Goal: Task Accomplishment & Management: Manage account settings

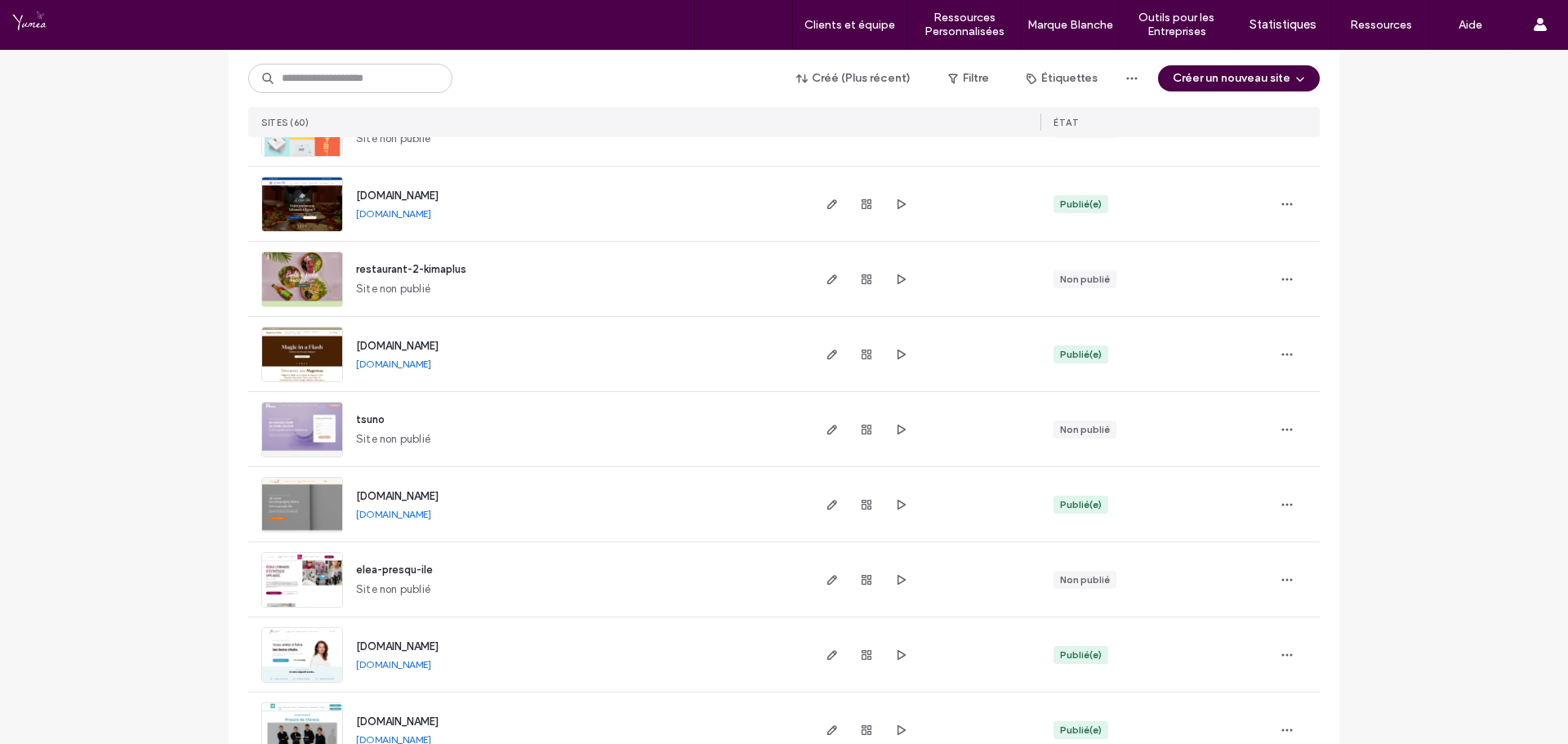
scroll to position [1062, 0]
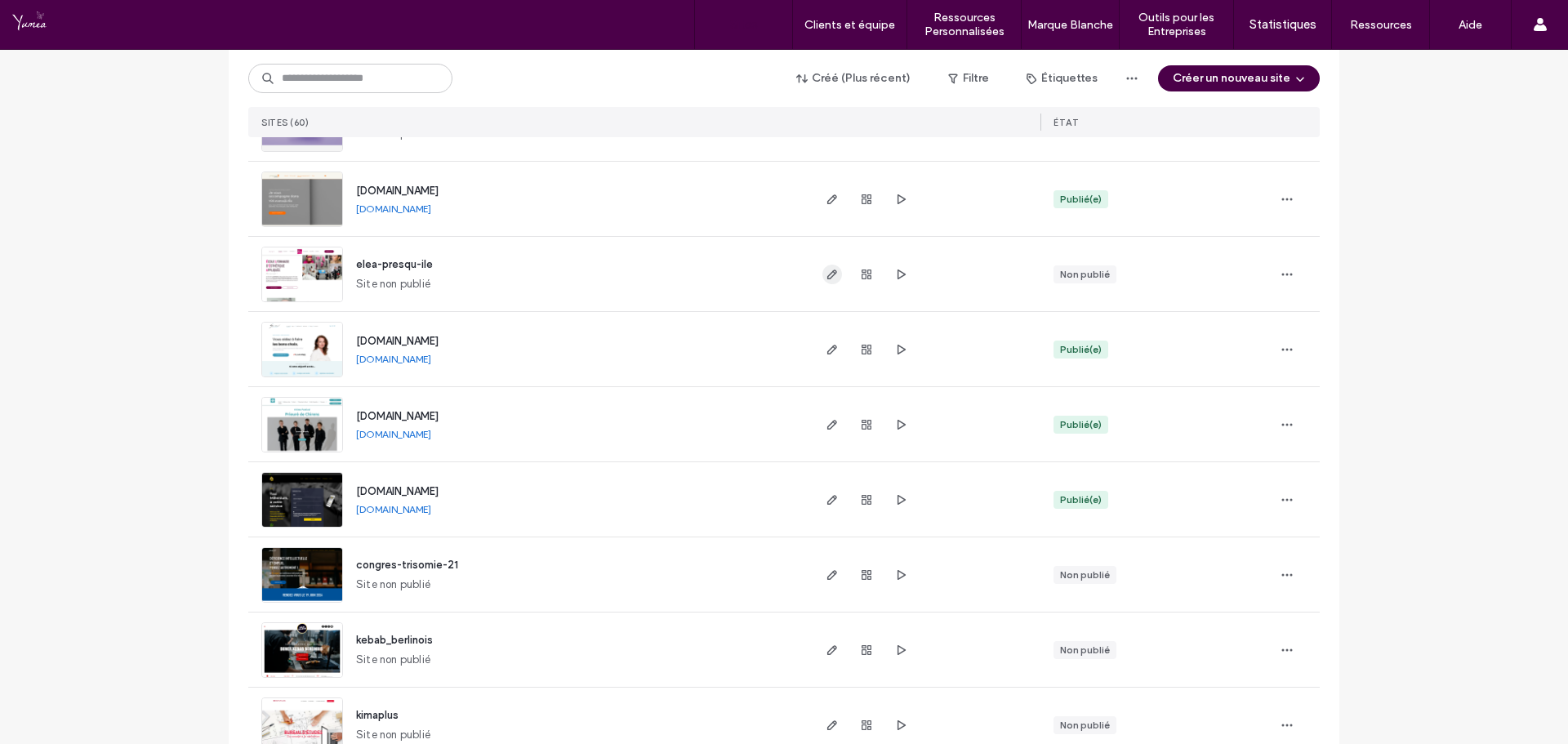
click at [833, 279] on span "button" at bounding box center [832, 274] width 20 height 20
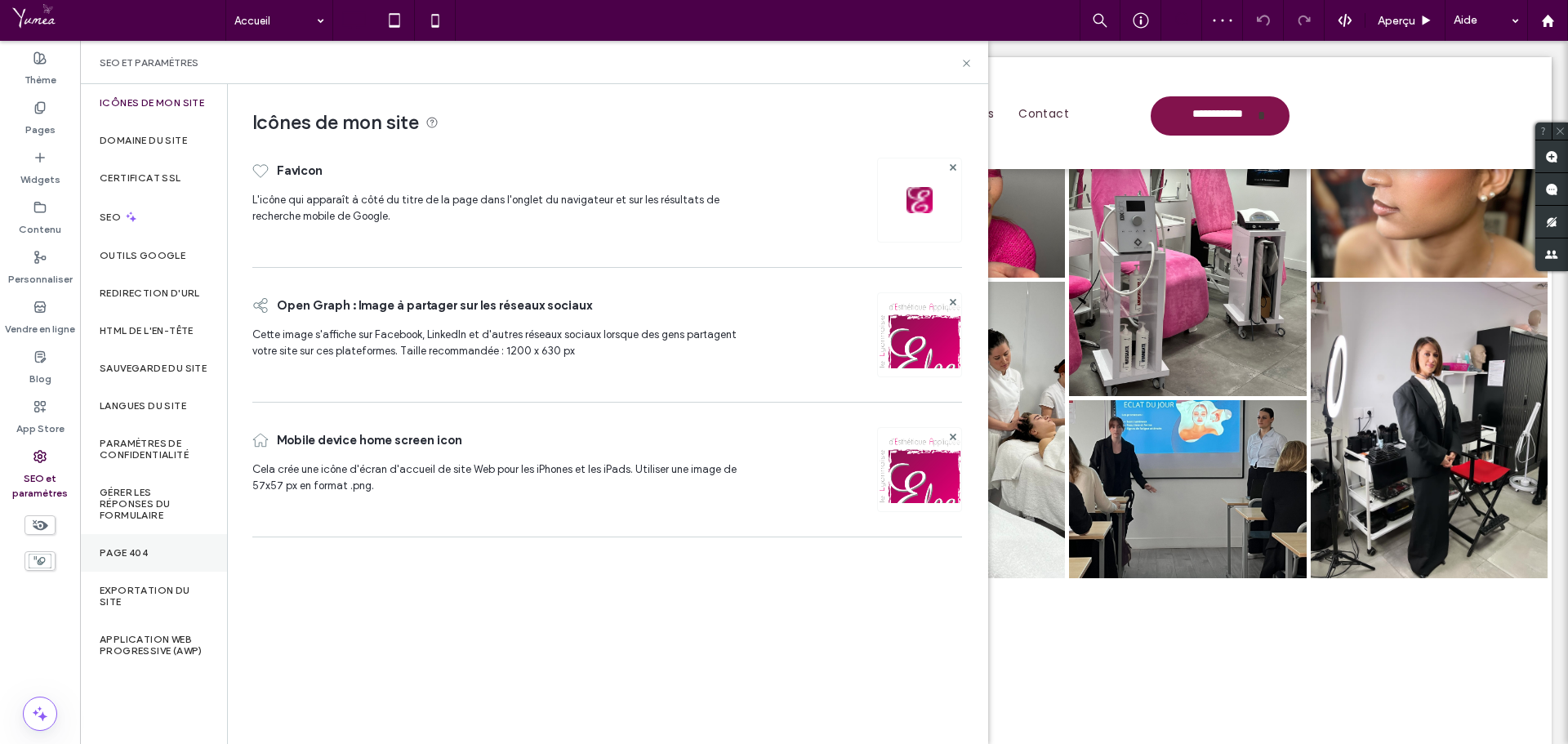
scroll to position [82, 0]
click at [153, 371] on label "Sauvegarde du site" at bounding box center [153, 368] width 107 height 11
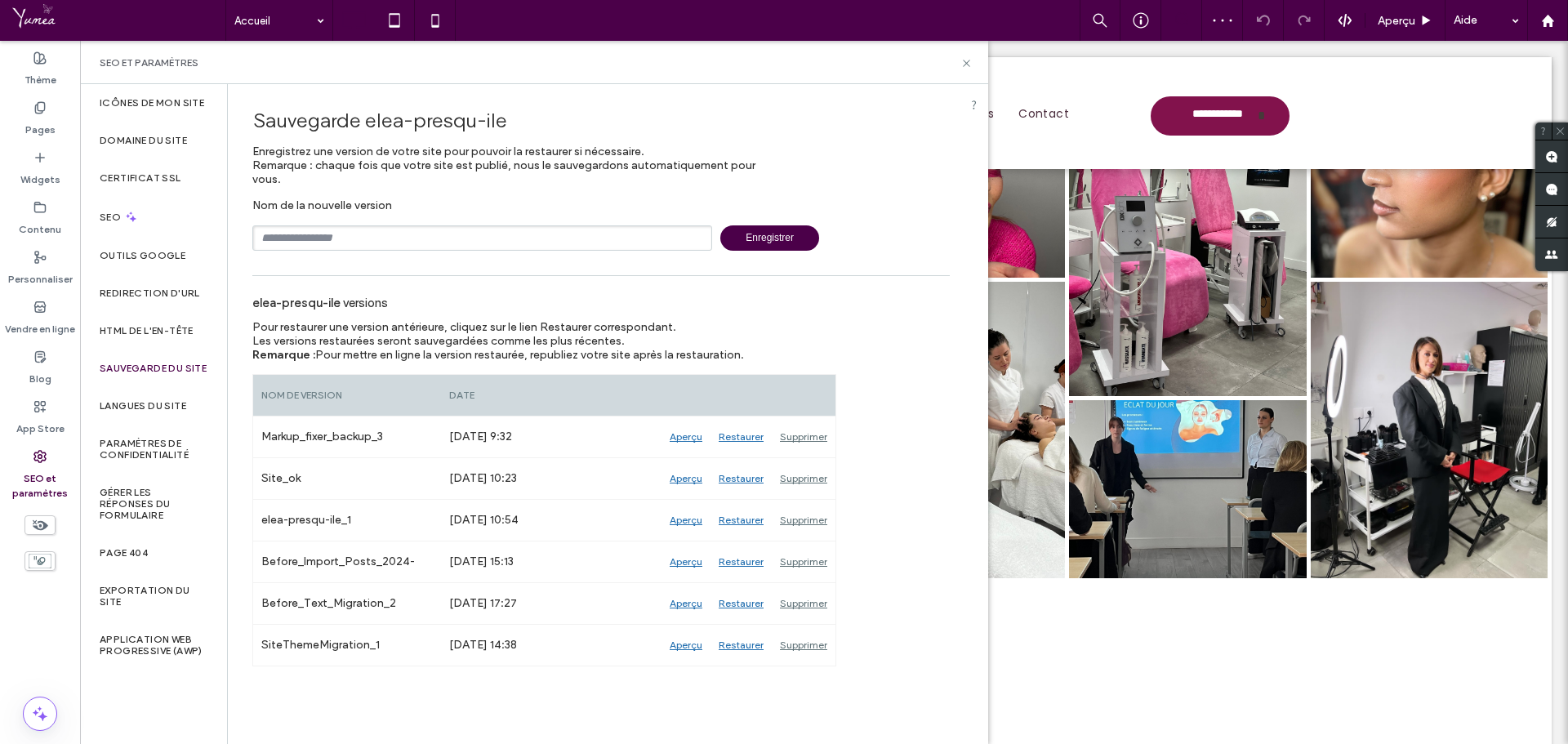
click at [312, 240] on input "text" at bounding box center [482, 237] width 460 height 25
type input "**********"
click at [762, 238] on span "Enregistrer" at bounding box center [770, 237] width 99 height 25
click at [965, 60] on icon at bounding box center [967, 63] width 12 height 12
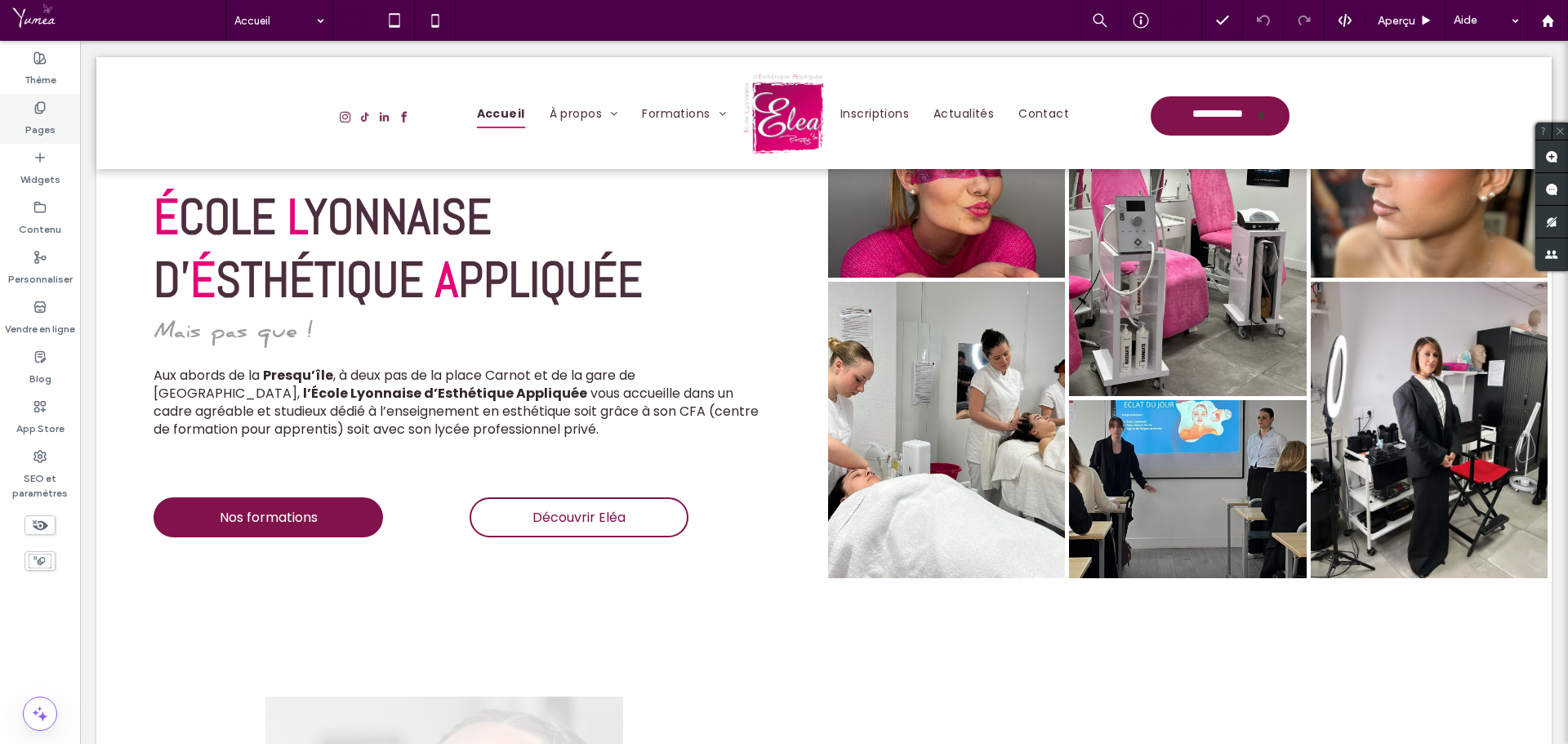
click at [51, 104] on div "Pages" at bounding box center [40, 119] width 80 height 50
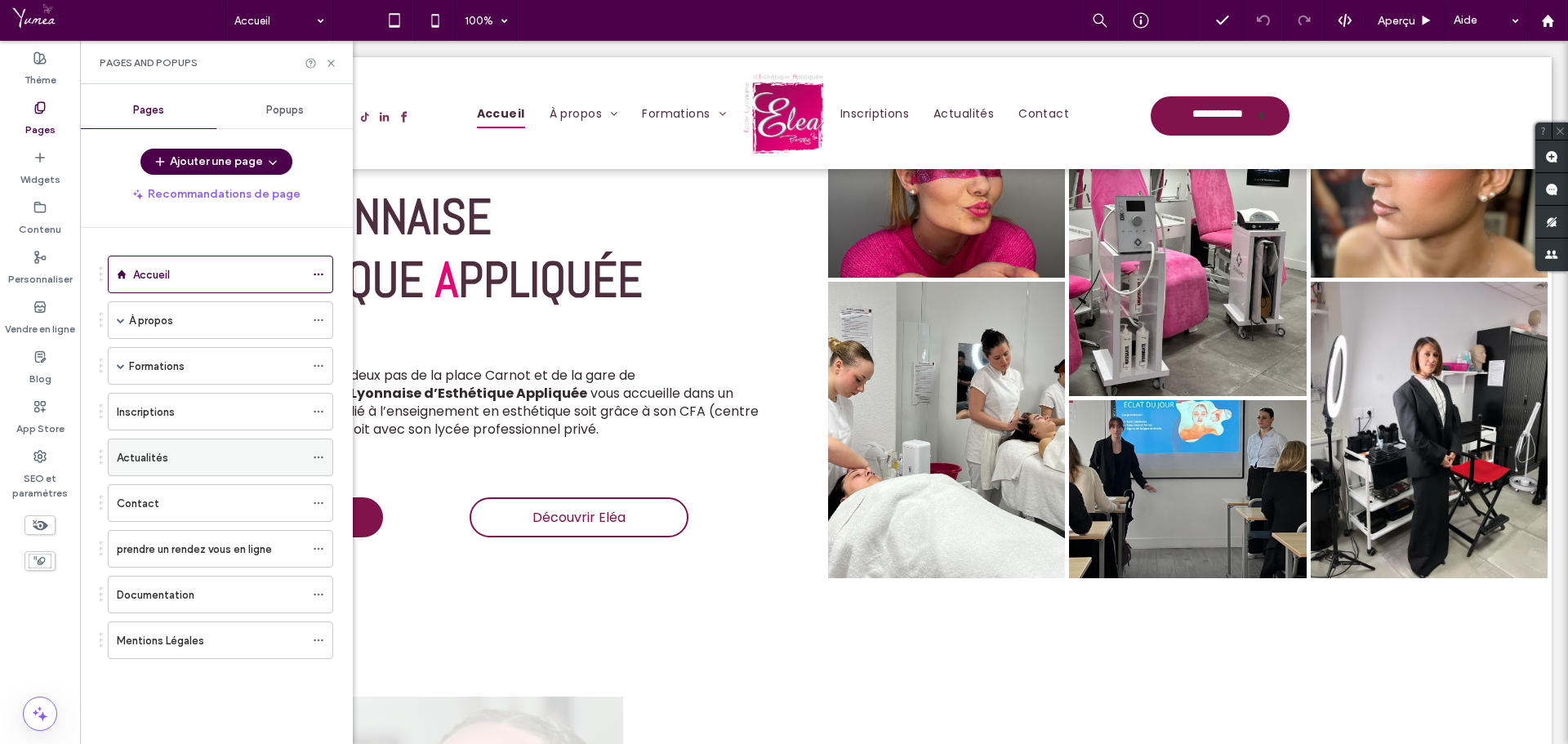
click at [155, 450] on label "Actualités" at bounding box center [142, 457] width 52 height 28
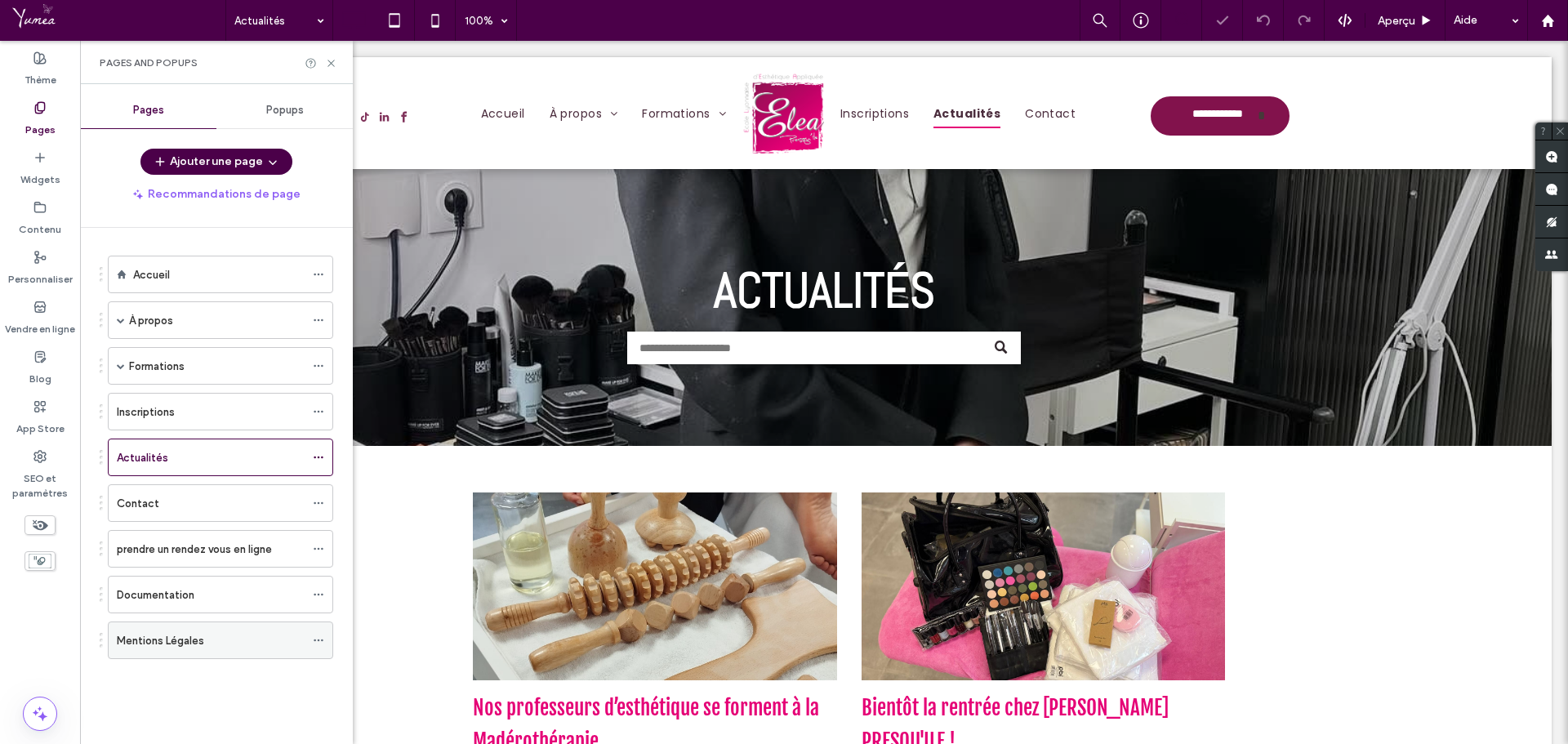
click at [319, 640] on icon at bounding box center [318, 640] width 11 height 11
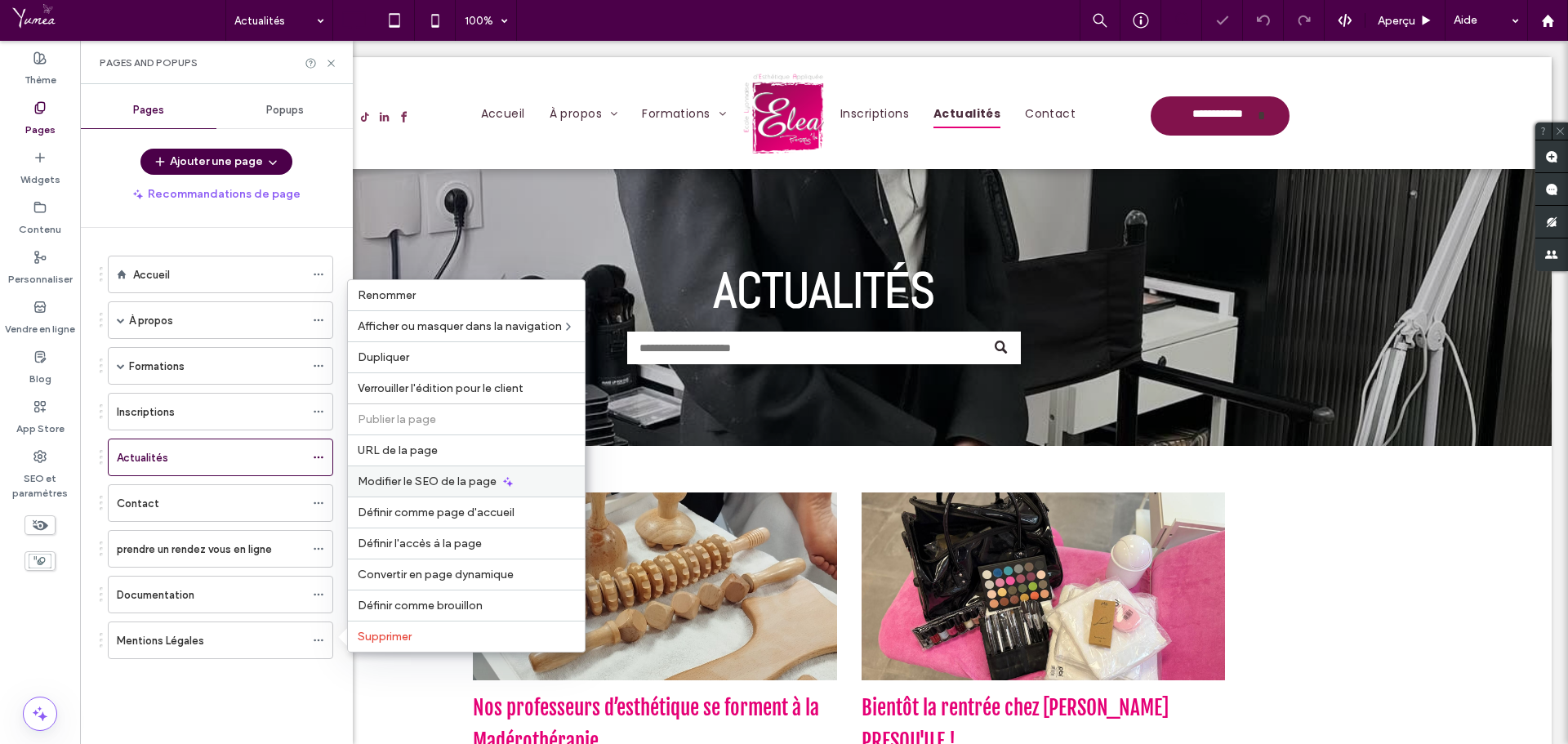
click at [401, 482] on span "Modifier le SEO de la page" at bounding box center [427, 482] width 139 height 14
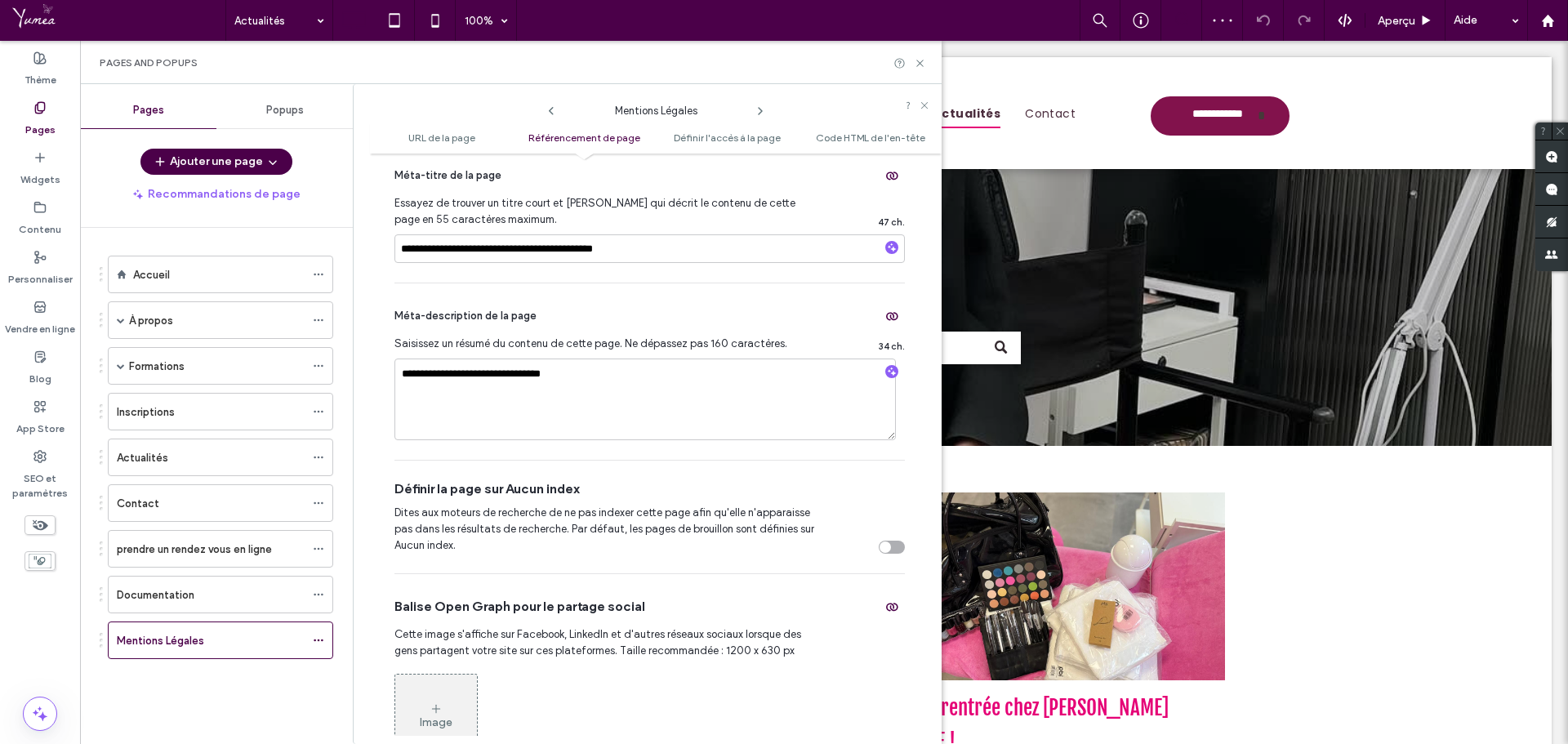
scroll to position [490, 0]
click at [891, 547] on div "toggle" at bounding box center [891, 544] width 26 height 13
click at [201, 687] on div "Accueil À propos Nos Locaux Notre équipe Nos partenaires Formations Formations …" at bounding box center [216, 473] width 234 height 451
click at [205, 277] on div "Accueil" at bounding box center [218, 275] width 172 height 17
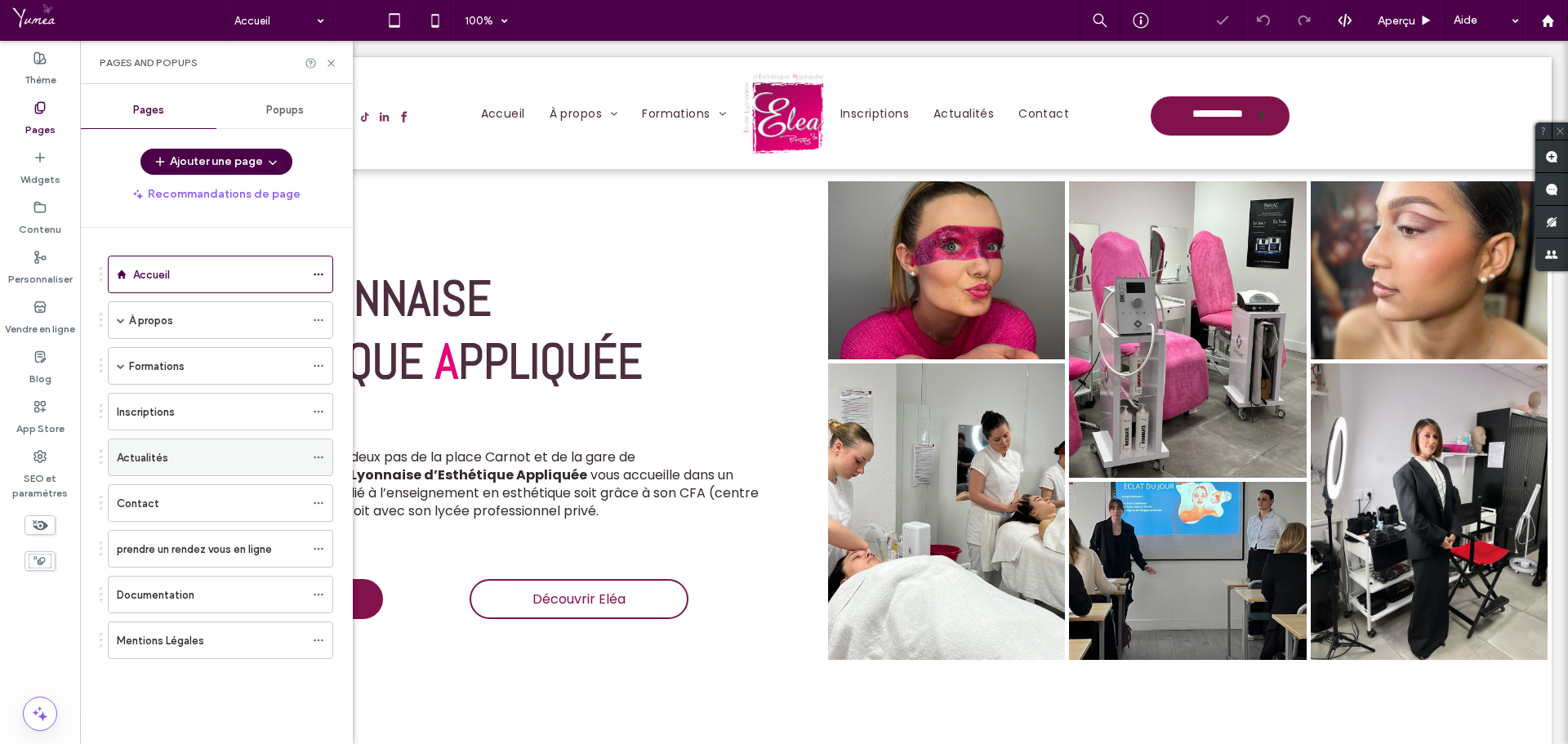
click at [185, 447] on div "Actualités" at bounding box center [211, 457] width 188 height 36
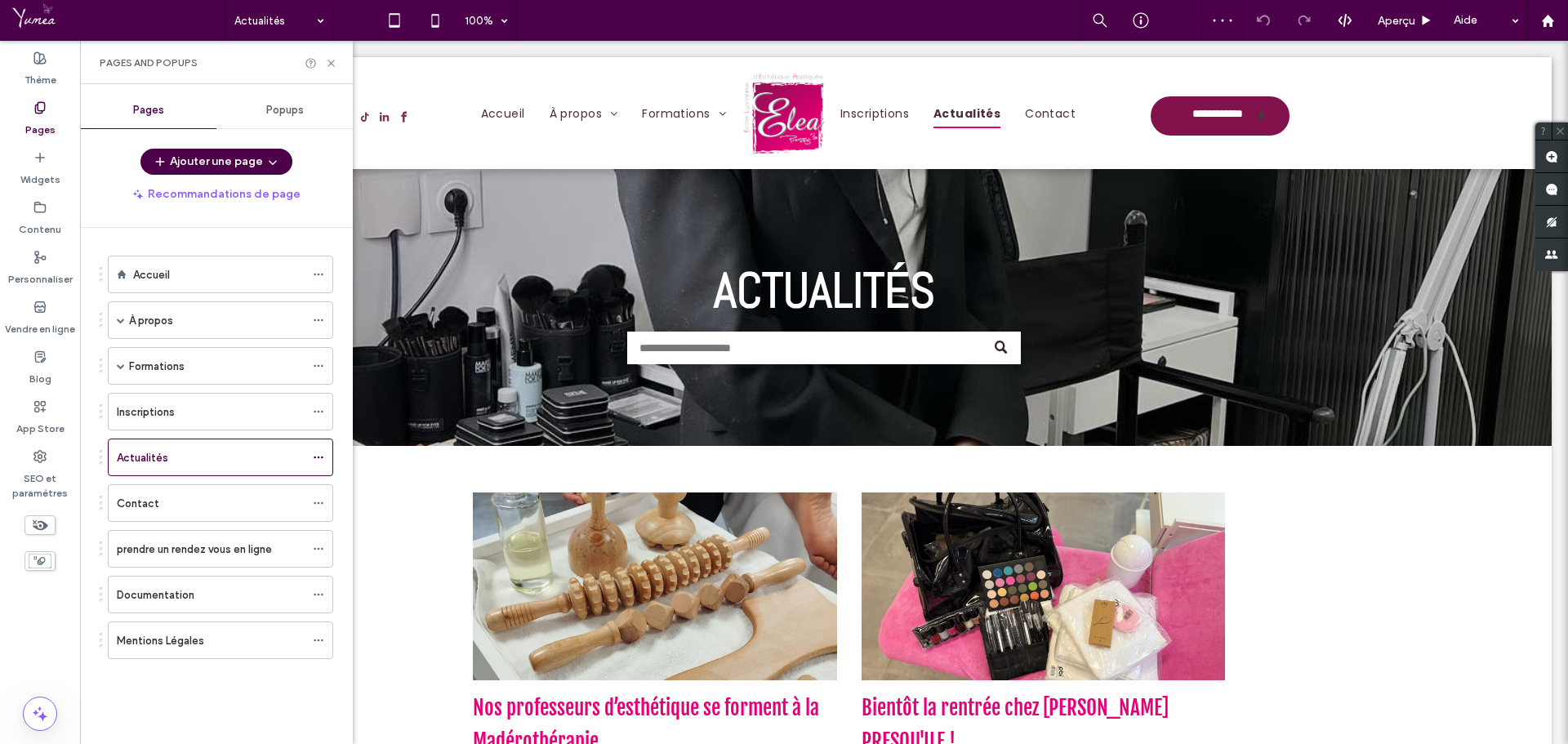
click at [338, 60] on div "Pages and Popups" at bounding box center [217, 62] width 273 height 43
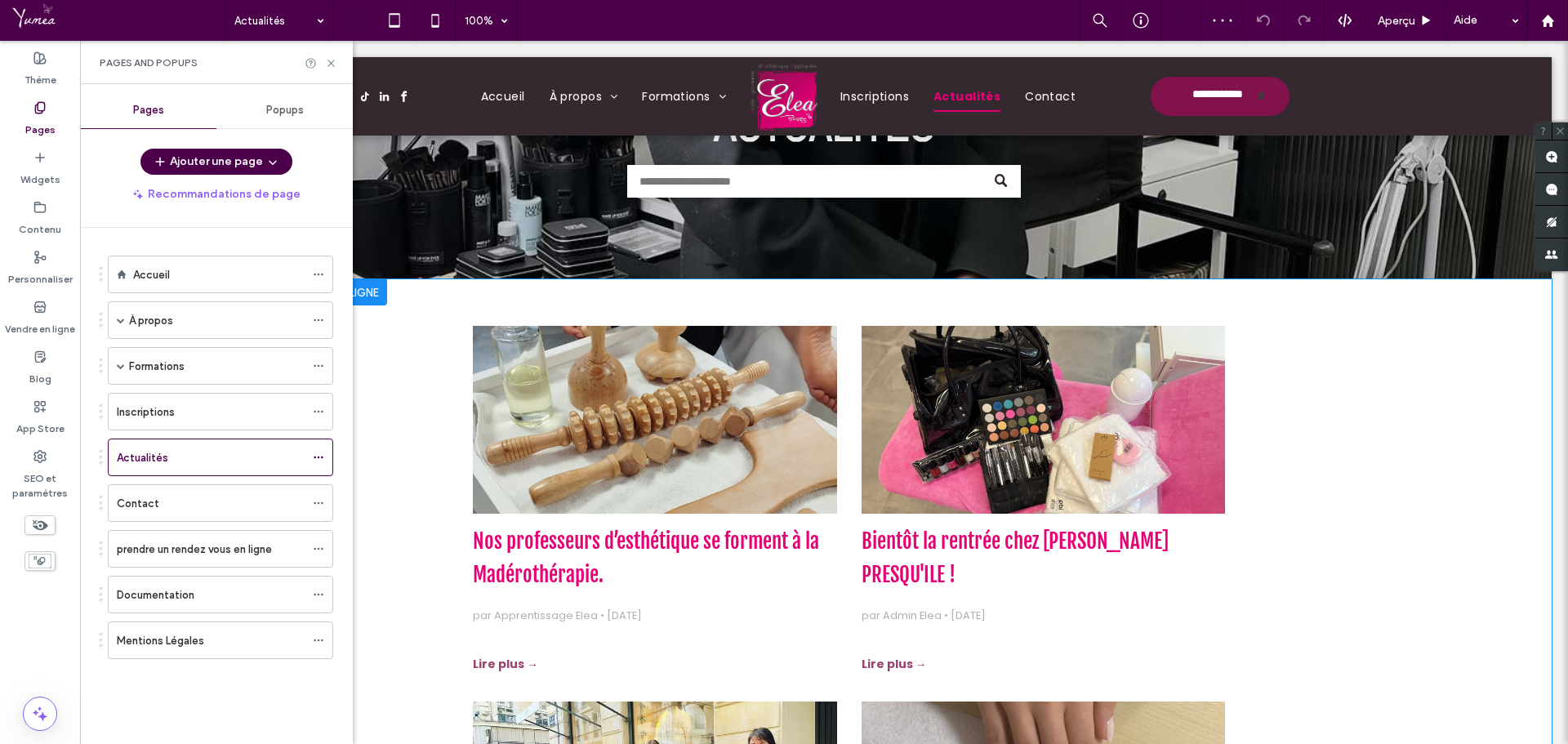
scroll to position [327, 0]
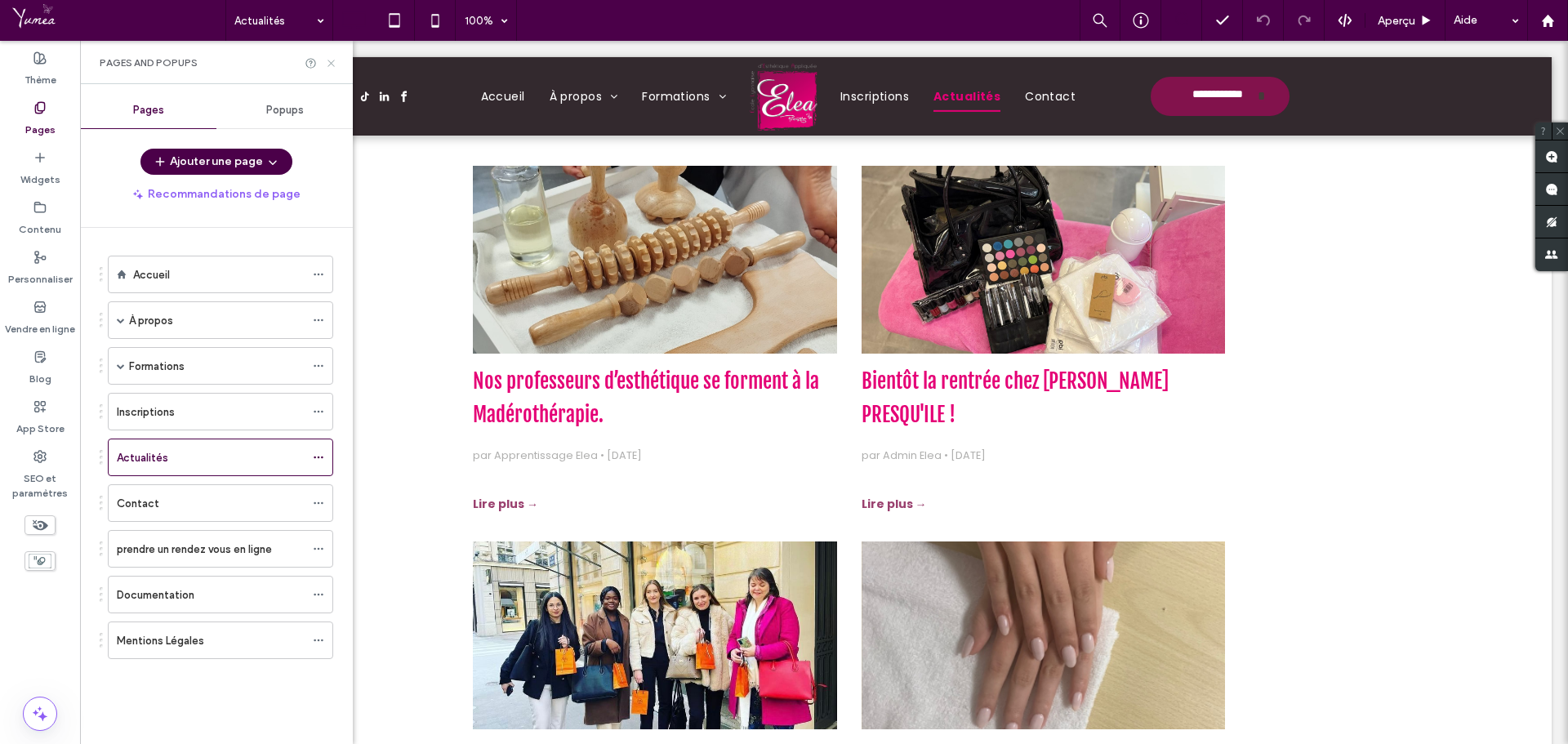
click at [328, 61] on icon at bounding box center [331, 63] width 12 height 12
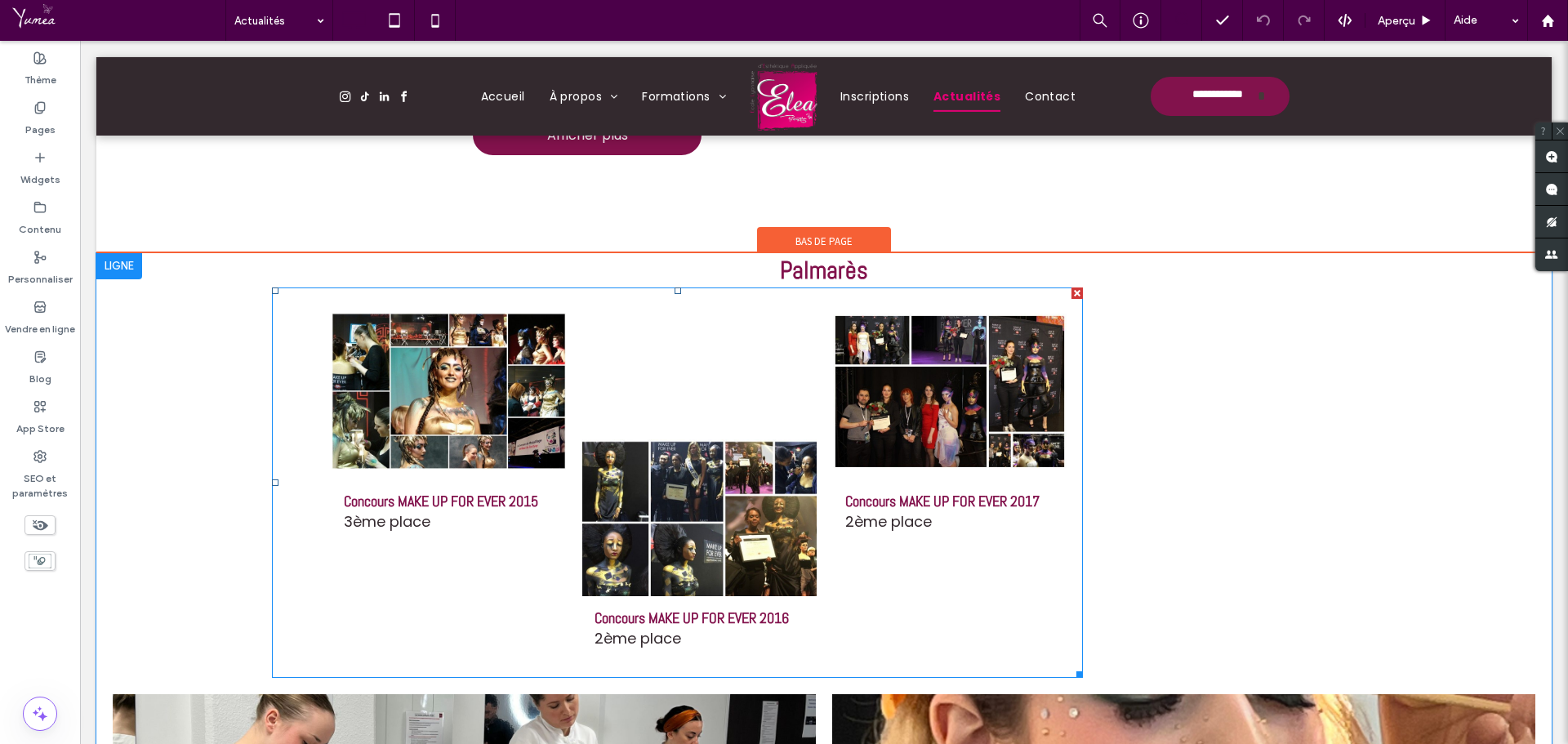
scroll to position [1471, 0]
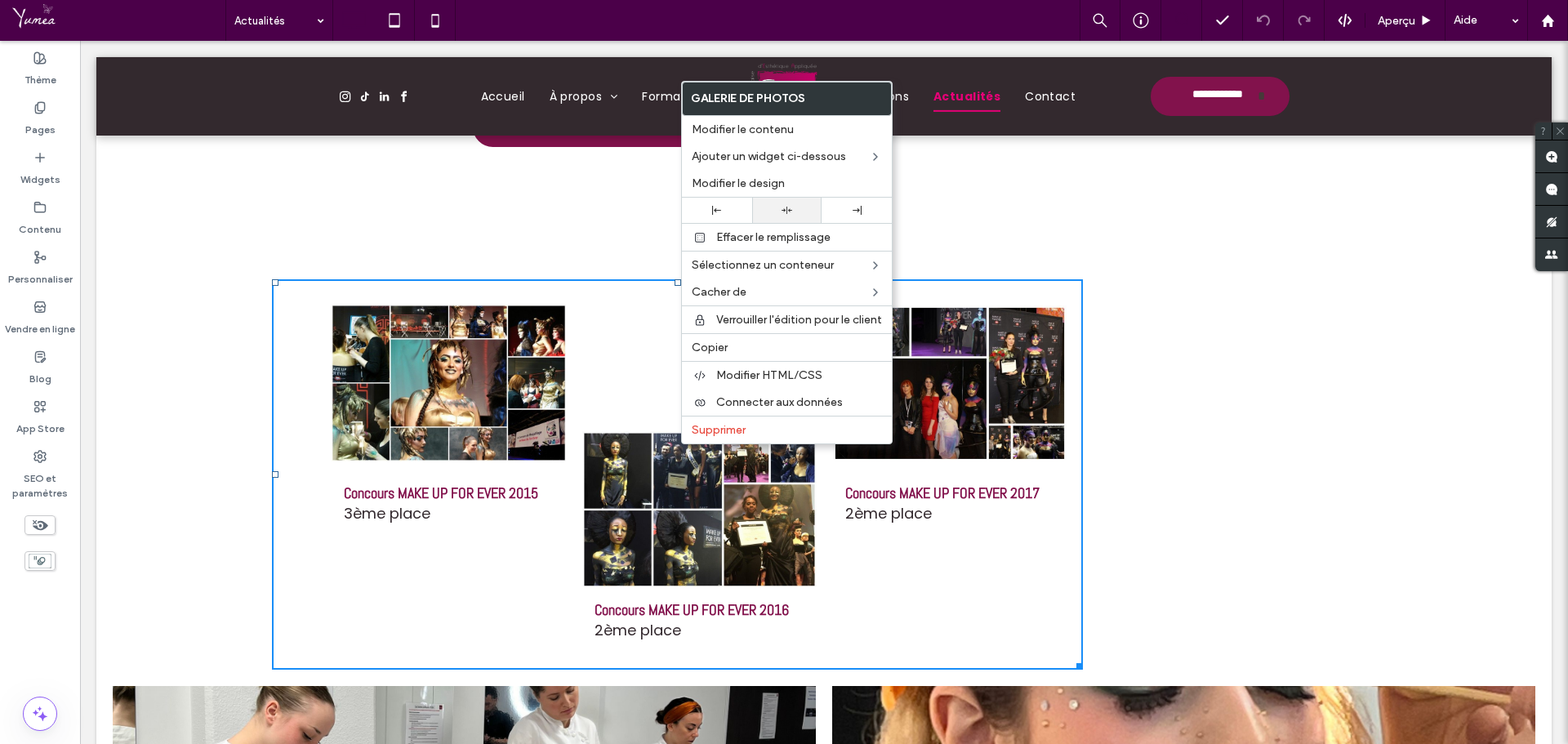
click at [765, 209] on div at bounding box center [787, 211] width 54 height 10
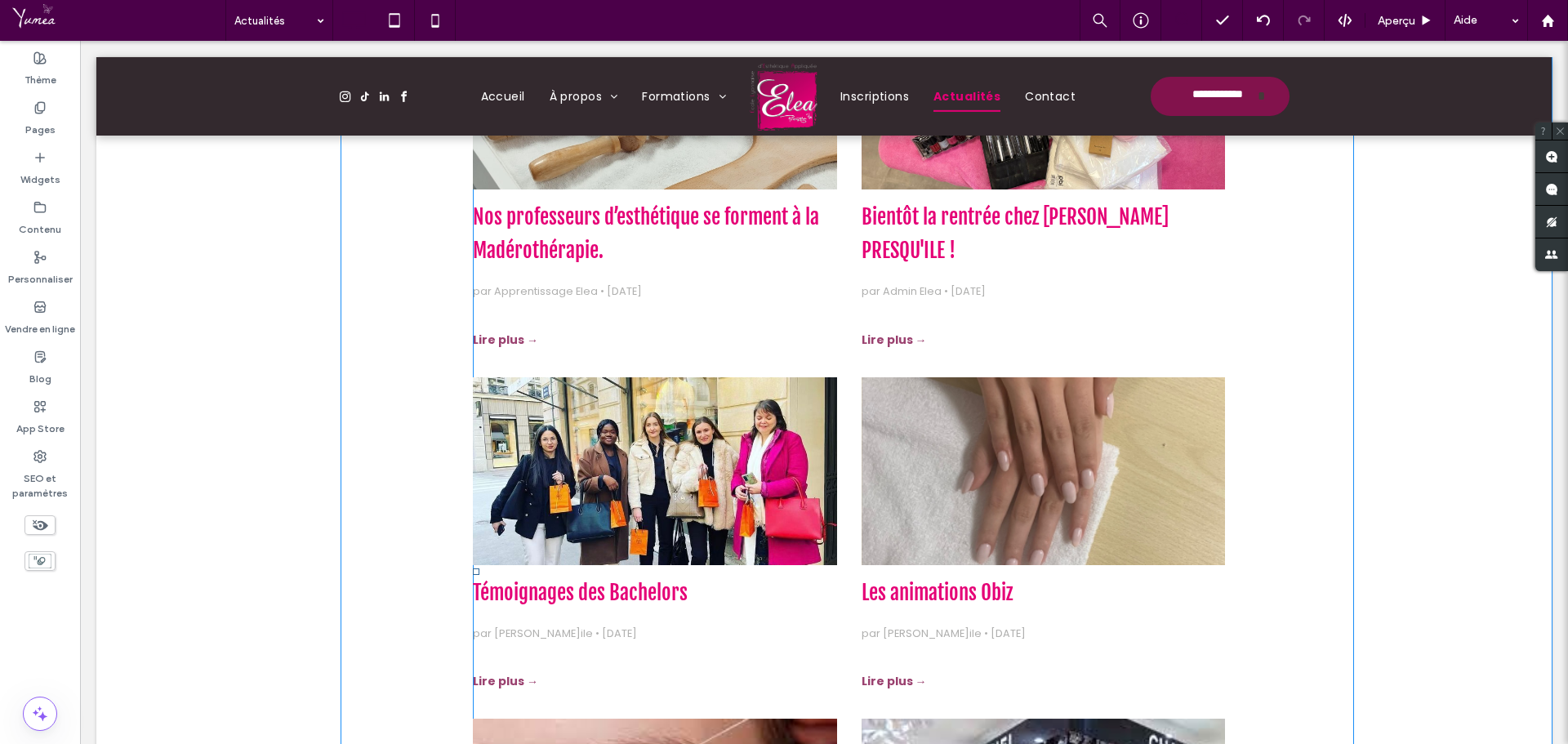
scroll to position [490, 0]
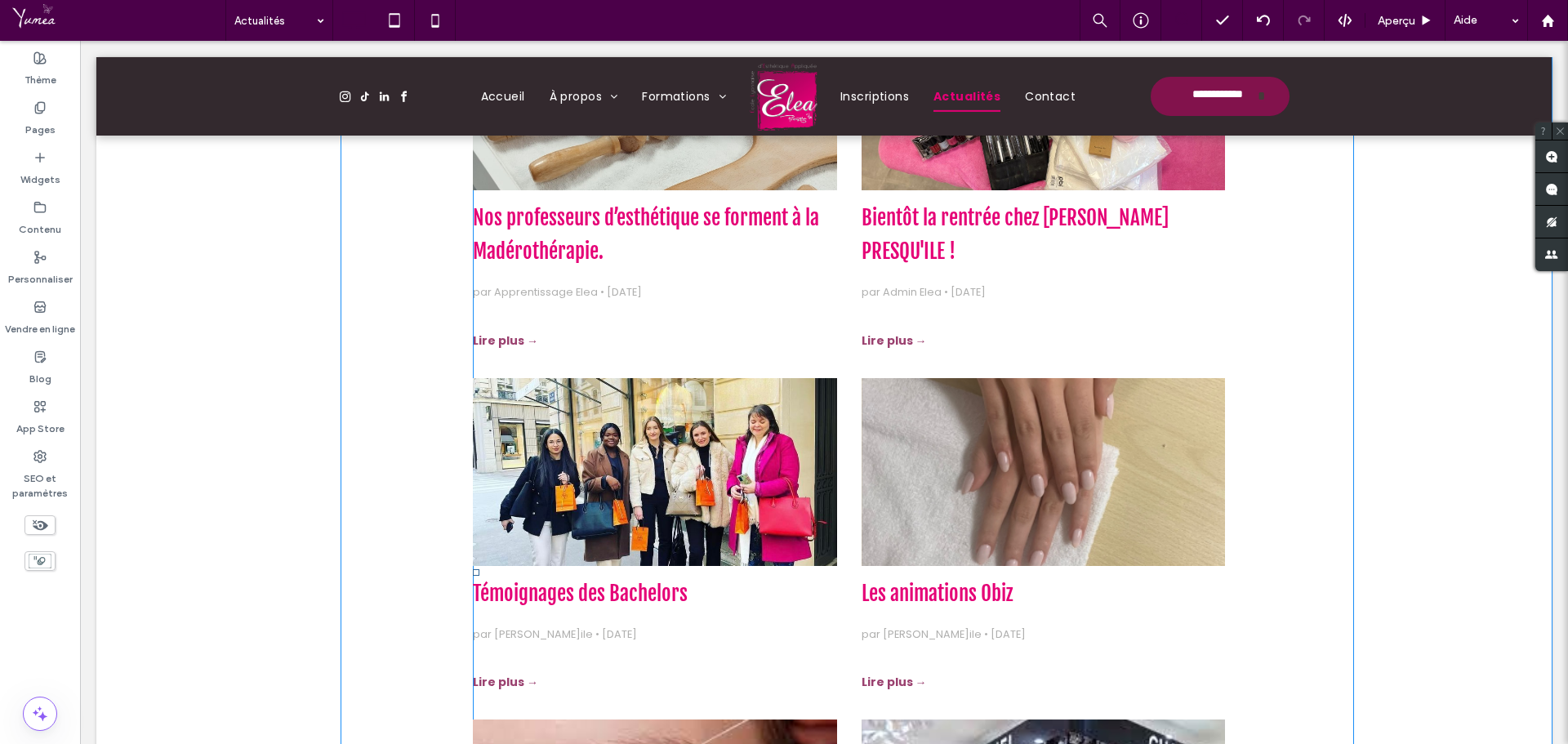
click at [834, 457] on div "Nos professeurs d’esthétique se forment à la Madérothérapie. par Apprentissage …" at bounding box center [849, 537] width 753 height 1069
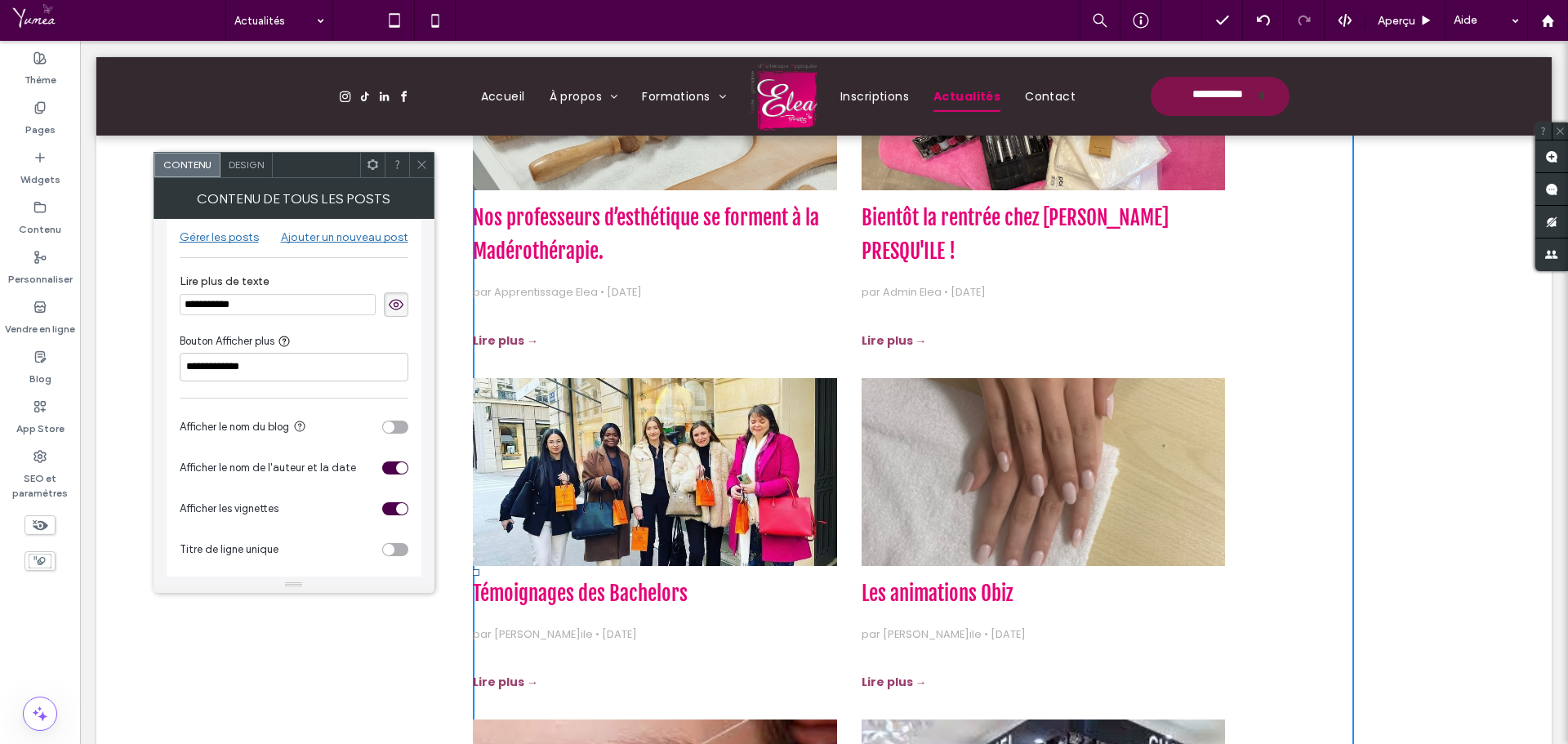
scroll to position [33, 0]
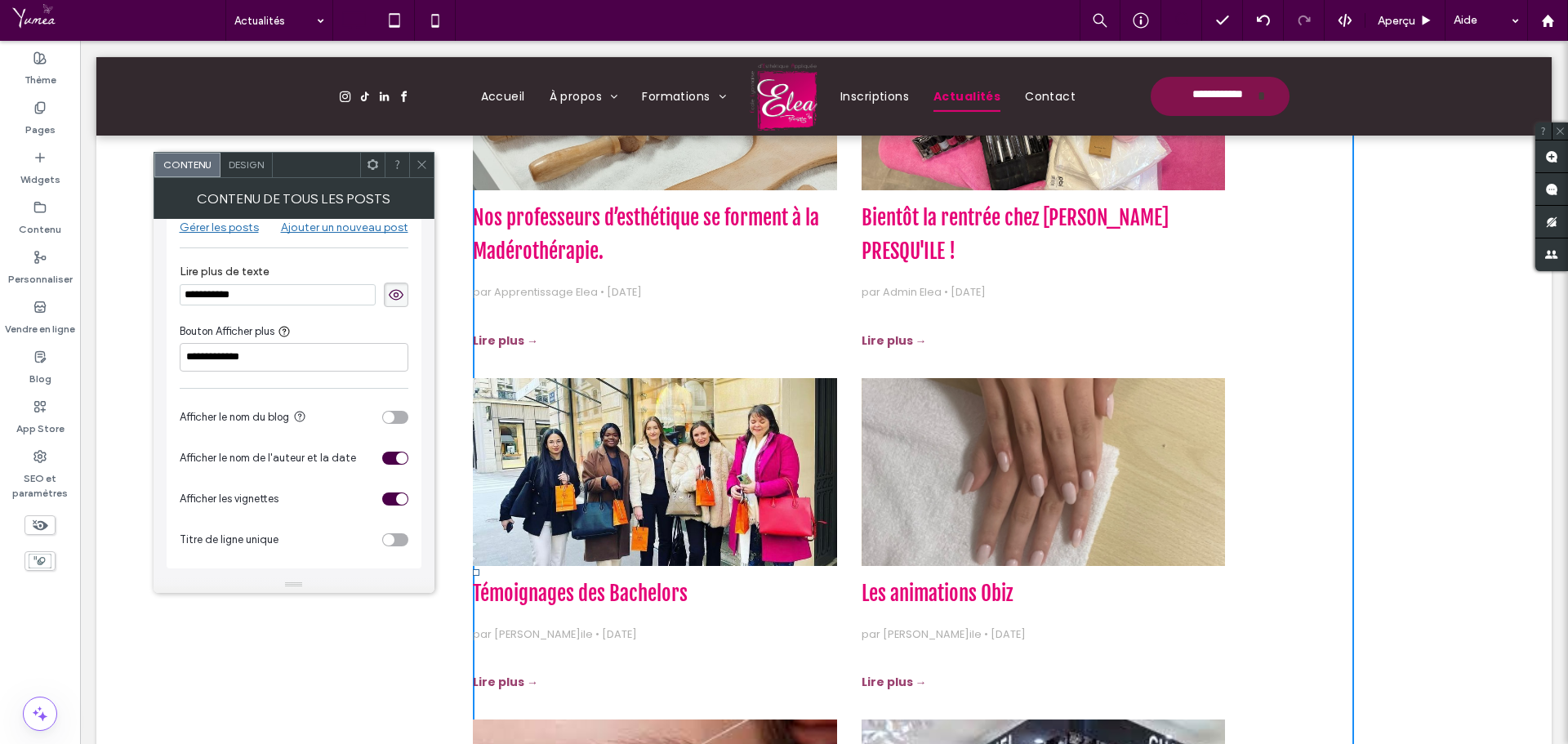
click at [246, 169] on span "Design" at bounding box center [246, 165] width 35 height 12
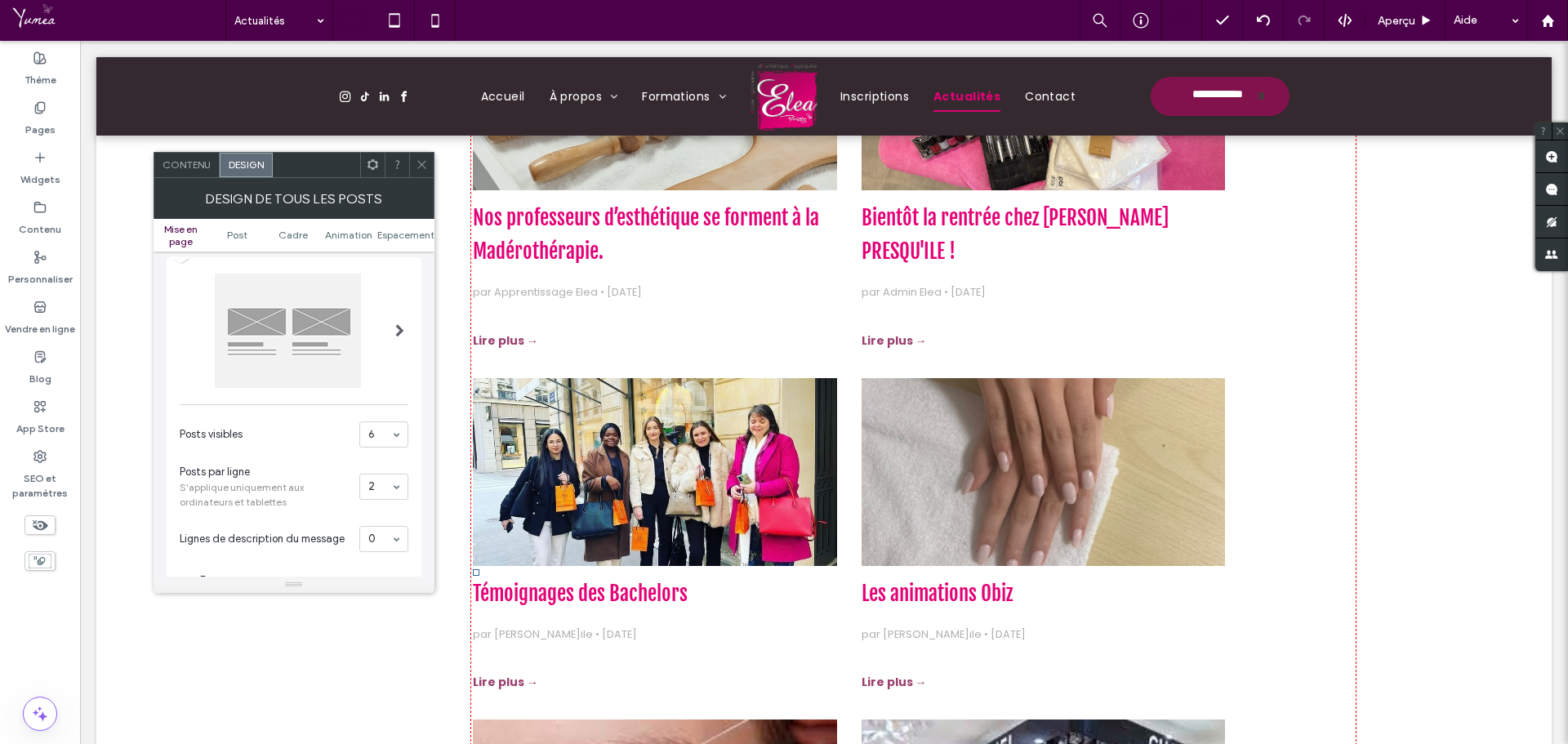
scroll to position [82, 0]
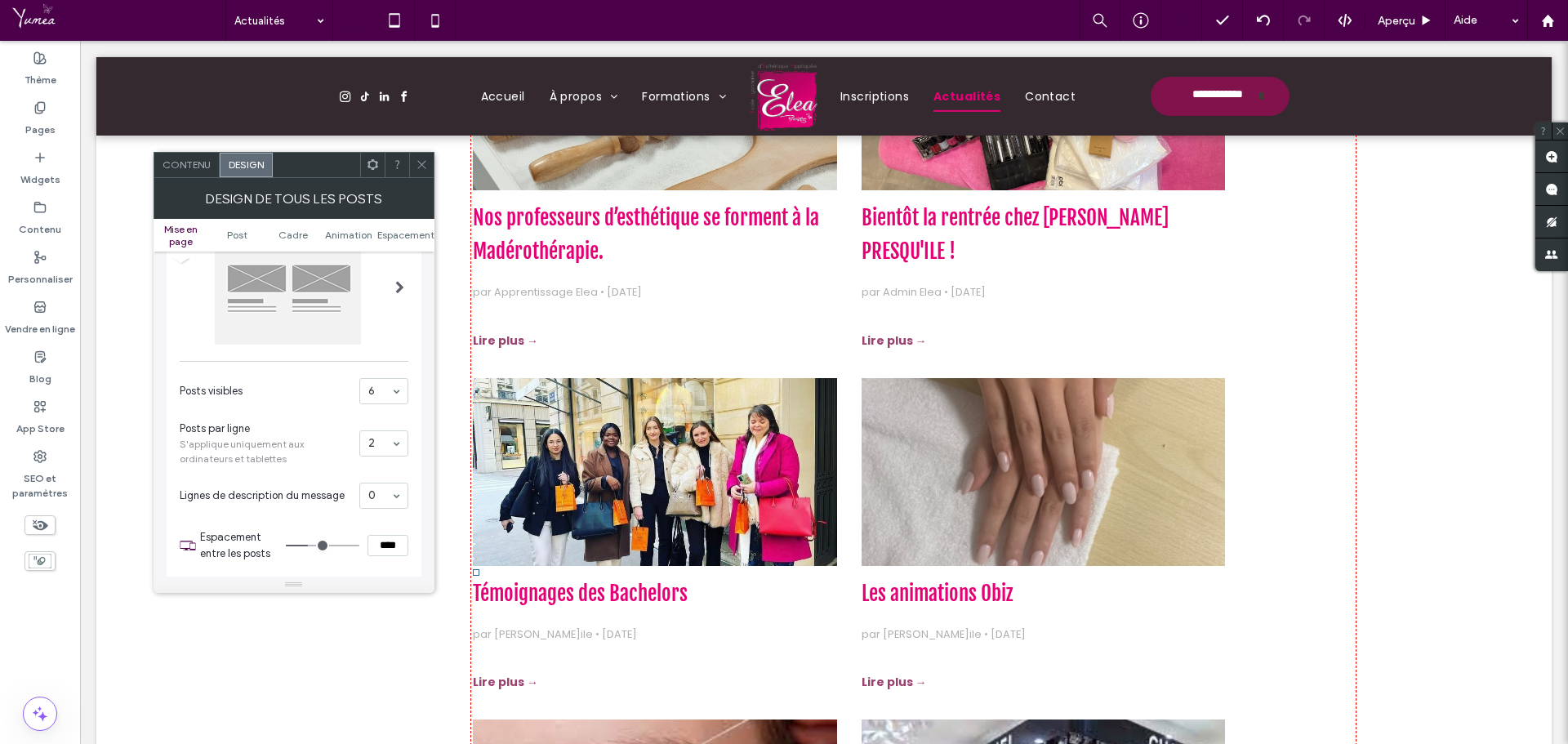
drag, startPoint x: 306, startPoint y: 457, endPoint x: 415, endPoint y: 189, distance: 289.3
click at [313, 441] on span "S'applique uniquement aux ordinateurs et tablettes" at bounding box center [266, 451] width 173 height 29
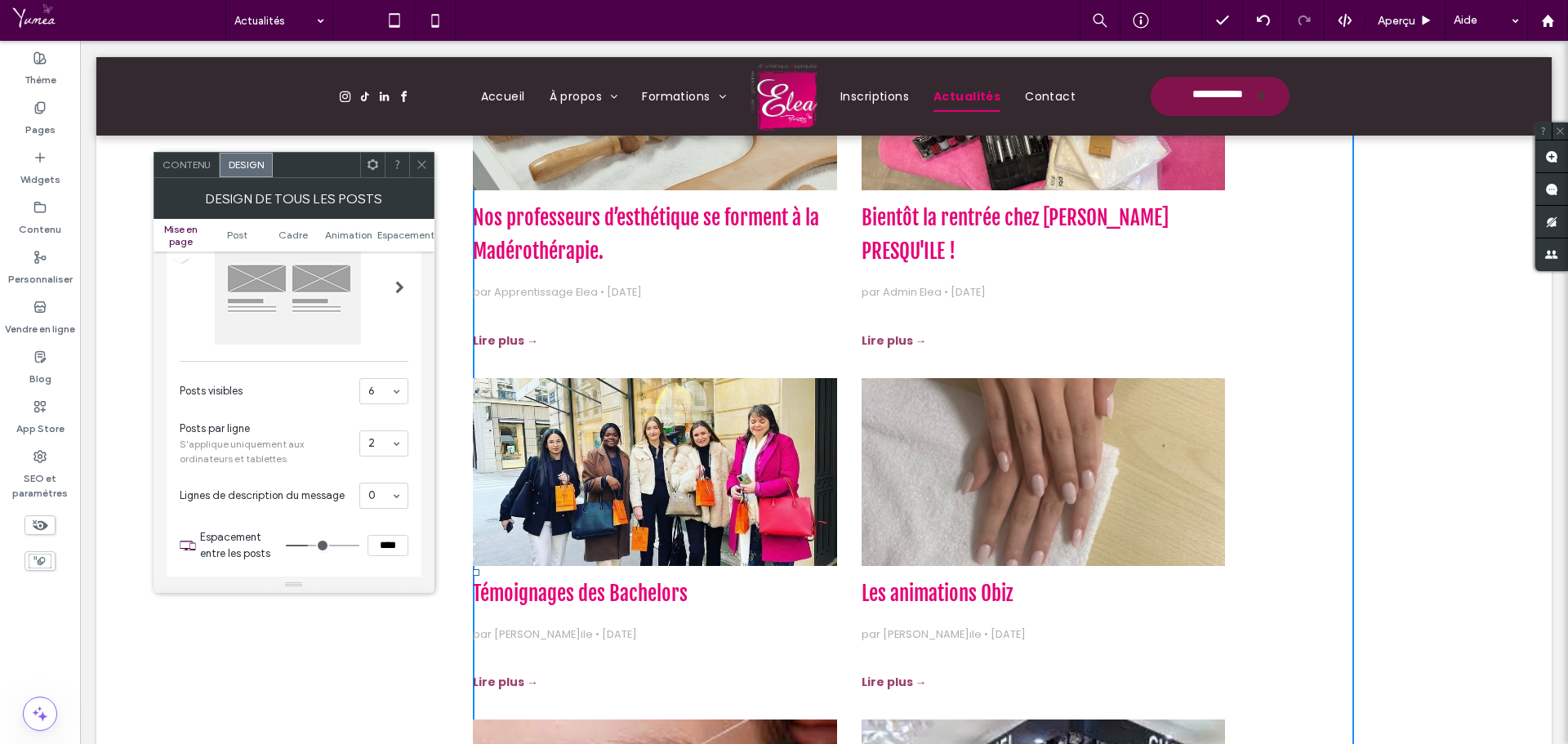
drag, startPoint x: 417, startPoint y: 165, endPoint x: 761, endPoint y: 123, distance: 346.6
click at [417, 165] on icon at bounding box center [422, 165] width 12 height 12
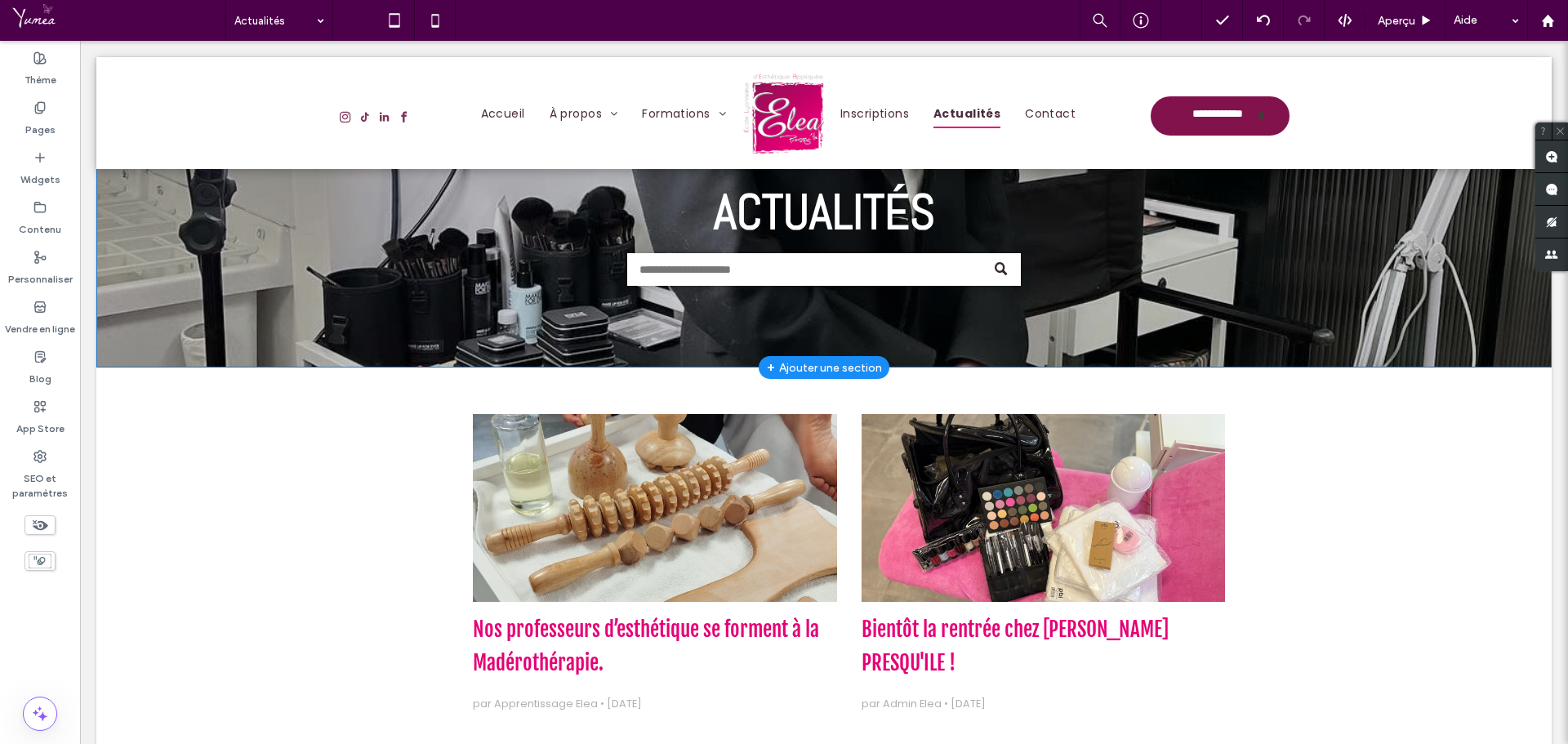
scroll to position [0, 0]
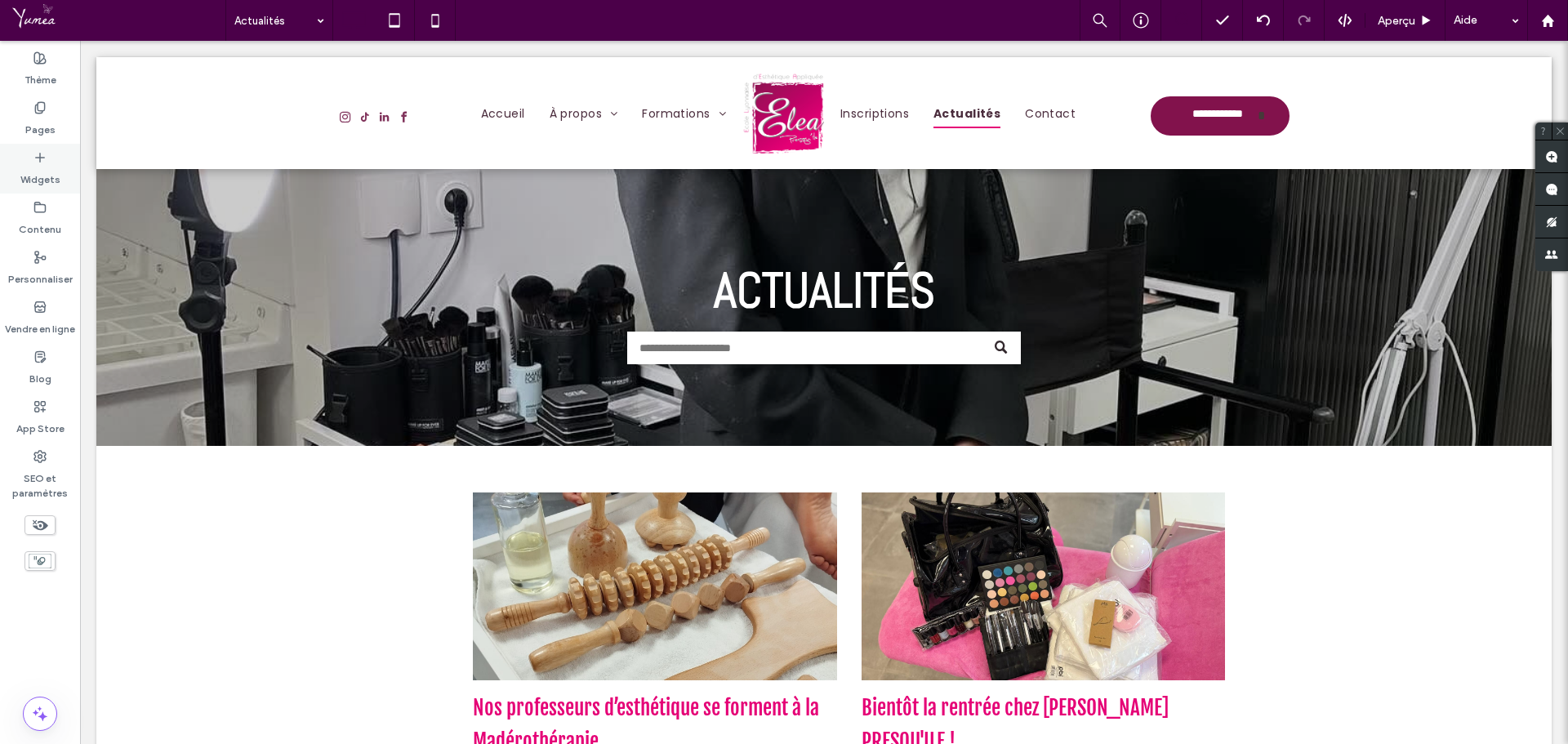
click at [73, 144] on div "Widgets" at bounding box center [40, 169] width 80 height 50
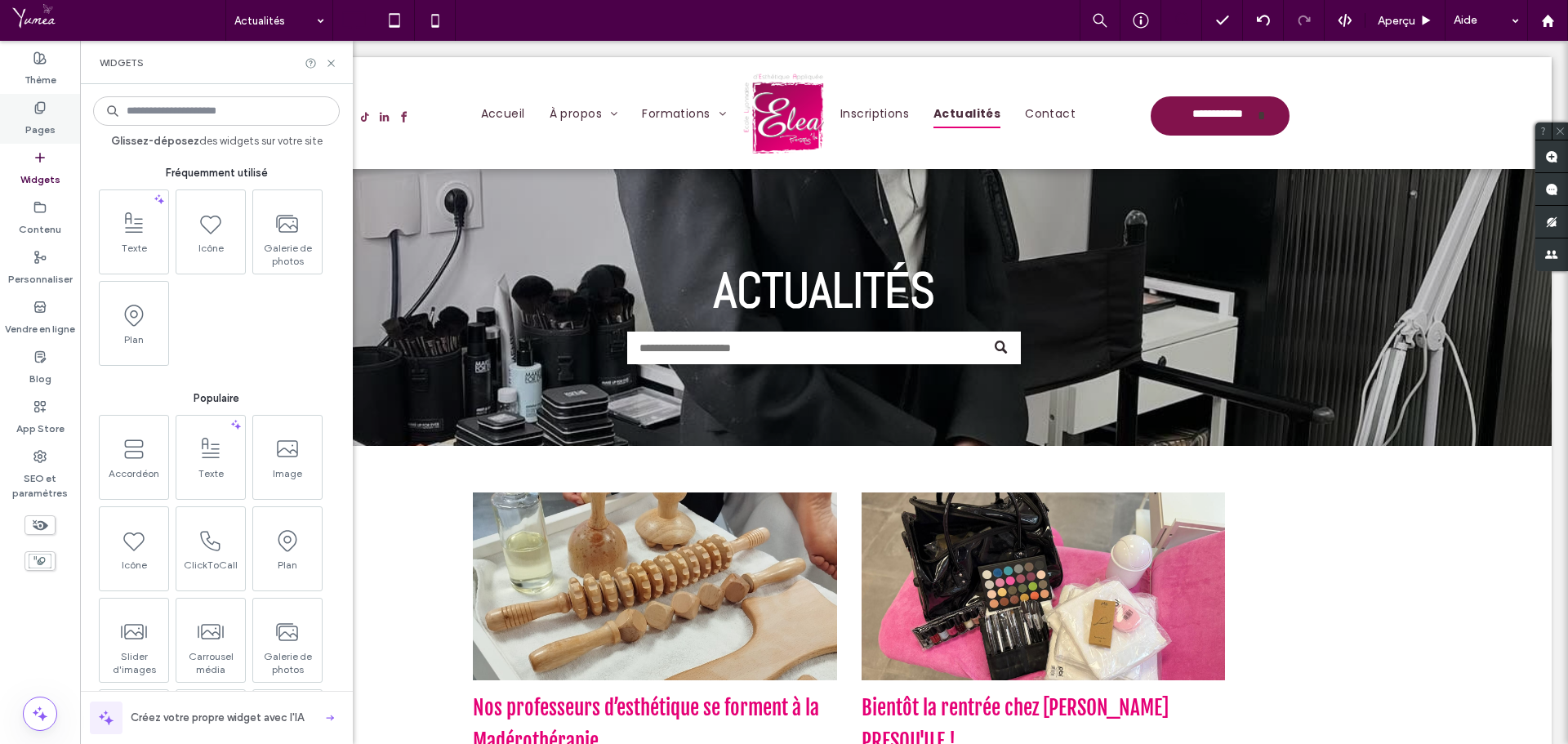
click at [60, 128] on div "Pages" at bounding box center [40, 119] width 80 height 50
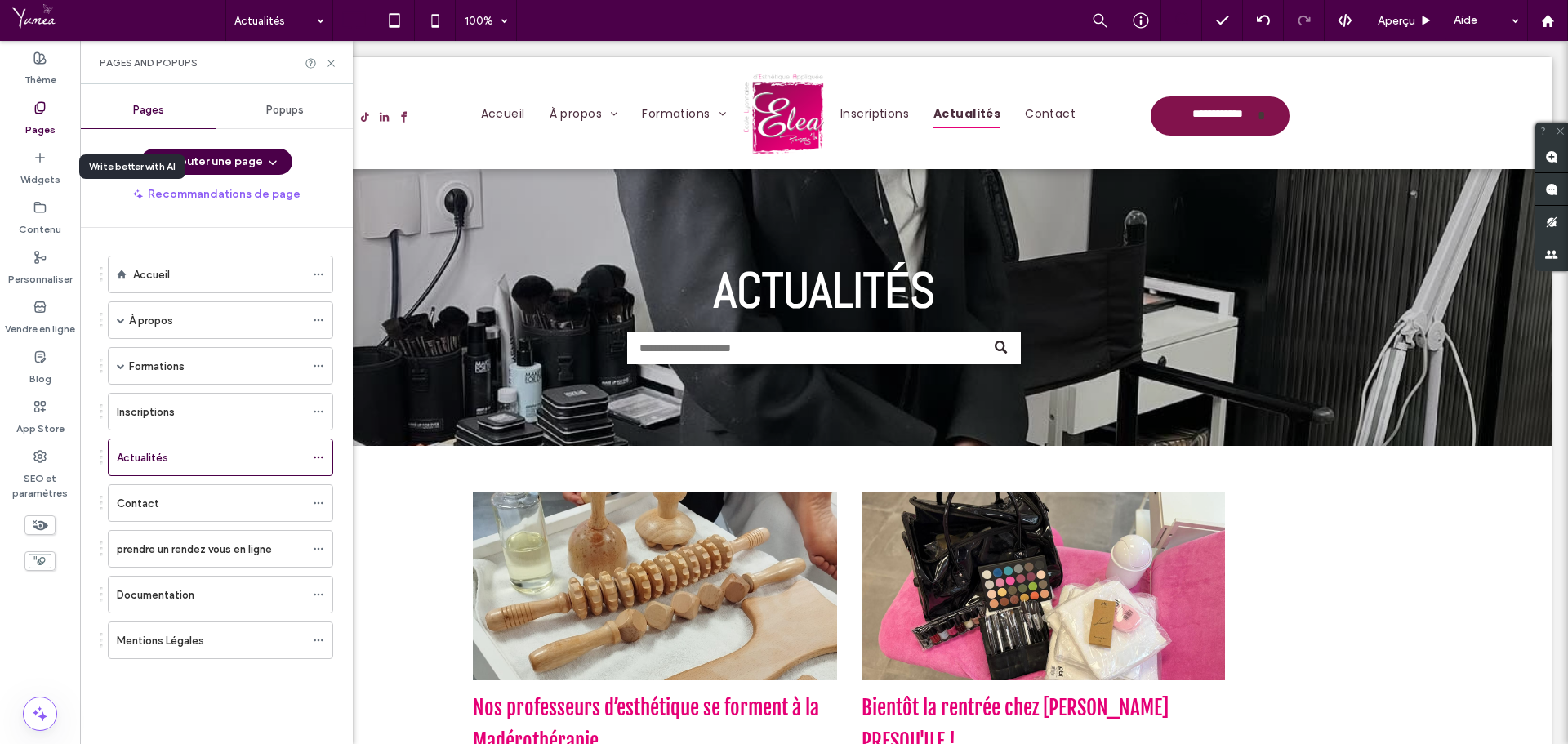
click at [163, 278] on label "Accueil" at bounding box center [151, 274] width 37 height 28
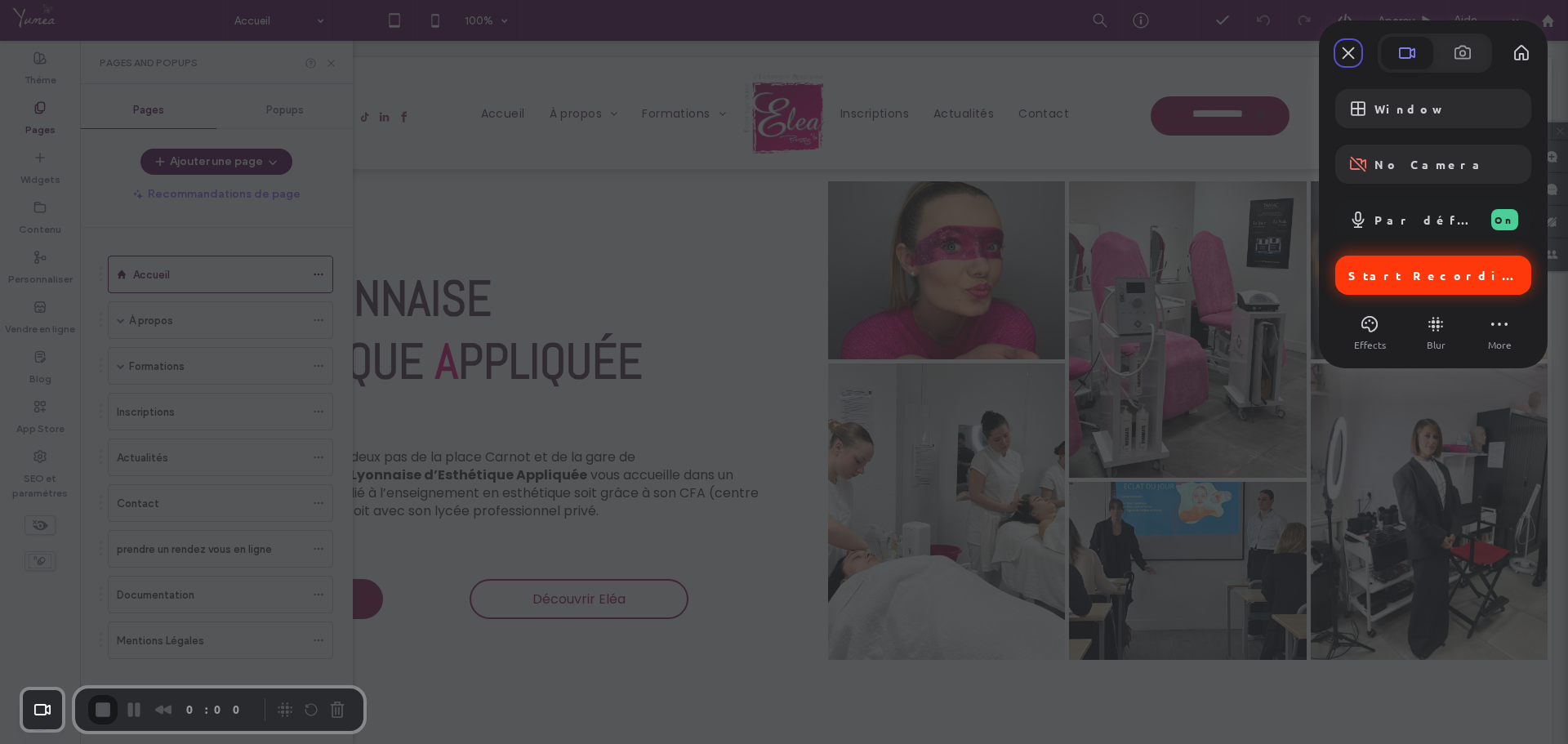
click at [1410, 266] on div "Start Recording" at bounding box center [1433, 274] width 196 height 39
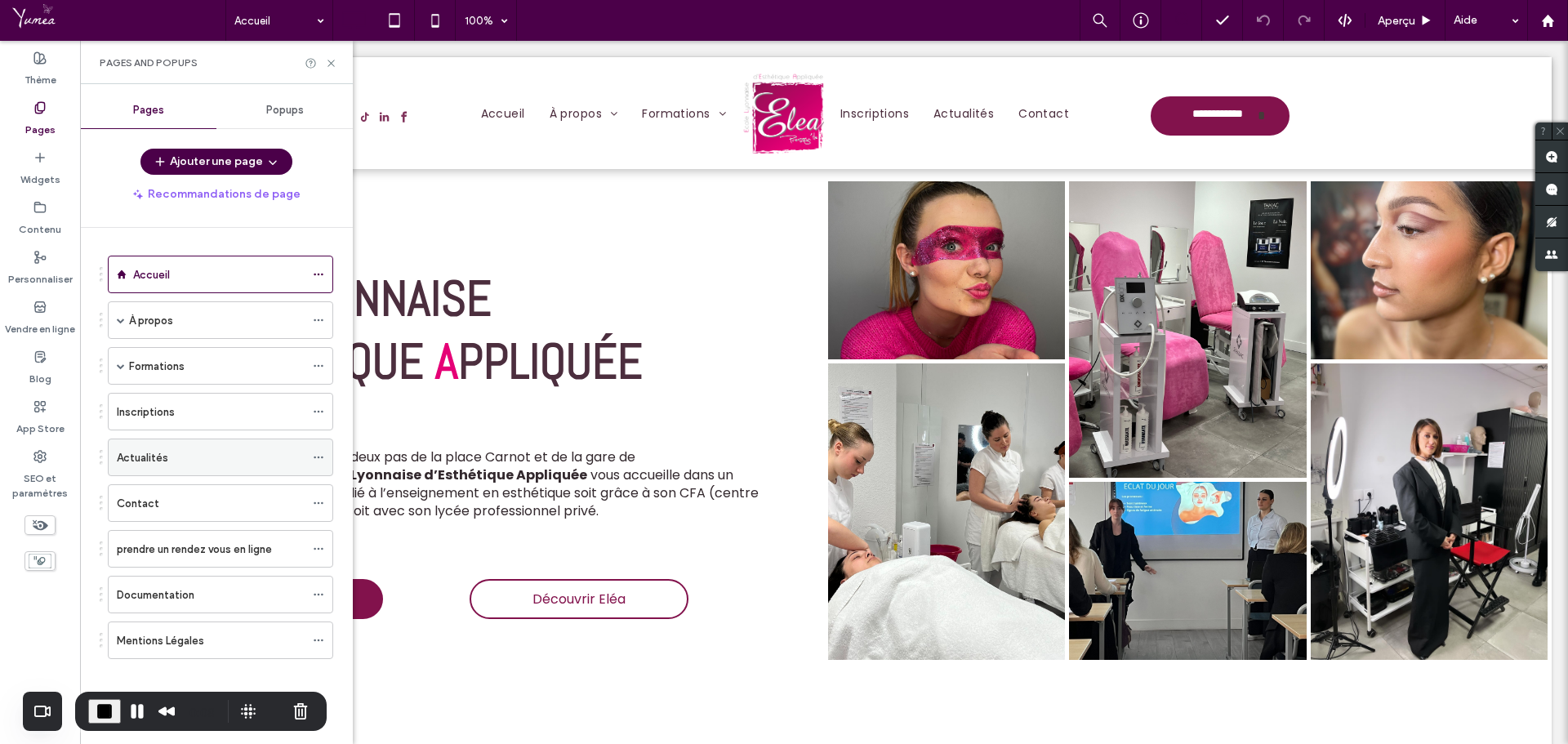
click at [179, 461] on div "Actualités" at bounding box center [211, 458] width 188 height 17
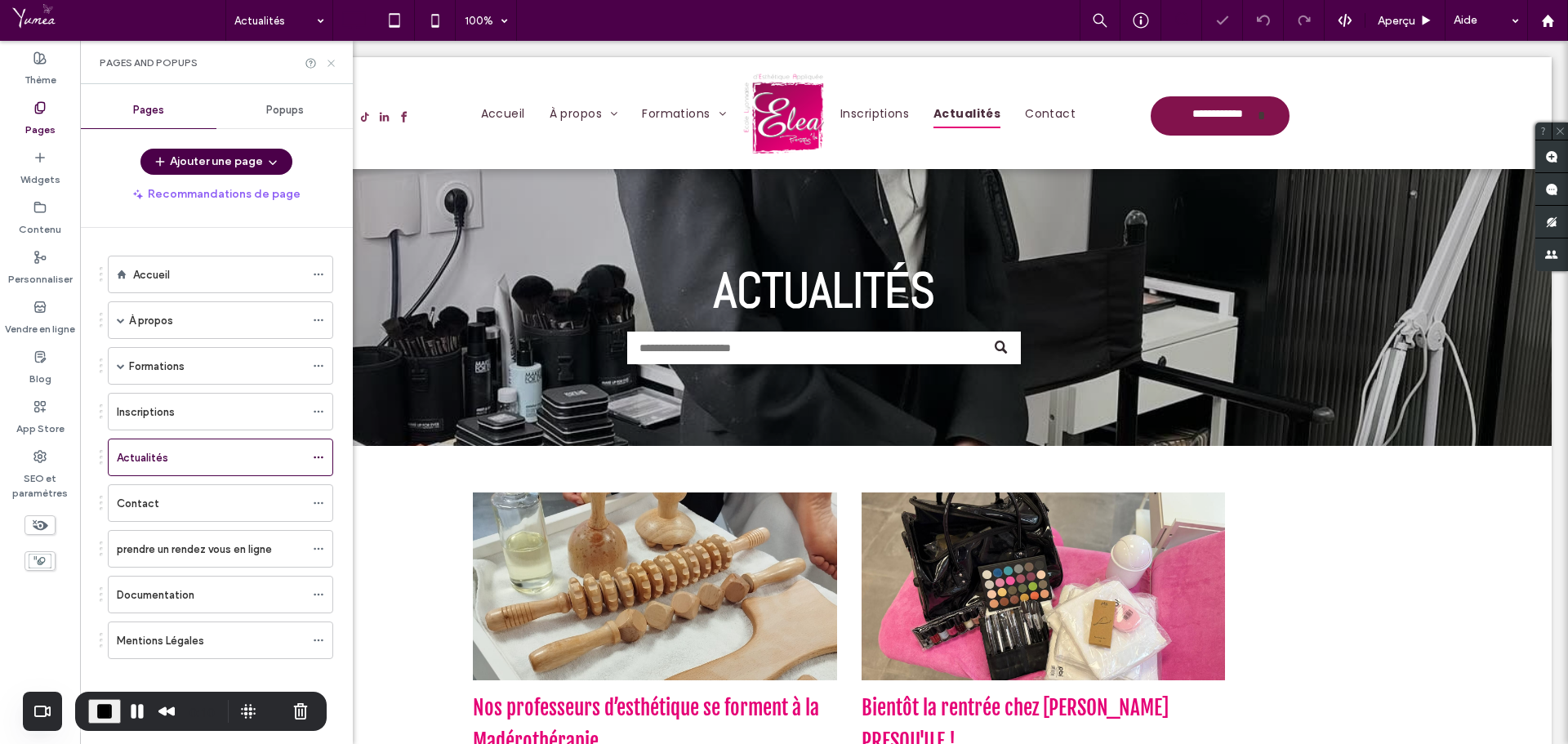
click at [335, 66] on icon at bounding box center [331, 63] width 12 height 12
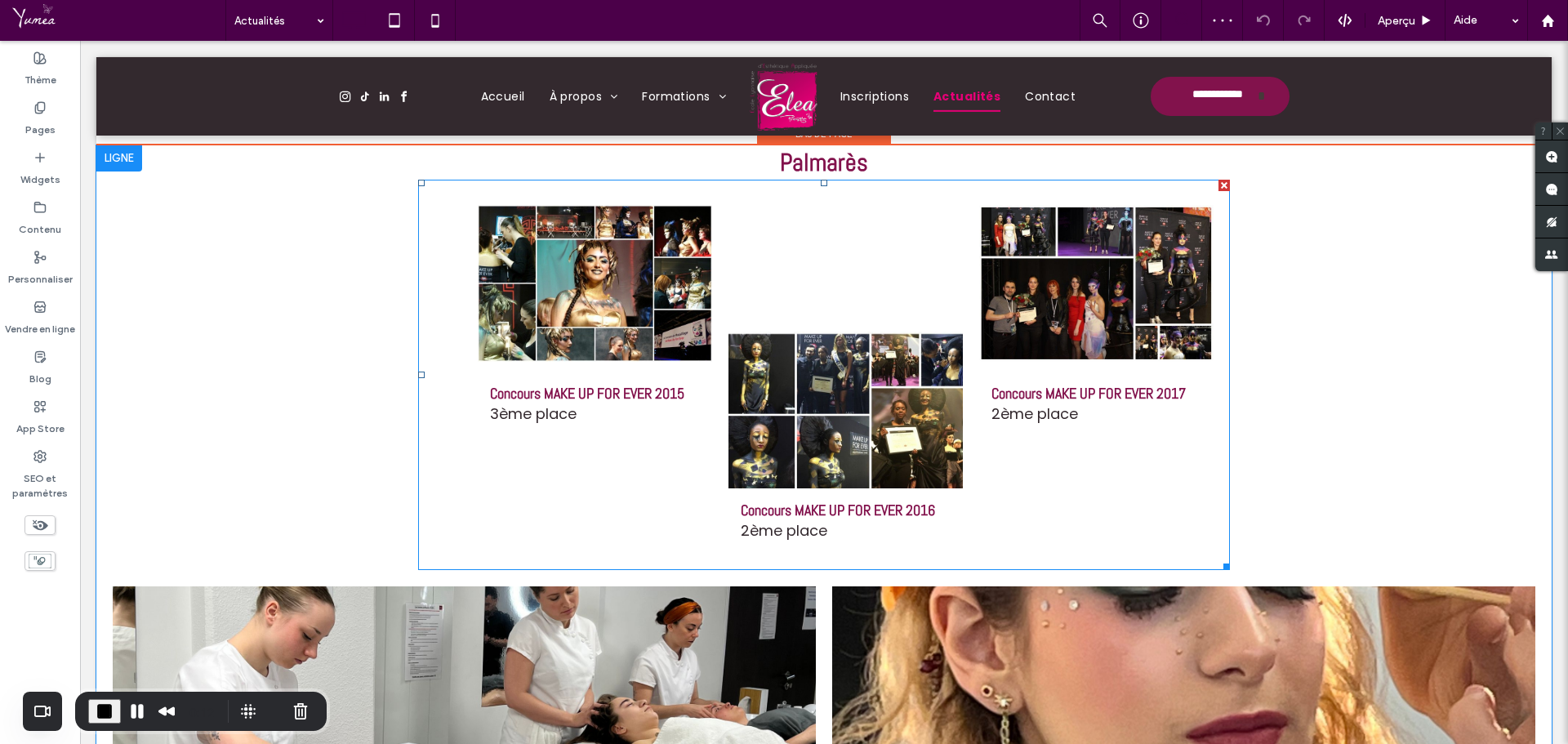
scroll to position [1471, 0]
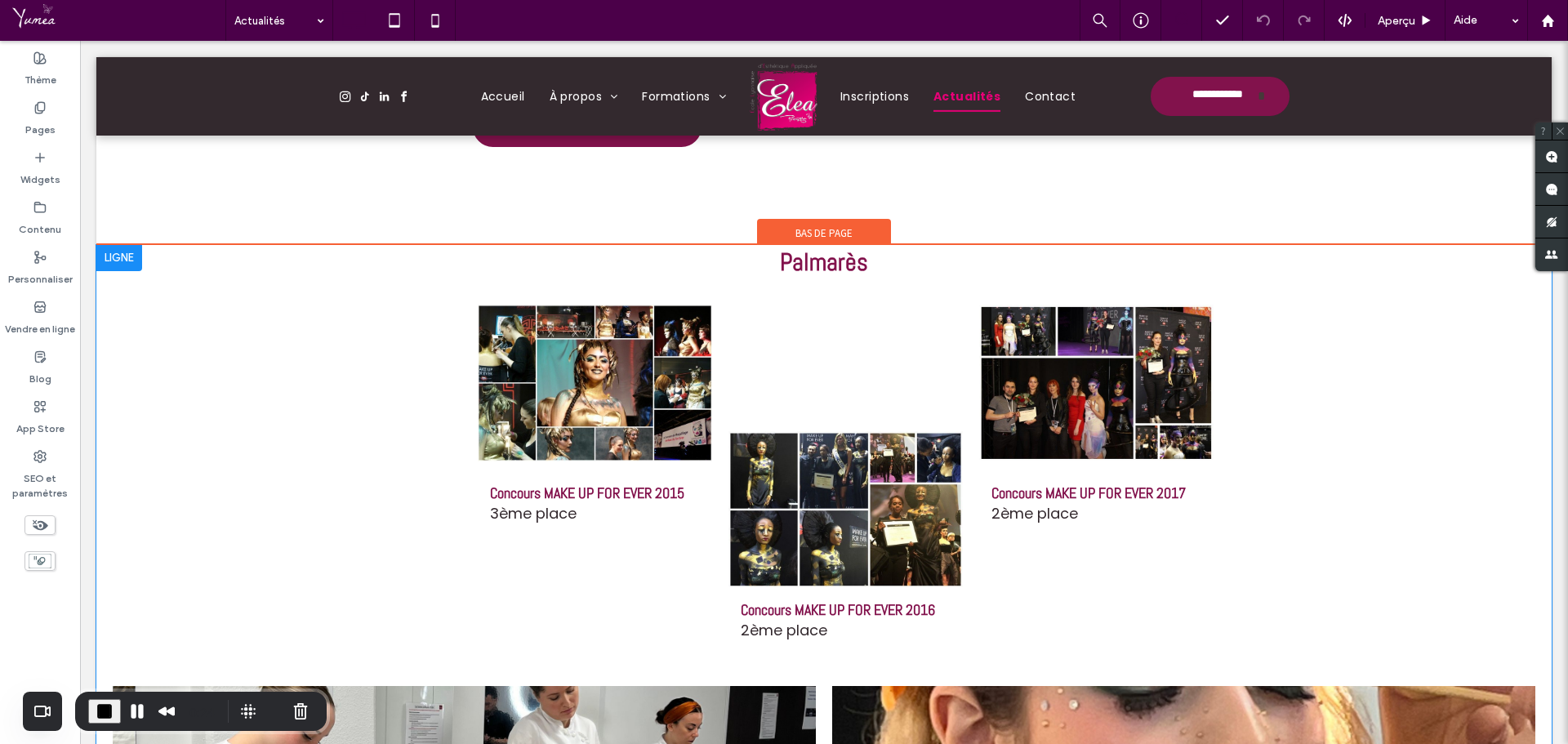
click at [126, 268] on div at bounding box center [119, 258] width 46 height 26
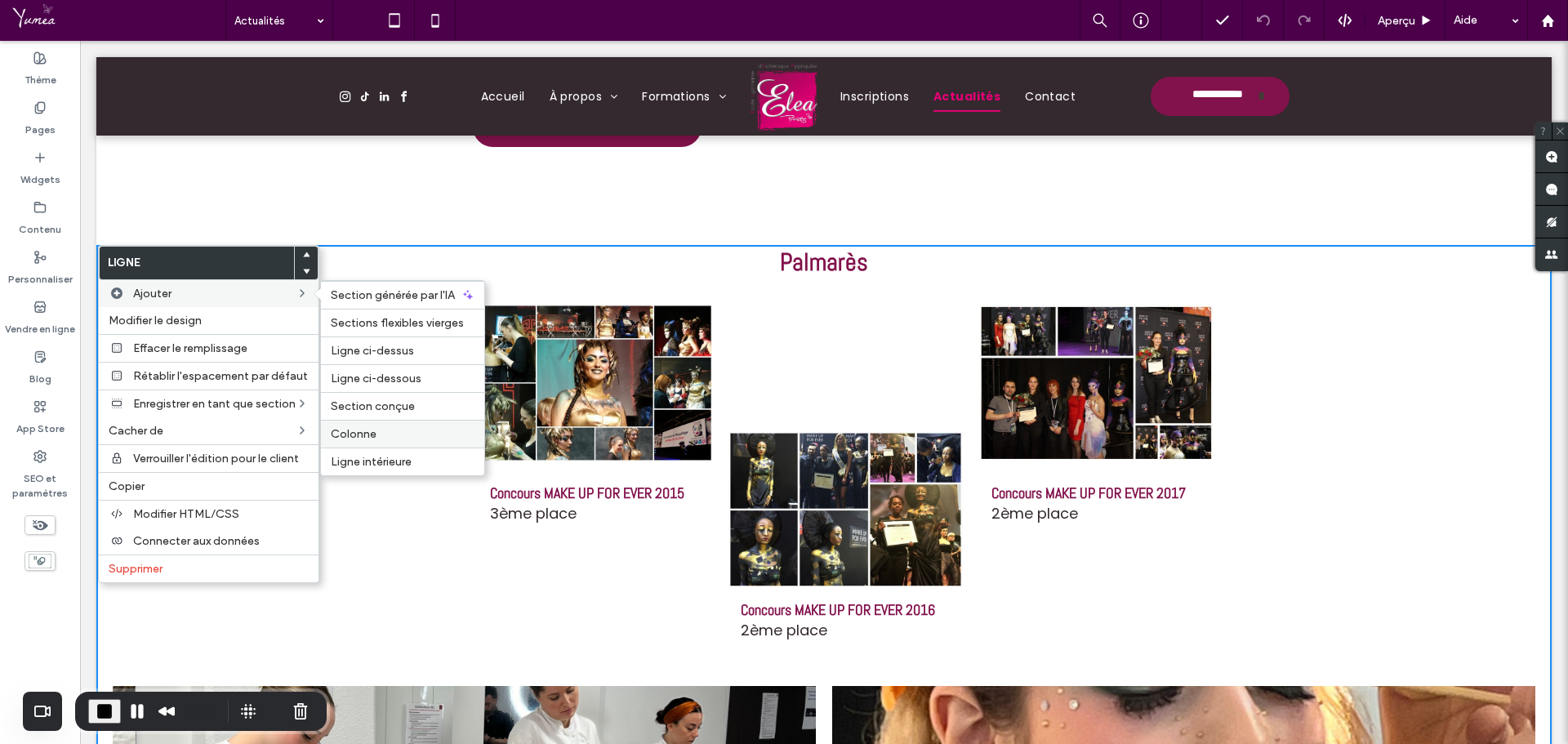
click at [360, 427] on span "Colonne" at bounding box center [353, 434] width 46 height 14
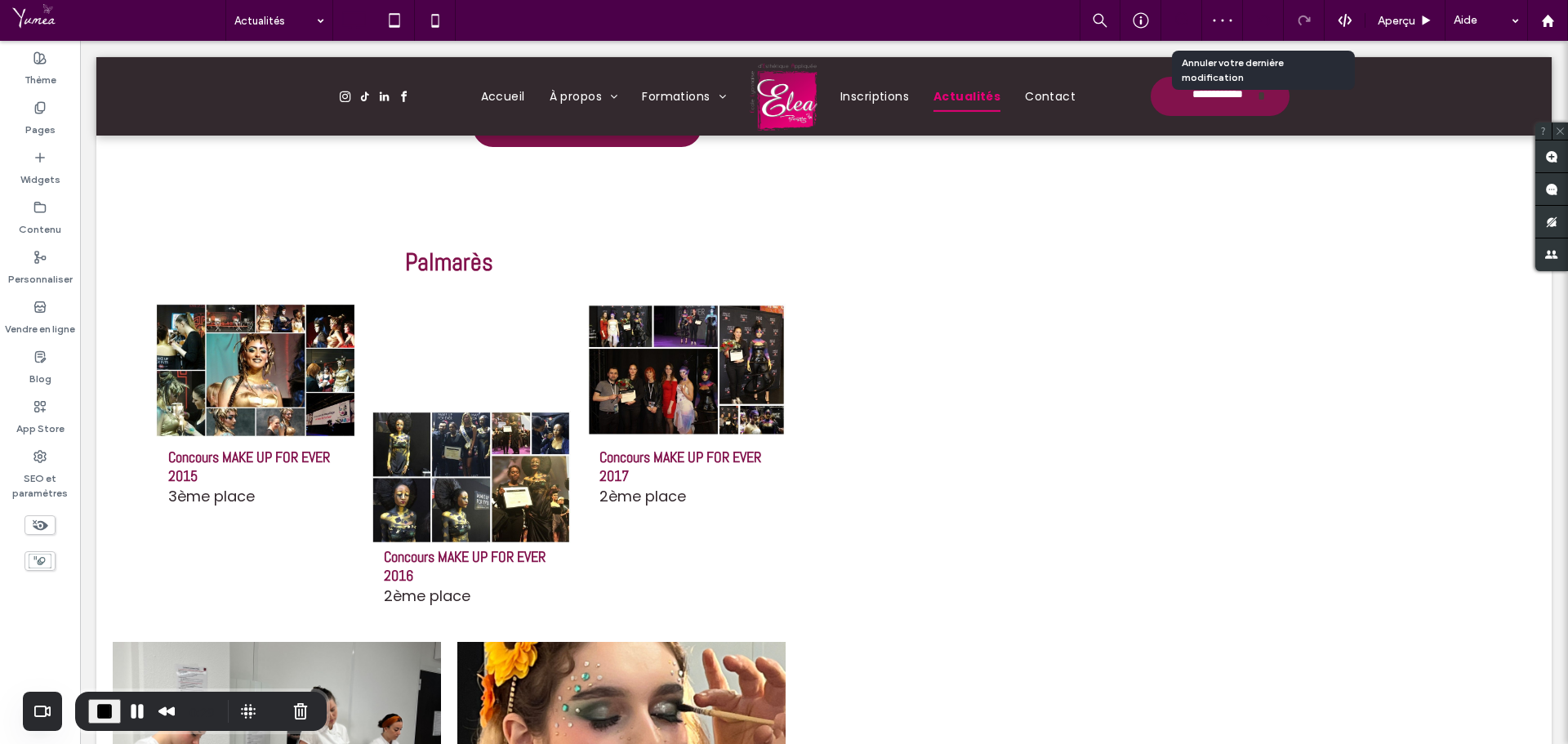
click at [1263, 17] on icon at bounding box center [1263, 20] width 13 height 13
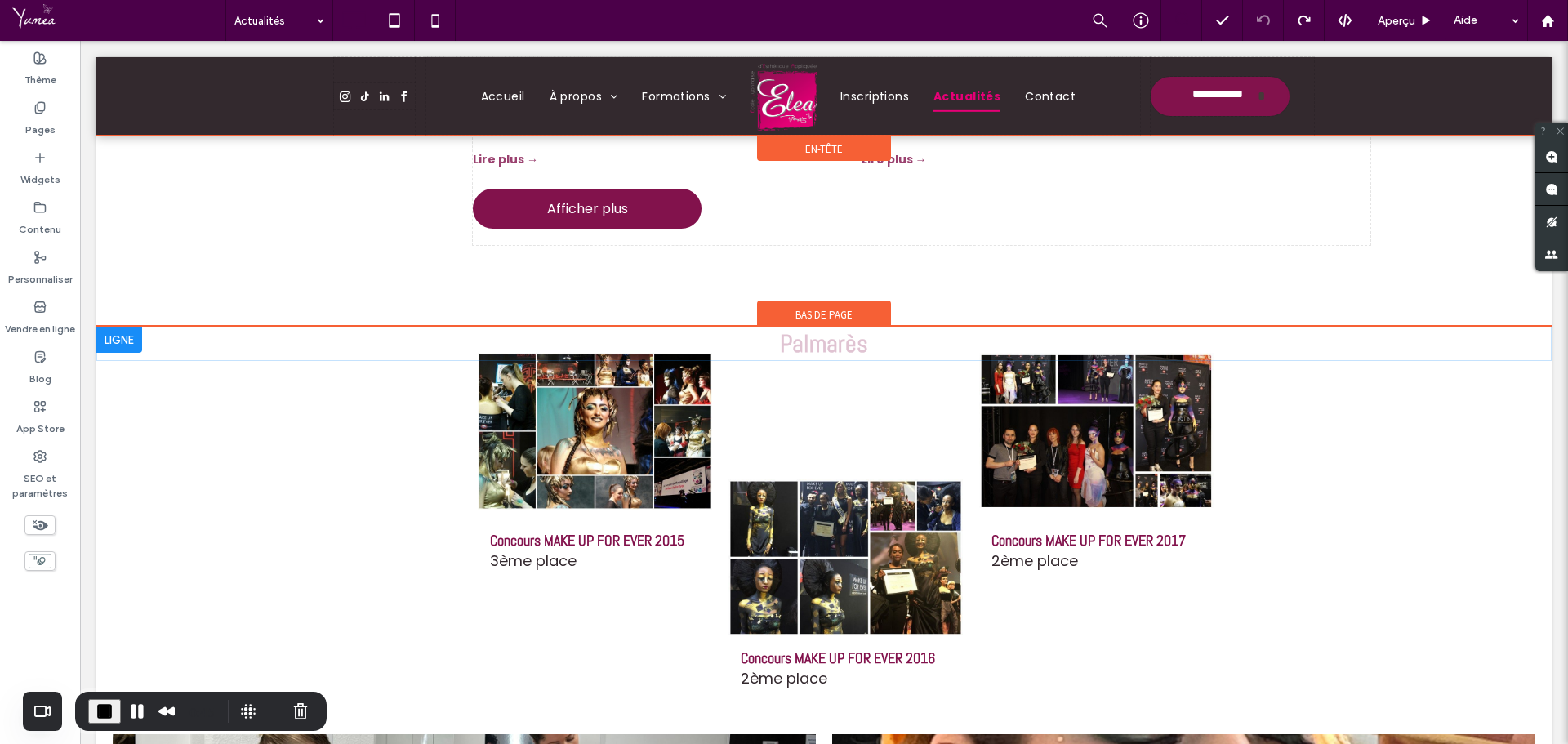
scroll to position [1355, 0]
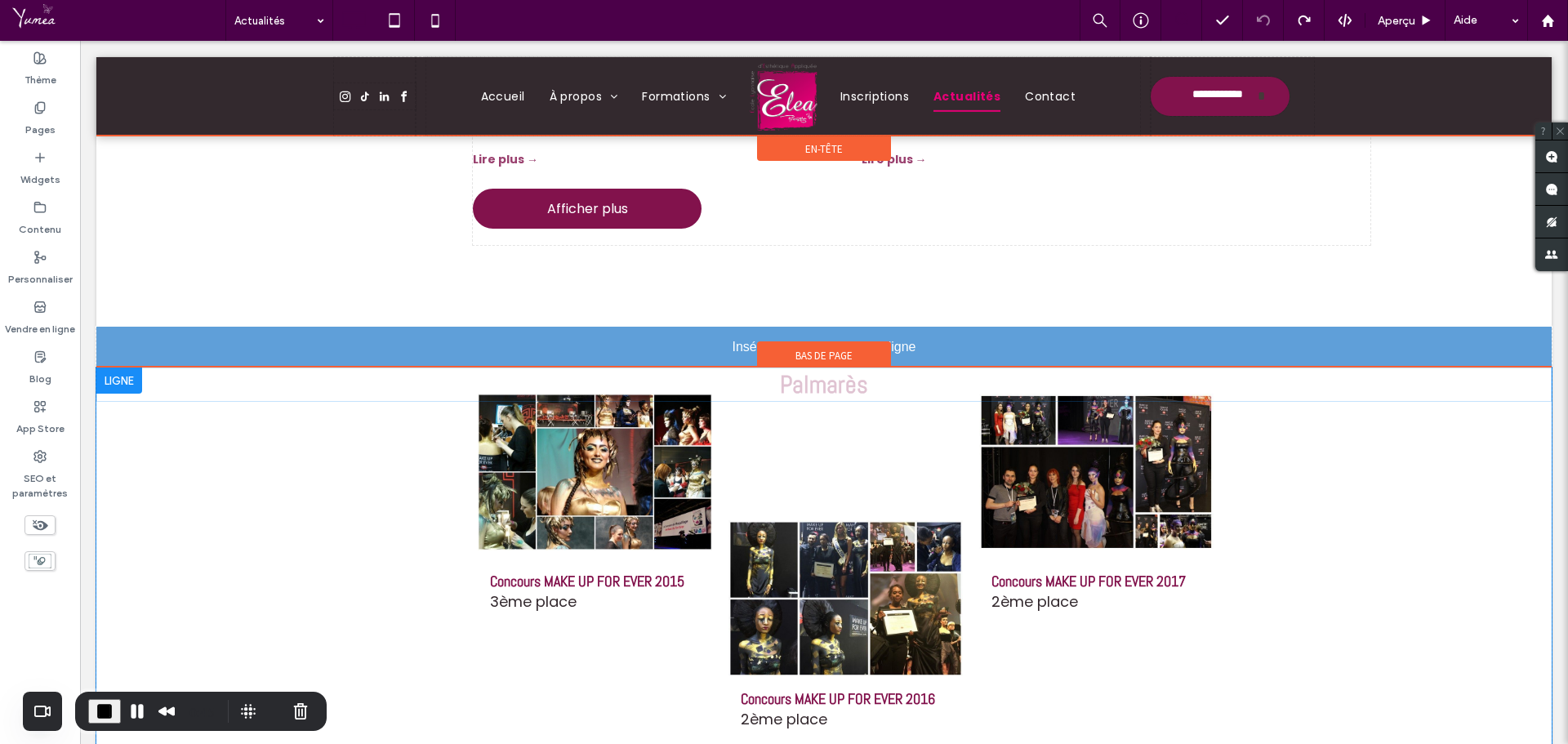
drag, startPoint x: 777, startPoint y: 350, endPoint x: 795, endPoint y: 344, distance: 19.0
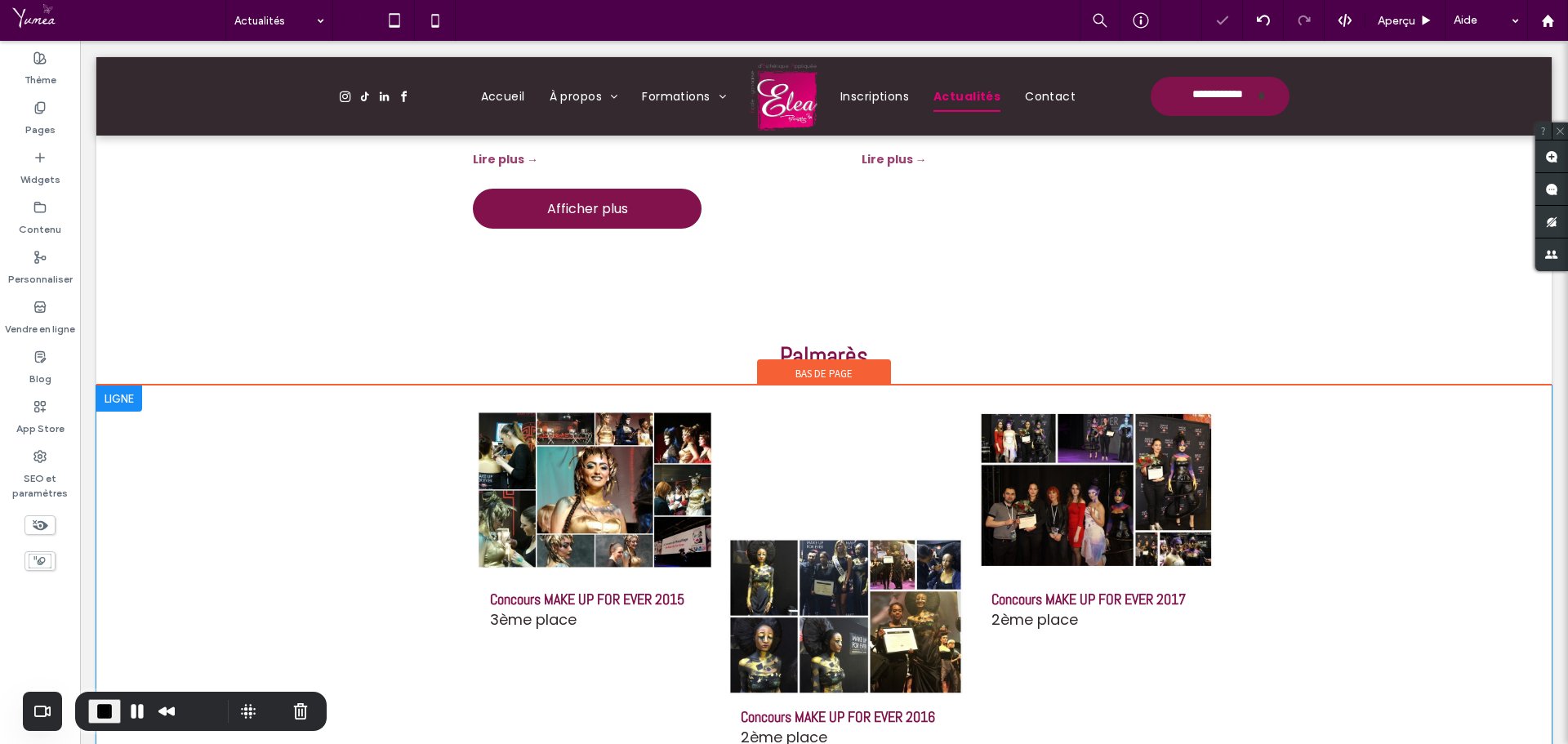
click at [134, 400] on div at bounding box center [119, 399] width 46 height 26
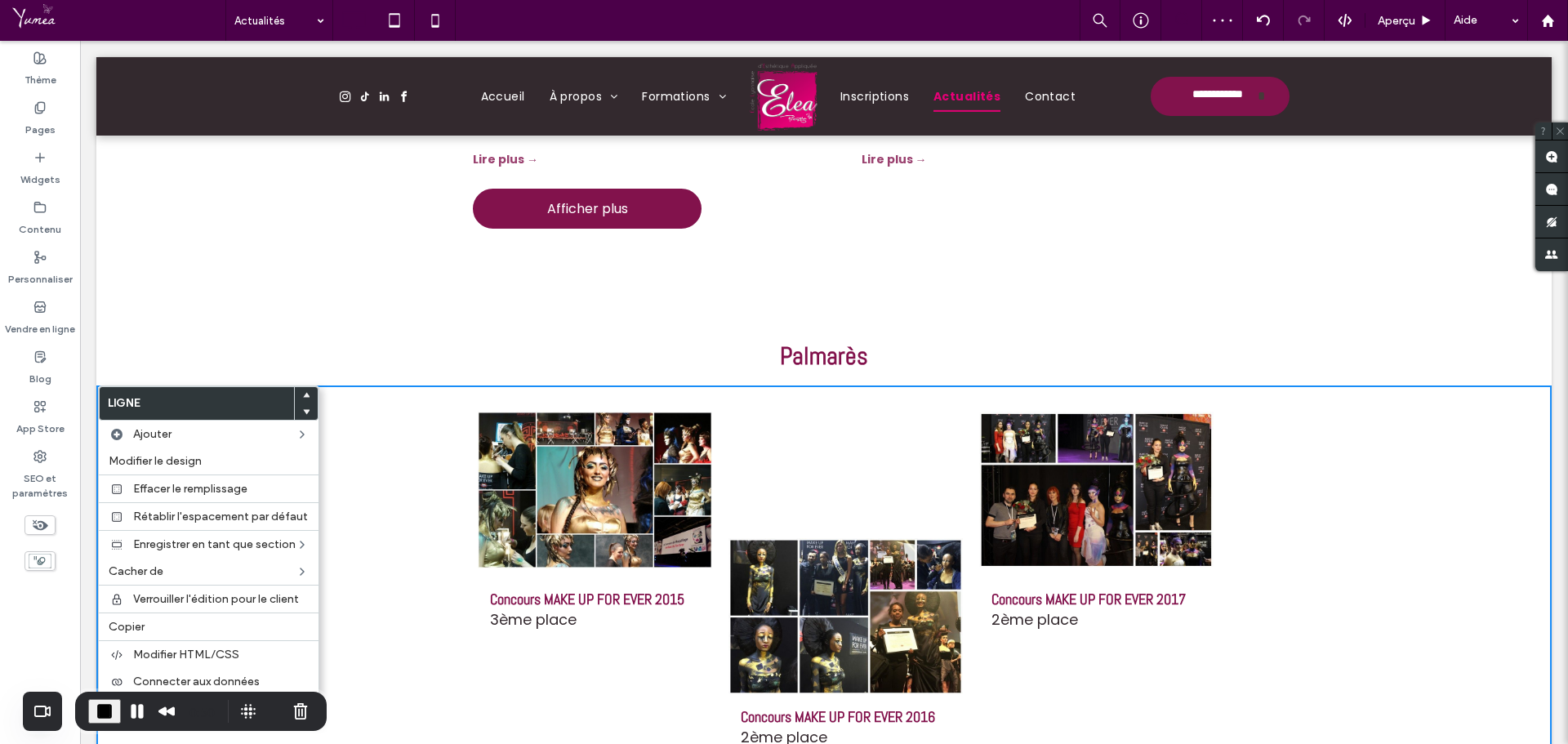
click at [303, 394] on icon at bounding box center [306, 395] width 7 height 7
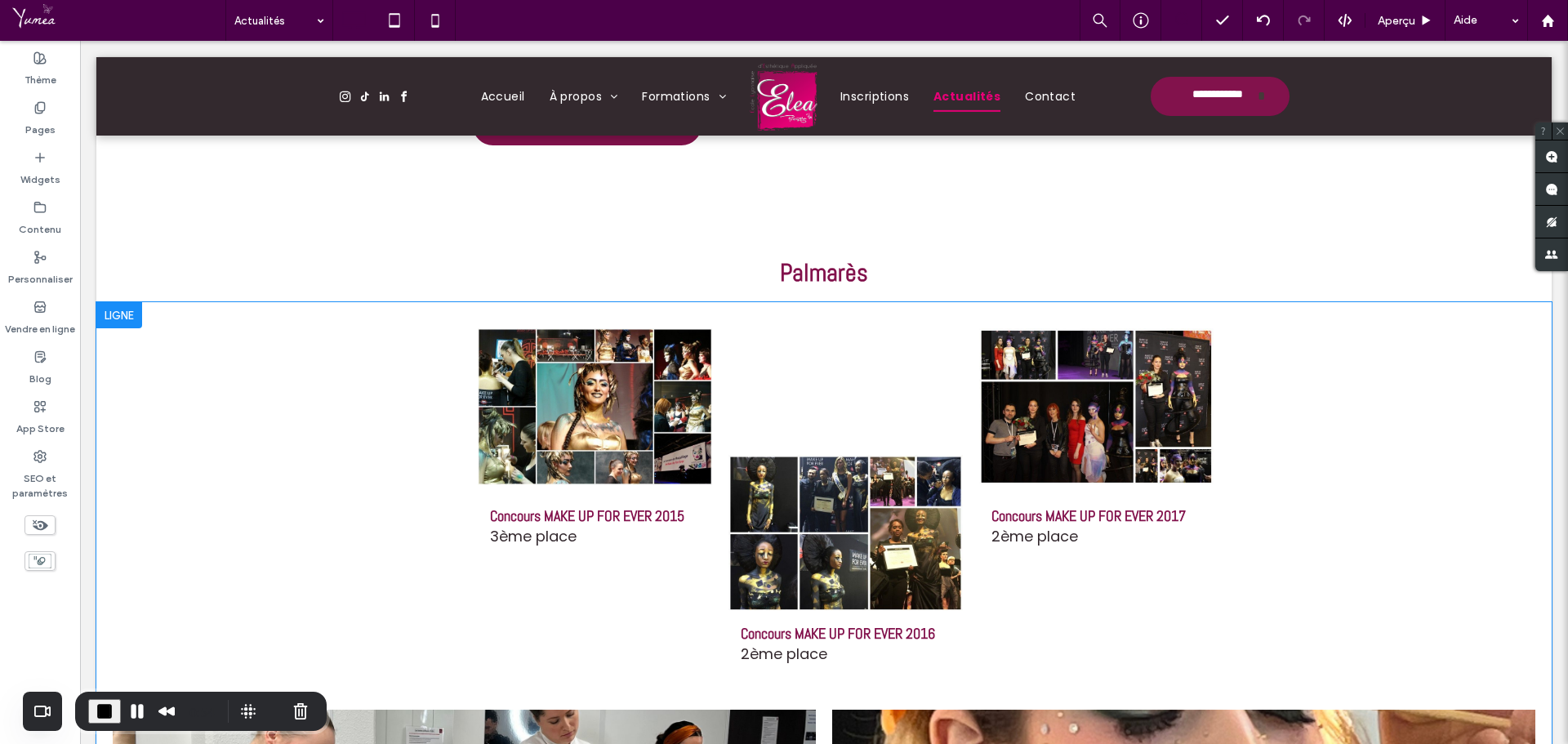
scroll to position [1437, 0]
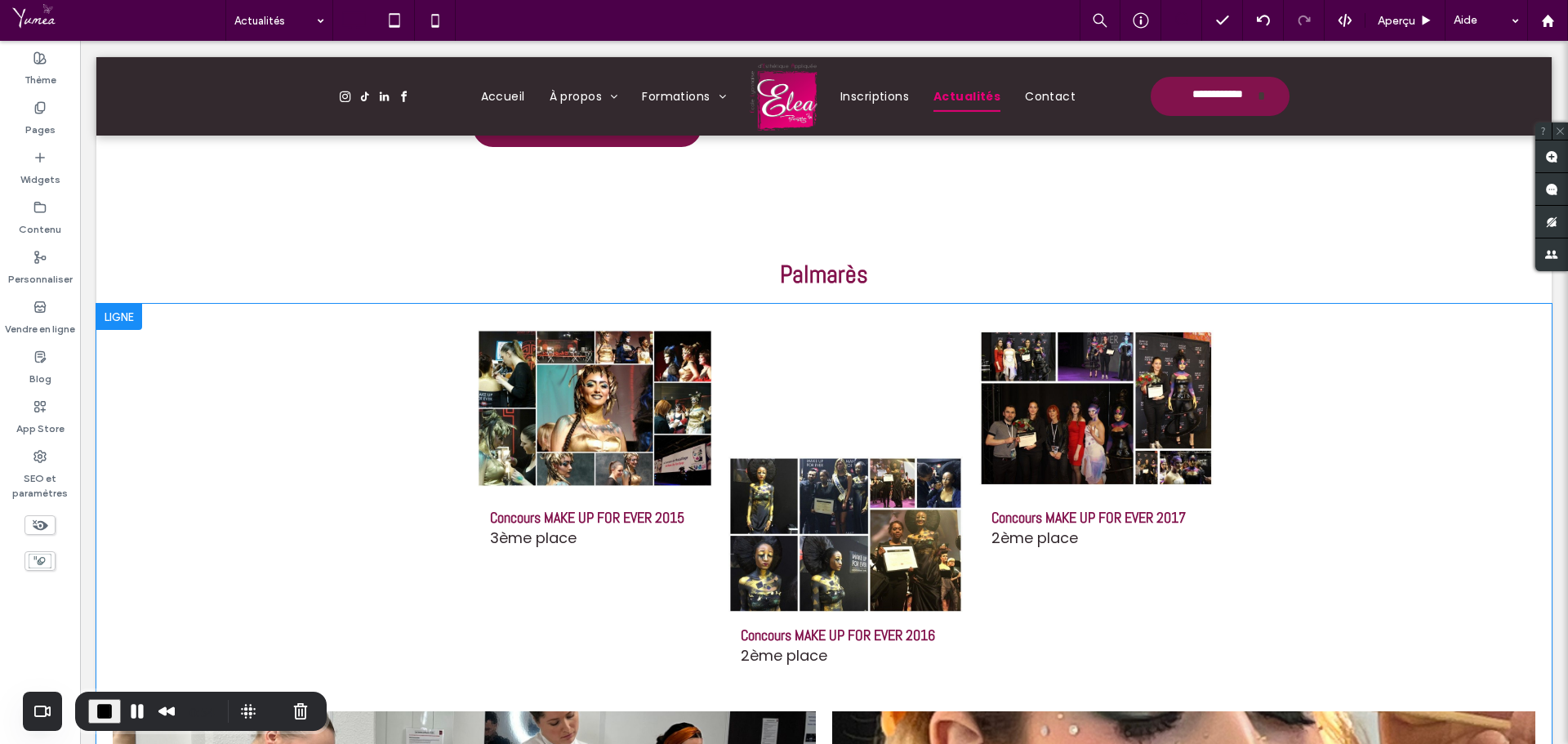
click at [130, 322] on div at bounding box center [119, 317] width 46 height 26
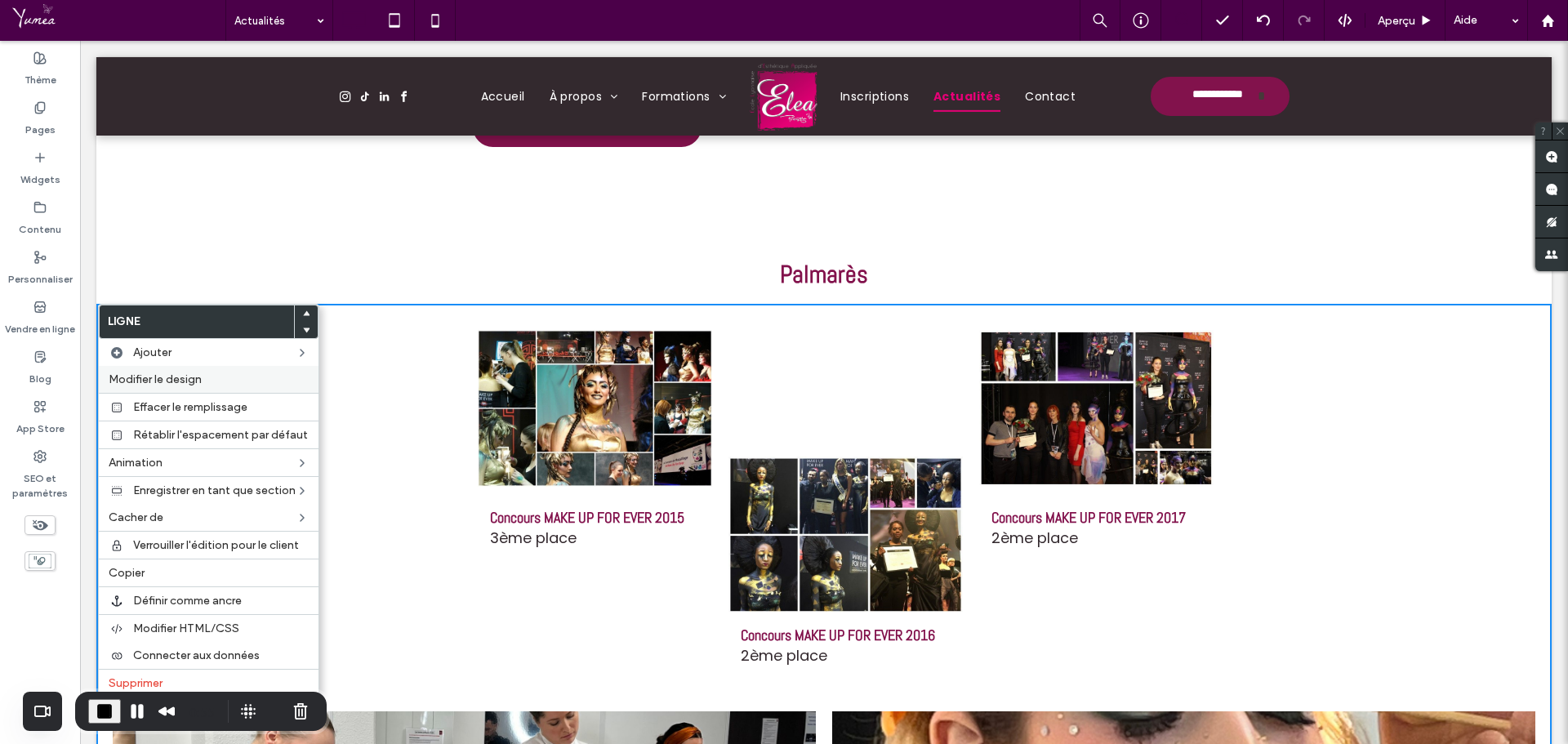
click at [147, 375] on span "Modifier le design" at bounding box center [155, 380] width 93 height 14
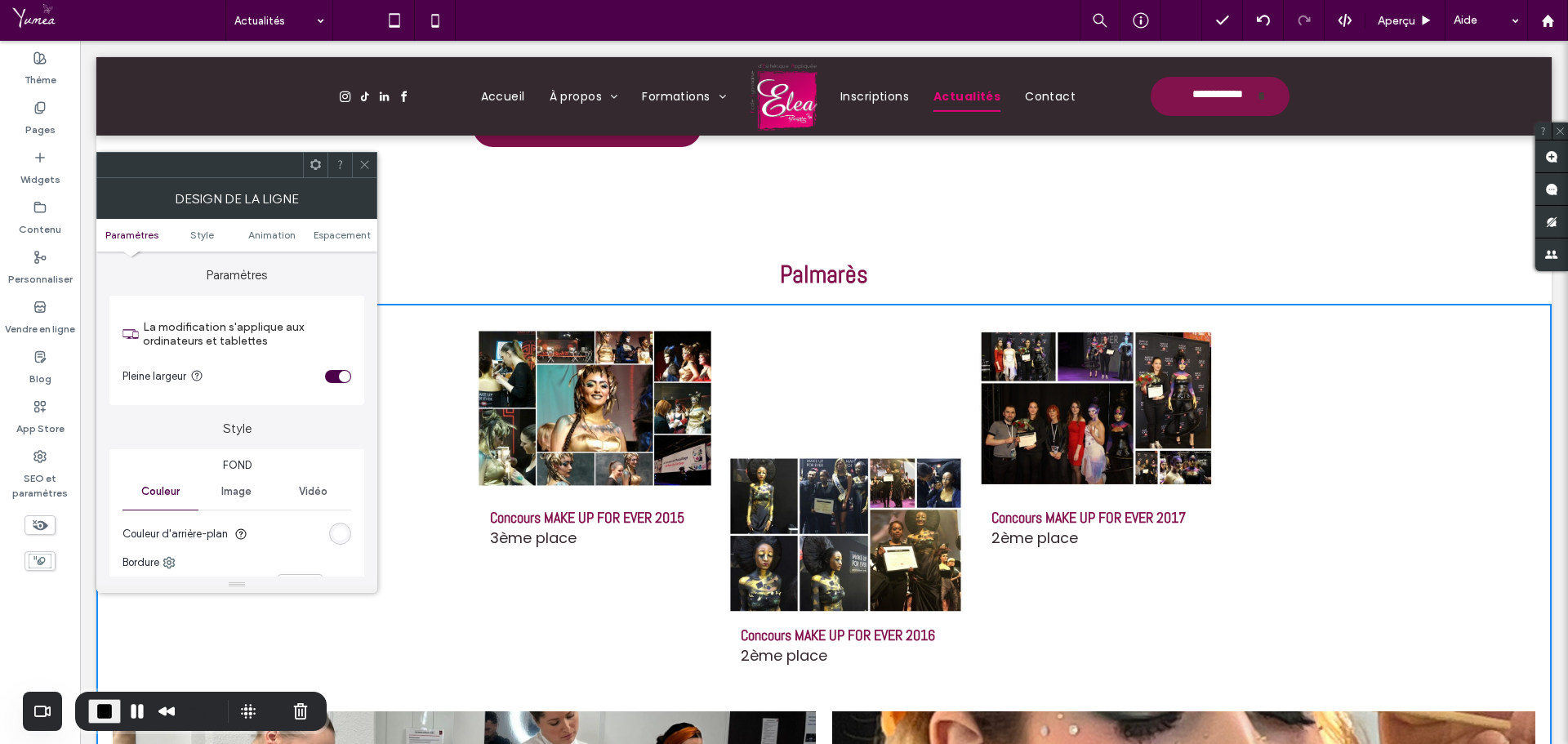
click at [365, 170] on icon at bounding box center [364, 165] width 12 height 12
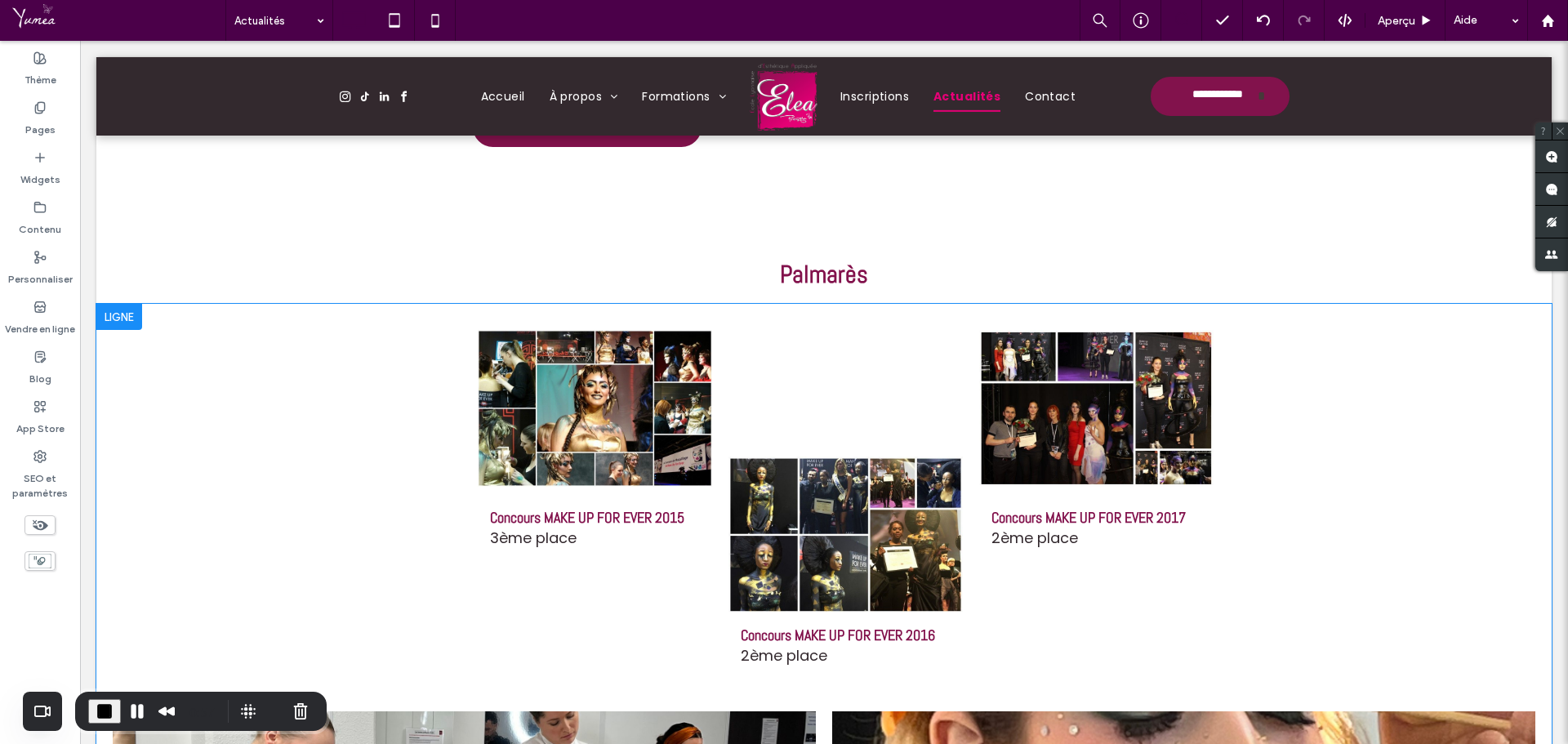
click at [130, 324] on div at bounding box center [119, 317] width 46 height 26
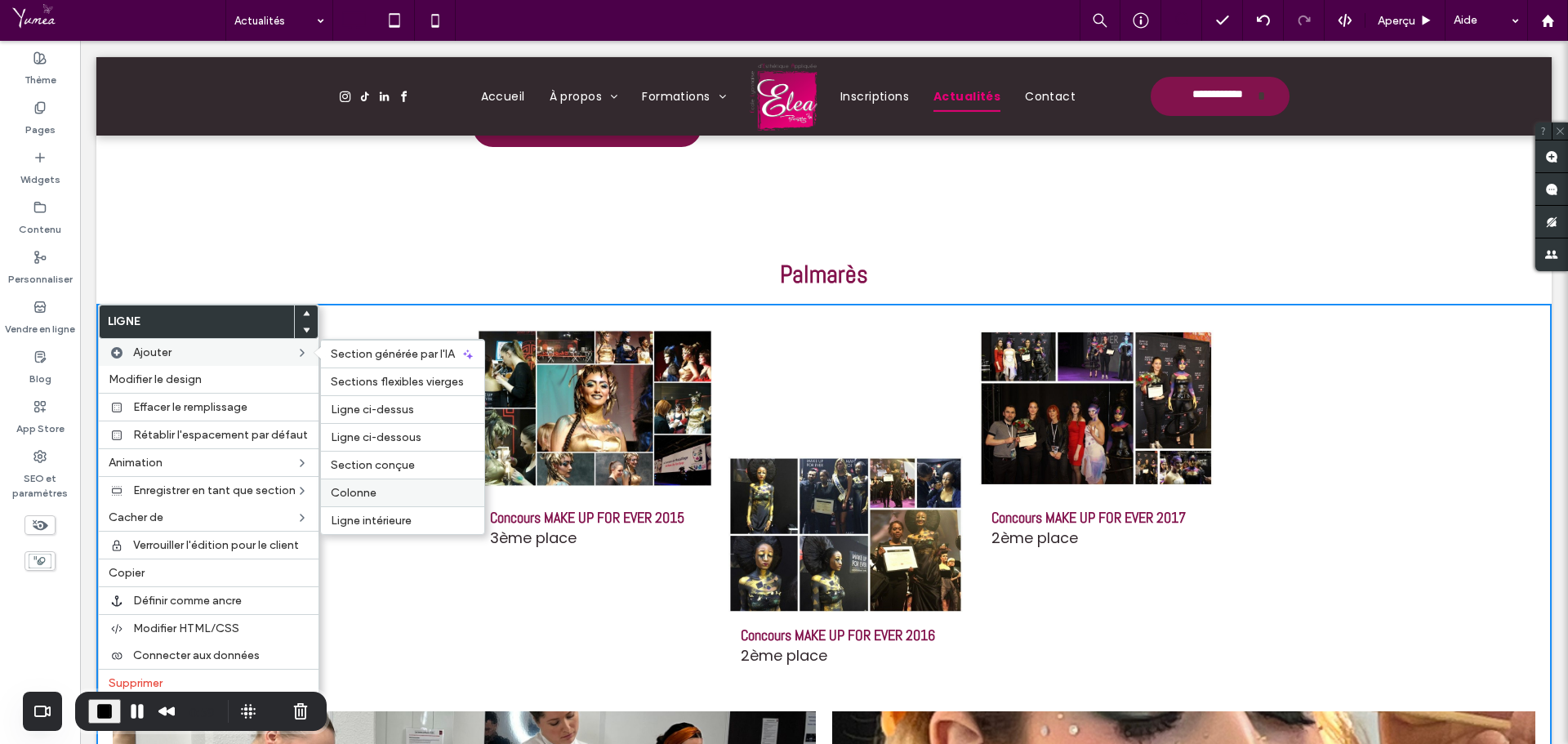
click at [348, 494] on span "Colonne" at bounding box center [353, 493] width 46 height 14
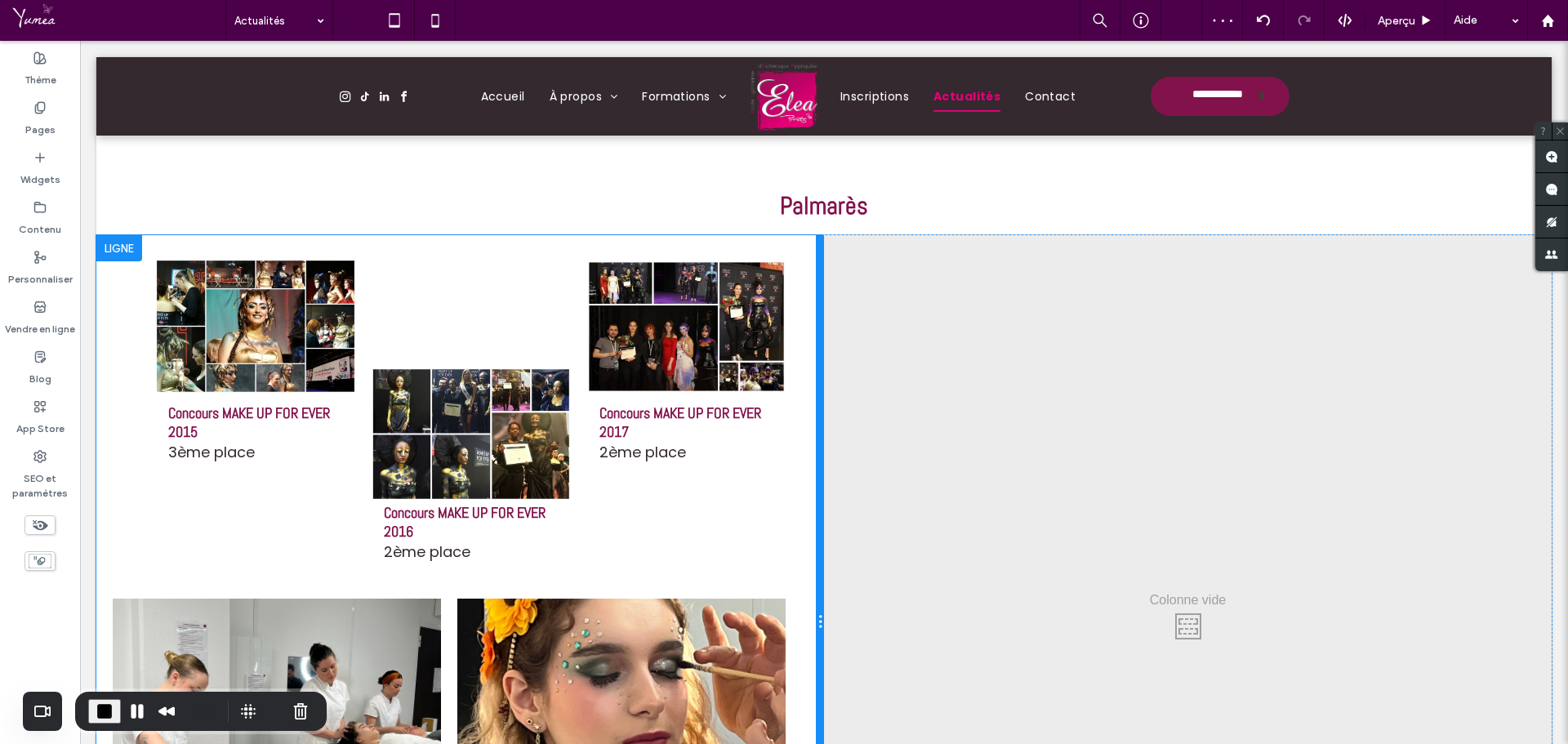
scroll to position [1355, 0]
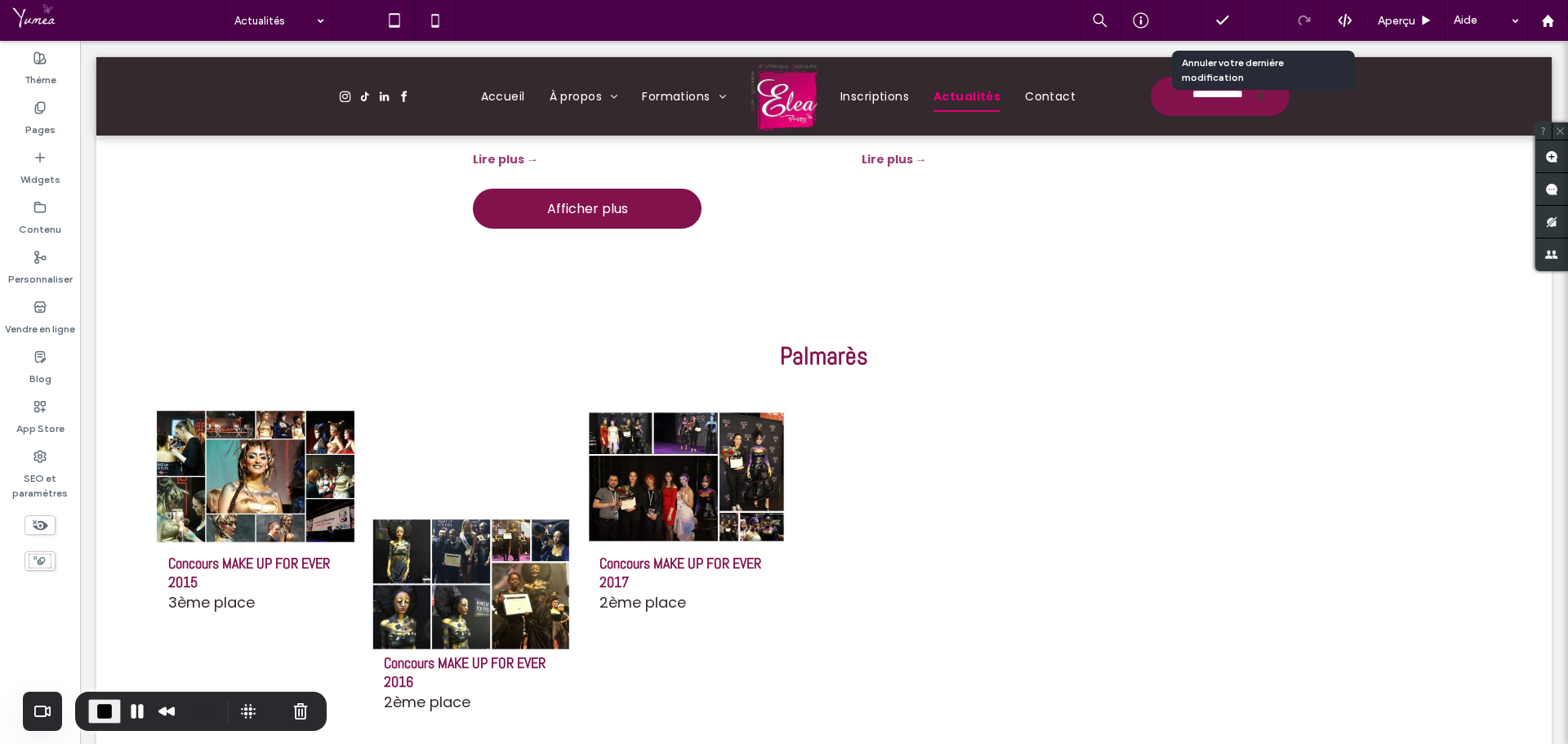
click at [1274, 16] on div at bounding box center [1263, 20] width 40 height 13
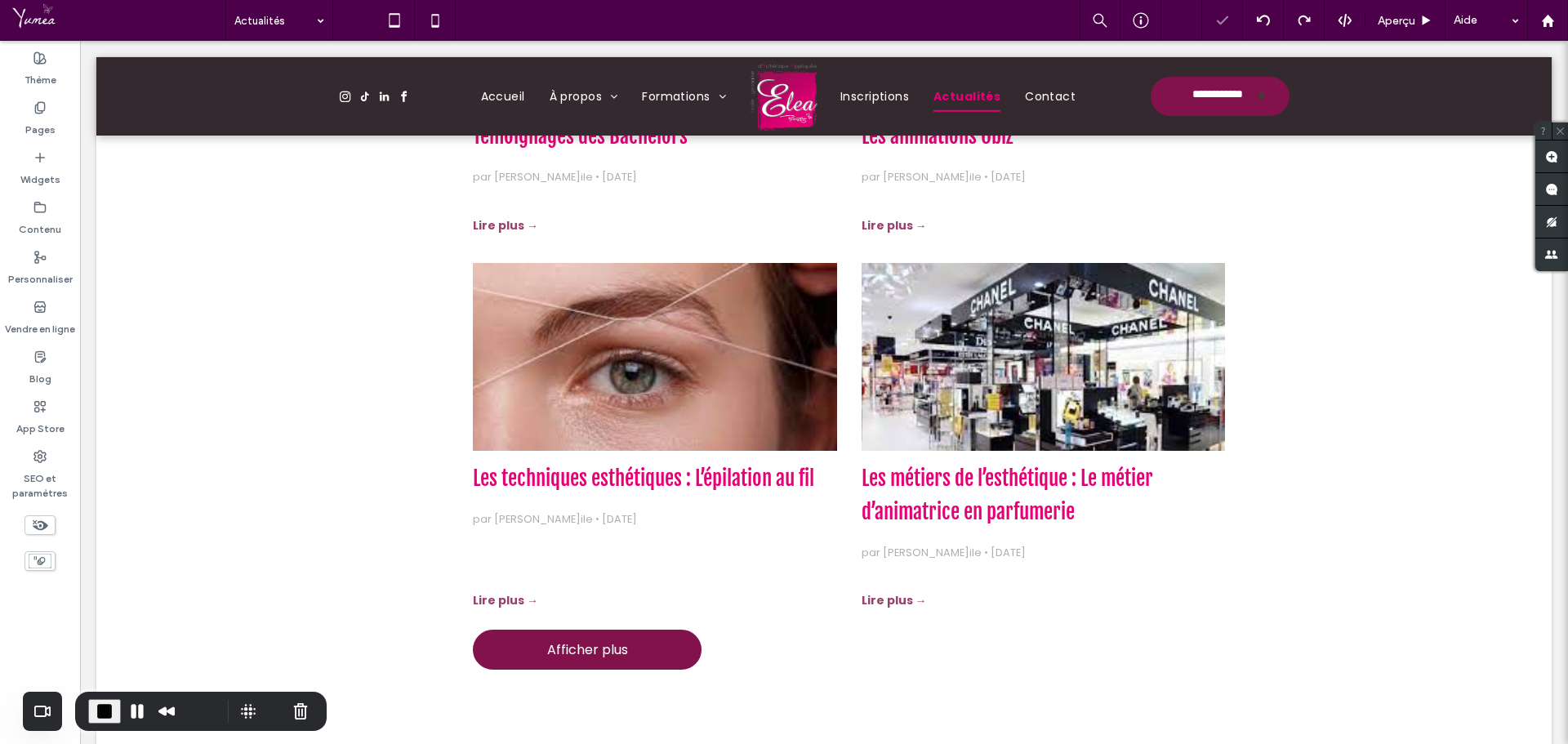
scroll to position [1226, 0]
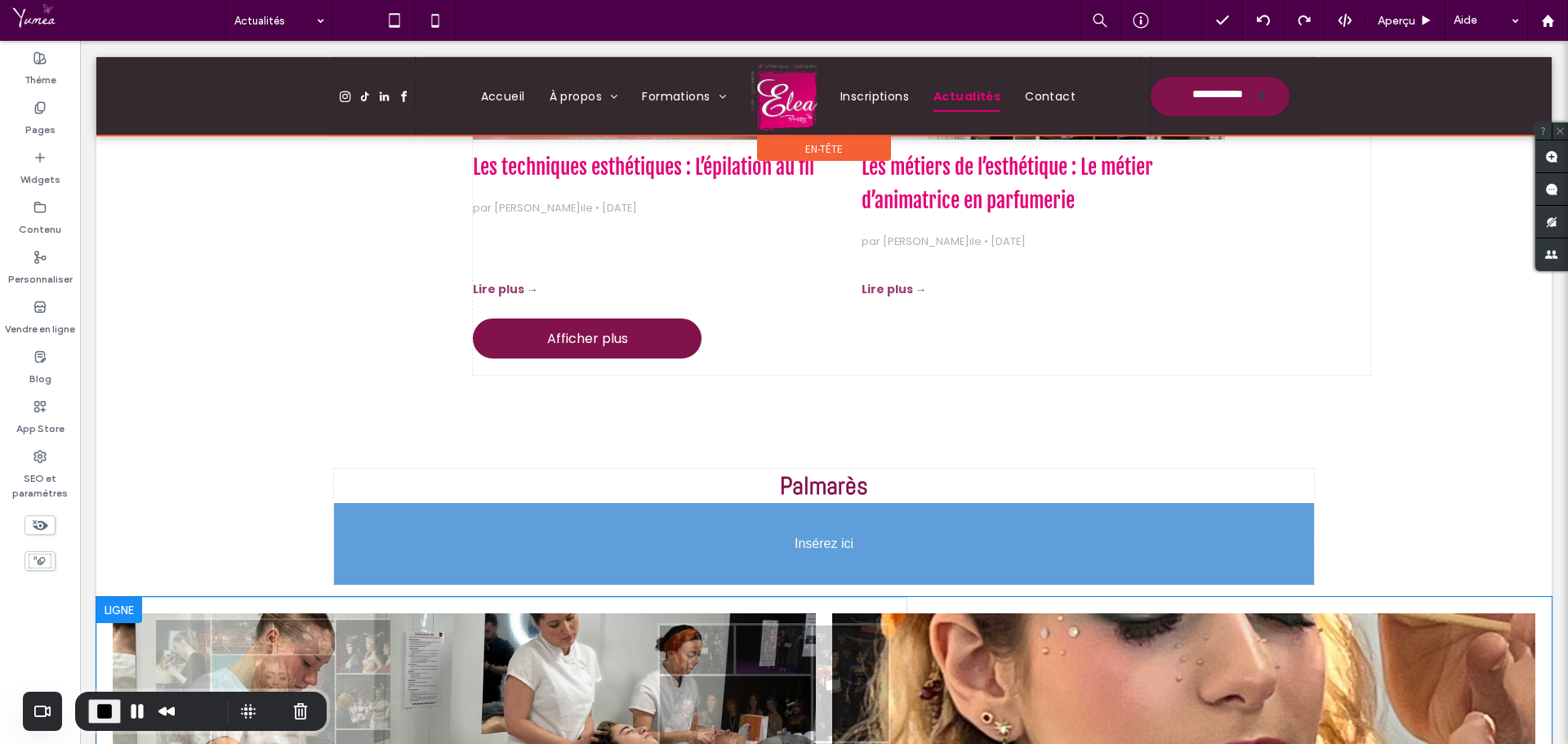
drag, startPoint x: 531, startPoint y: 605, endPoint x: 900, endPoint y: 579, distance: 369.9
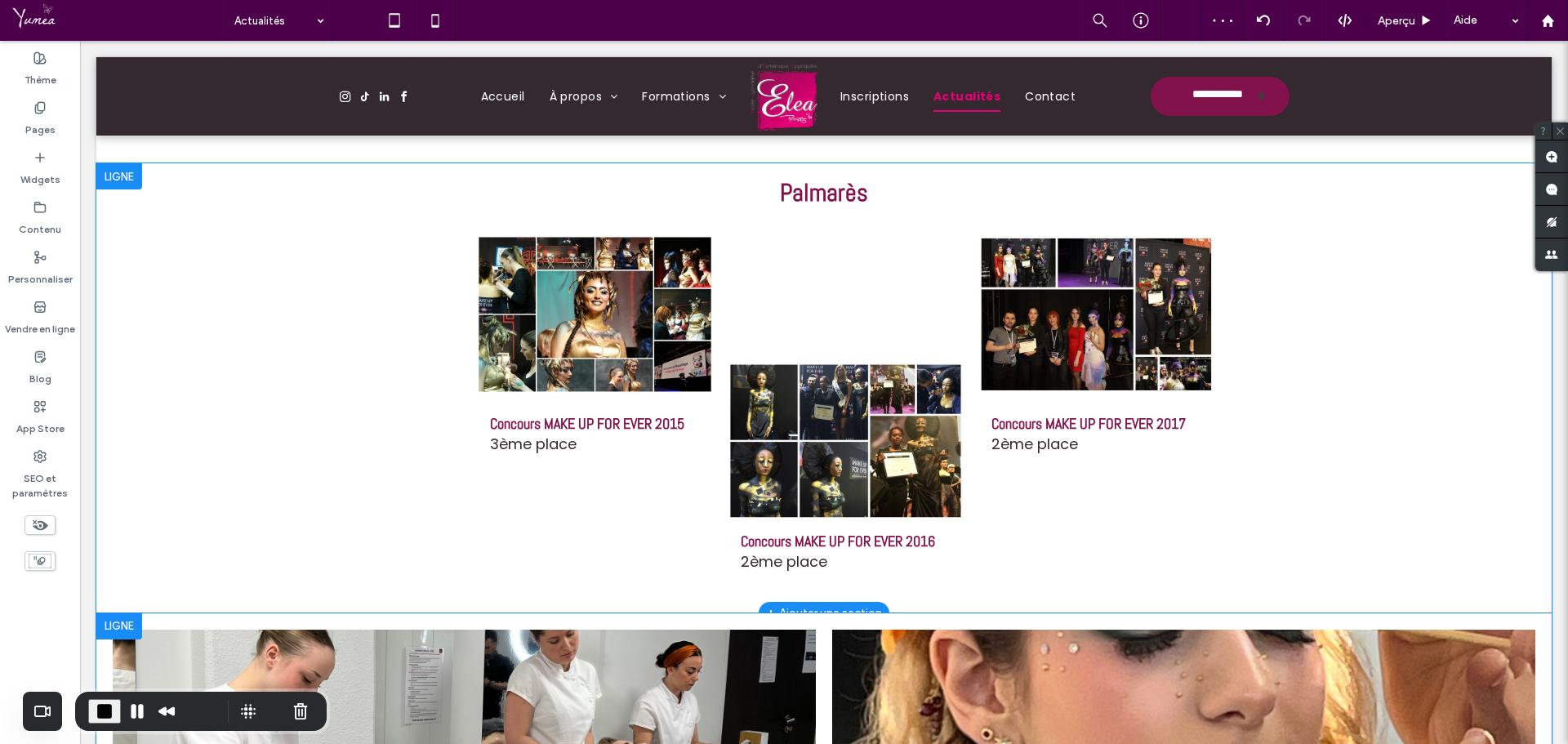
scroll to position [1552, 0]
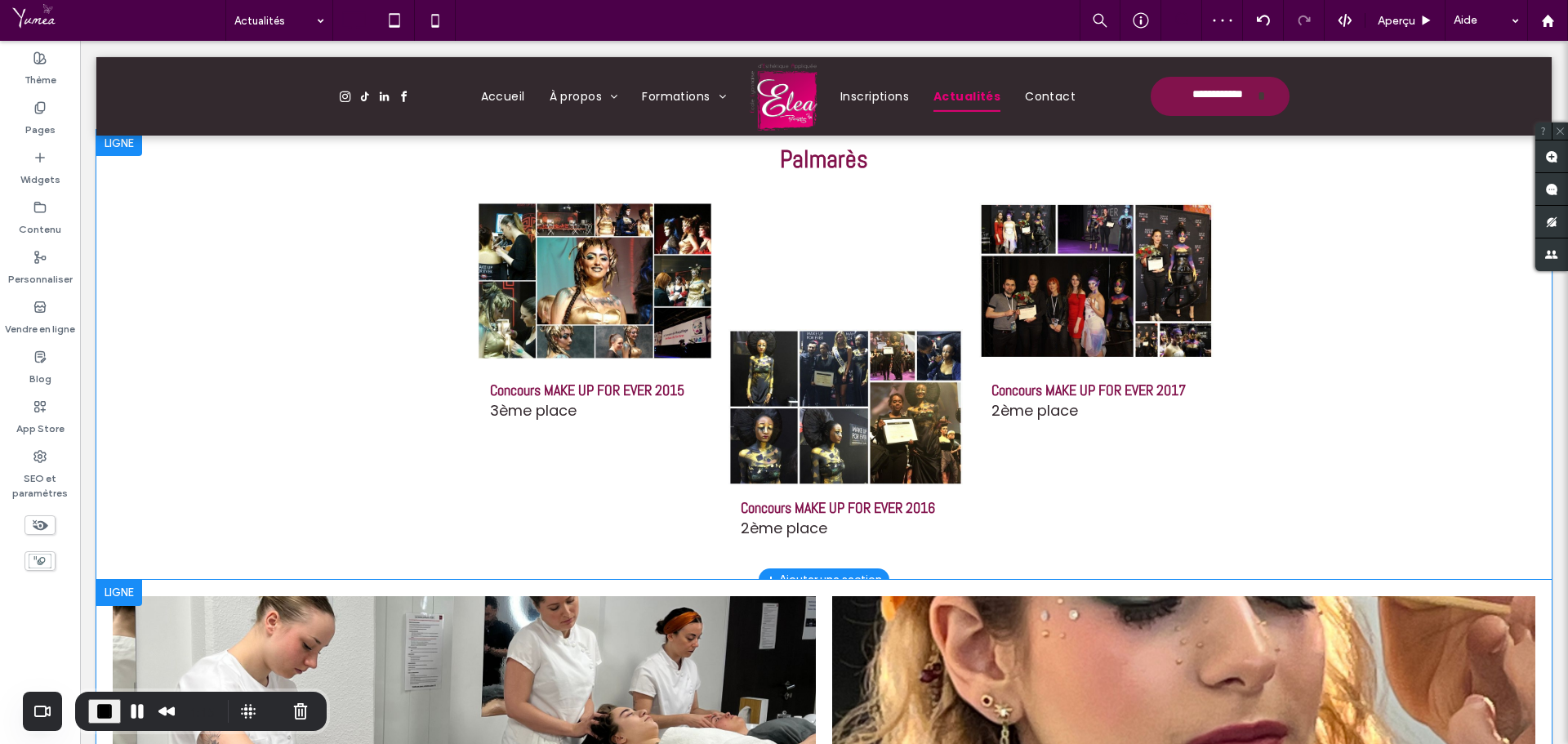
click at [126, 156] on div at bounding box center [119, 142] width 46 height 26
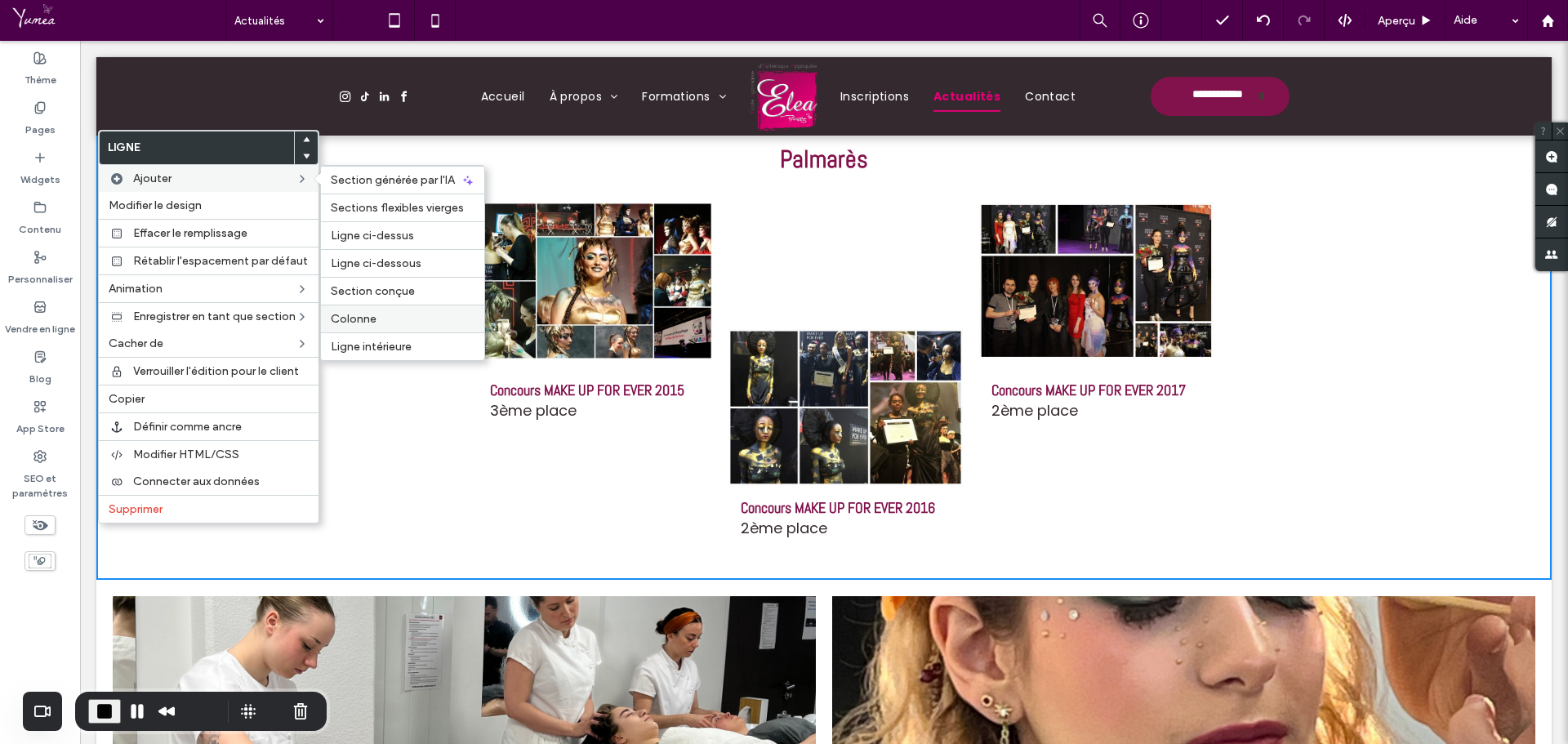
click at [372, 307] on div "Colonne" at bounding box center [402, 318] width 163 height 28
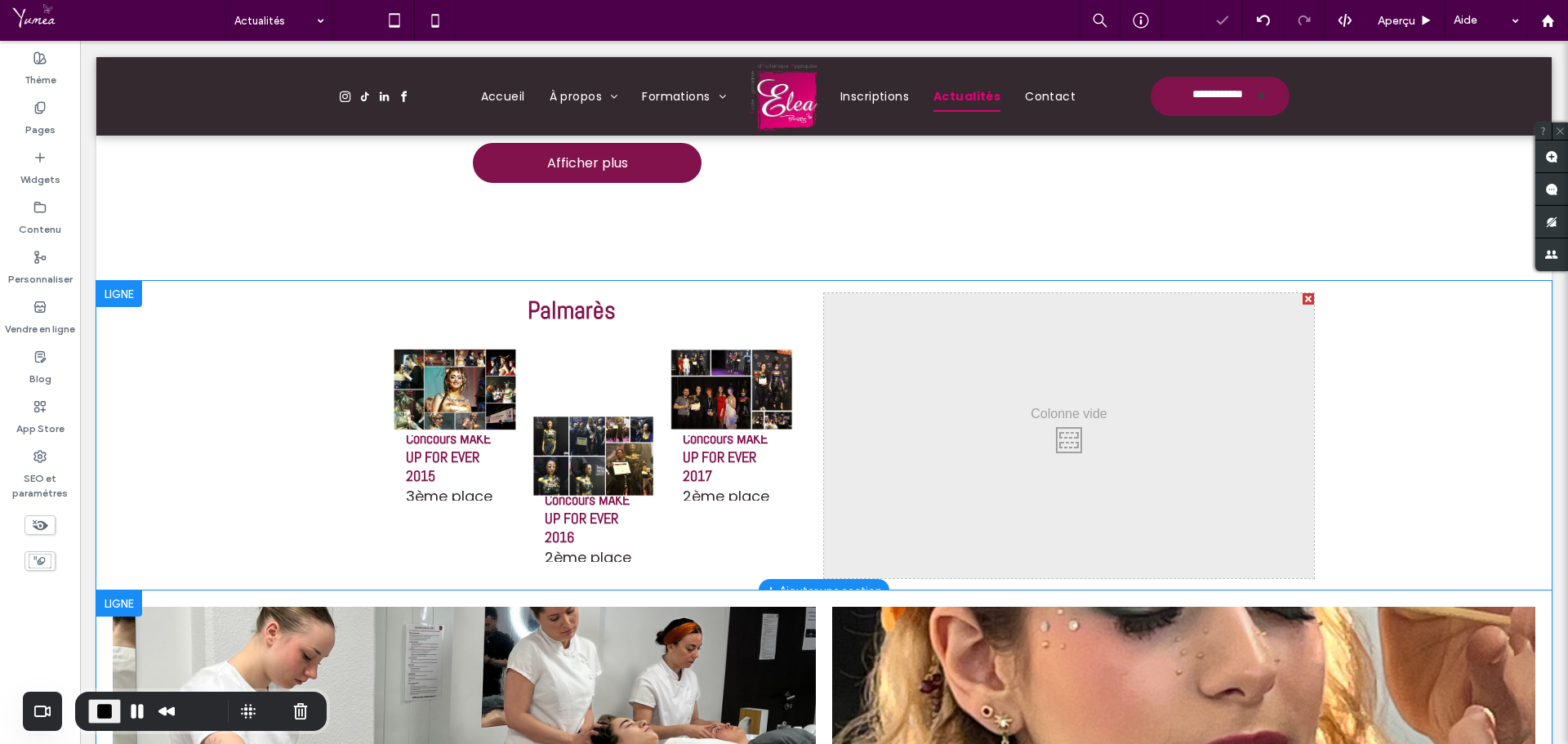
scroll to position [1389, 0]
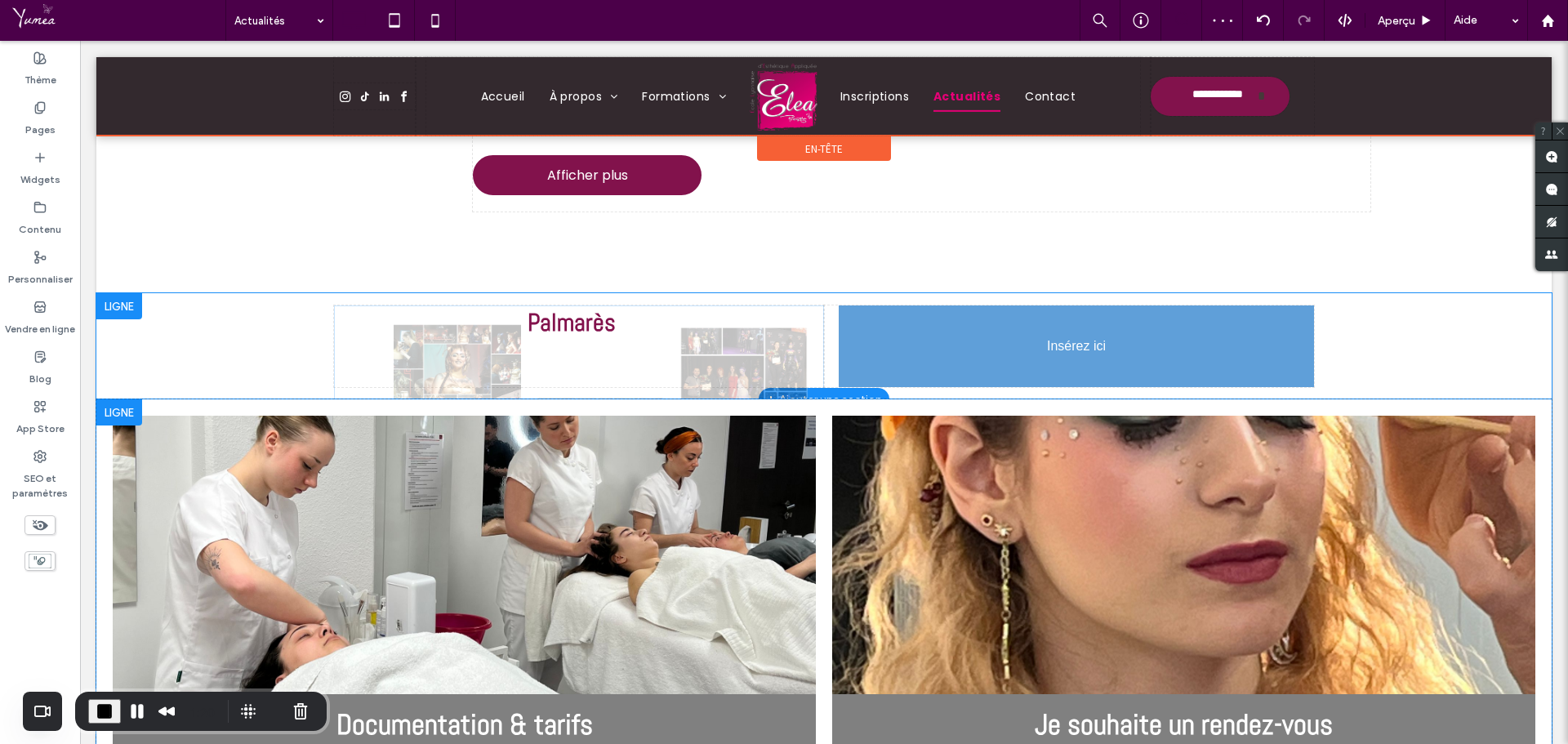
drag, startPoint x: 743, startPoint y: 404, endPoint x: 1061, endPoint y: 400, distance: 318.0
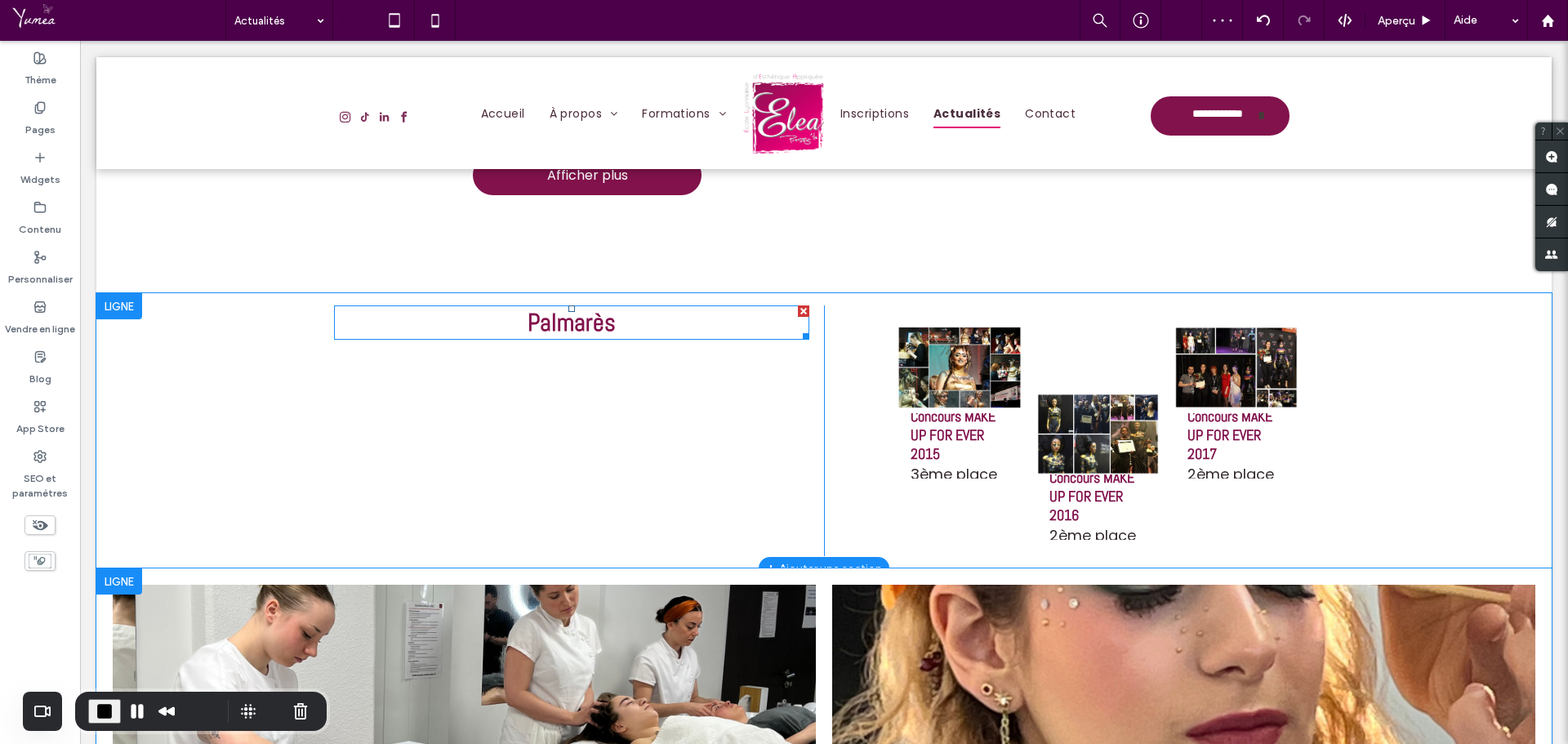
scroll to position [1422, 0]
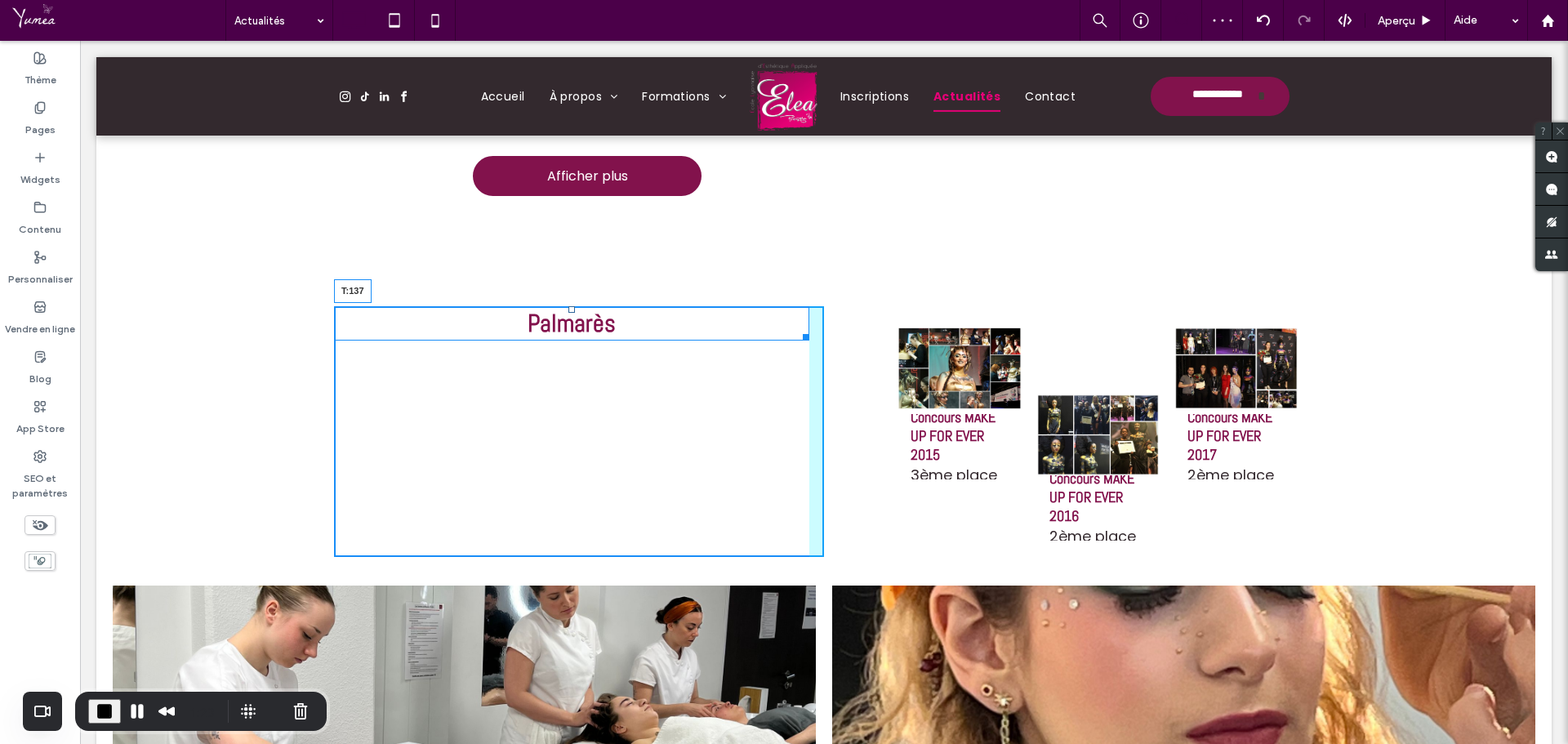
drag, startPoint x: 567, startPoint y: 308, endPoint x: 580, endPoint y: 419, distance: 111.8
click at [580, 341] on div "Palmarès T:137" at bounding box center [571, 324] width 475 height 35
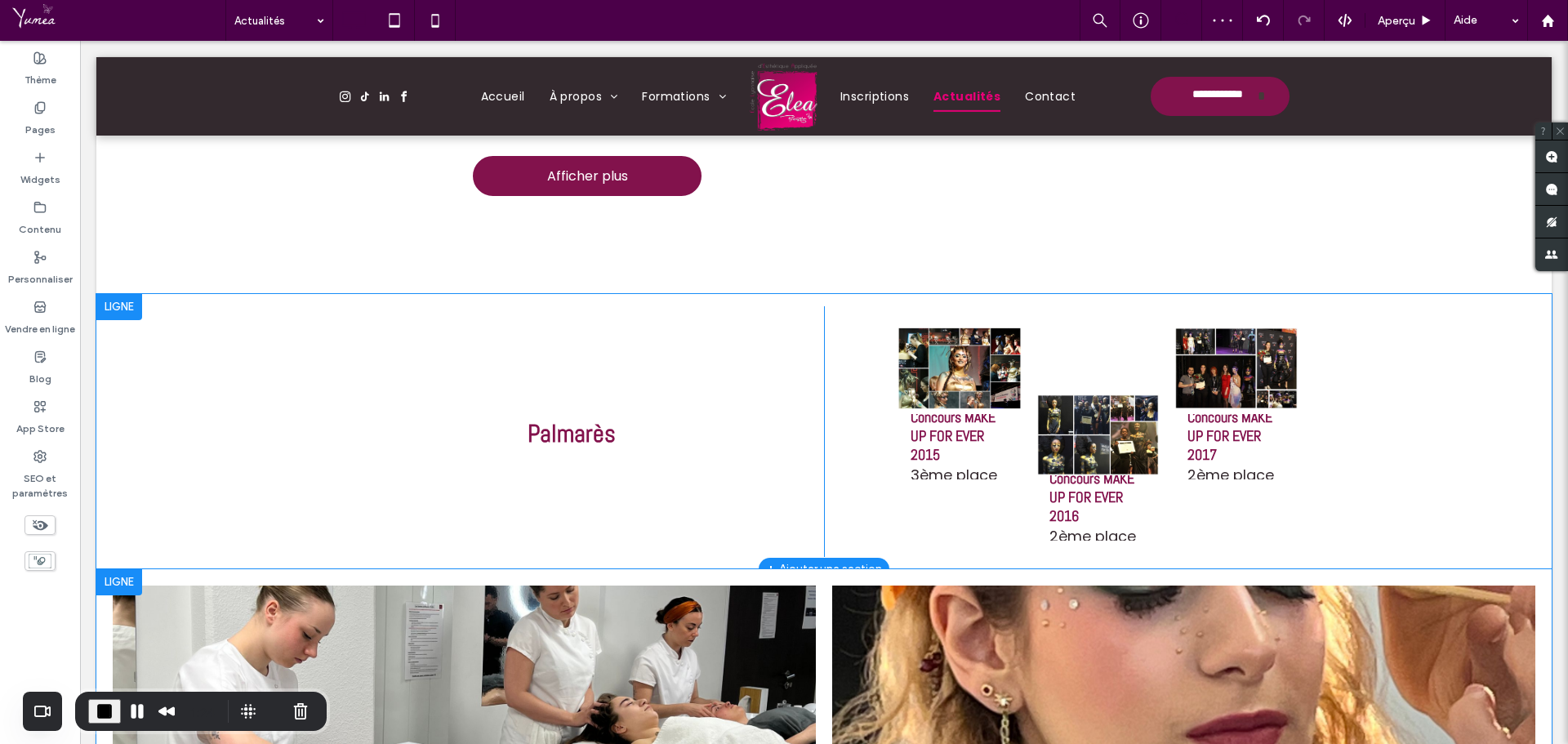
click at [824, 435] on div "Click To Paste Click To Paste Concours MAKE UP FOR EVER 2015 3ème place Button …" at bounding box center [1069, 432] width 490 height 251
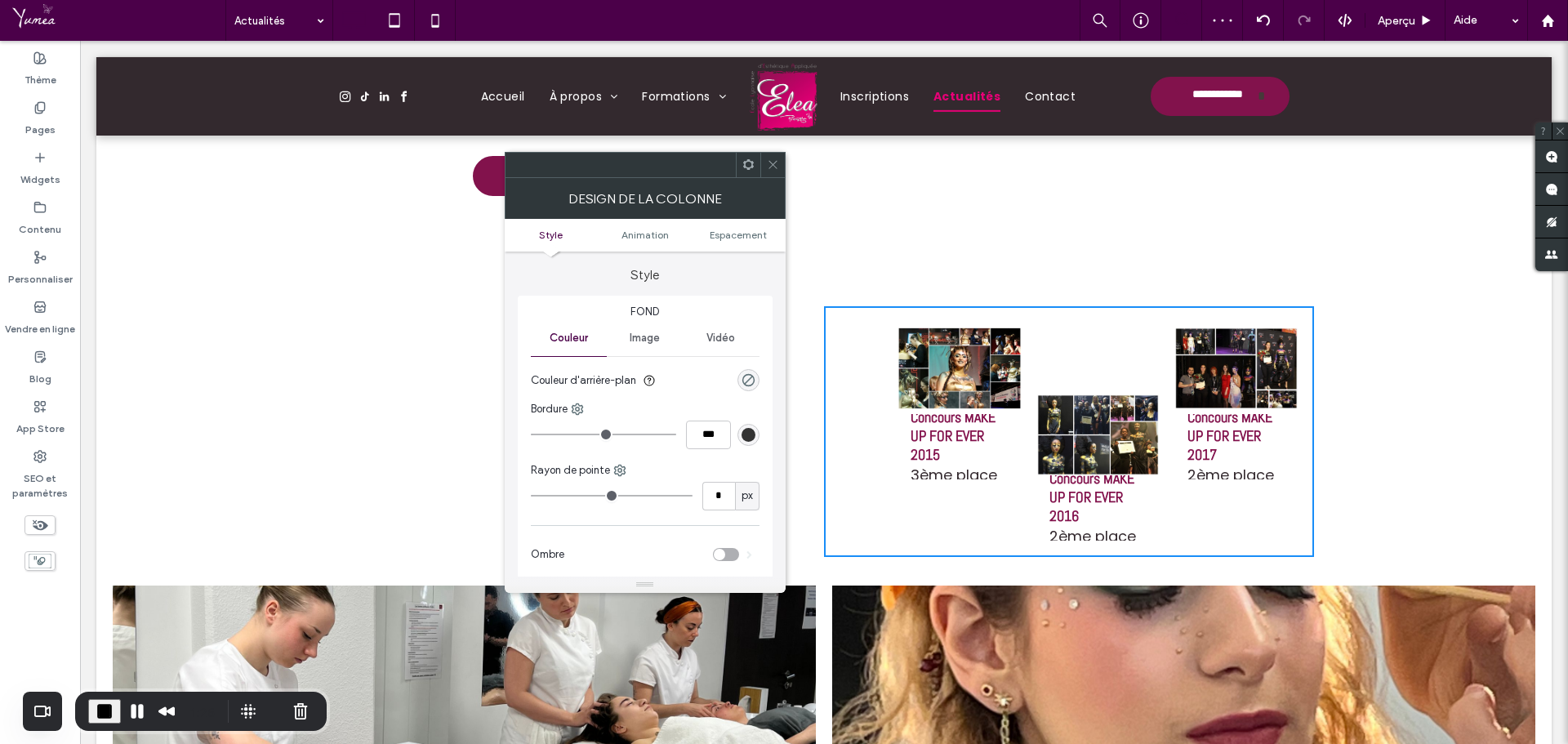
click at [767, 162] on icon at bounding box center [773, 165] width 12 height 12
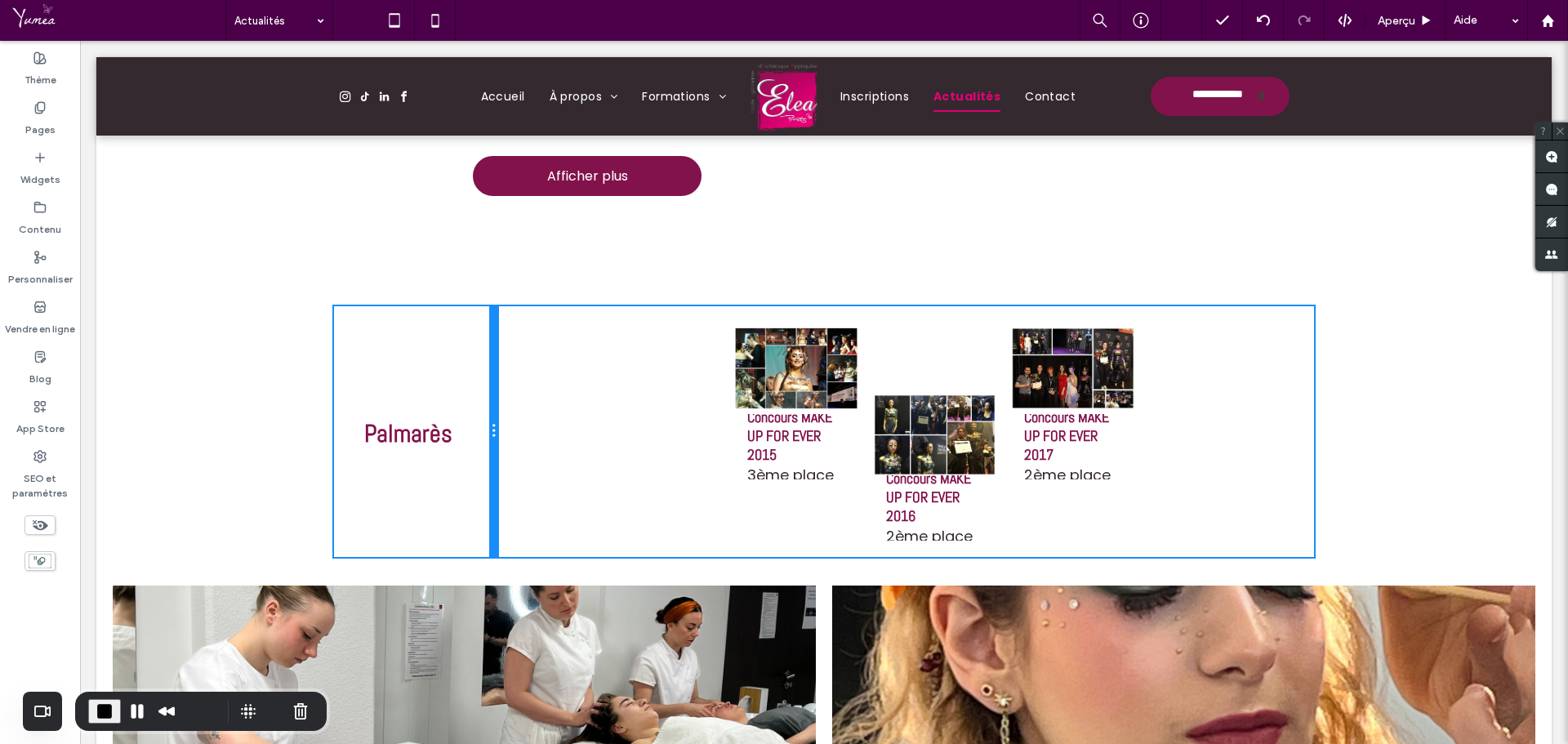
drag, startPoint x: 816, startPoint y: 425, endPoint x: 537, endPoint y: 410, distance: 279.4
click at [497, 410] on div "Palmarès Click To Paste" at bounding box center [415, 432] width 163 height 251
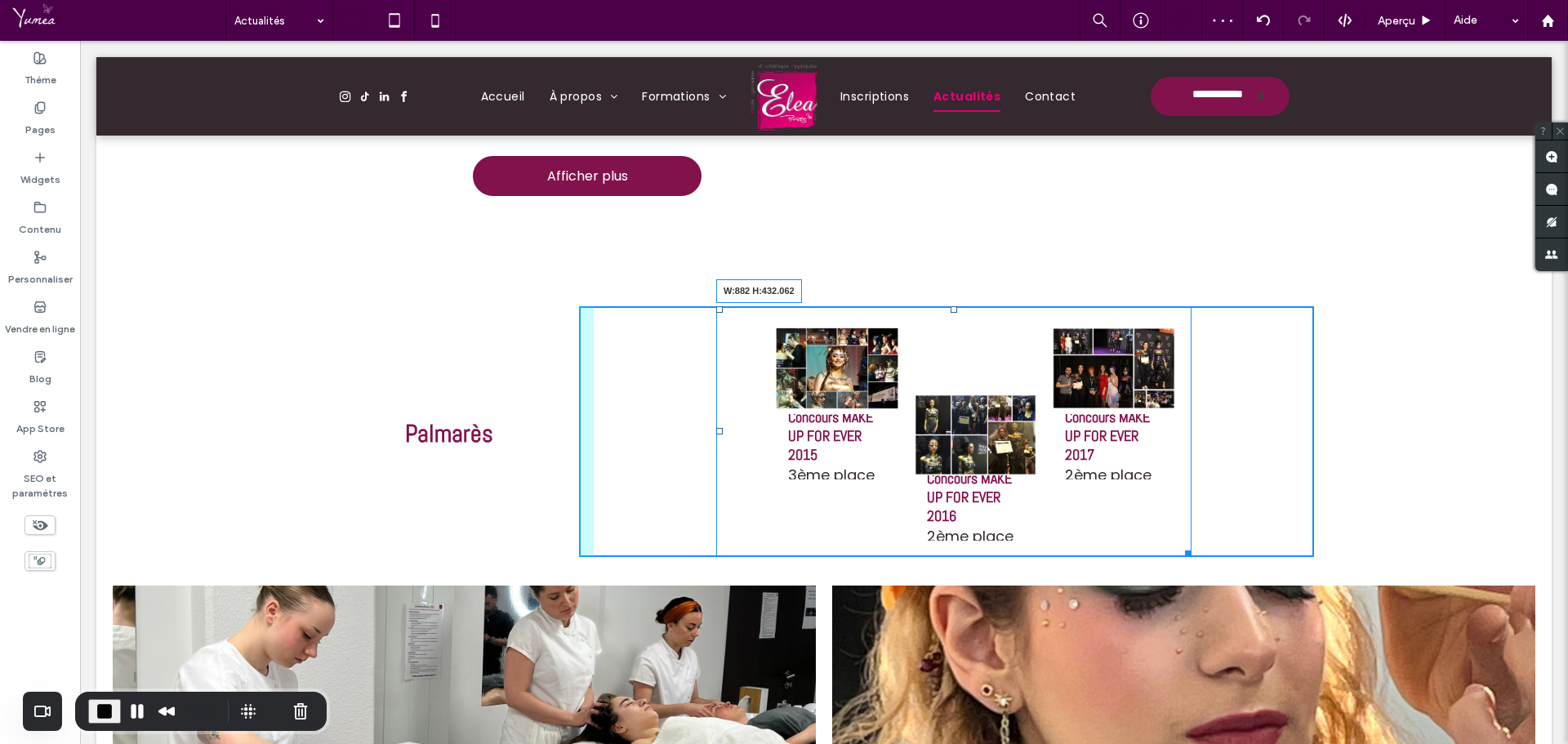
drag, startPoint x: 1181, startPoint y: 556, endPoint x: 1357, endPoint y: 645, distance: 197.2
click at [1337, 570] on div "Palmarès Click To Paste Click To Paste Click To Paste Concours MAKE UP FOR EVER…" at bounding box center [824, 432] width 1456 height 275
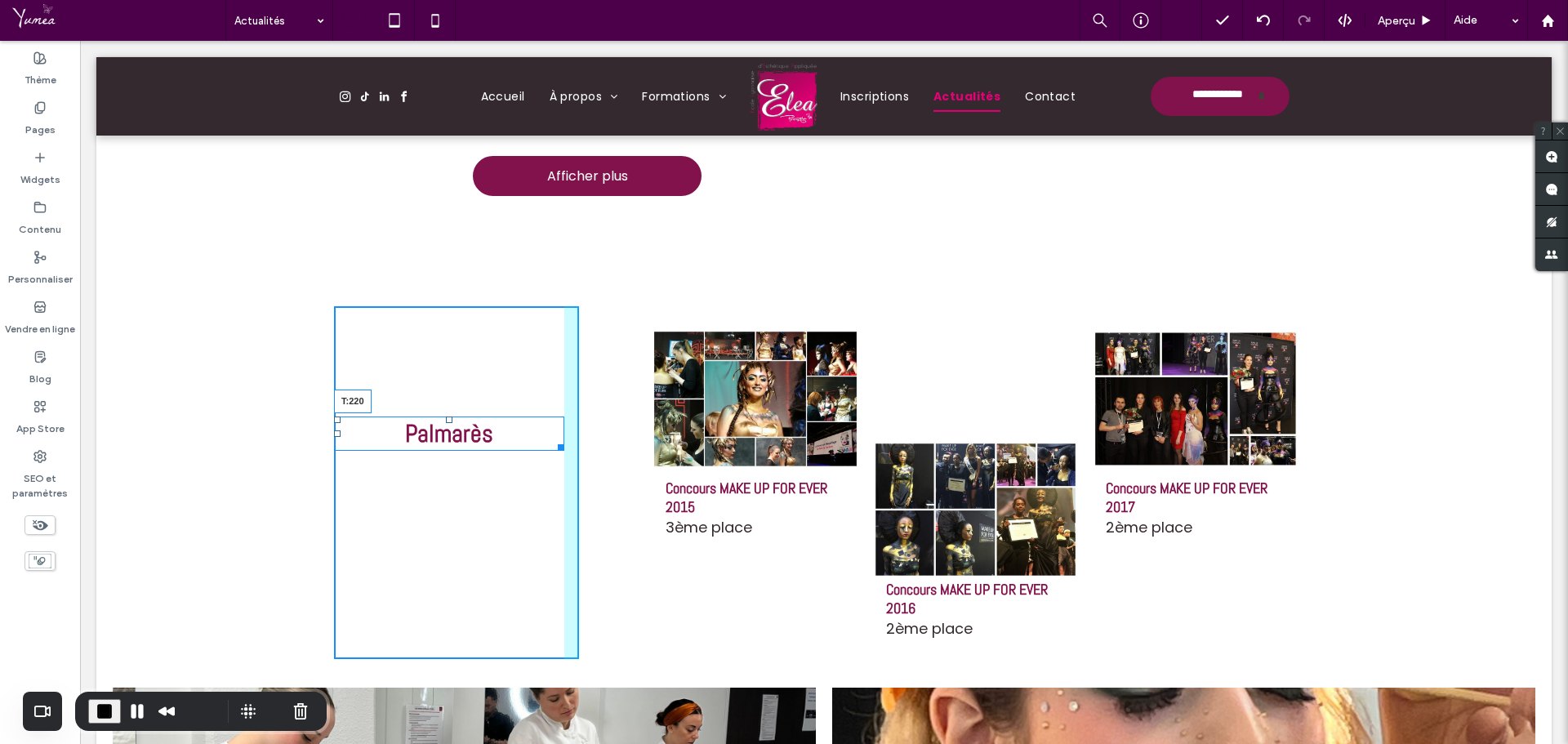
drag, startPoint x: 445, startPoint y: 419, endPoint x: 523, endPoint y: 528, distance: 134.0
click at [446, 423] on div at bounding box center [450, 420] width 7 height 7
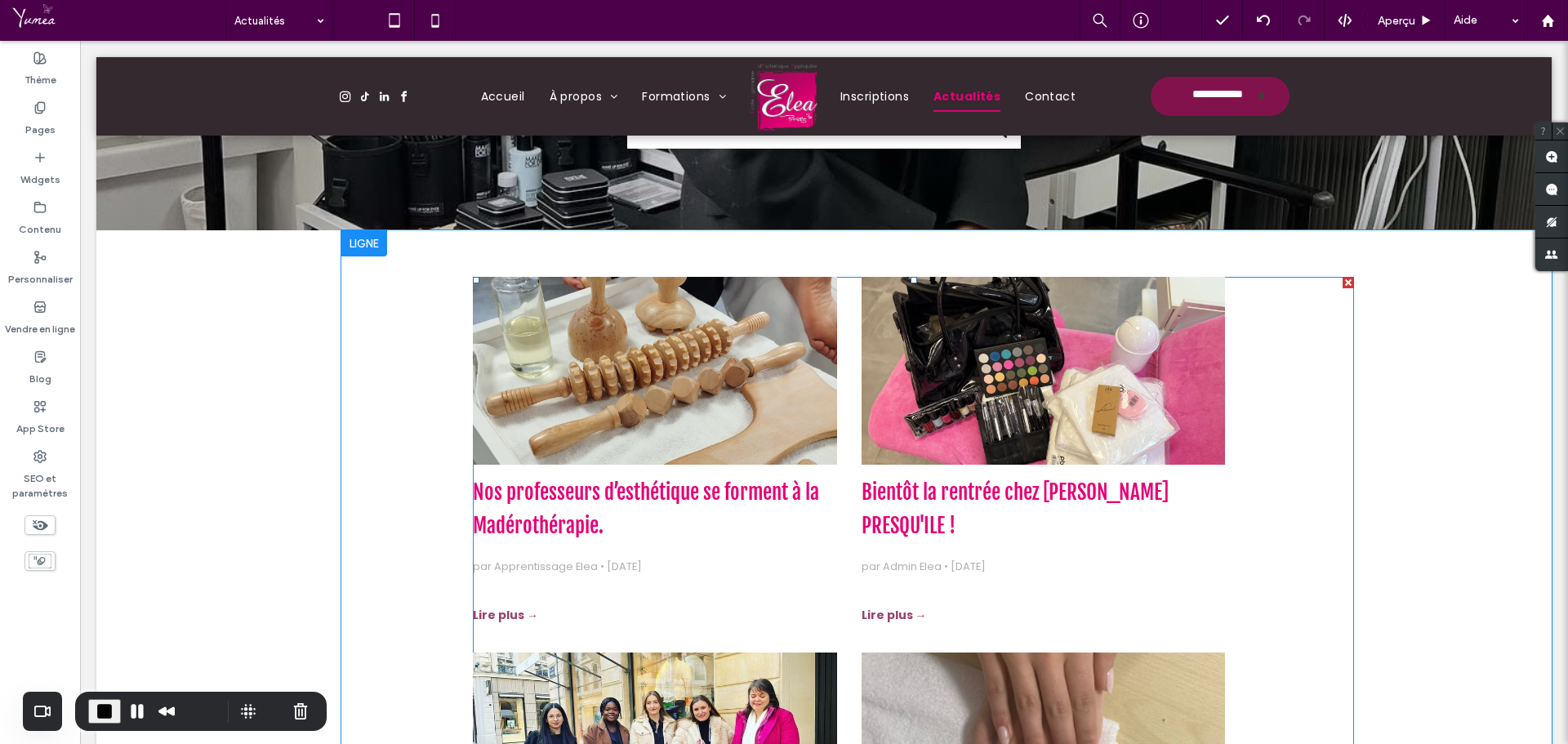
scroll to position [196, 0]
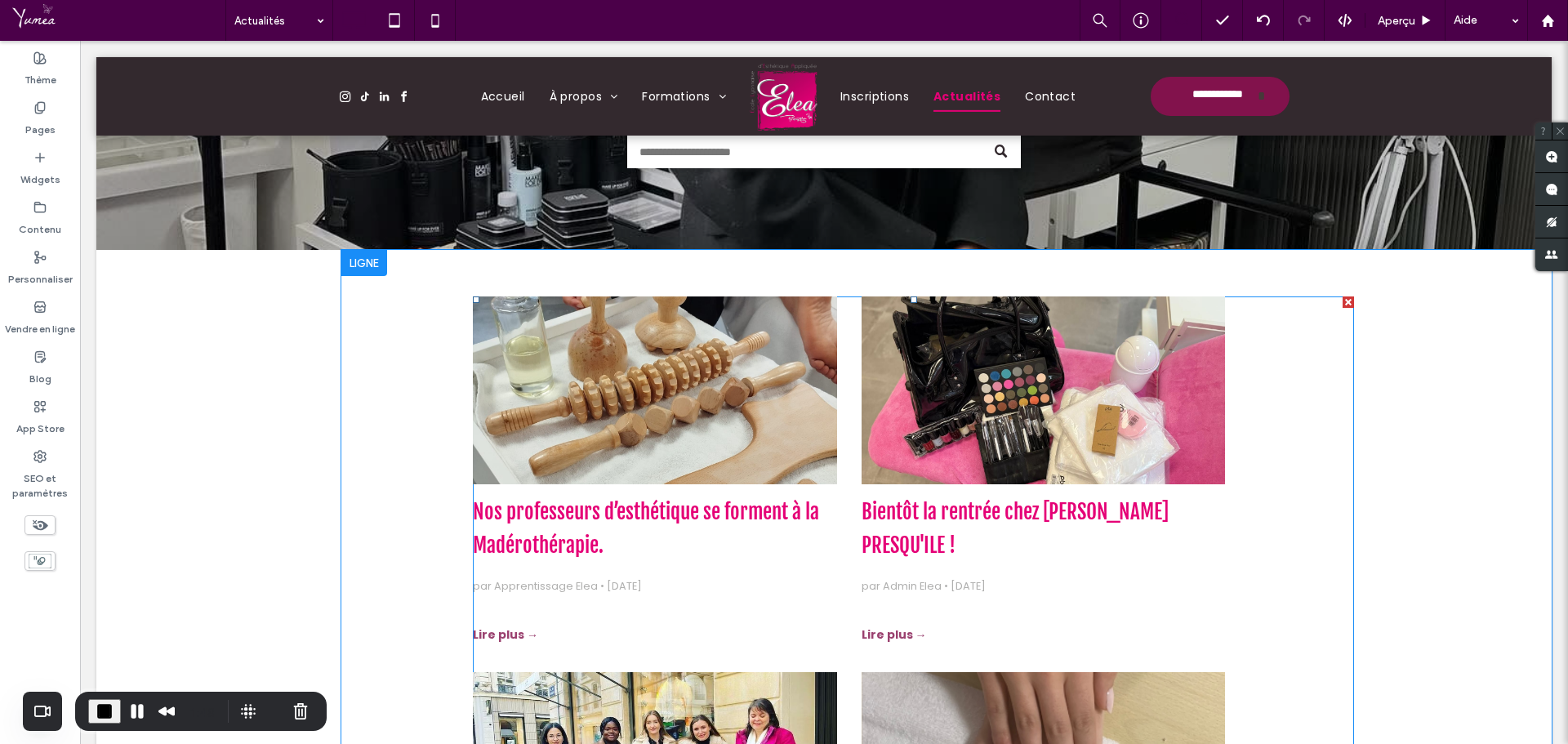
click at [1185, 501] on h3 "Bientôt la rentrée chez [PERSON_NAME] PRESQU'ILE !" at bounding box center [1044, 530] width 364 height 67
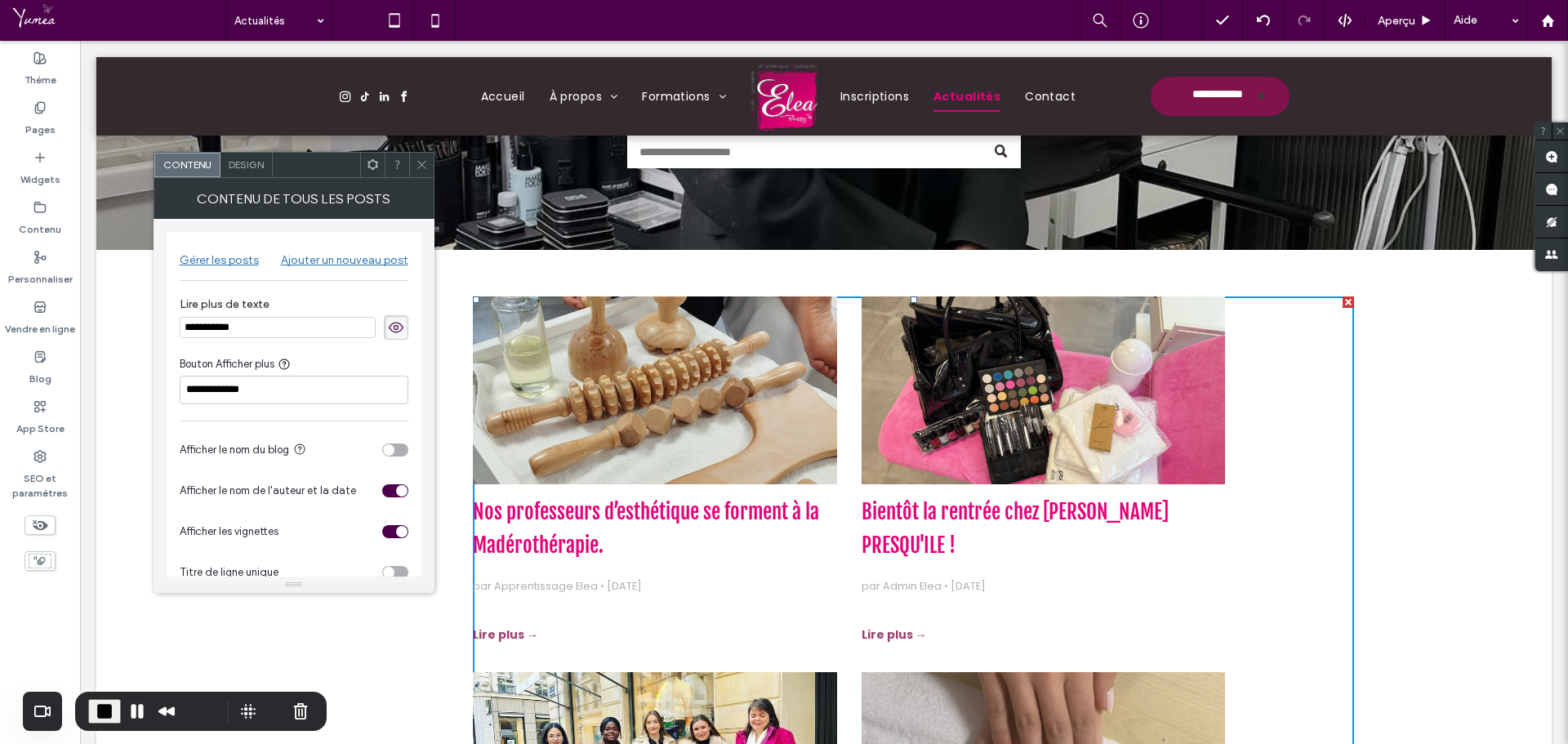
click at [236, 160] on span "Design" at bounding box center [246, 165] width 35 height 12
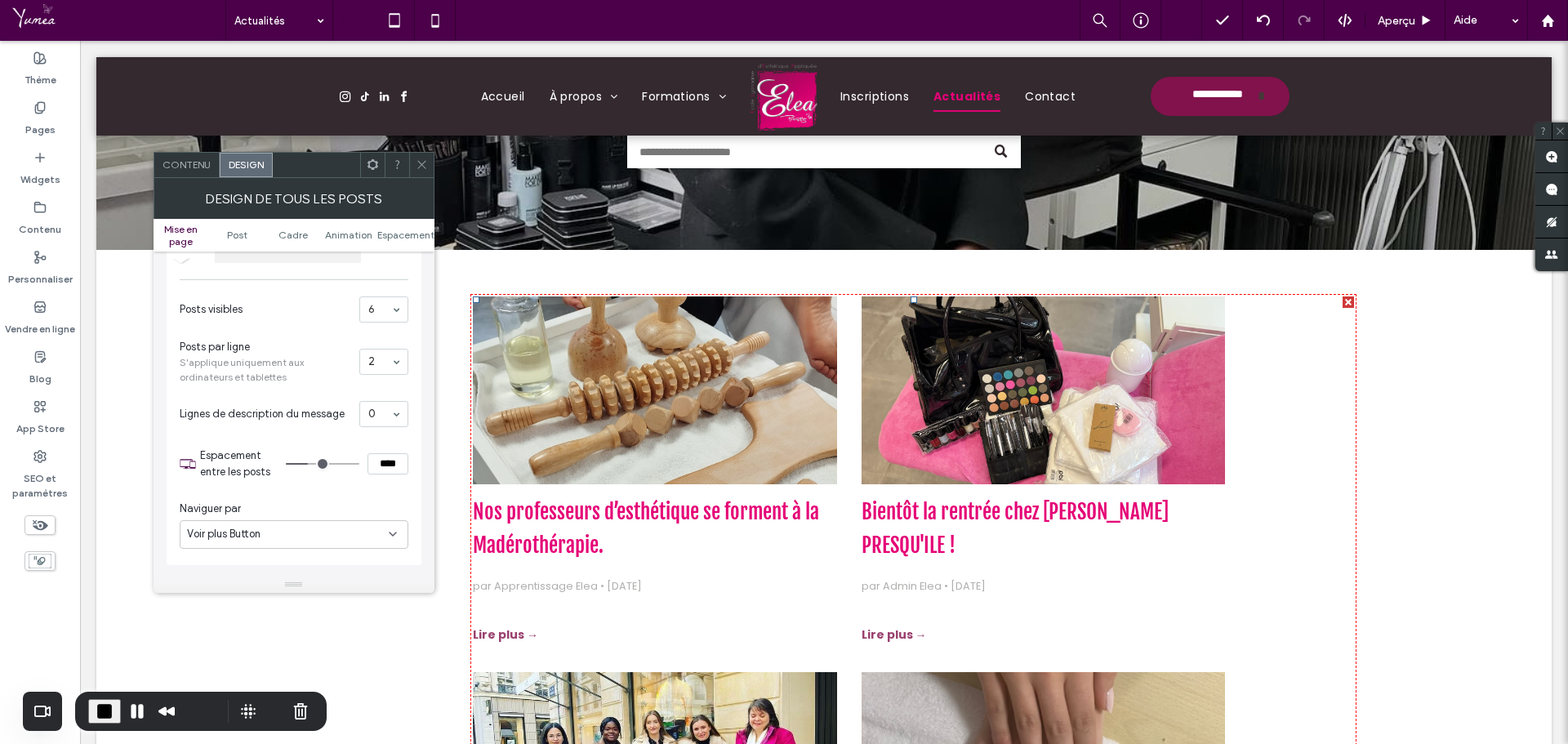
scroll to position [82, 0]
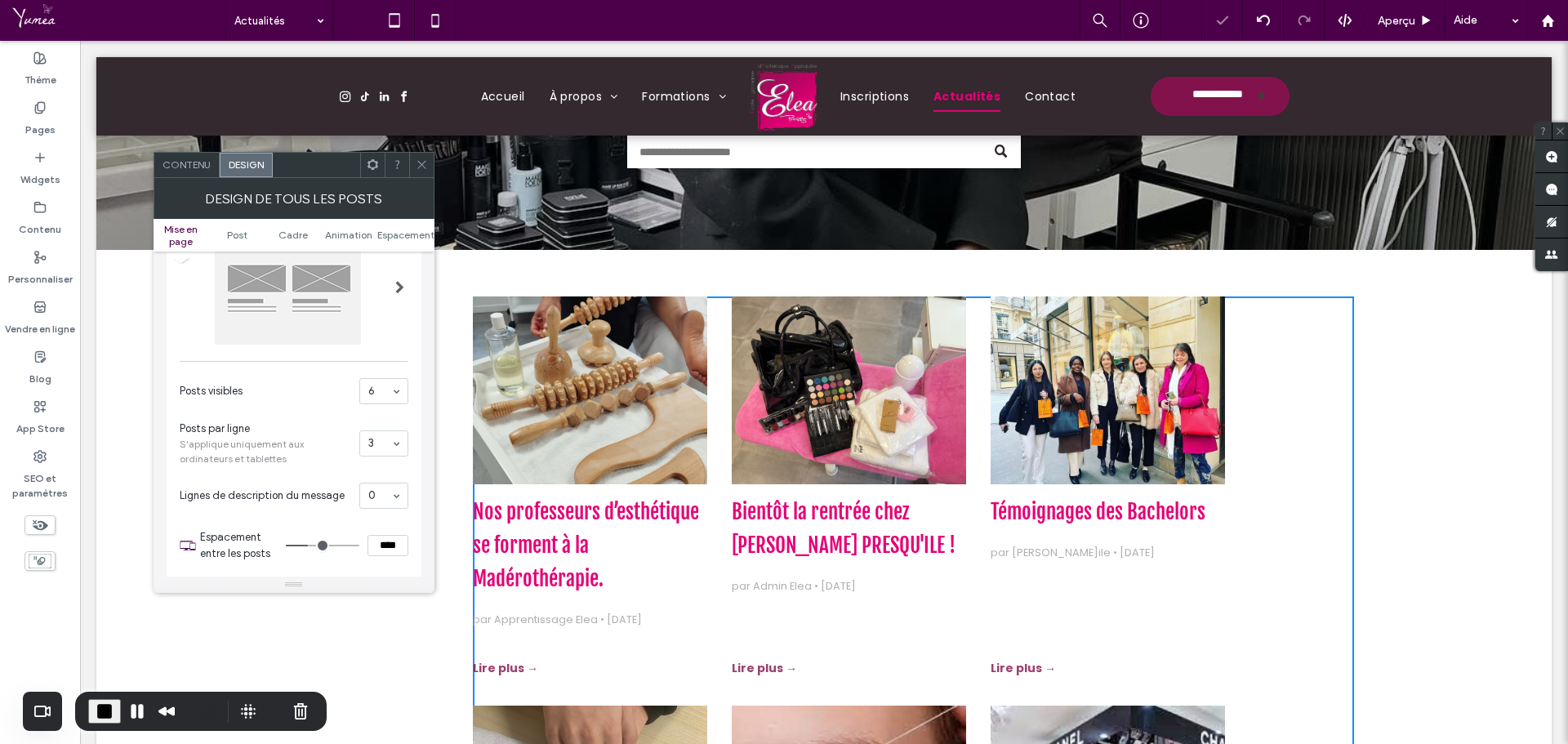
click at [425, 175] on span at bounding box center [422, 165] width 12 height 24
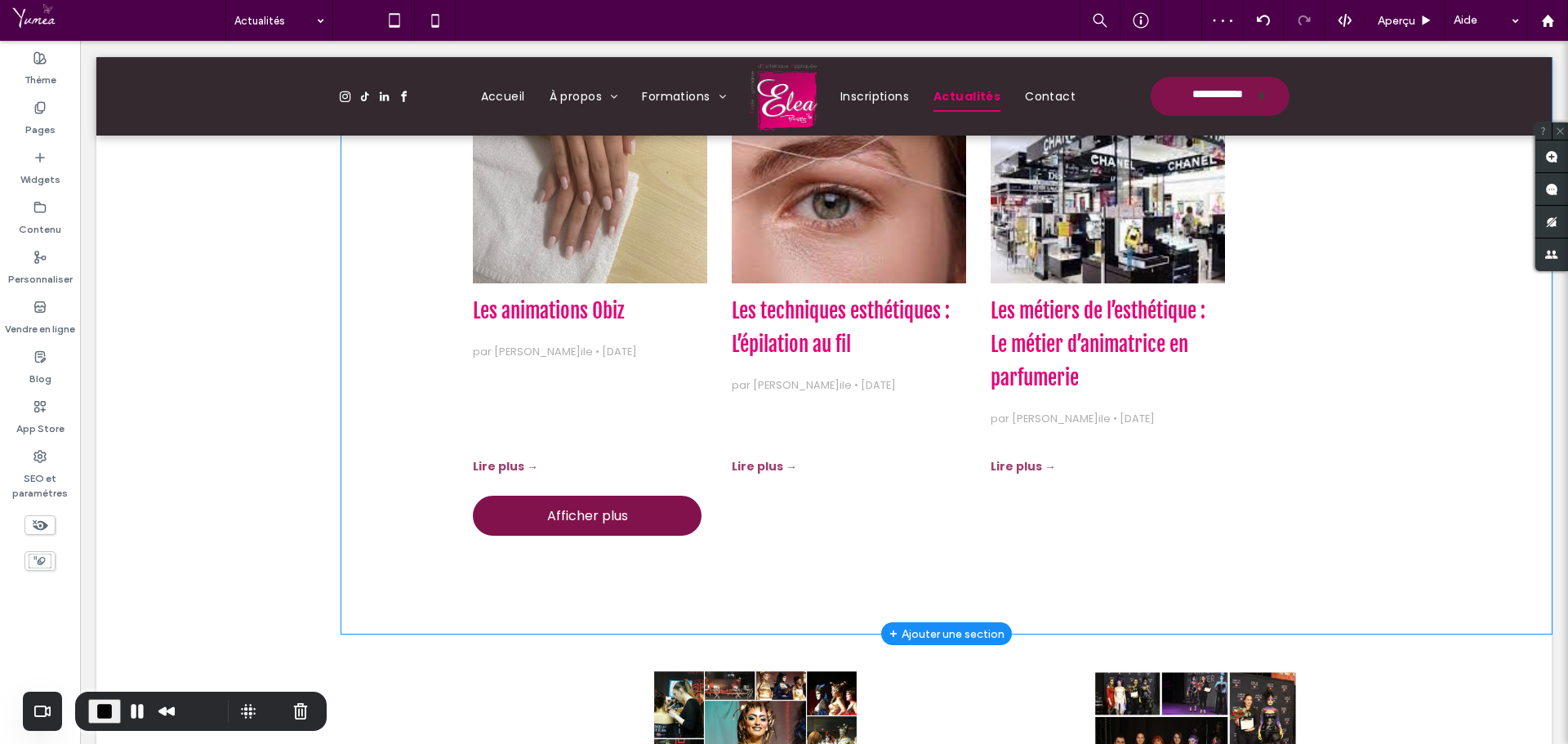
scroll to position [604, 0]
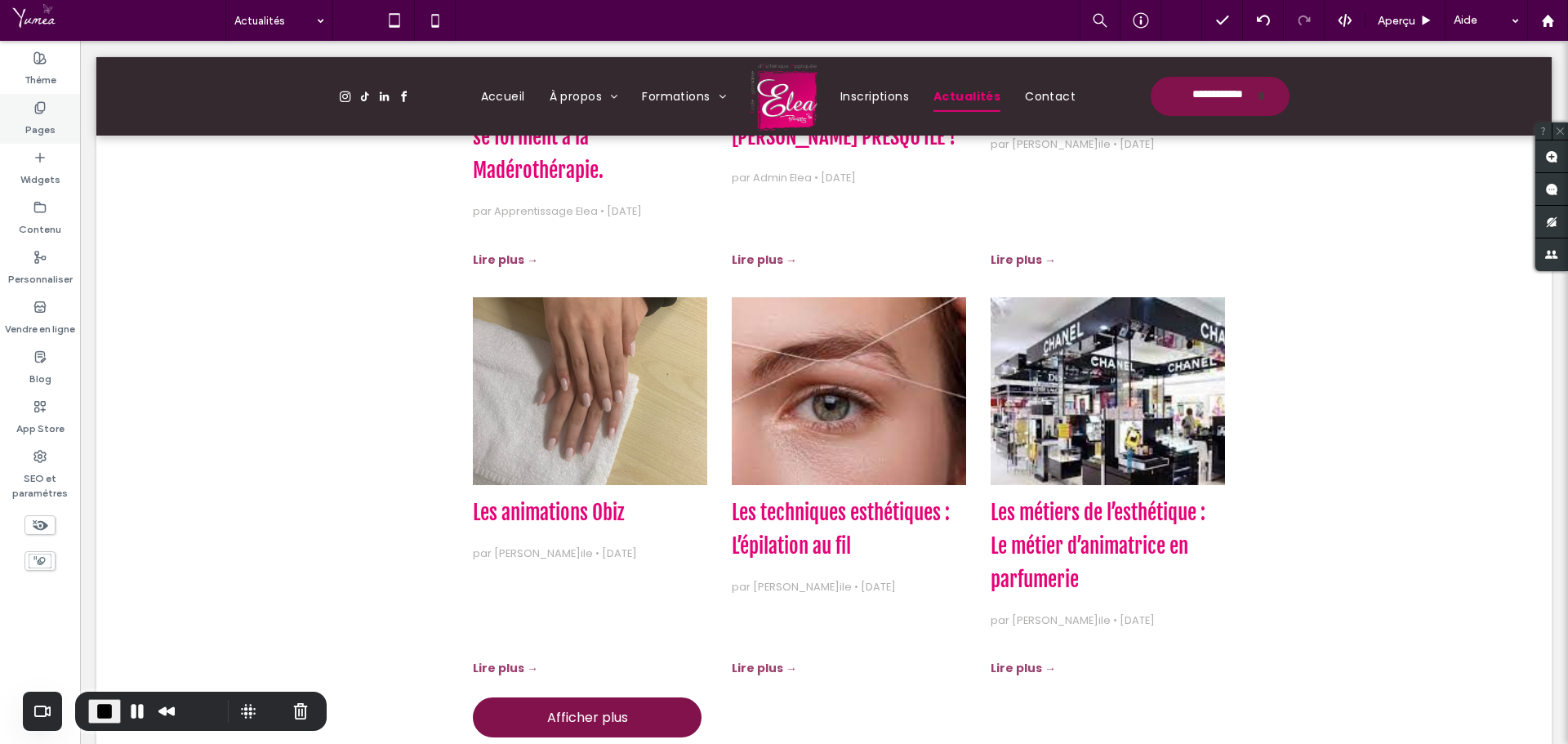
click at [38, 123] on label "Pages" at bounding box center [40, 126] width 30 height 23
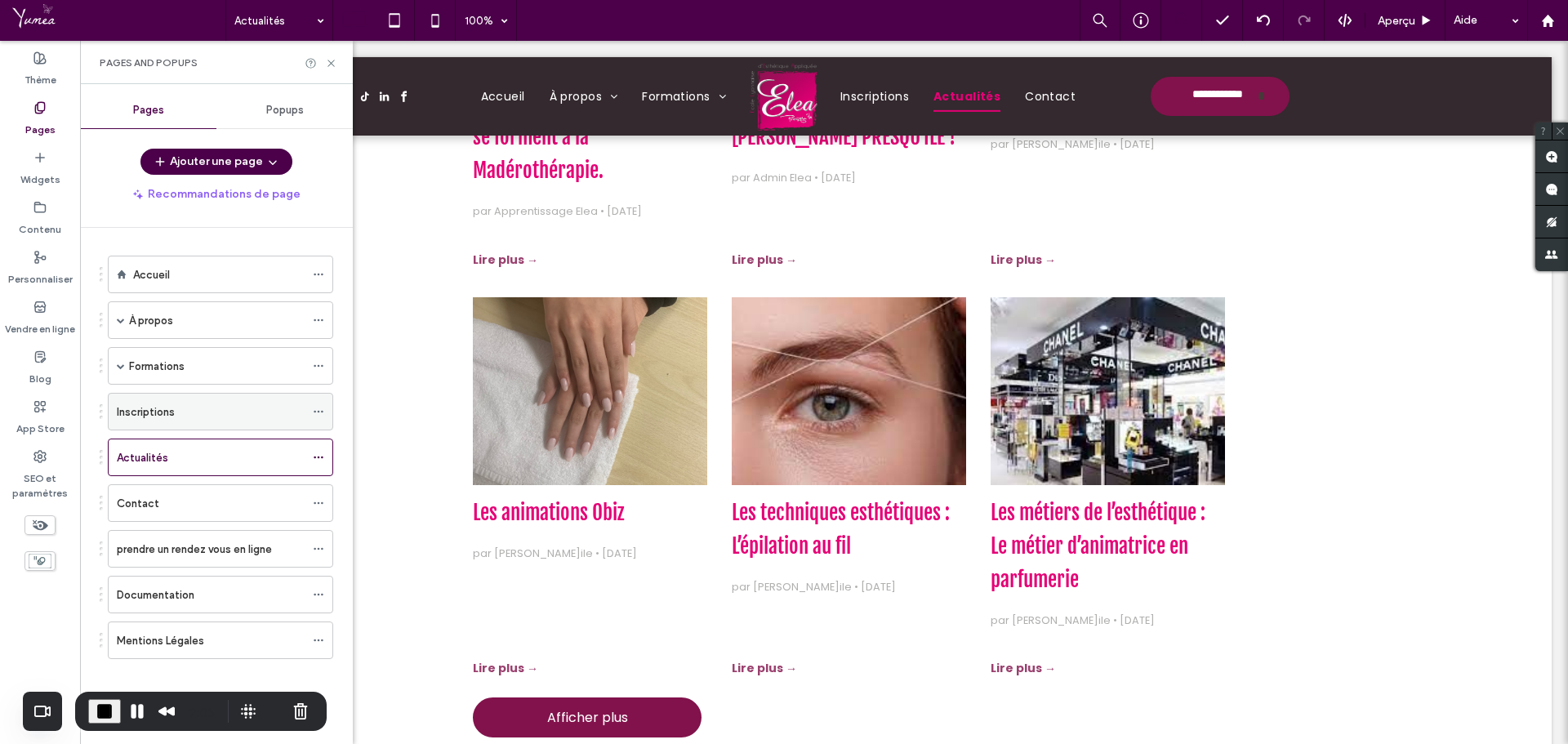
click at [129, 405] on label "Inscriptions" at bounding box center [145, 412] width 58 height 28
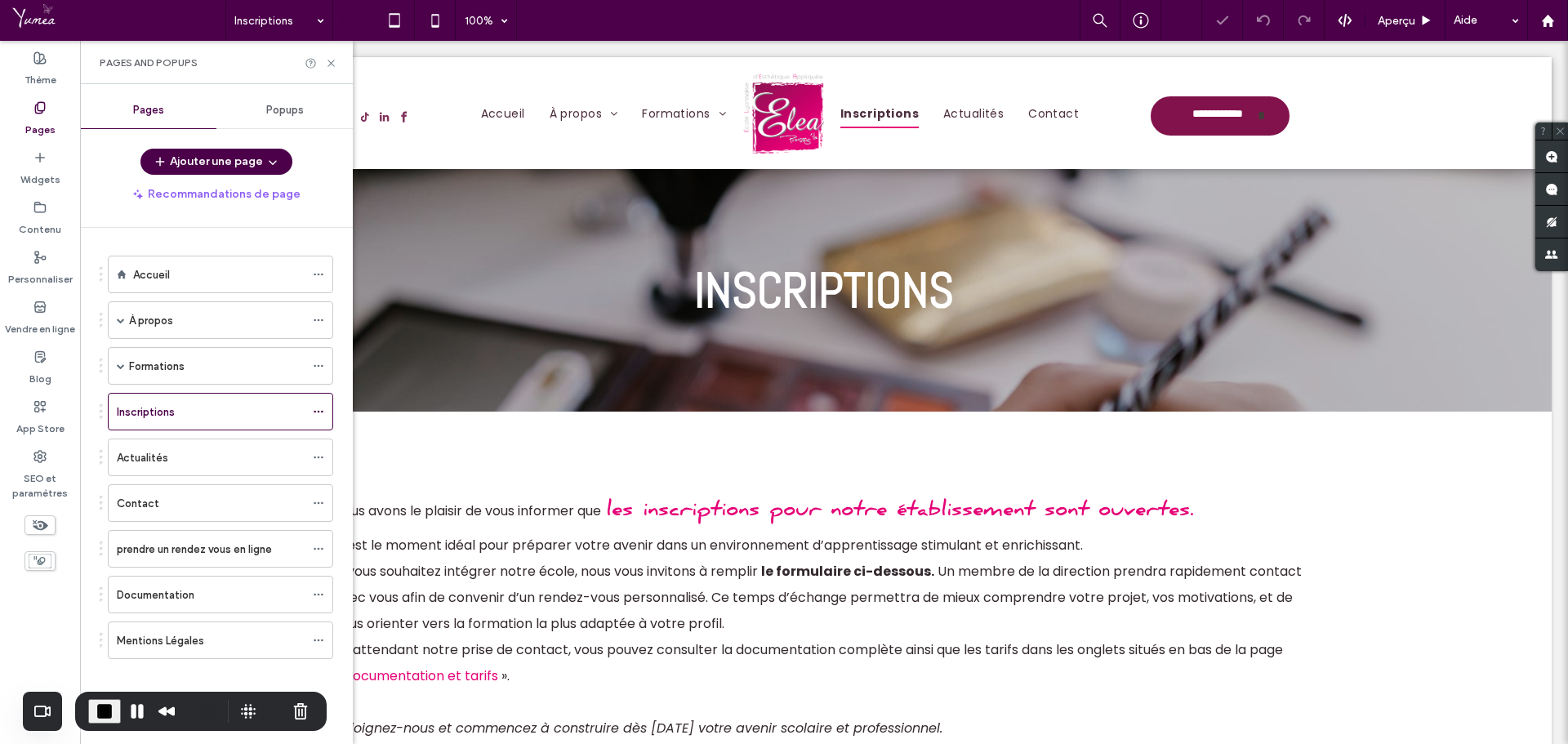
click at [323, 61] on div at bounding box center [321, 63] width 33 height 12
click at [327, 61] on icon at bounding box center [331, 63] width 12 height 12
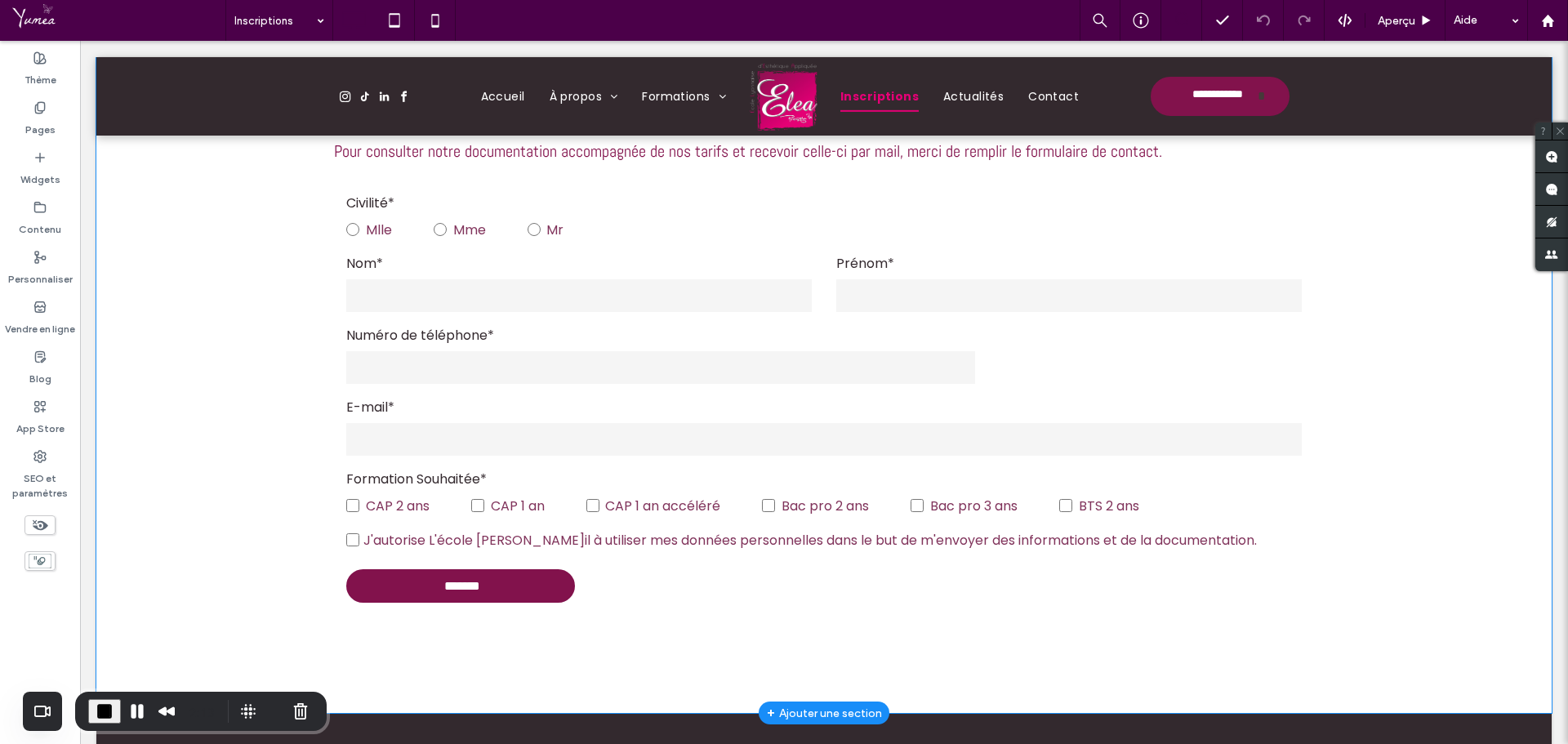
scroll to position [1045, 0]
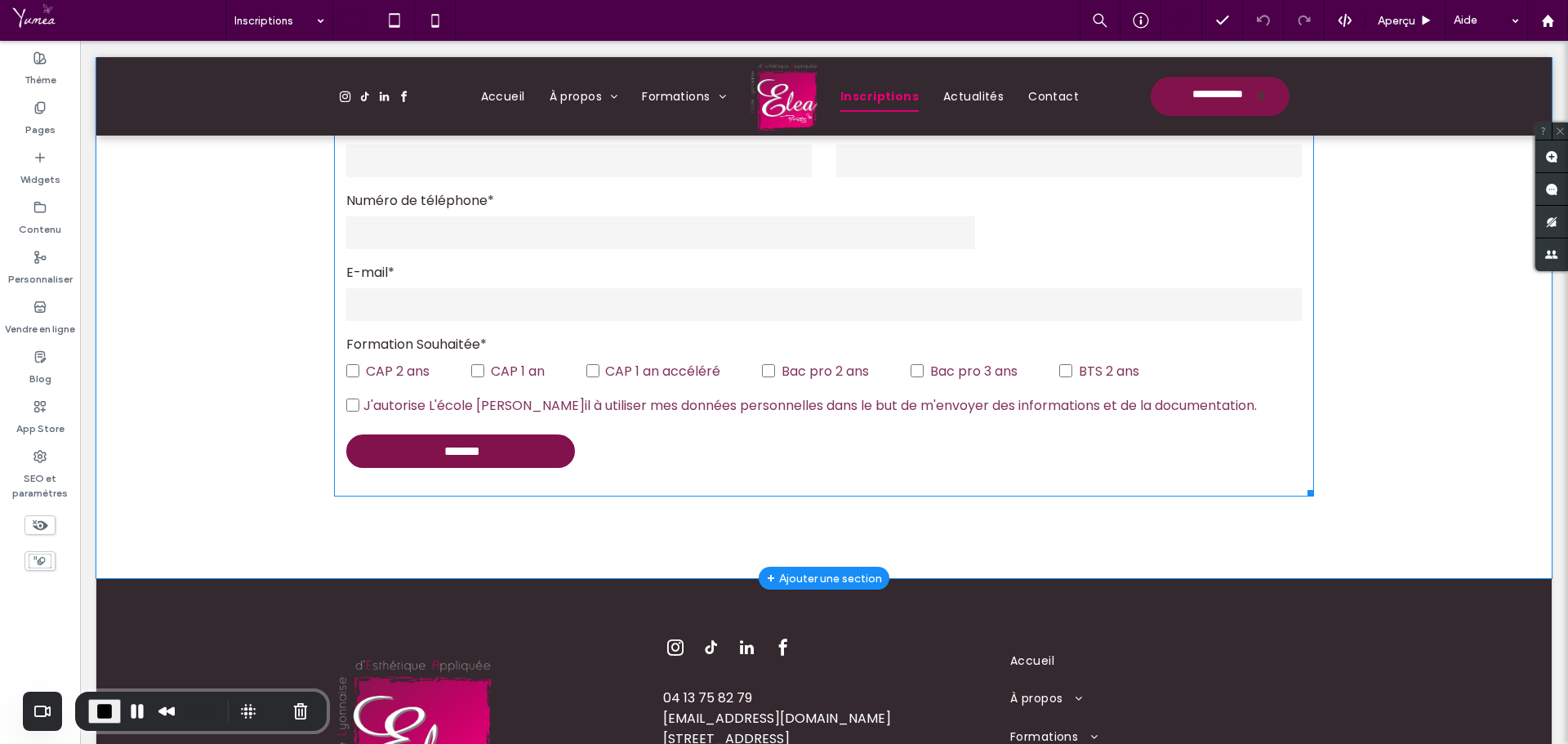
click at [570, 312] on input "email" at bounding box center [823, 305] width 955 height 33
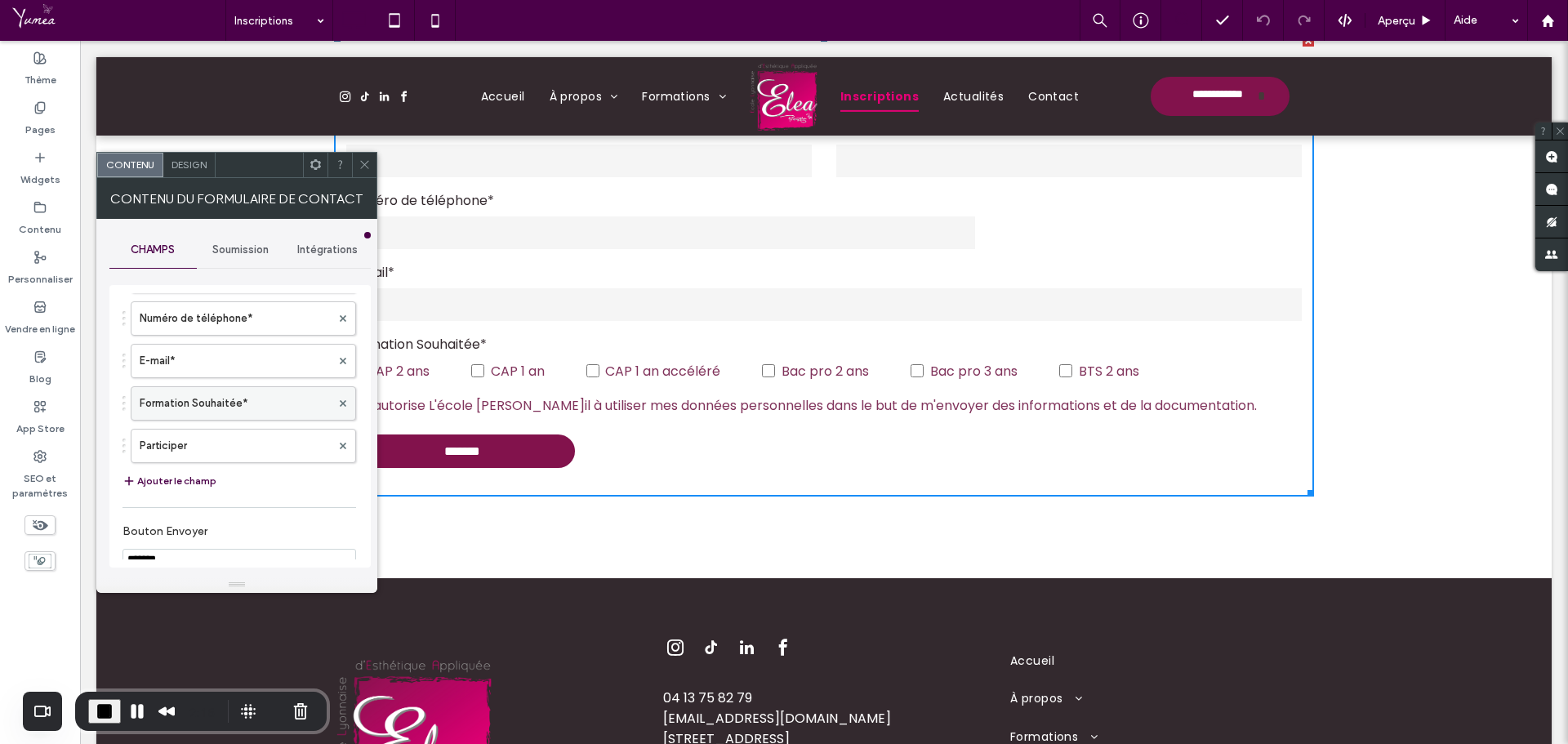
scroll to position [245, 0]
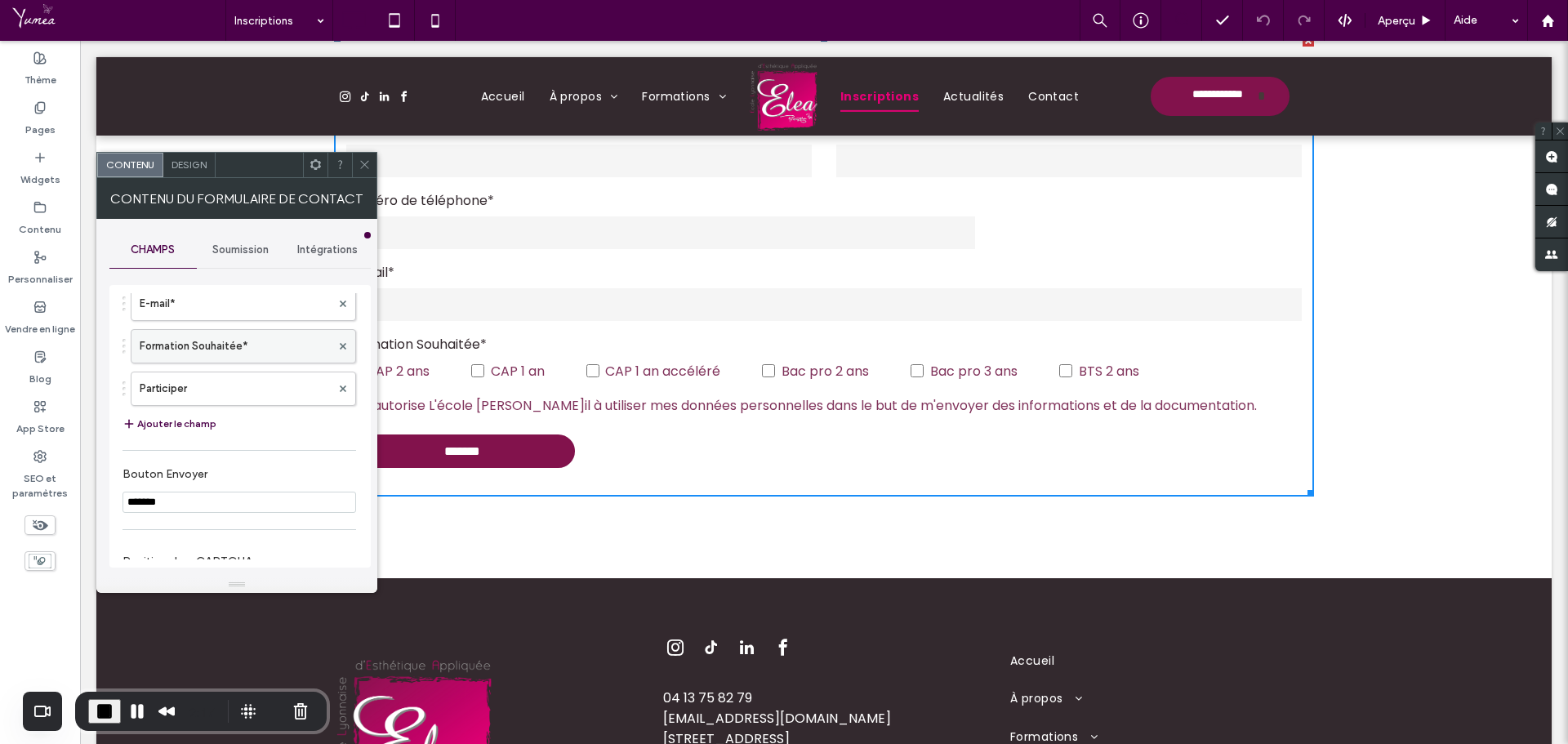
click at [187, 359] on label "Formation Souhaitée*" at bounding box center [235, 346] width 191 height 33
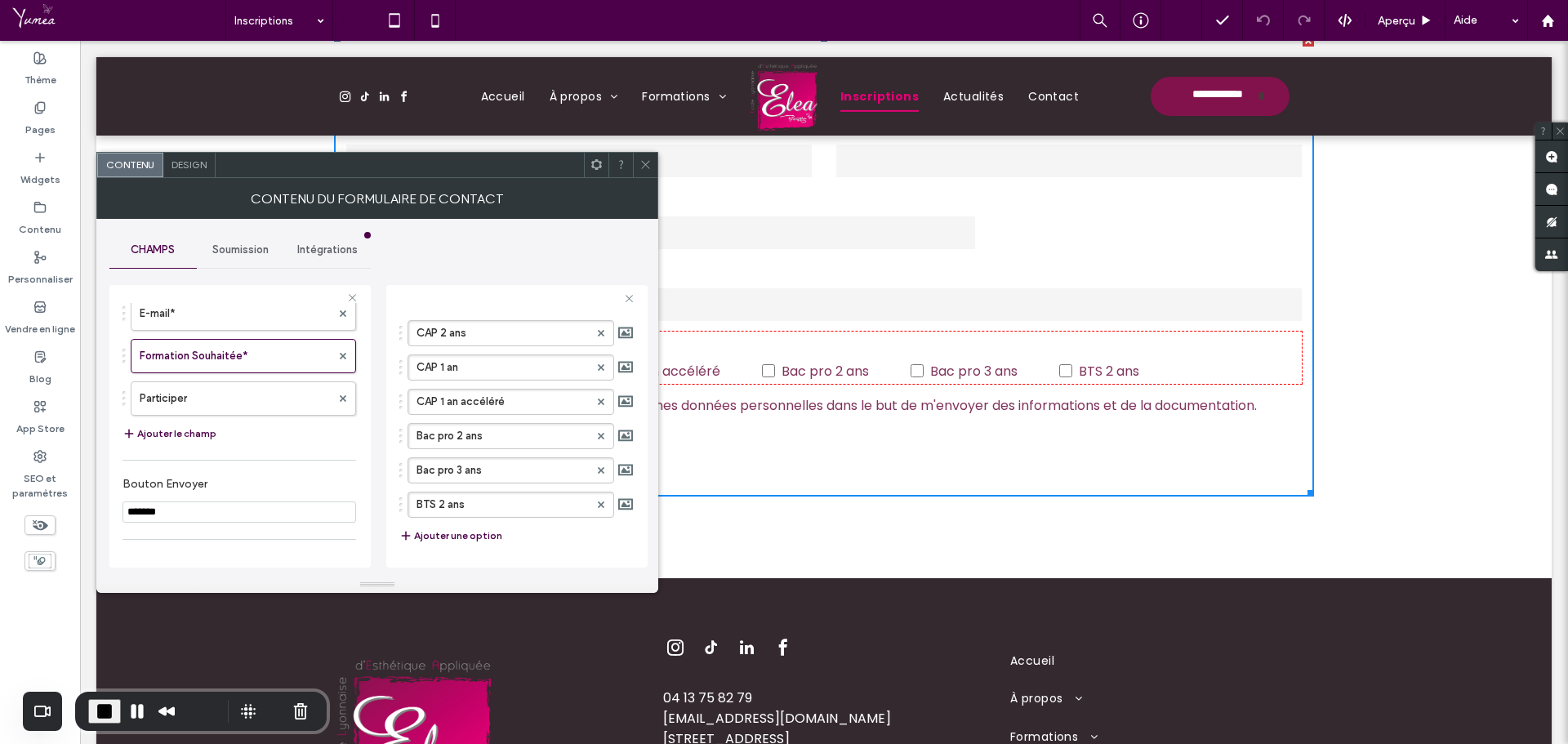
scroll to position [163, 0]
click at [598, 387] on use at bounding box center [601, 387] width 7 height 7
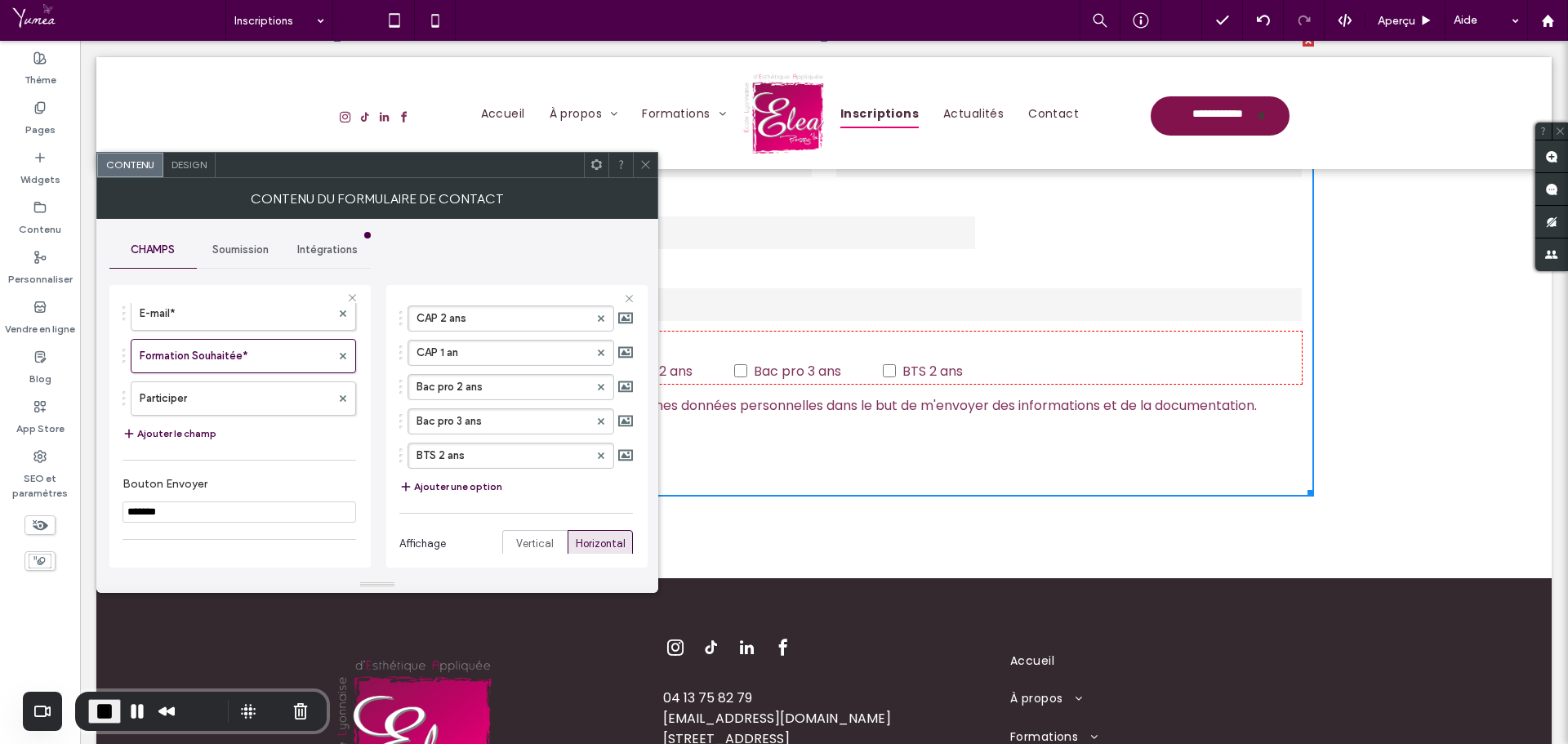
click at [463, 486] on button "Ajouter une option" at bounding box center [450, 487] width 103 height 20
click at [463, 486] on label "Nouvelle option" at bounding box center [503, 490] width 173 height 24
click at [463, 486] on input "**********" at bounding box center [503, 489] width 173 height 11
type input "********"
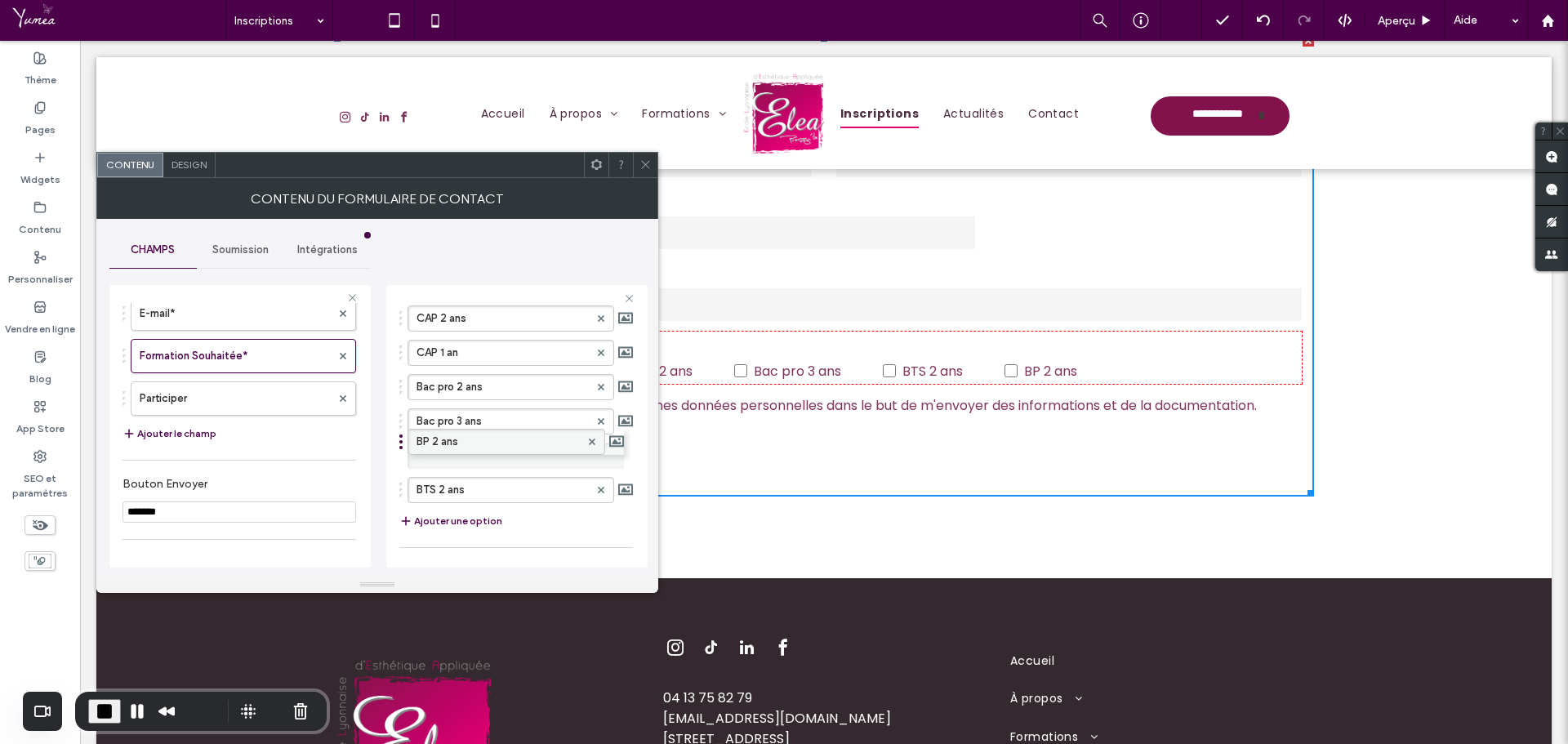
drag, startPoint x: 406, startPoint y: 495, endPoint x: 412, endPoint y: 438, distance: 57.3
click at [648, 161] on icon at bounding box center [645, 165] width 12 height 12
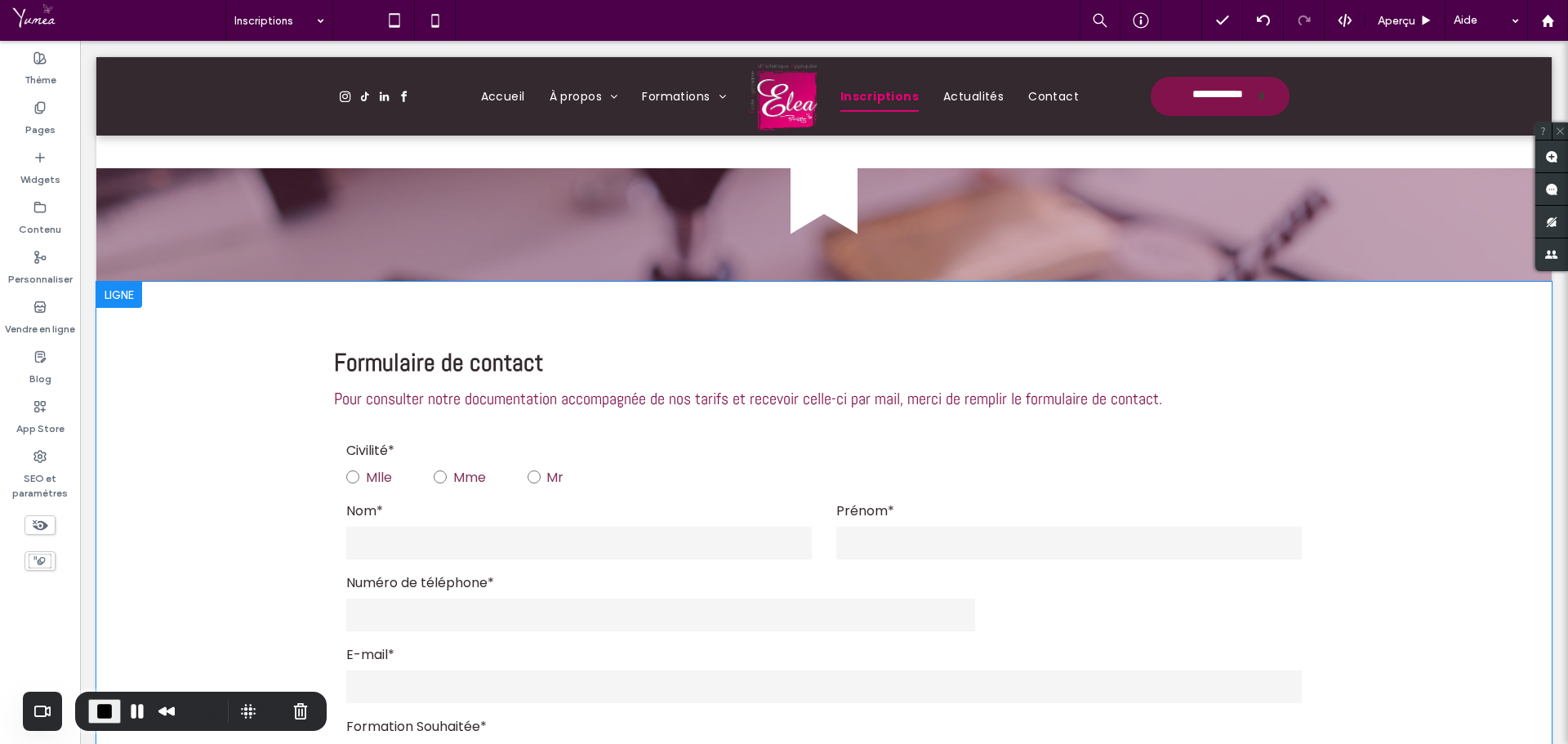
scroll to position [637, 0]
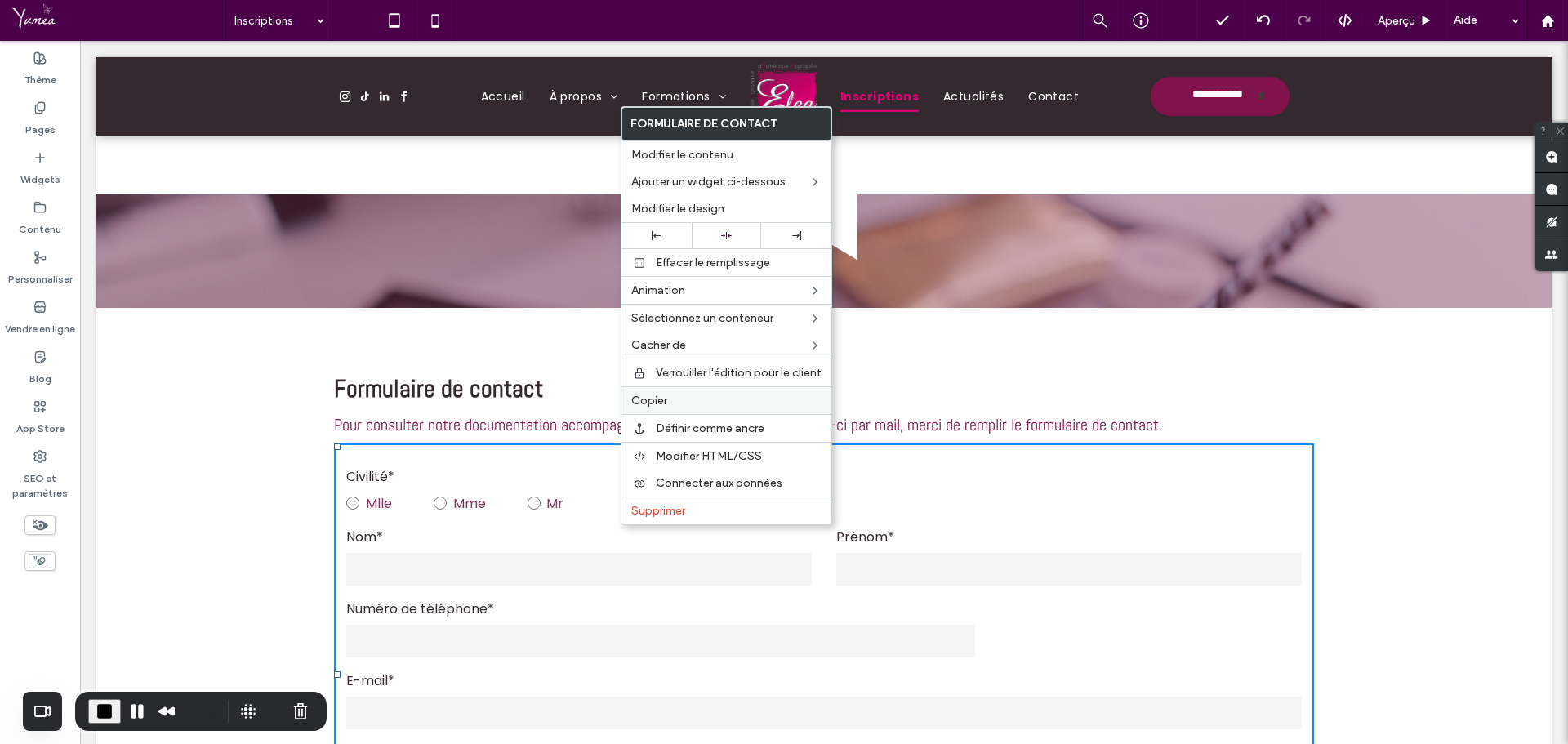
click at [660, 401] on span "Copier" at bounding box center [650, 400] width 36 height 14
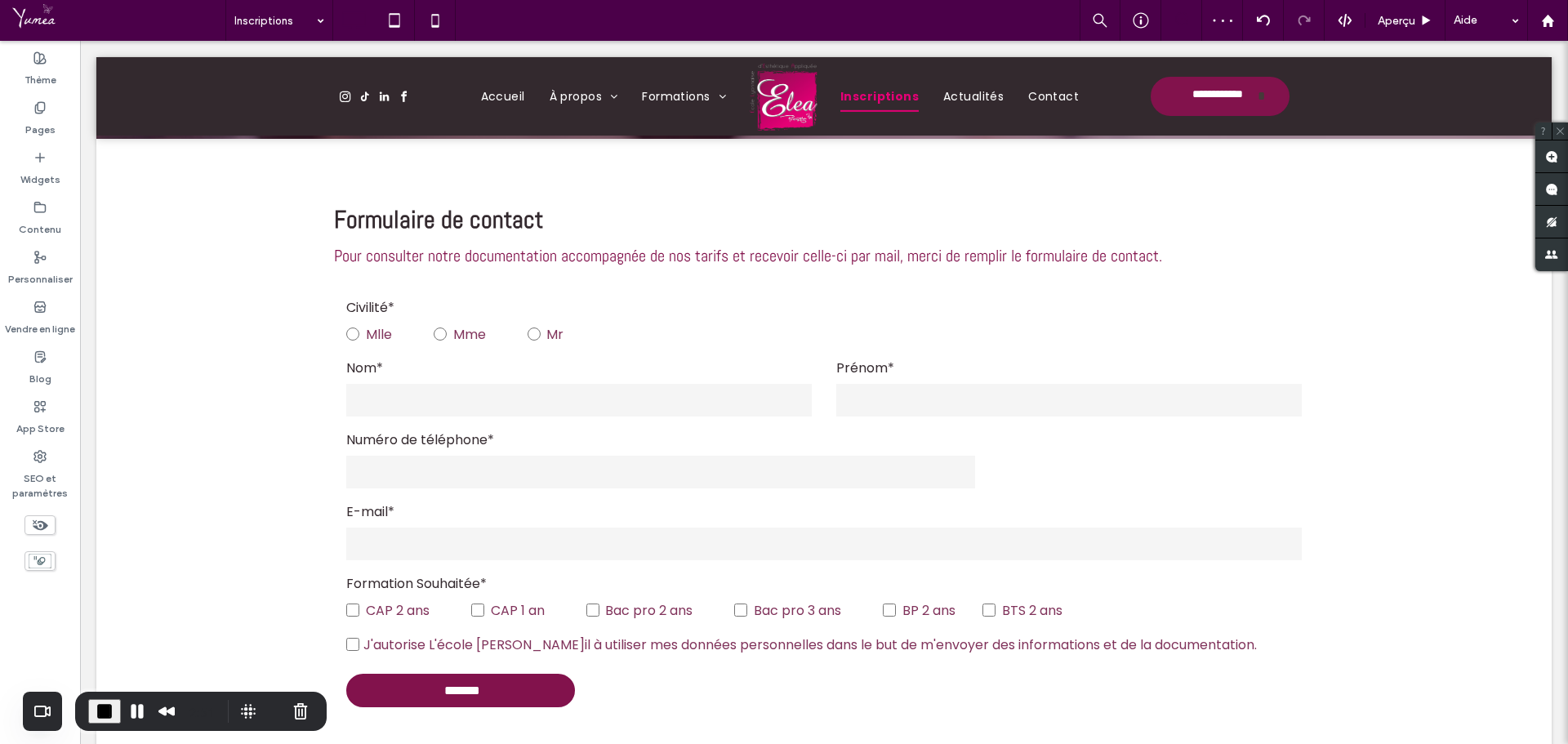
scroll to position [801, 0]
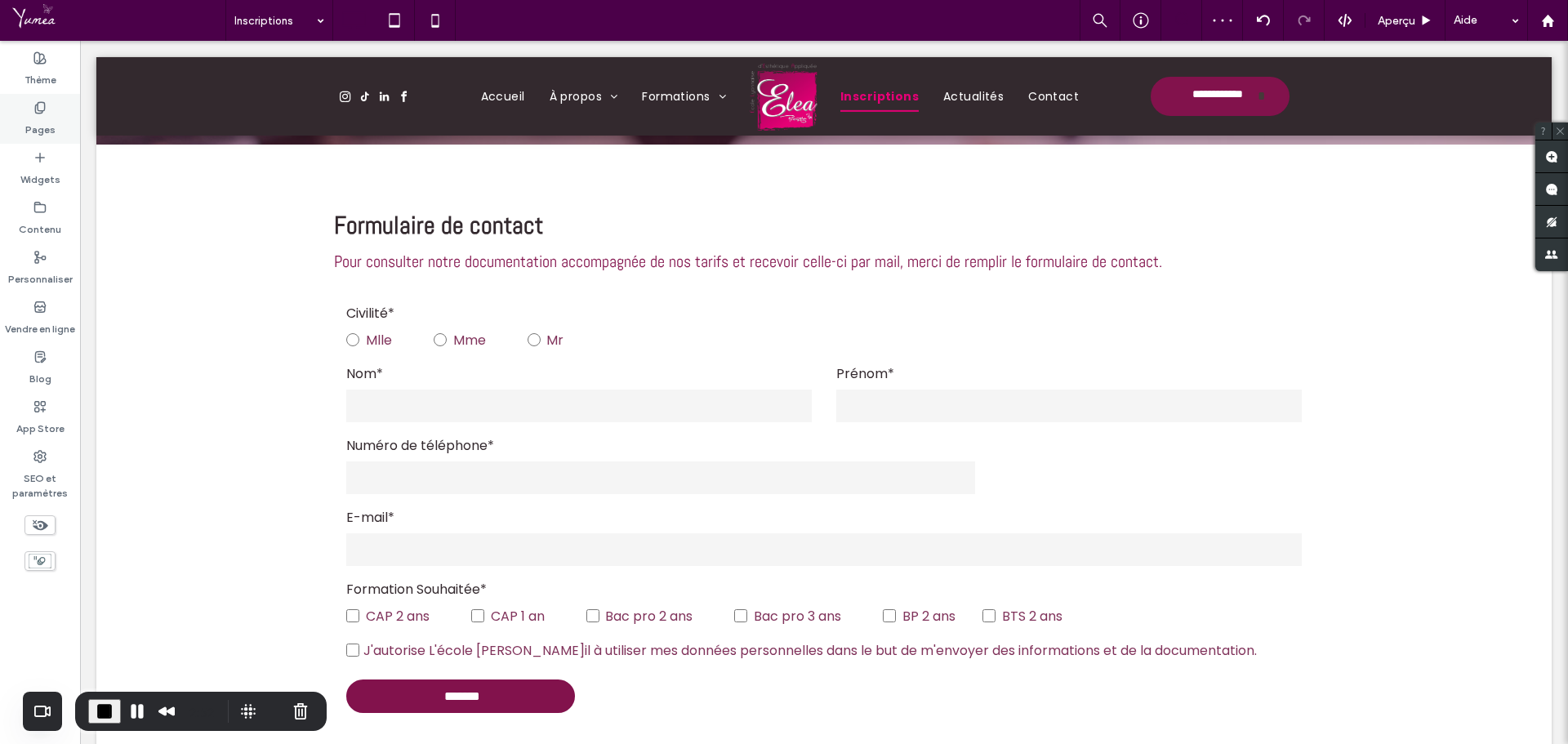
click at [28, 110] on div "Pages" at bounding box center [40, 119] width 80 height 50
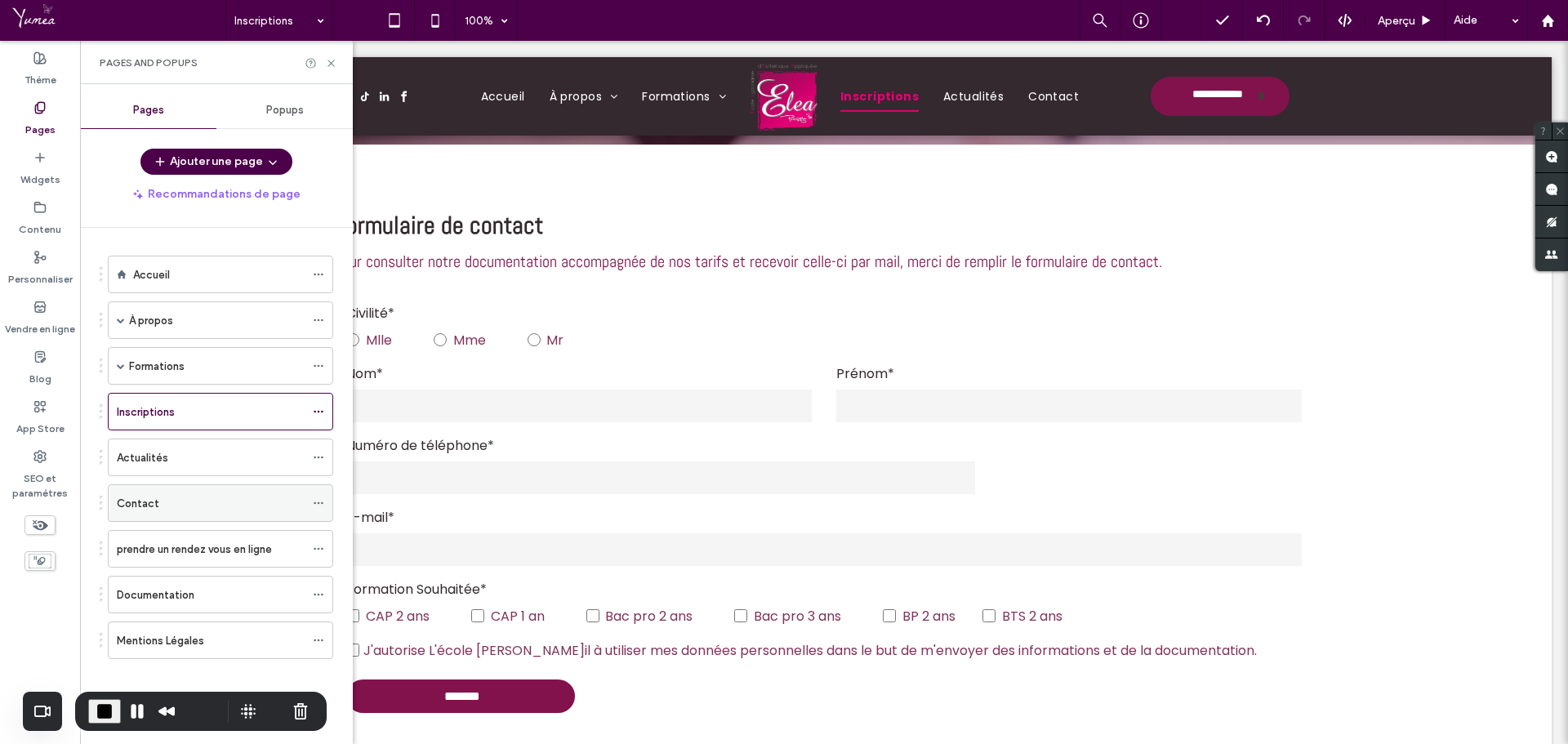
click at [157, 520] on div "Contact" at bounding box center [211, 503] width 188 height 36
click at [331, 64] on use at bounding box center [331, 63] width 7 height 7
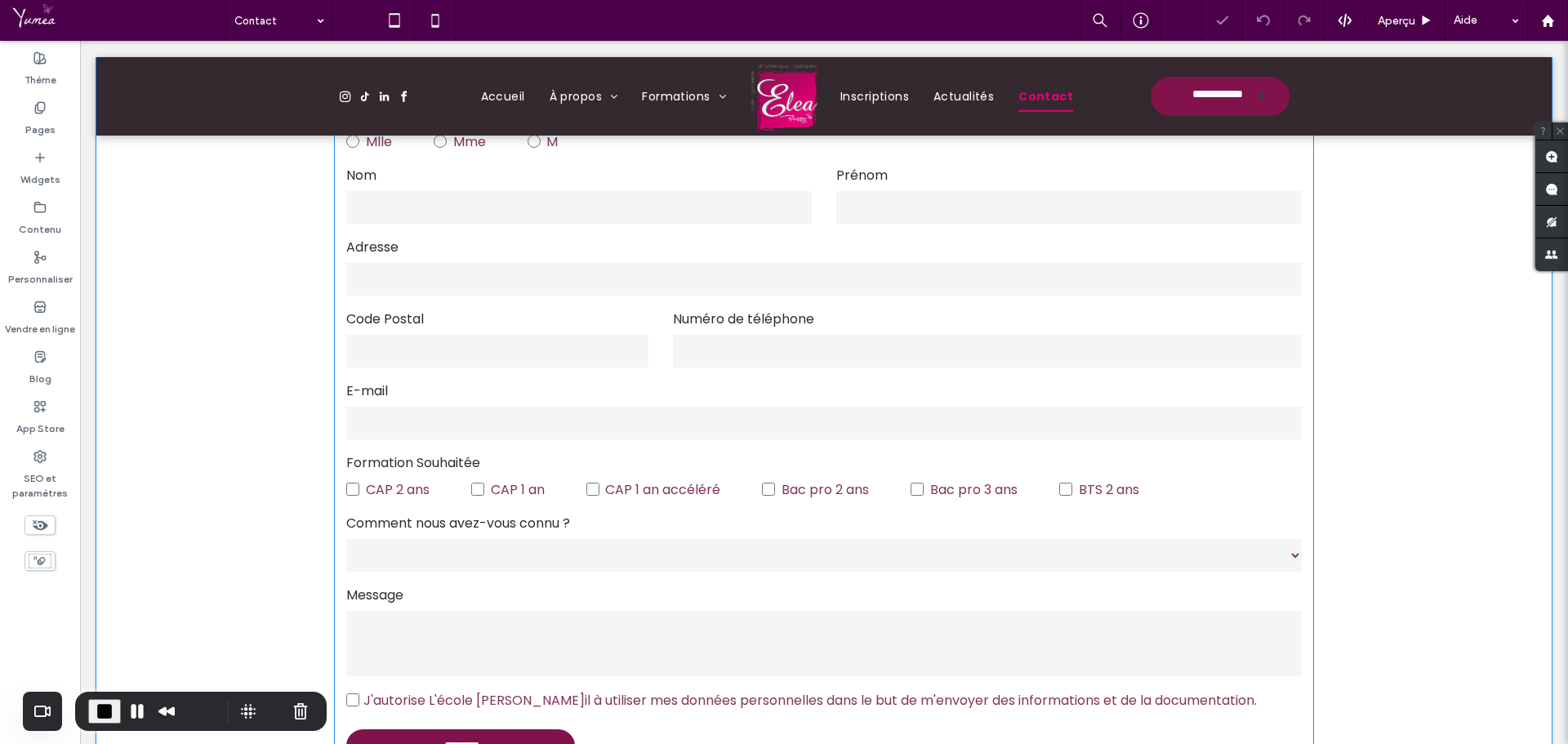
scroll to position [457, 0]
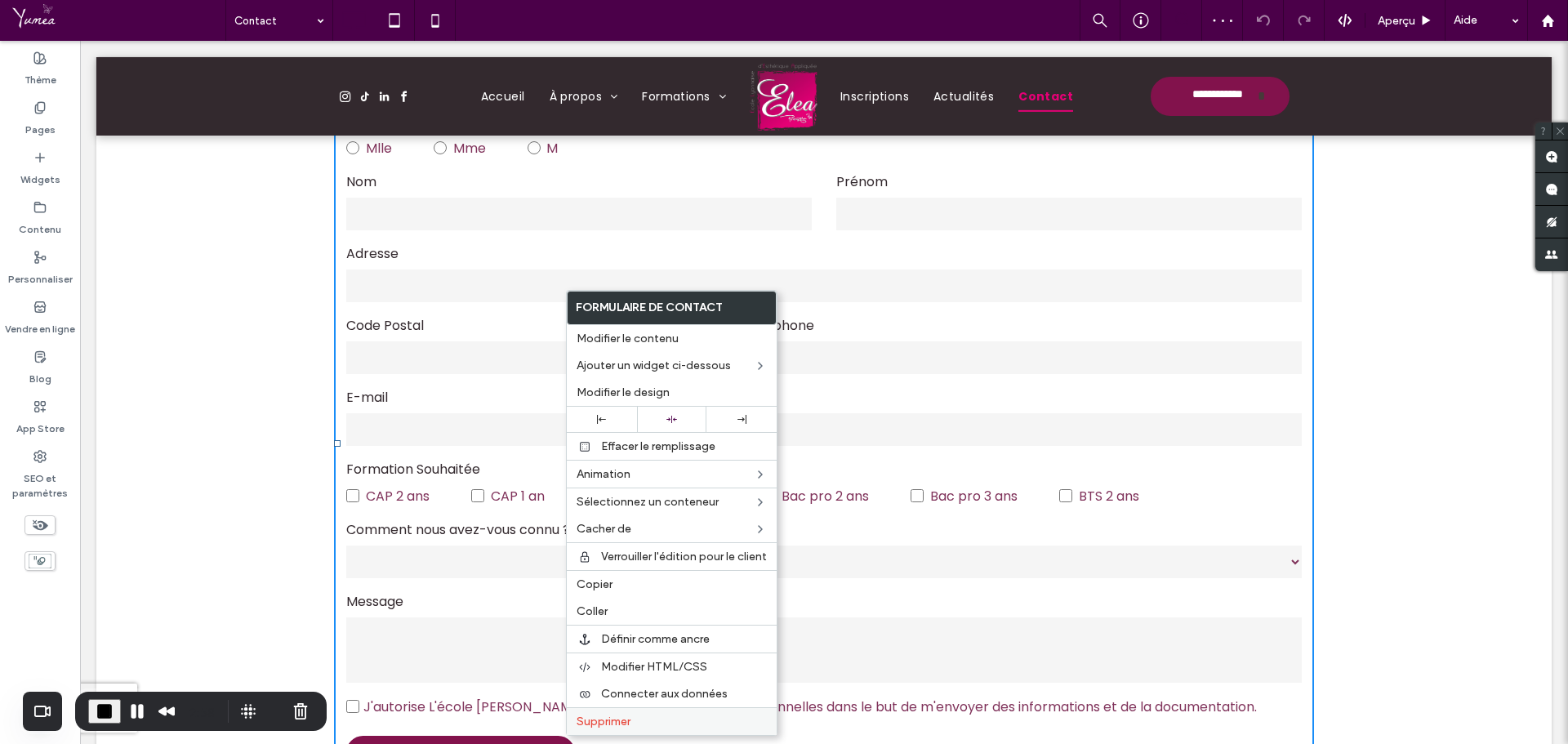
click at [605, 725] on span "Supprimer" at bounding box center [603, 722] width 54 height 14
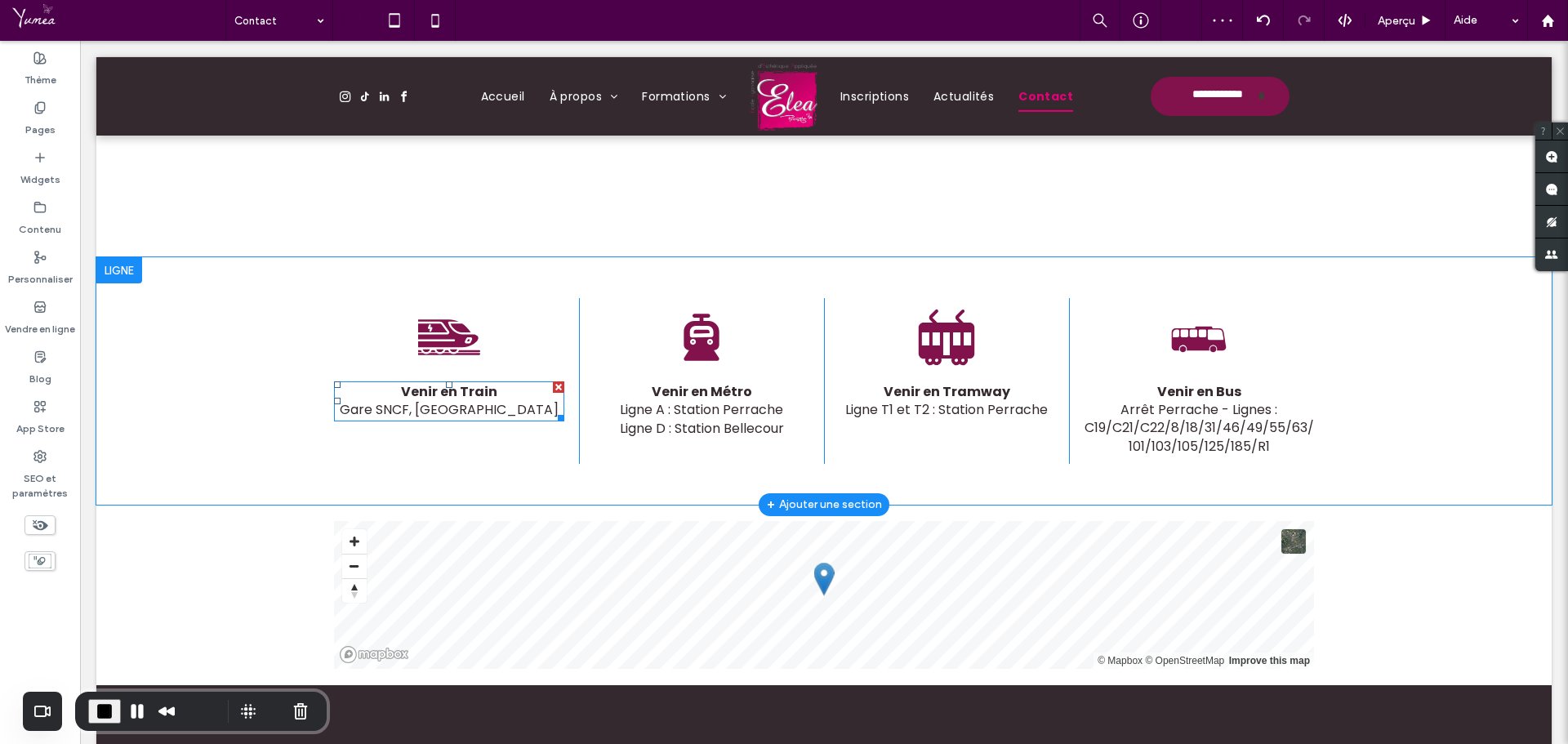
scroll to position [211, 0]
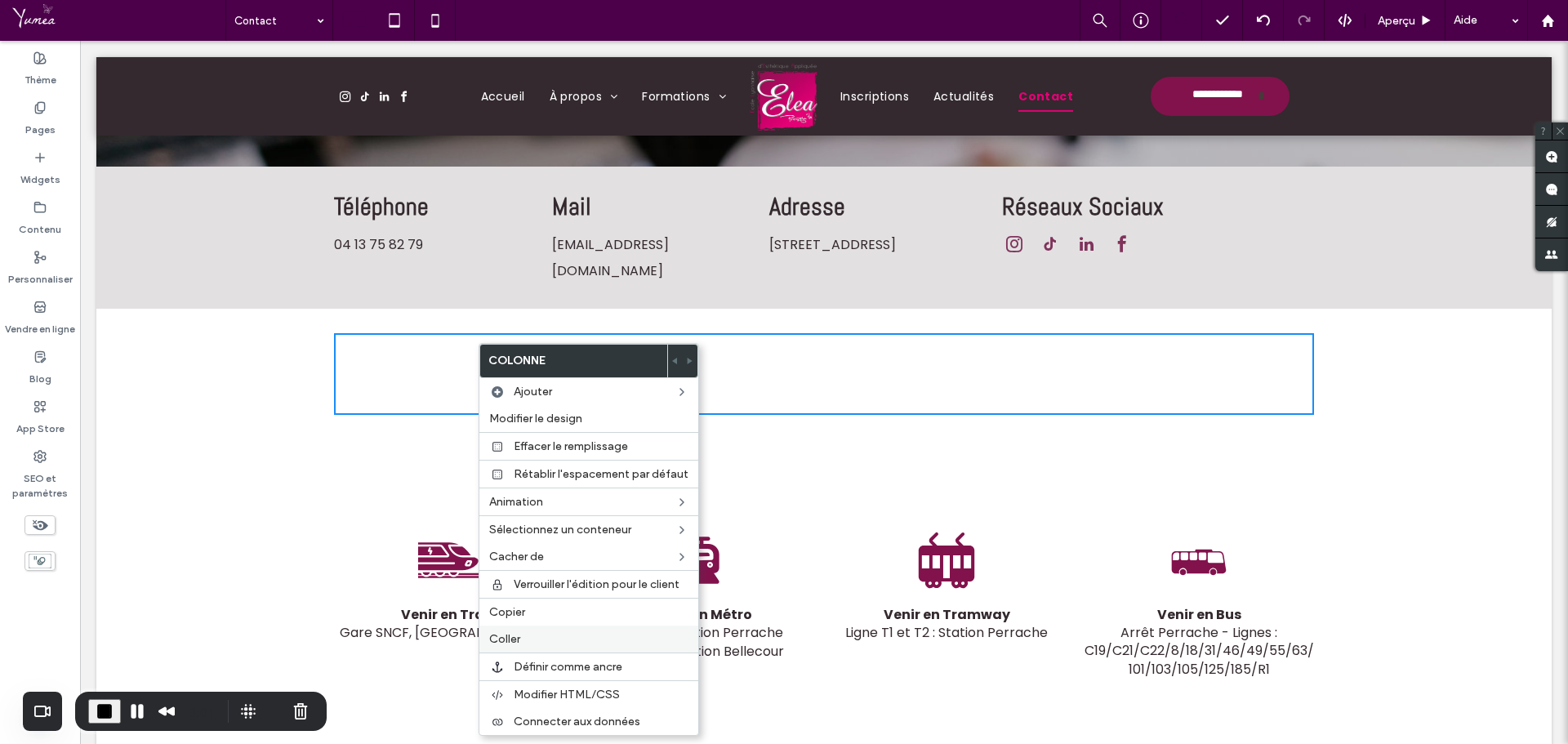
click at [532, 632] on div "Coller" at bounding box center [589, 639] width 219 height 27
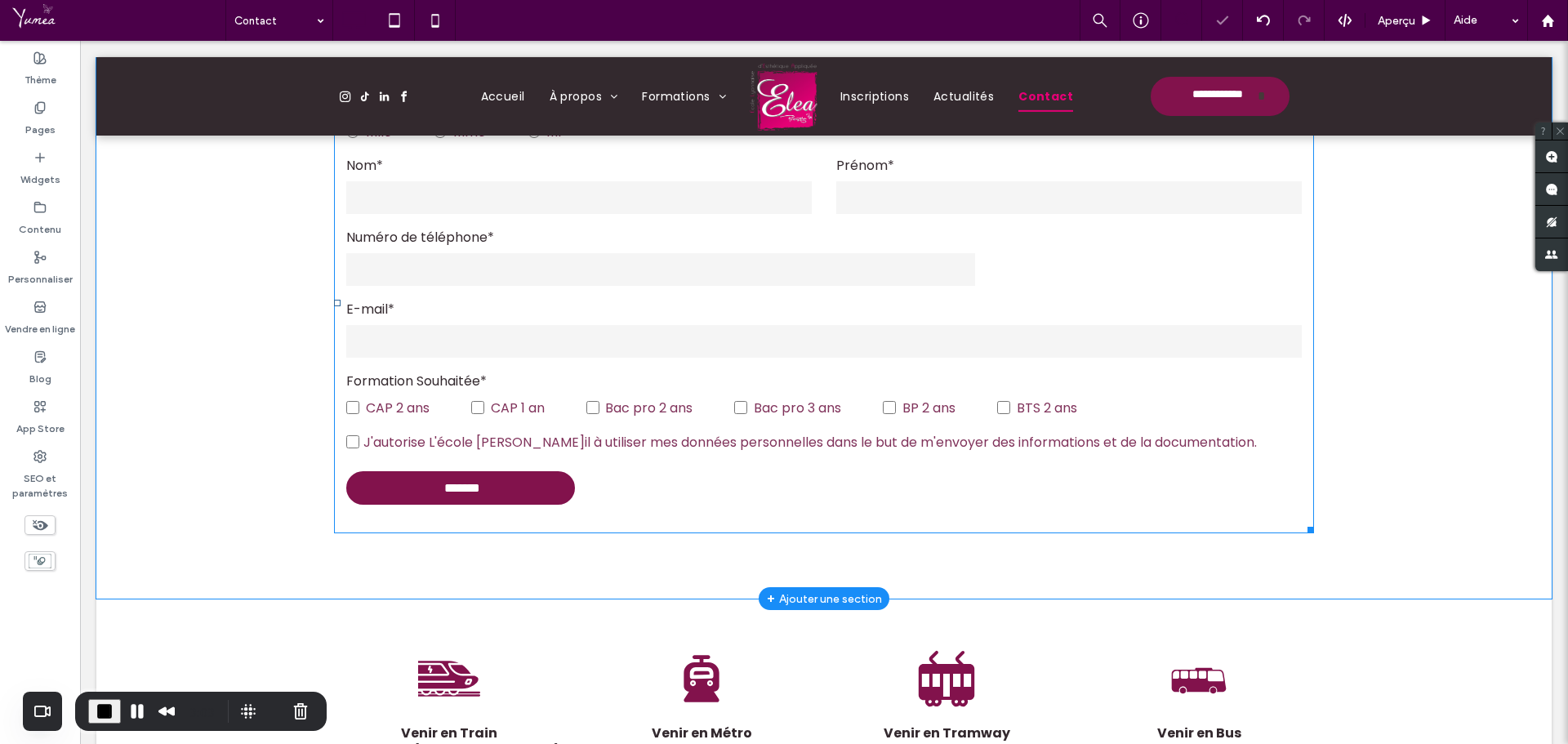
scroll to position [457, 0]
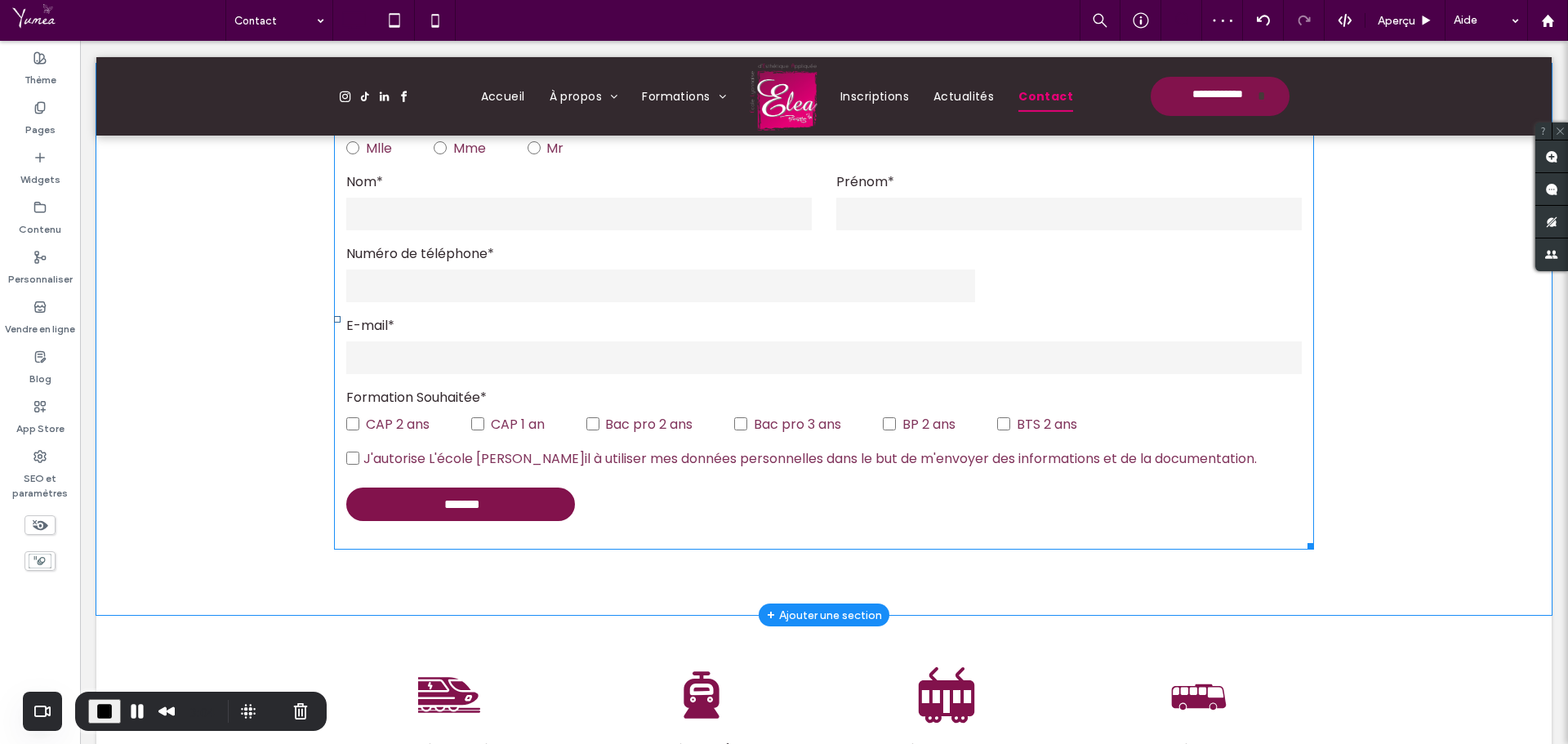
click at [853, 490] on form "Civilité* Mlle Mme Mr Nom* Prénom* Numéro de téléphone* E-mail* Formation Souha…" at bounding box center [824, 318] width 980 height 462
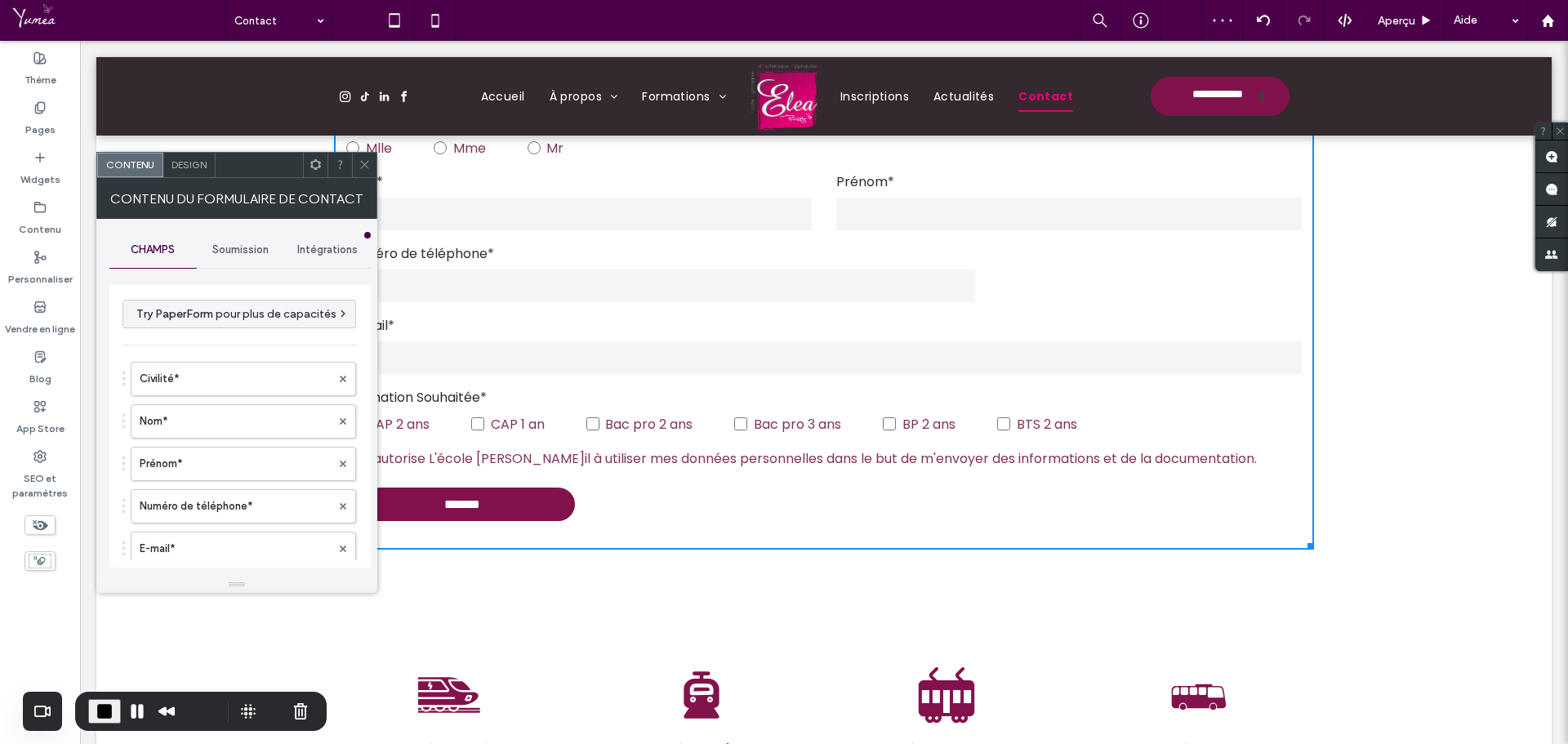
type input "*******"
type input "**********"
click at [219, 249] on span "Soumission" at bounding box center [240, 249] width 56 height 13
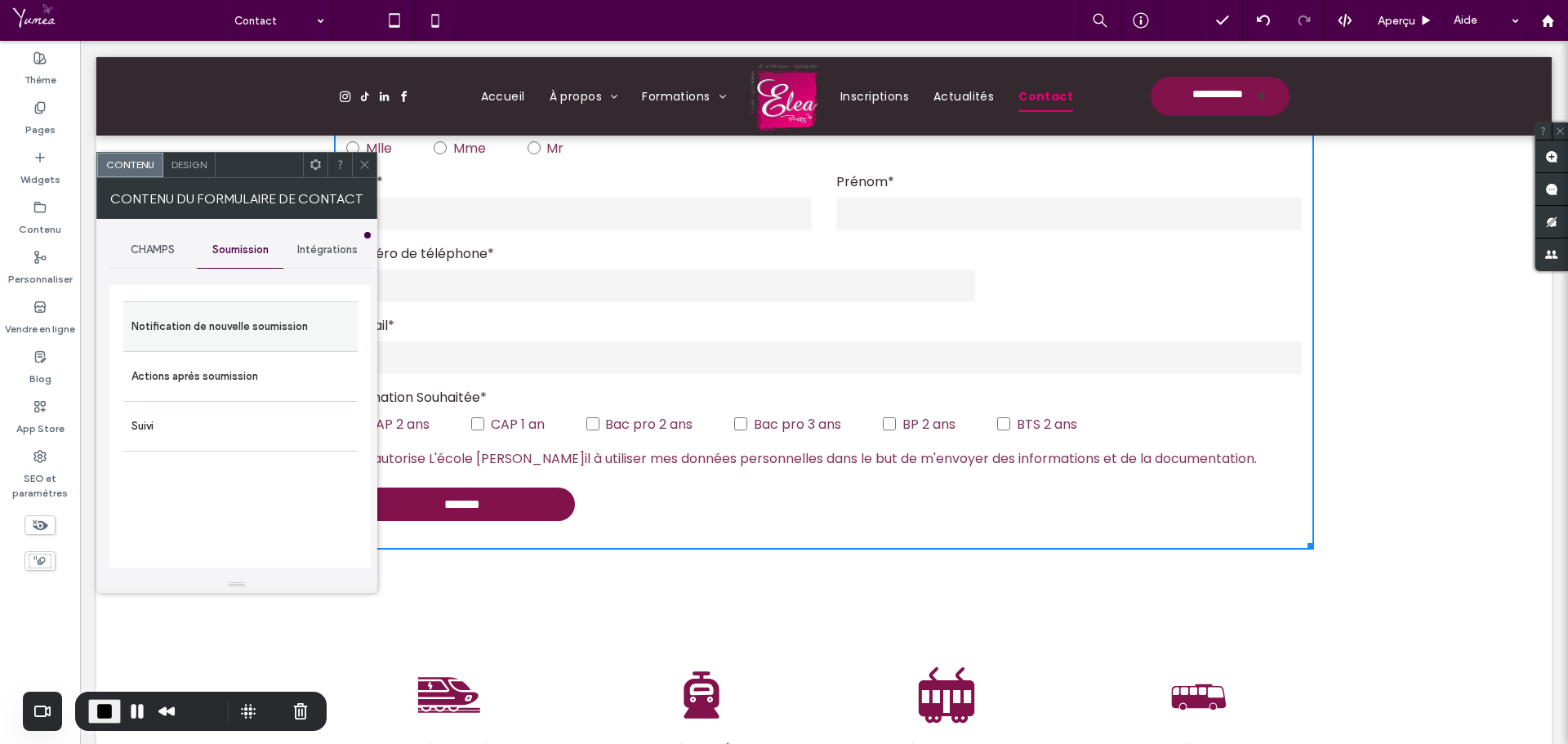
click at [218, 324] on label "Notification de nouvelle soumission" at bounding box center [240, 327] width 218 height 33
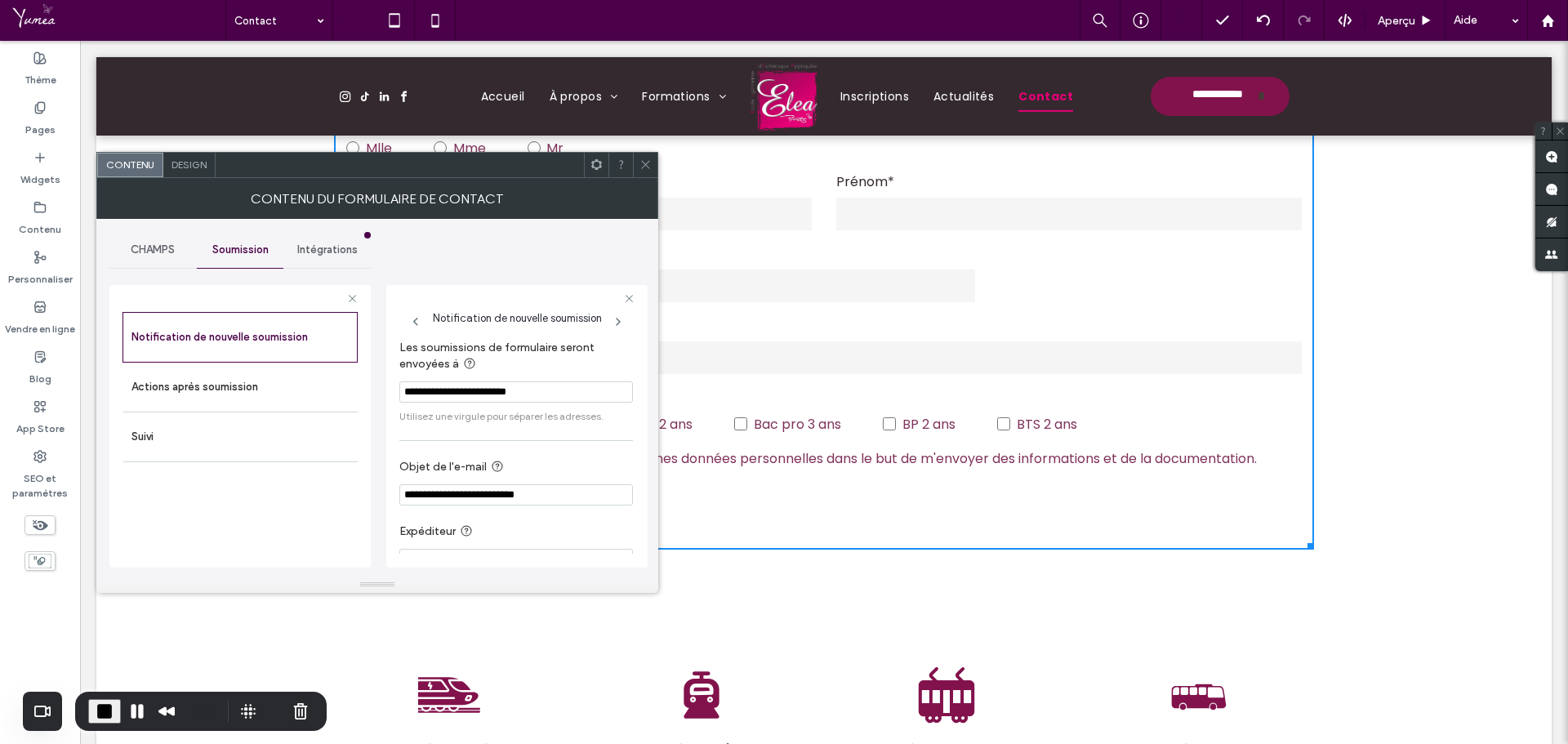
click at [546, 496] on input "**********" at bounding box center [516, 495] width 234 height 22
type input "**********"
click at [645, 169] on icon at bounding box center [645, 165] width 12 height 12
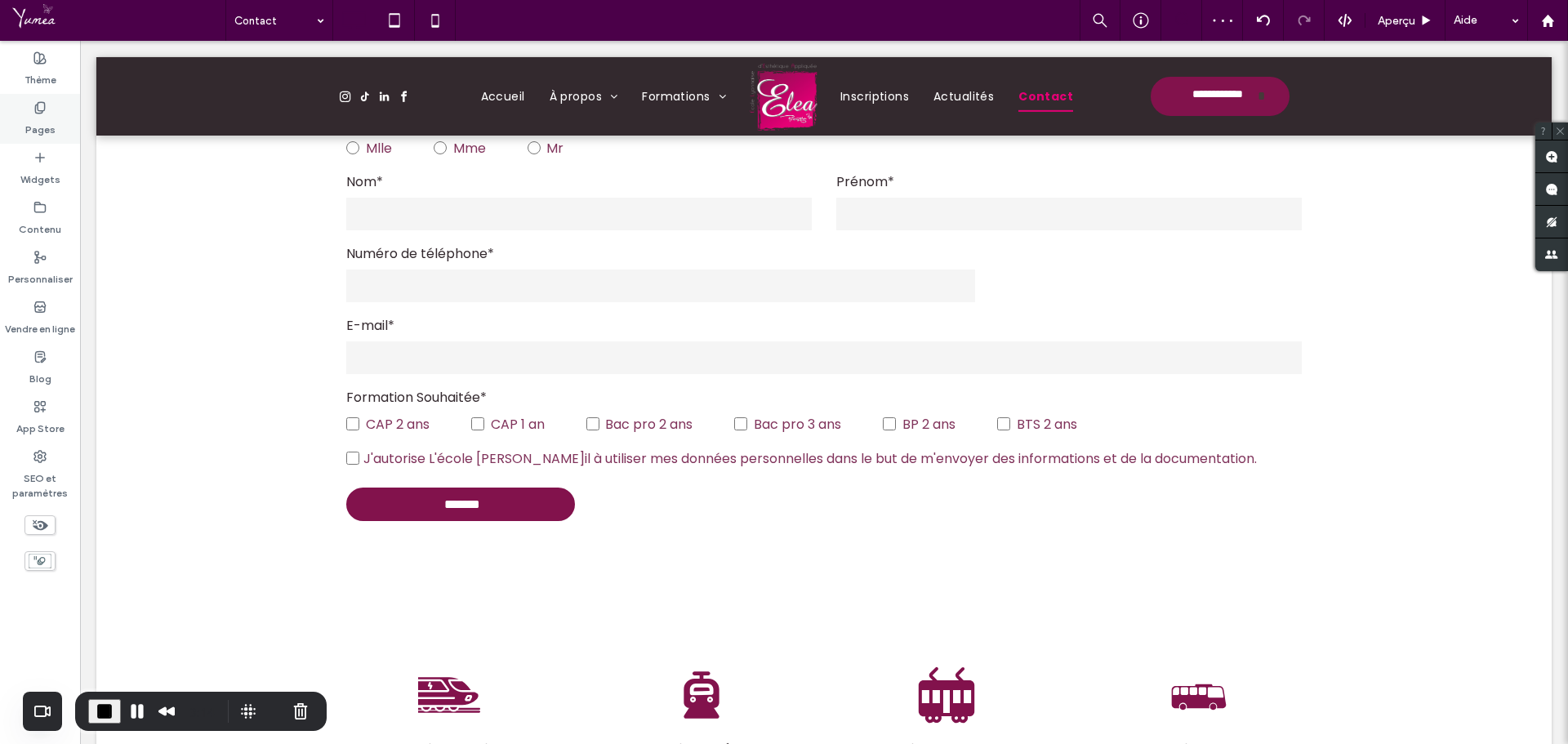
click at [28, 117] on label "Pages" at bounding box center [40, 126] width 30 height 23
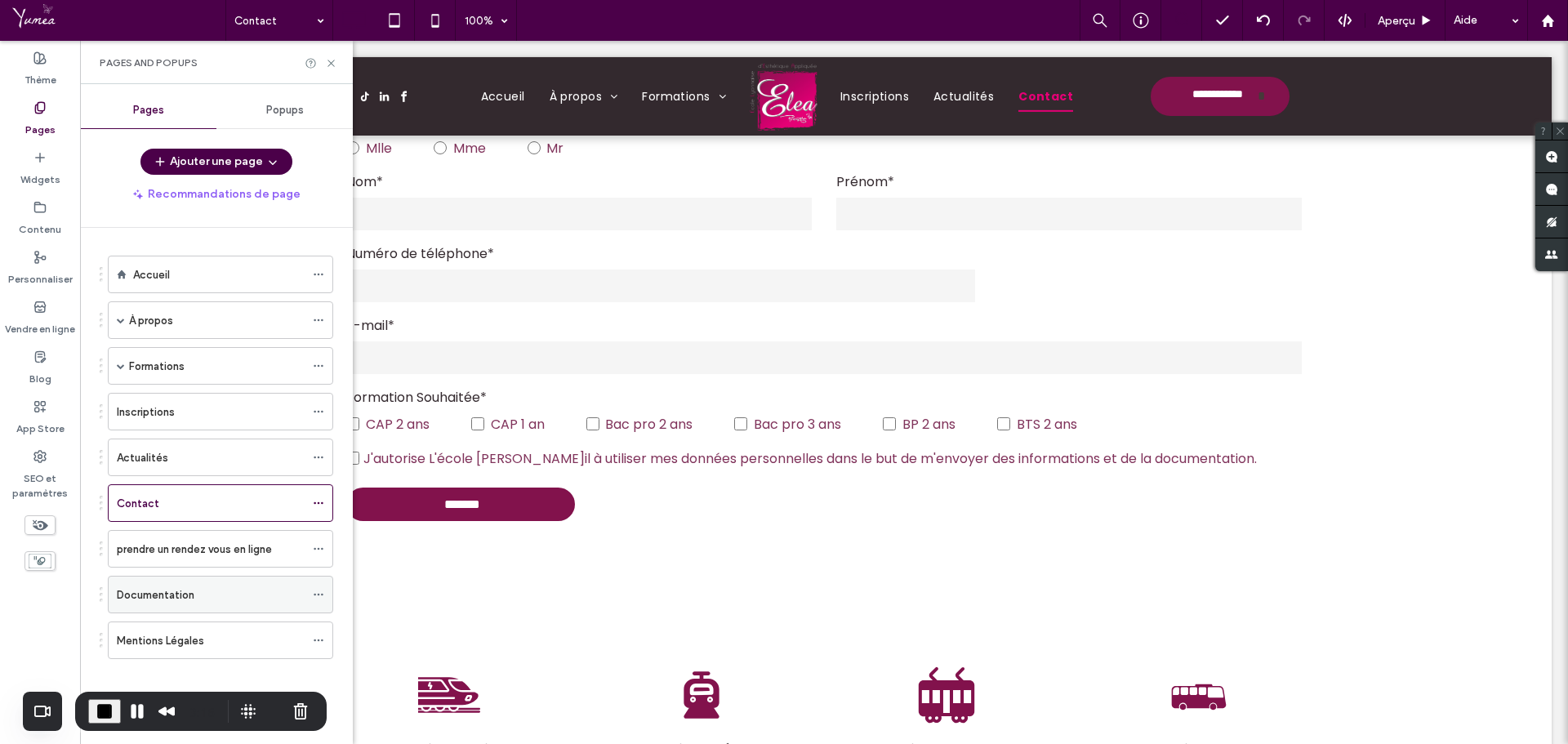
click at [180, 589] on label "Documentation" at bounding box center [155, 595] width 78 height 28
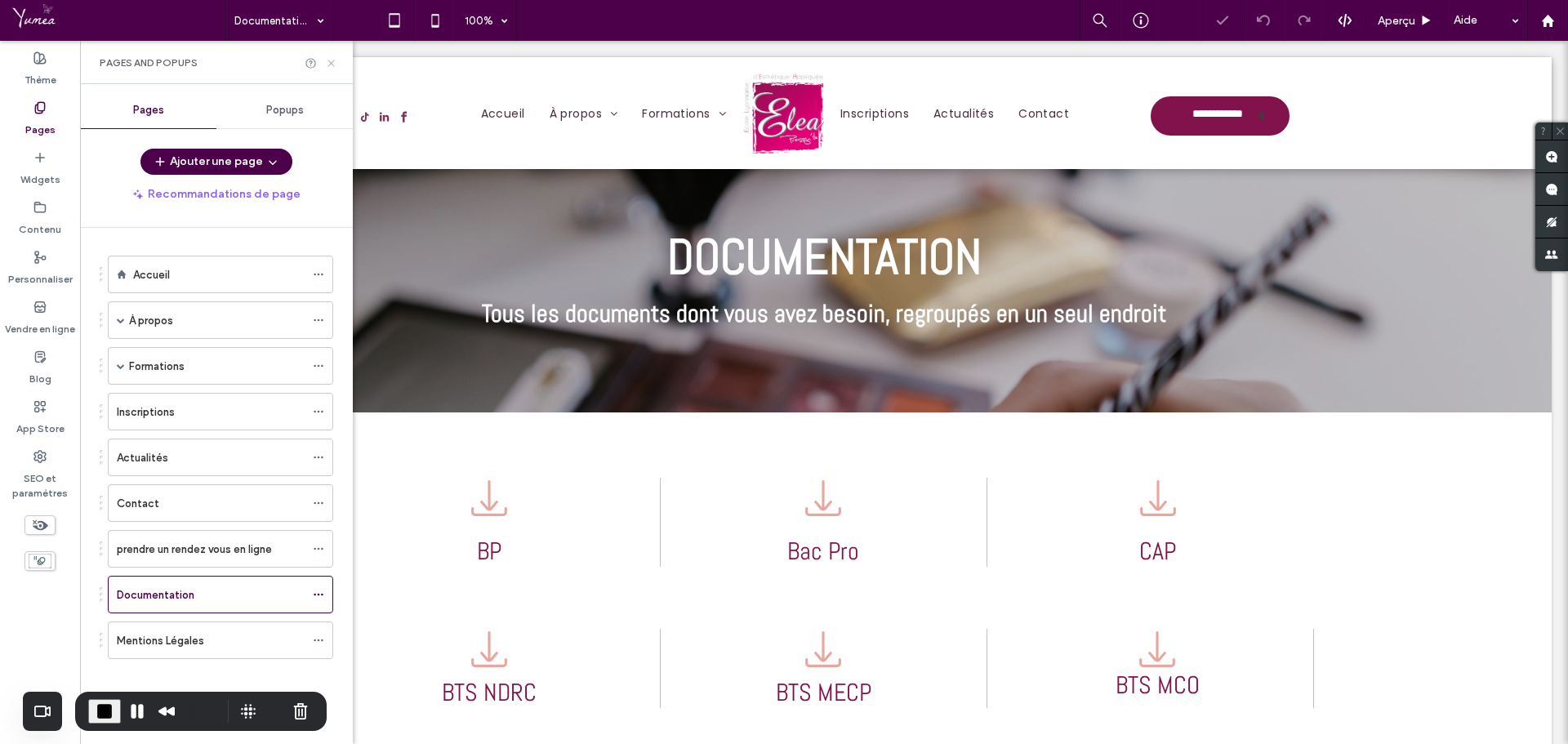
click at [333, 64] on icon at bounding box center [331, 63] width 12 height 12
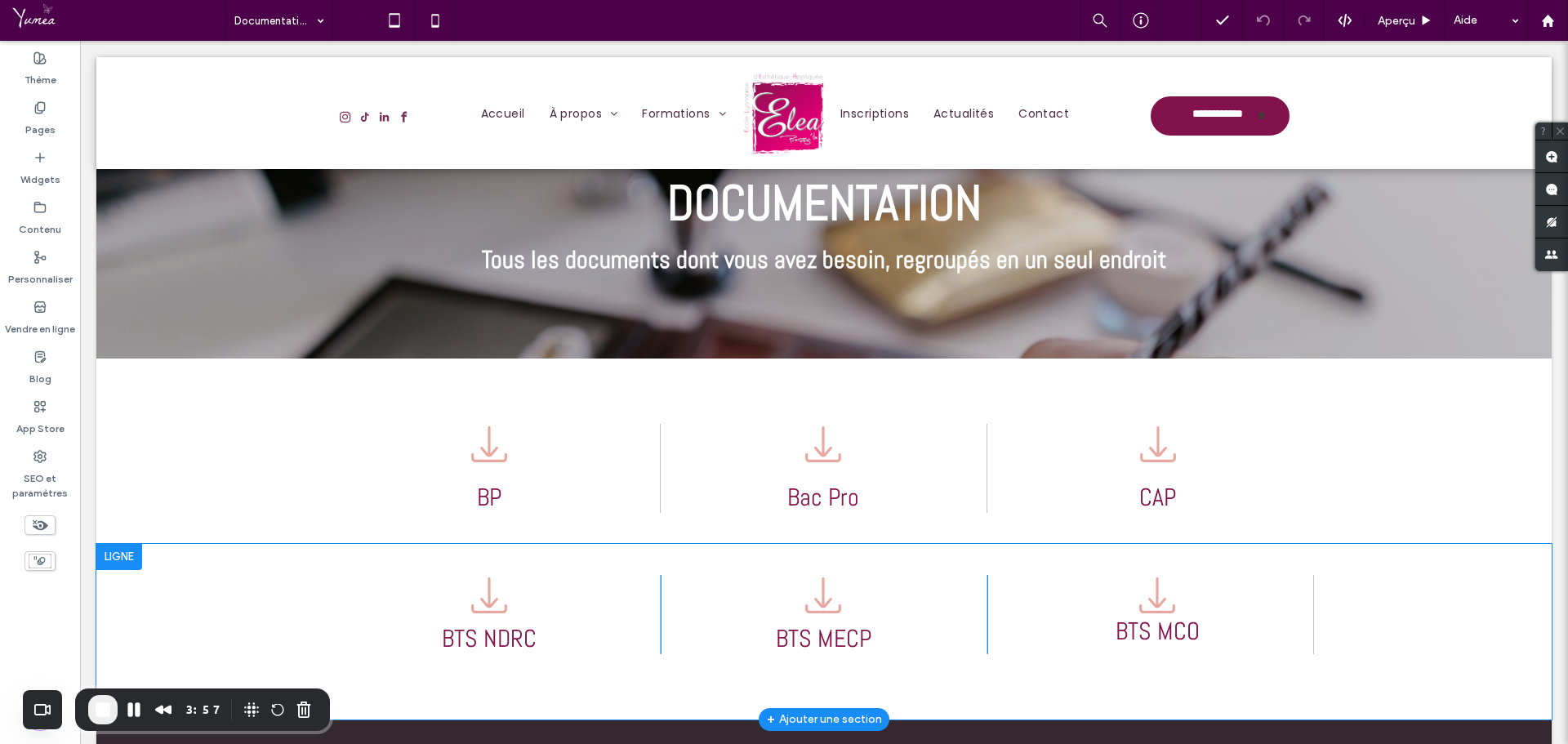
scroll to position [82, 0]
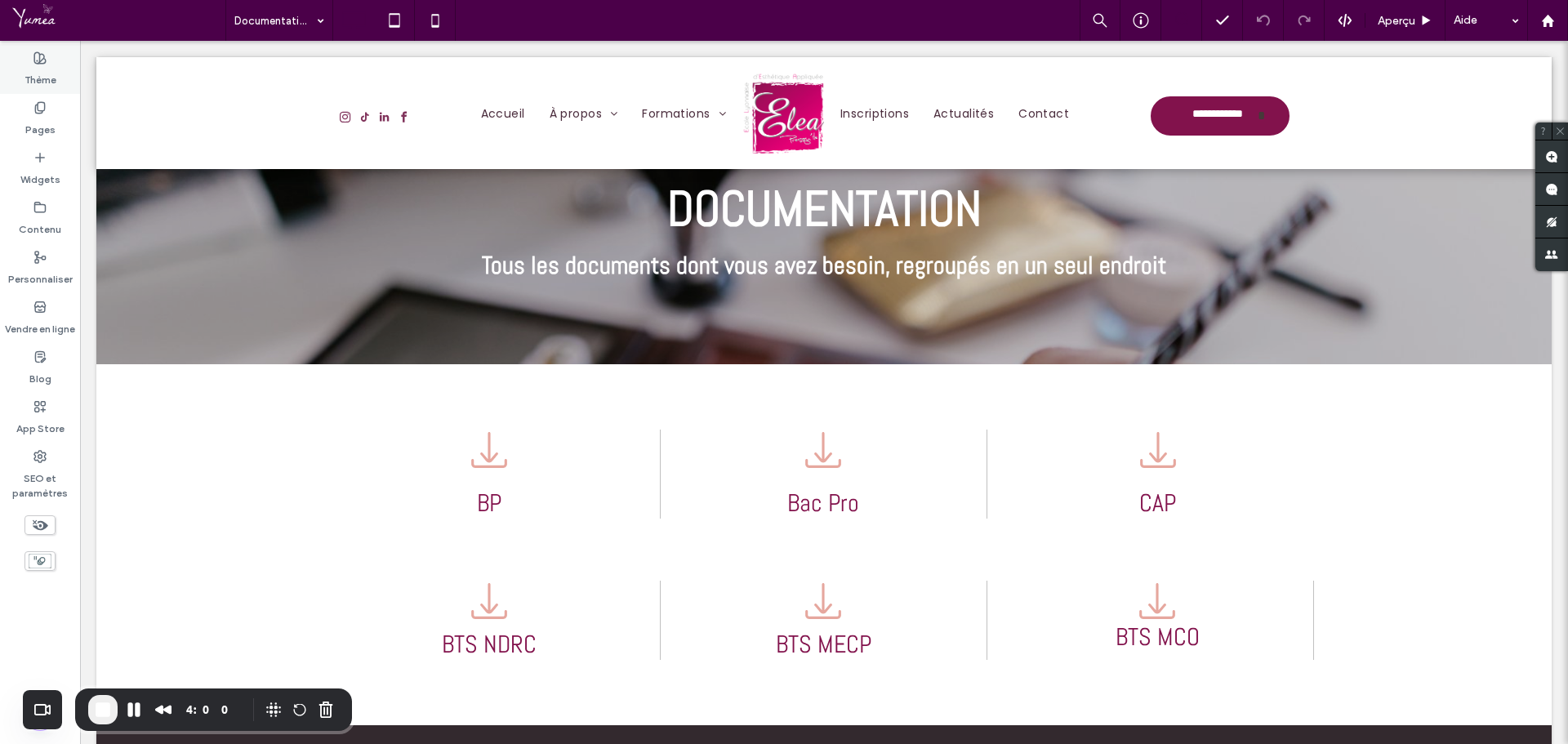
click at [45, 92] on div "Thème" at bounding box center [40, 69] width 80 height 50
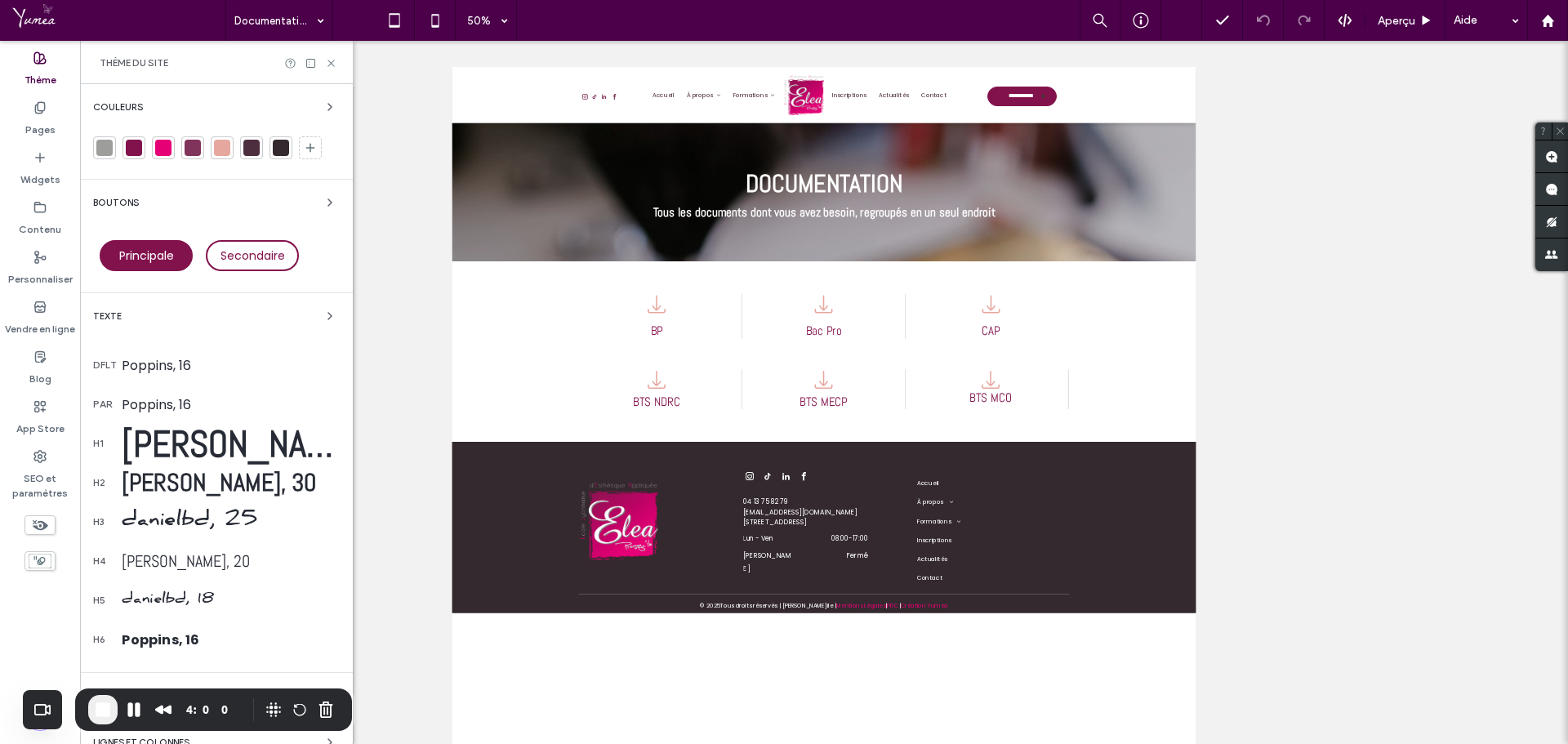
scroll to position [0, 0]
click at [31, 123] on label "Pages" at bounding box center [40, 126] width 30 height 23
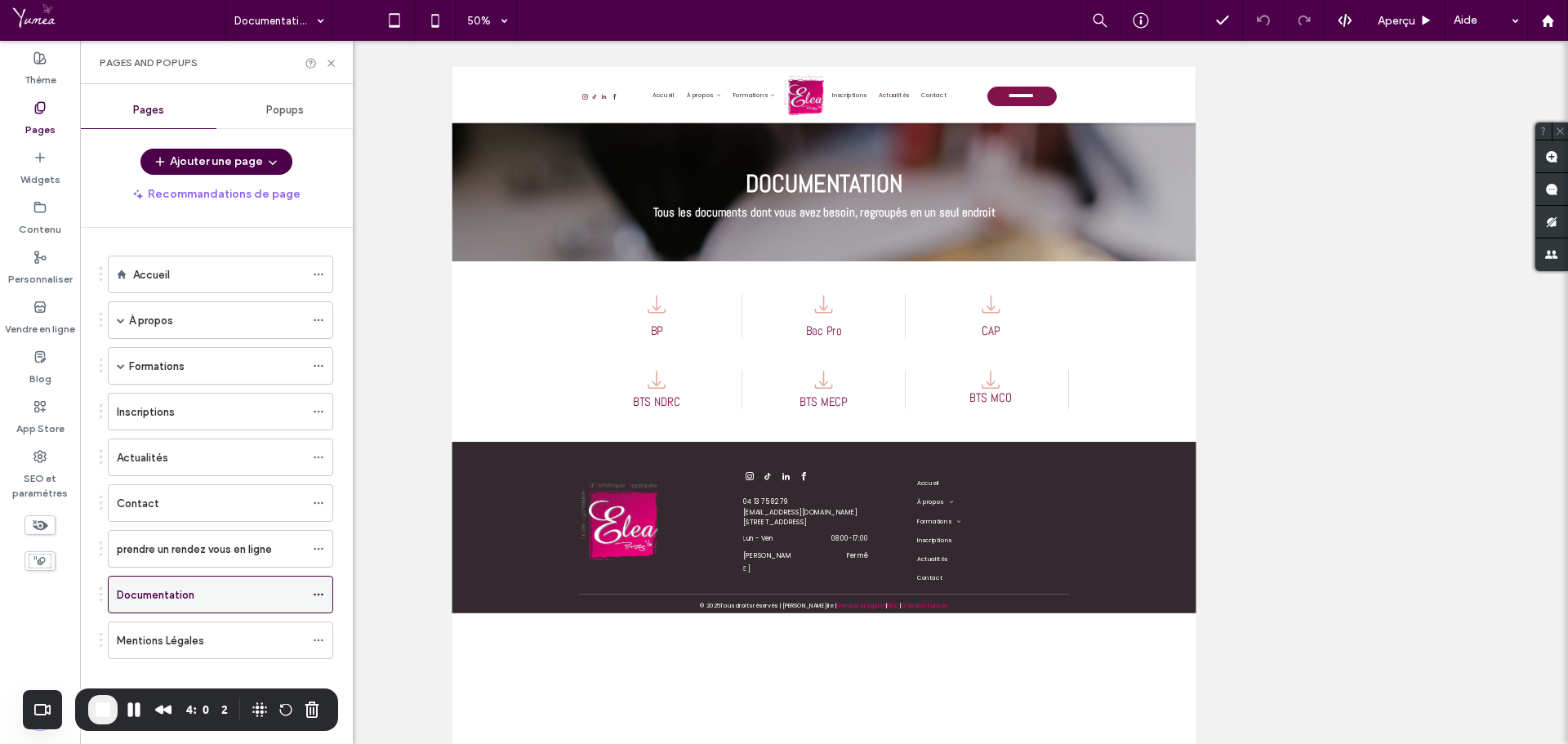
click at [314, 589] on icon at bounding box center [318, 594] width 11 height 11
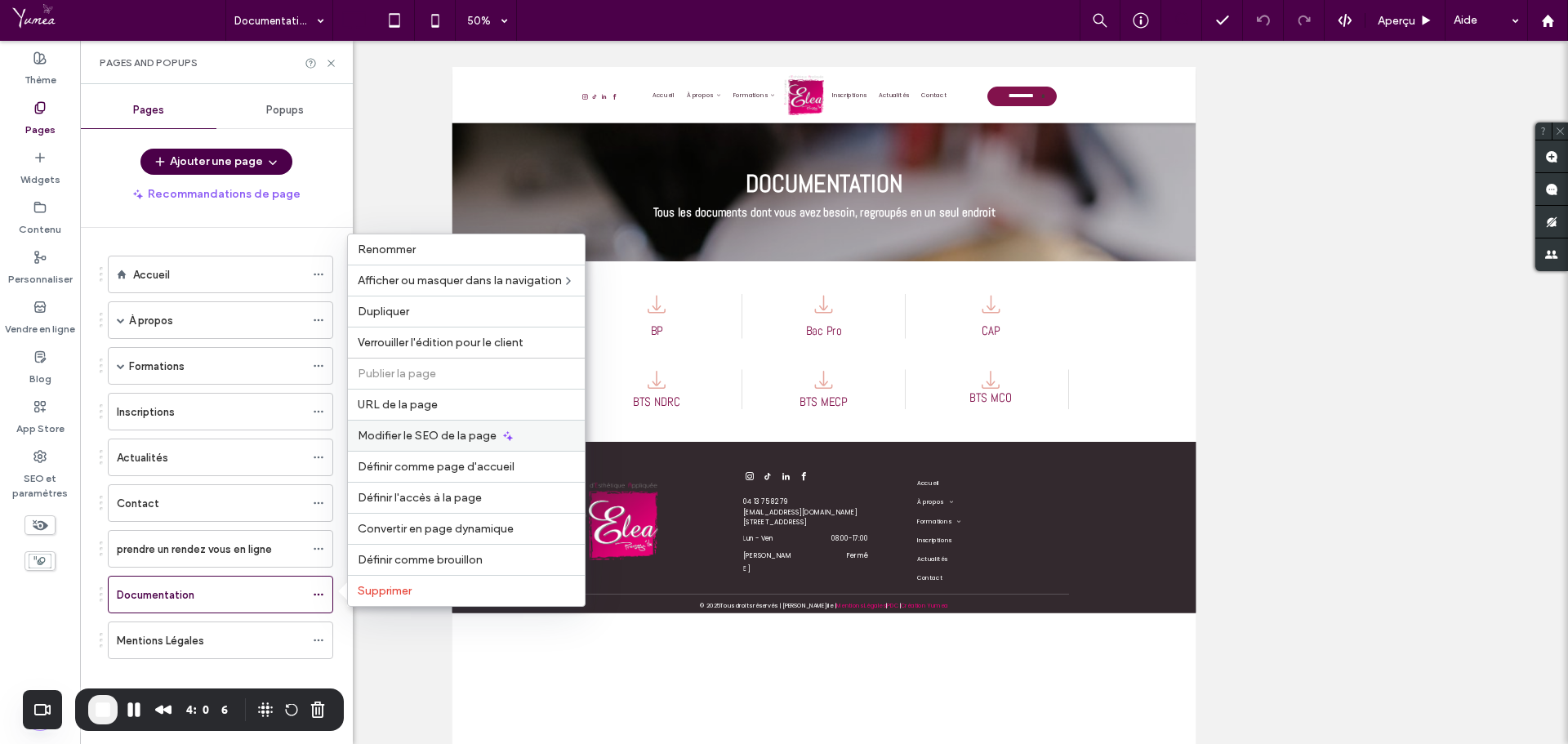
click at [418, 435] on span "Modifier le SEO de la page" at bounding box center [427, 436] width 139 height 14
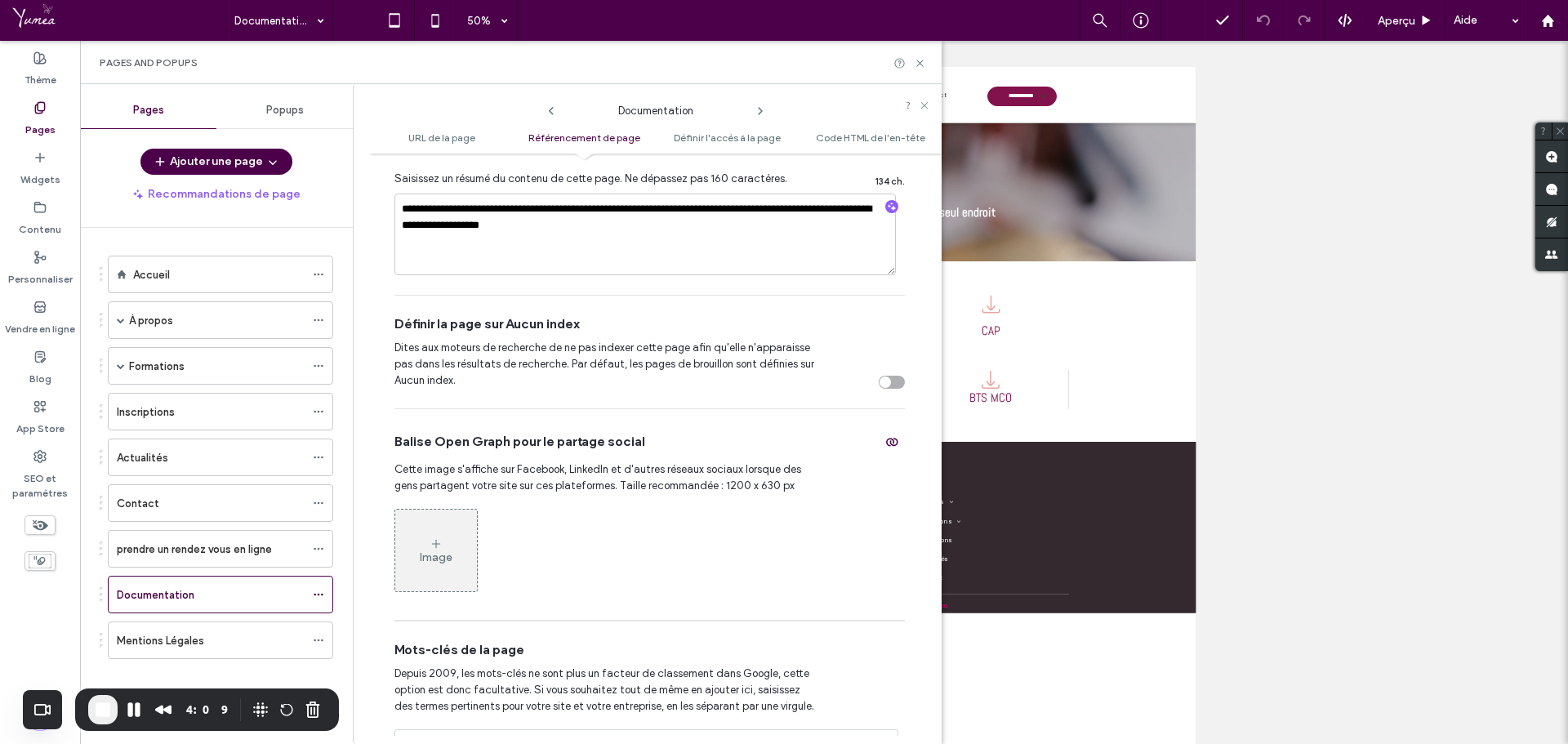
scroll to position [653, 0]
click at [882, 383] on div "toggle" at bounding box center [891, 380] width 26 height 13
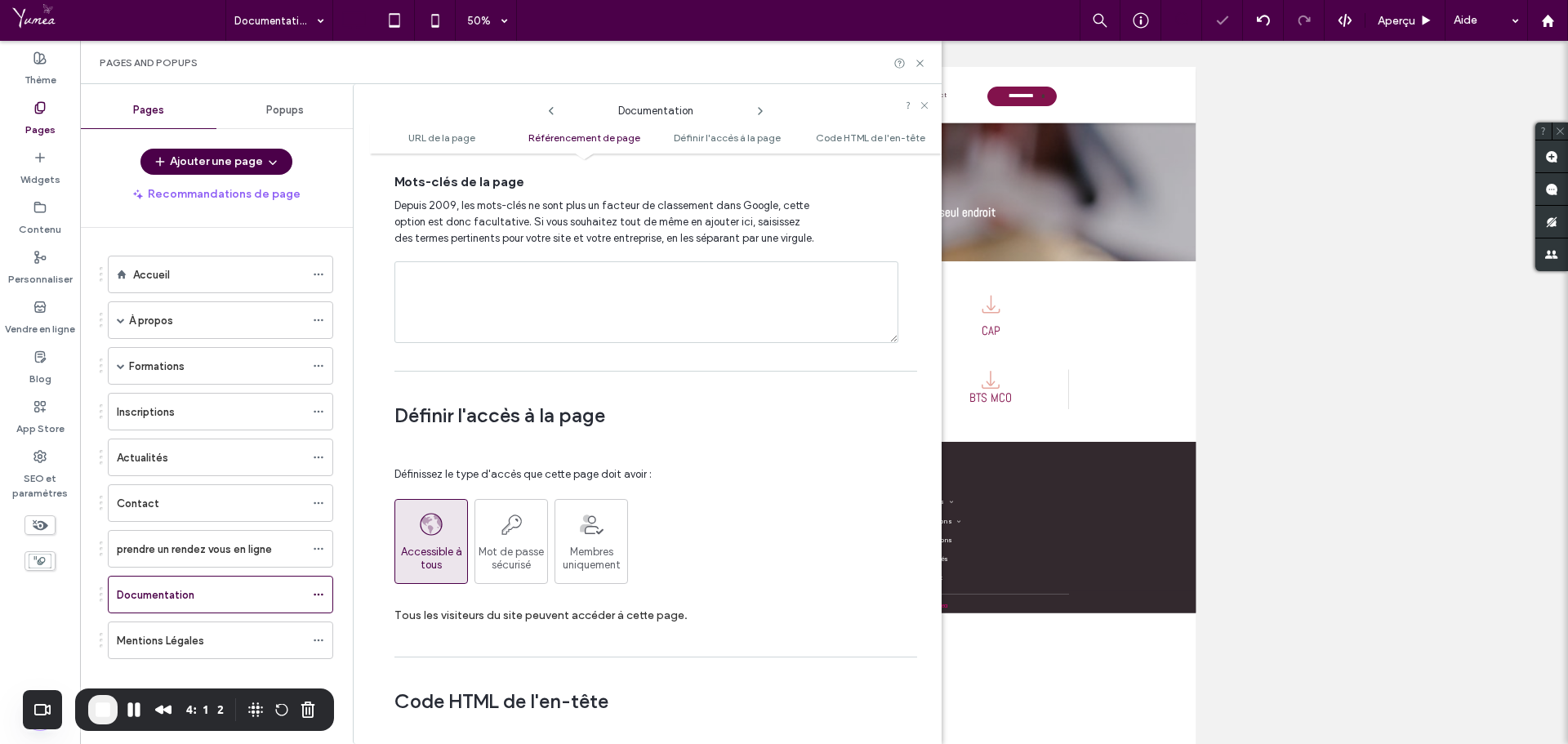
scroll to position [1226, 0]
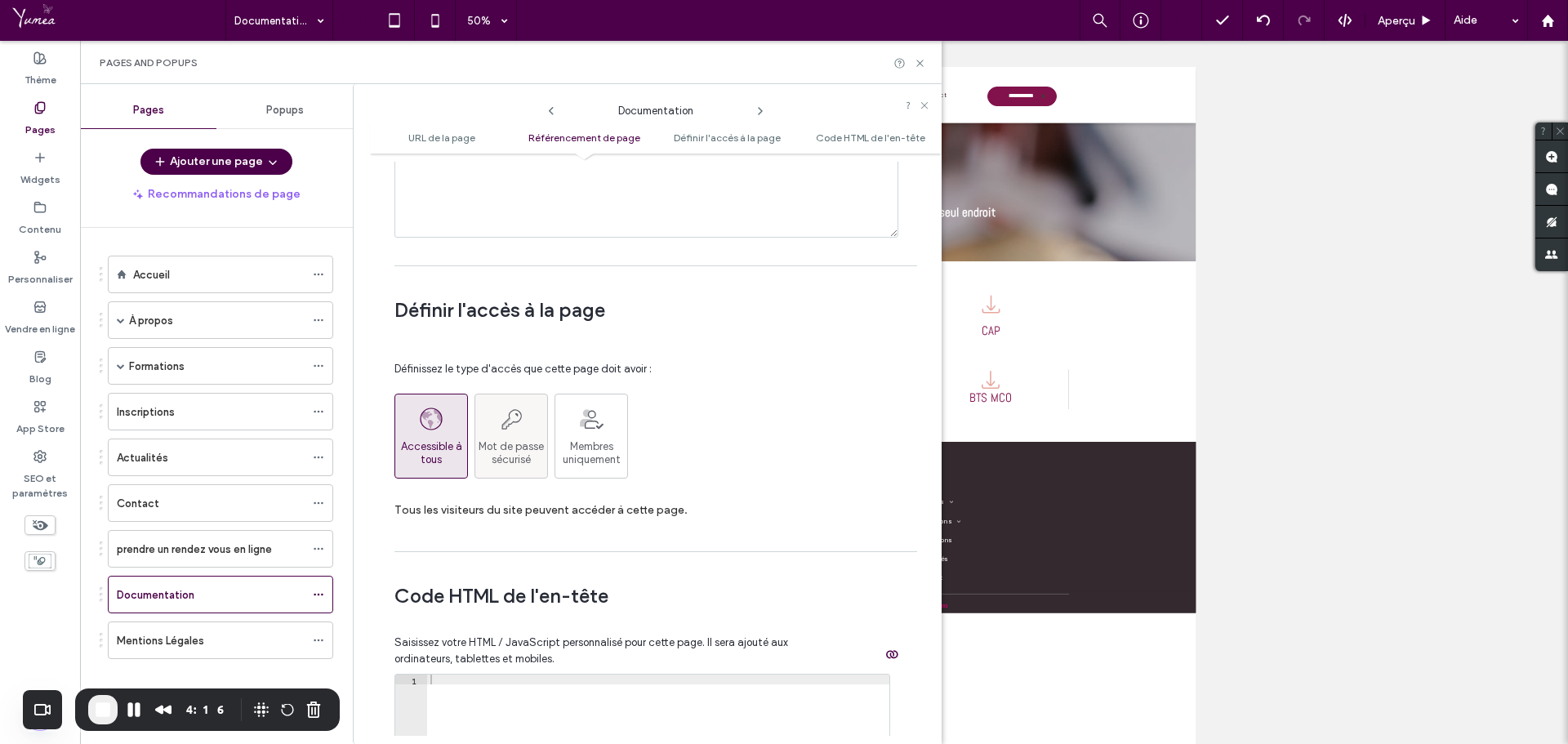
click at [509, 463] on span "Mot de passe sécurisé" at bounding box center [511, 453] width 72 height 26
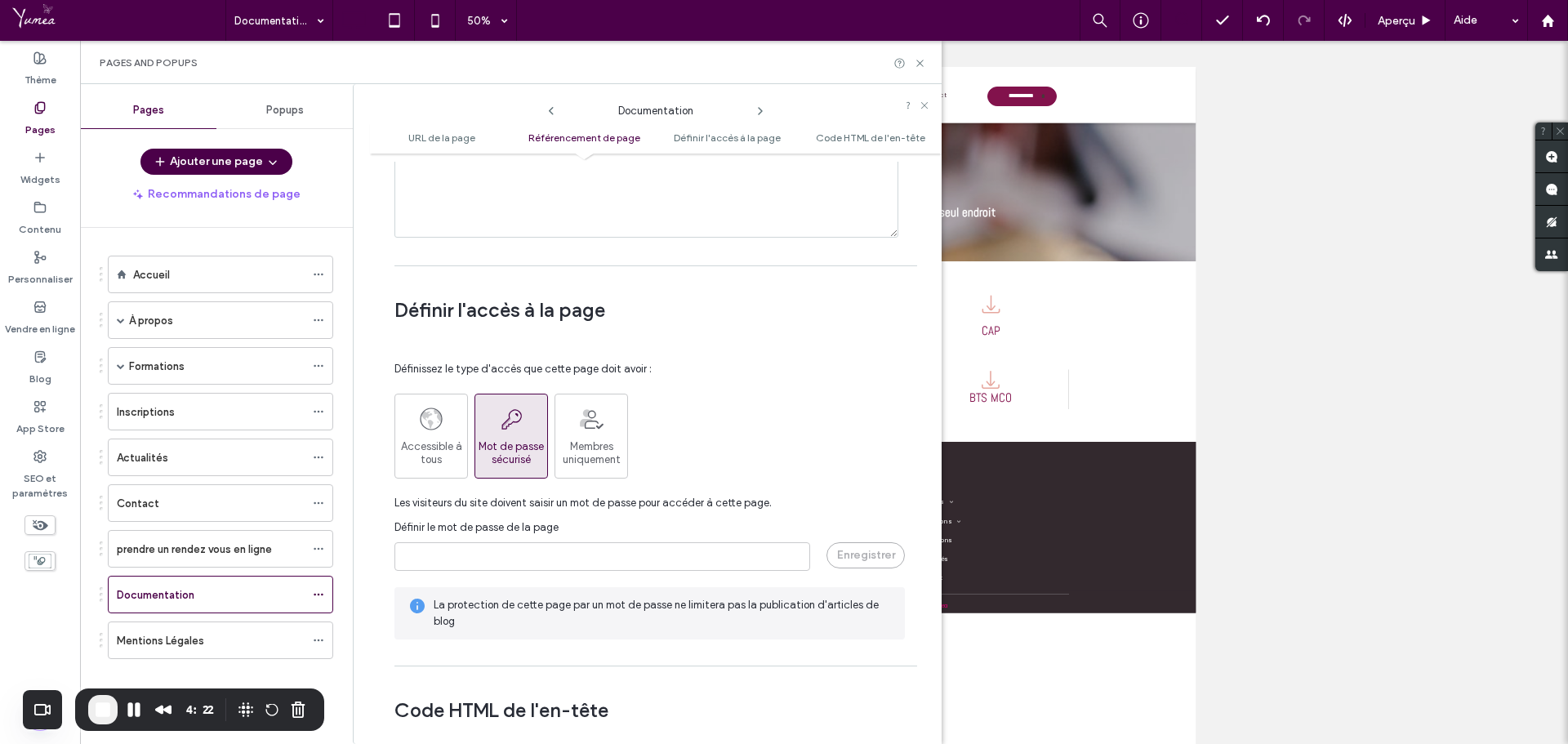
click at [557, 534] on div "Définir le mot de passe de la page" at bounding box center [650, 527] width 511 height 16
click at [432, 451] on span "Accessible à tous" at bounding box center [431, 453] width 72 height 26
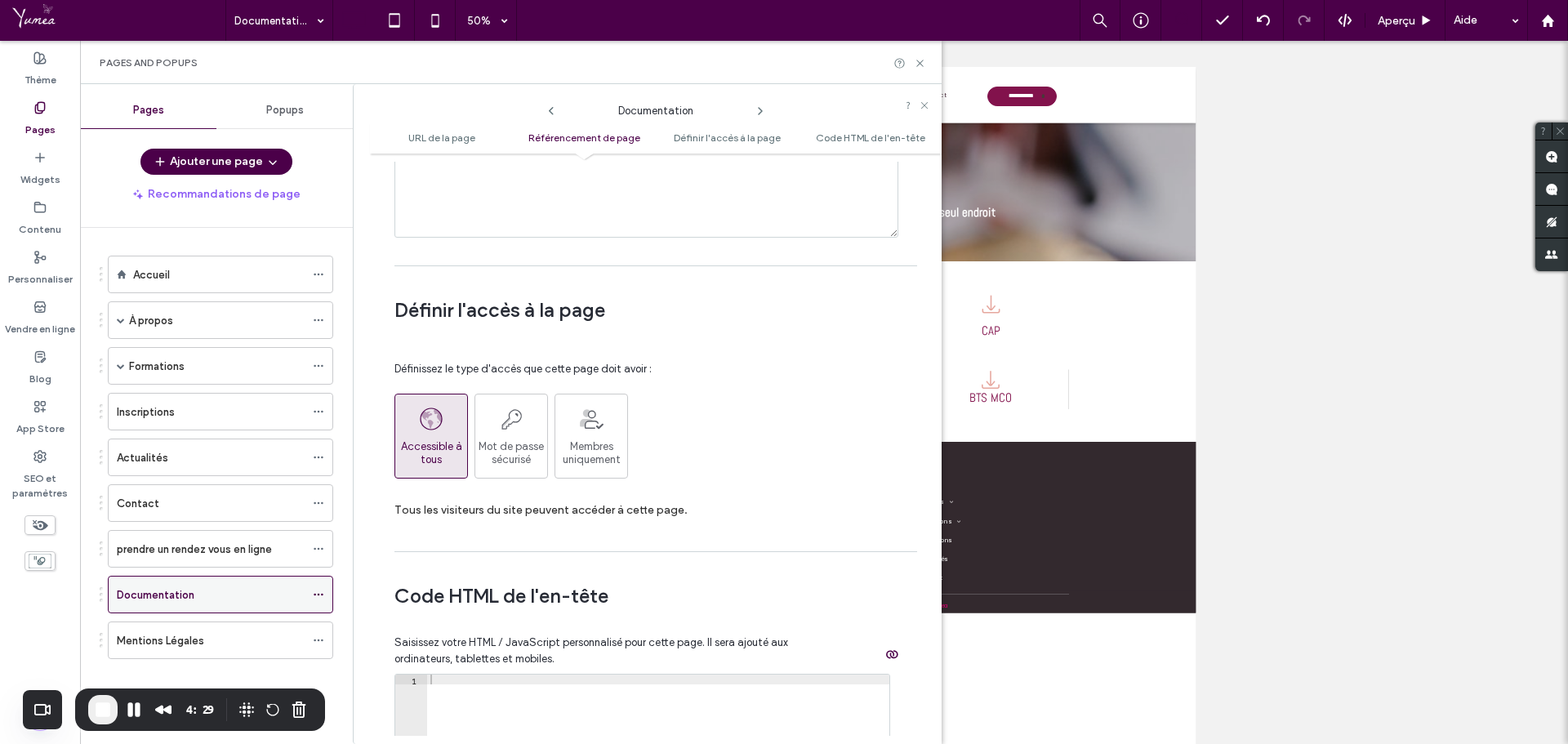
click at [320, 592] on icon at bounding box center [318, 594] width 11 height 11
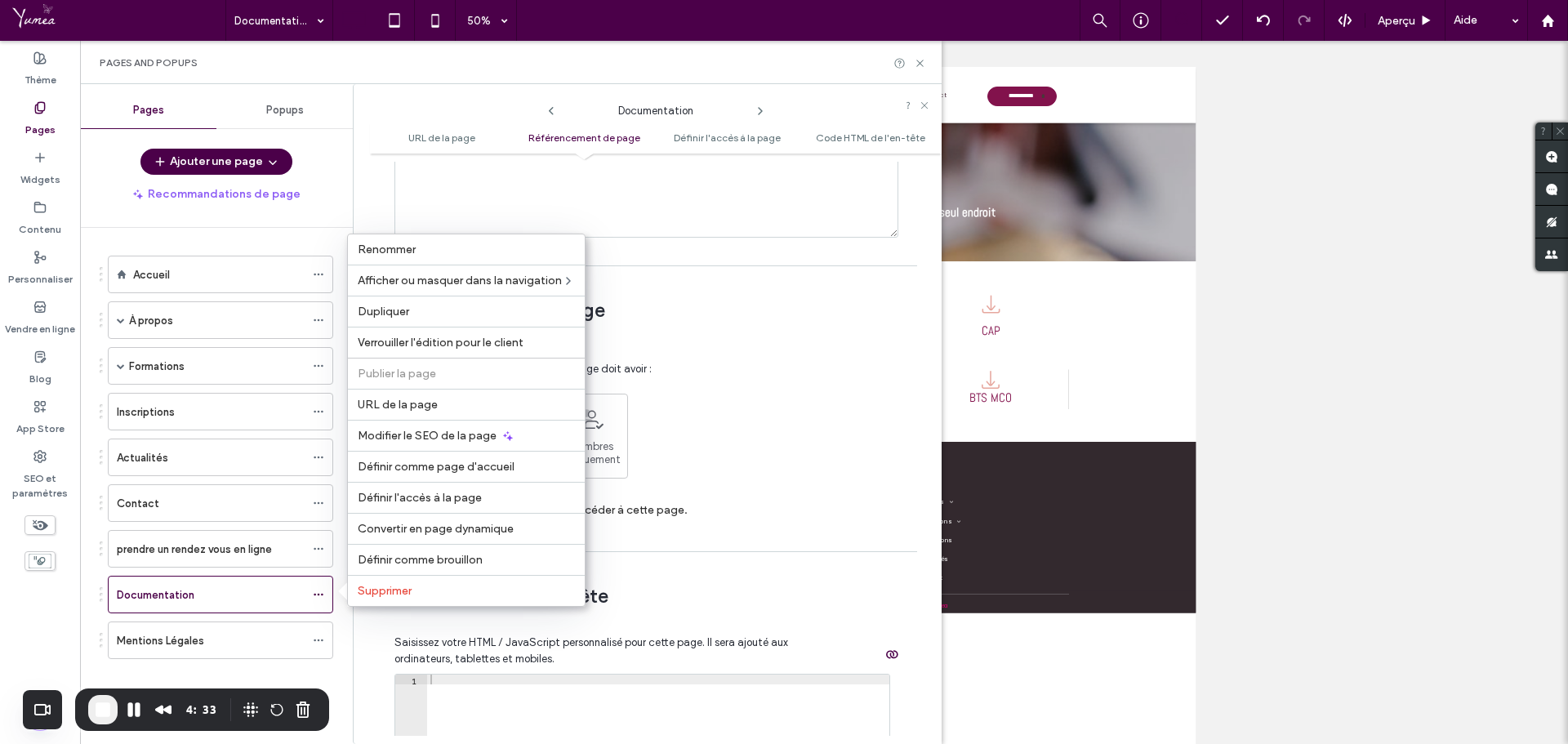
drag, startPoint x: 845, startPoint y: 466, endPoint x: 847, endPoint y: 455, distance: 11.2
click at [847, 459] on div "Accessible à tous Mot de passe sécurisé Membres uniquement" at bounding box center [650, 436] width 511 height 85
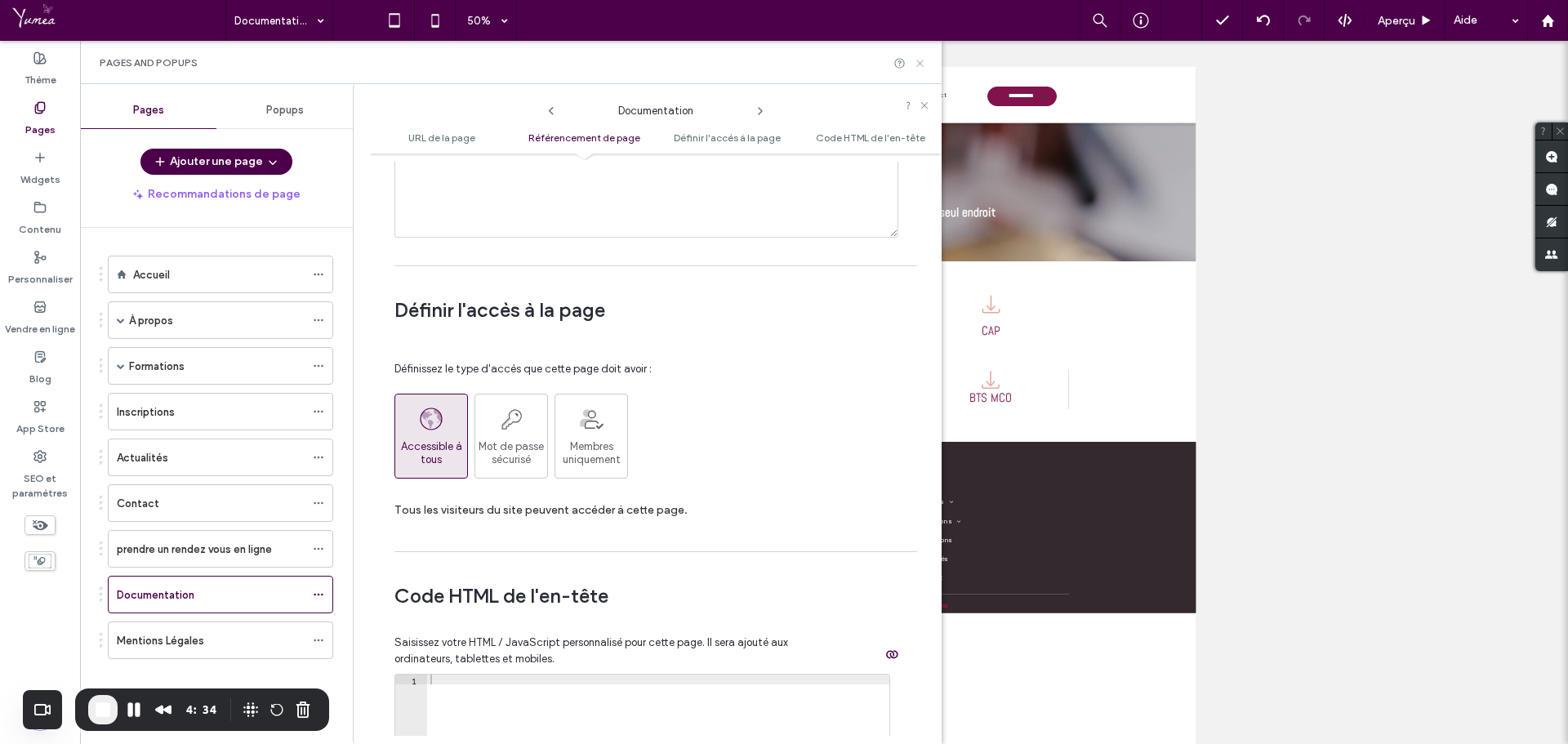
click at [920, 64] on use at bounding box center [920, 63] width 7 height 7
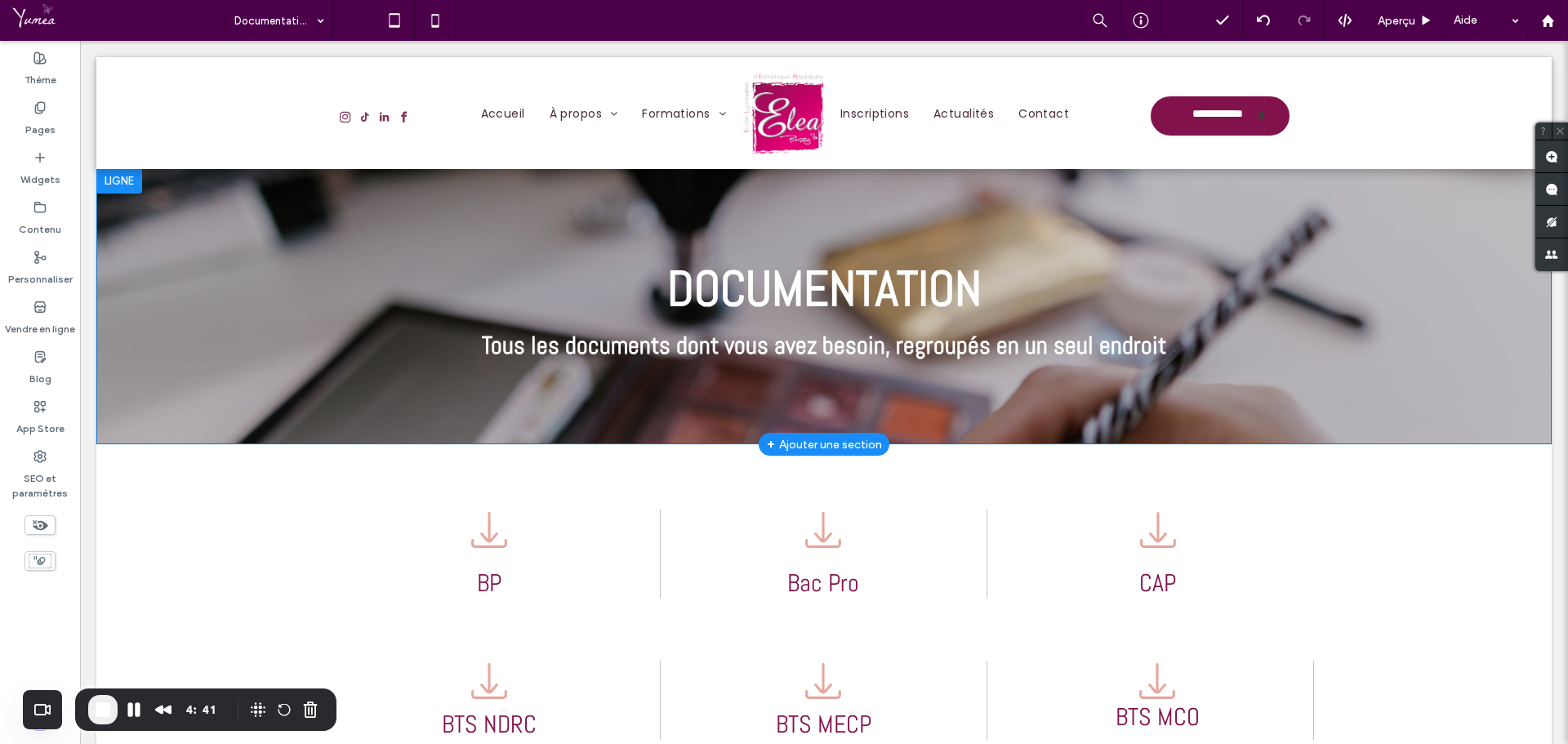
scroll to position [0, 0]
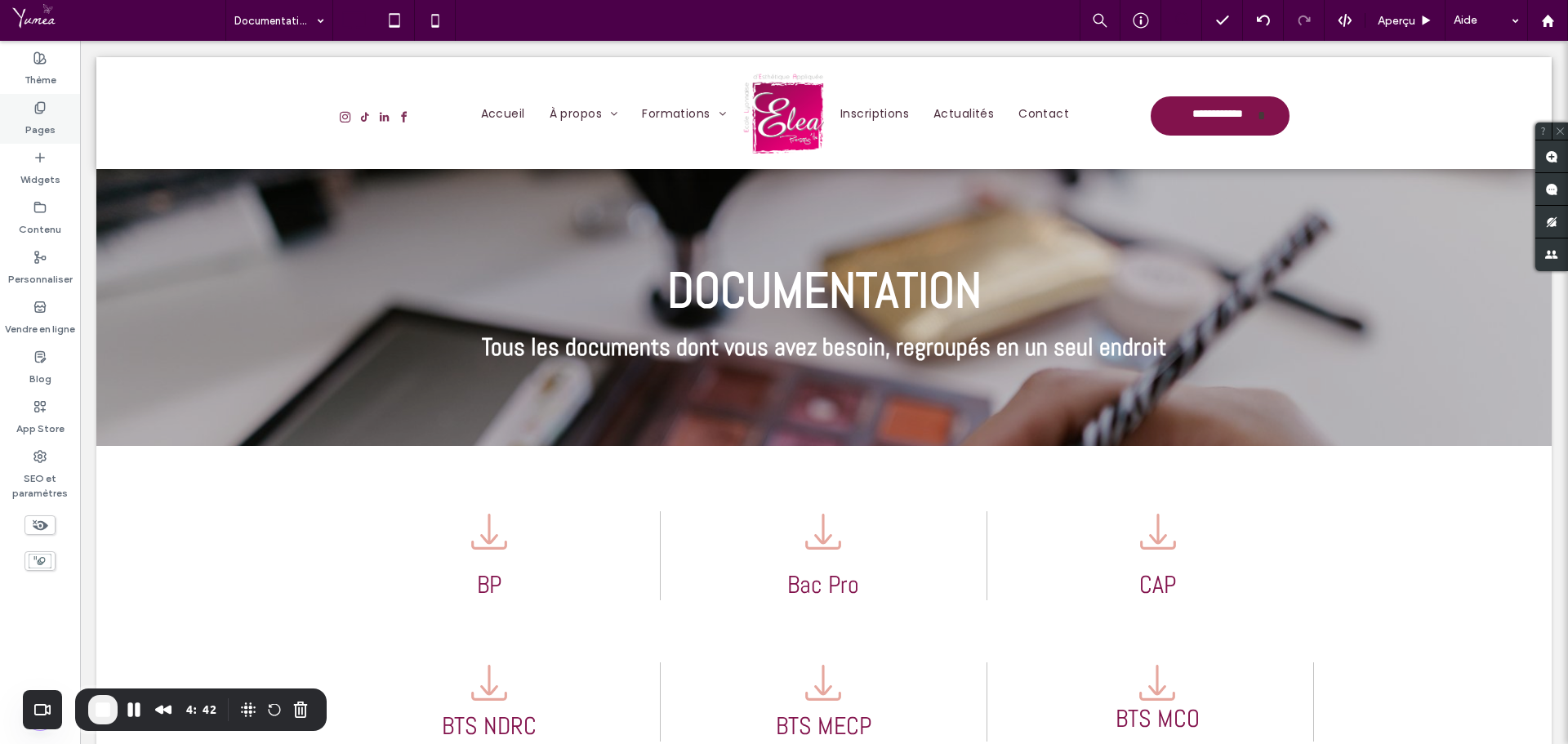
click at [52, 127] on label "Pages" at bounding box center [40, 126] width 30 height 23
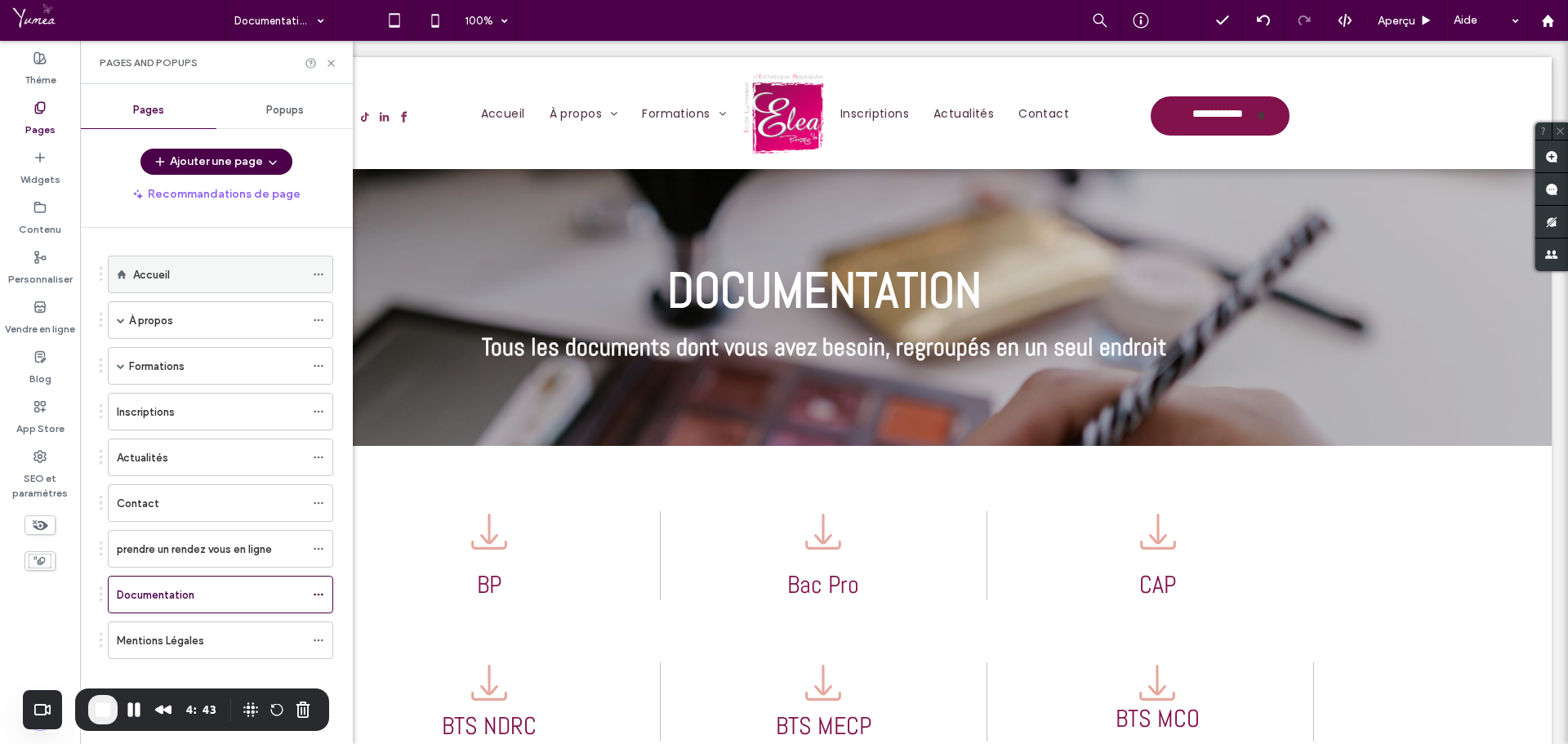
click at [168, 287] on div "Accueil" at bounding box center [218, 274] width 172 height 36
click at [332, 63] on icon at bounding box center [331, 63] width 12 height 12
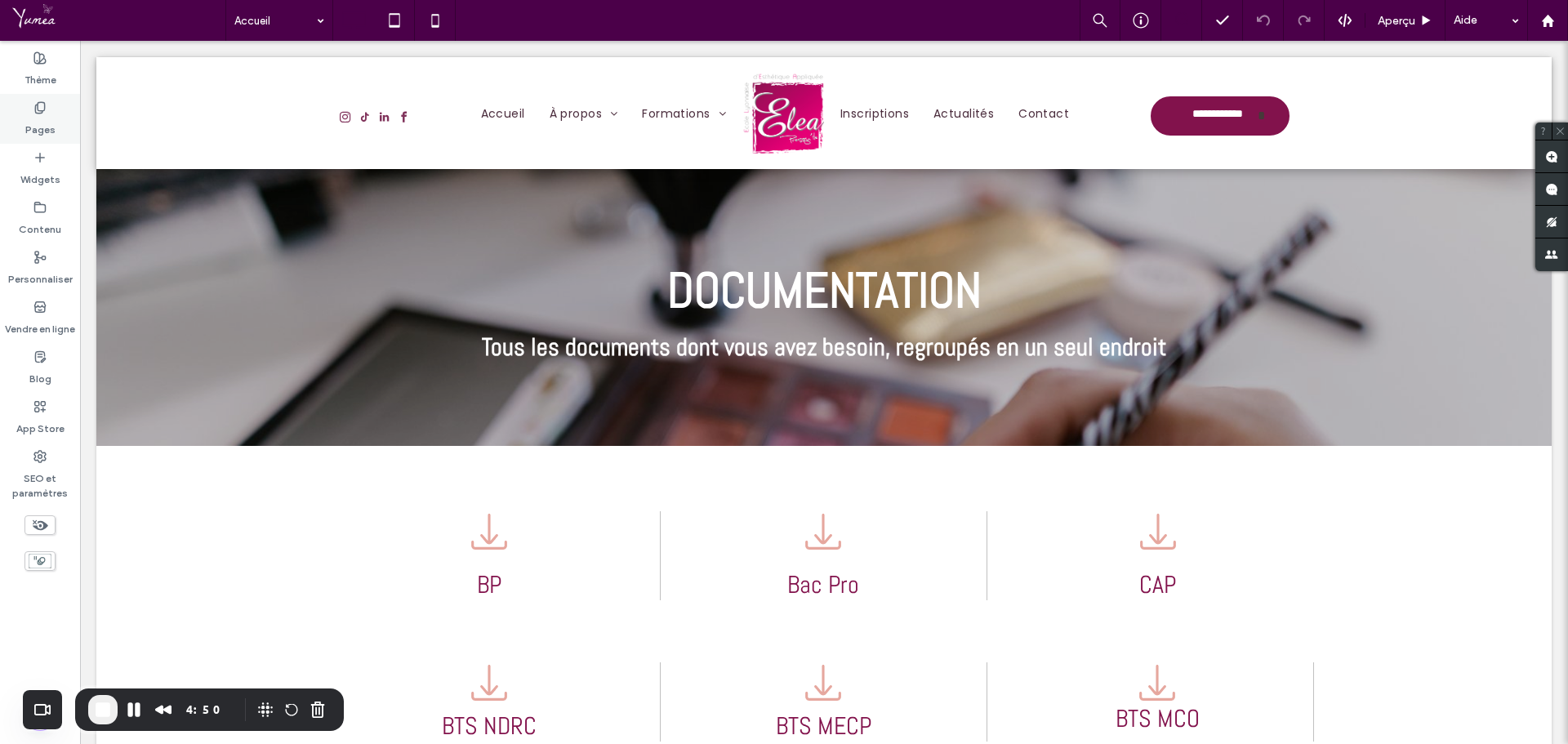
click at [37, 116] on label "Pages" at bounding box center [40, 126] width 30 height 23
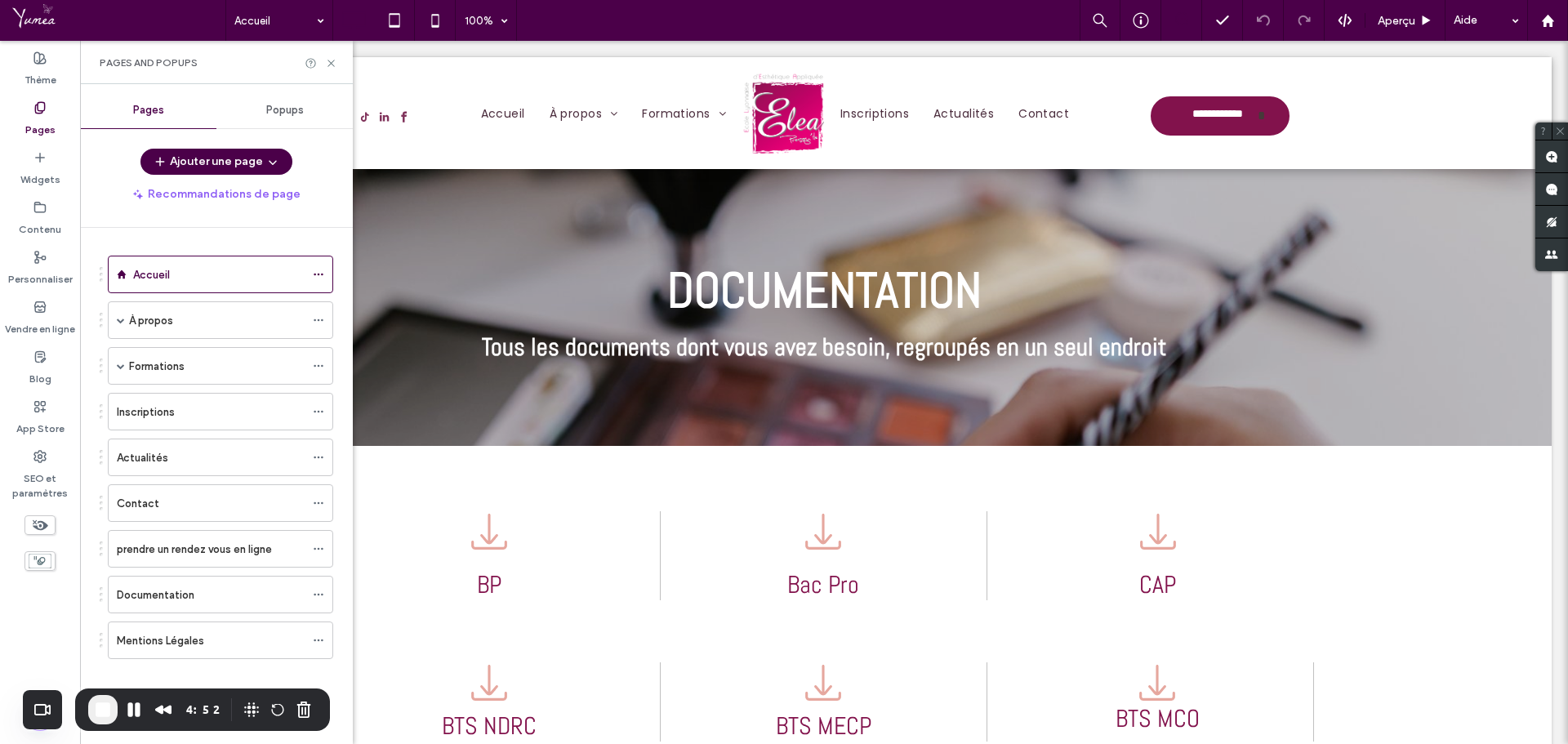
click at [93, 713] on span "End Recording" at bounding box center [103, 709] width 20 height 20
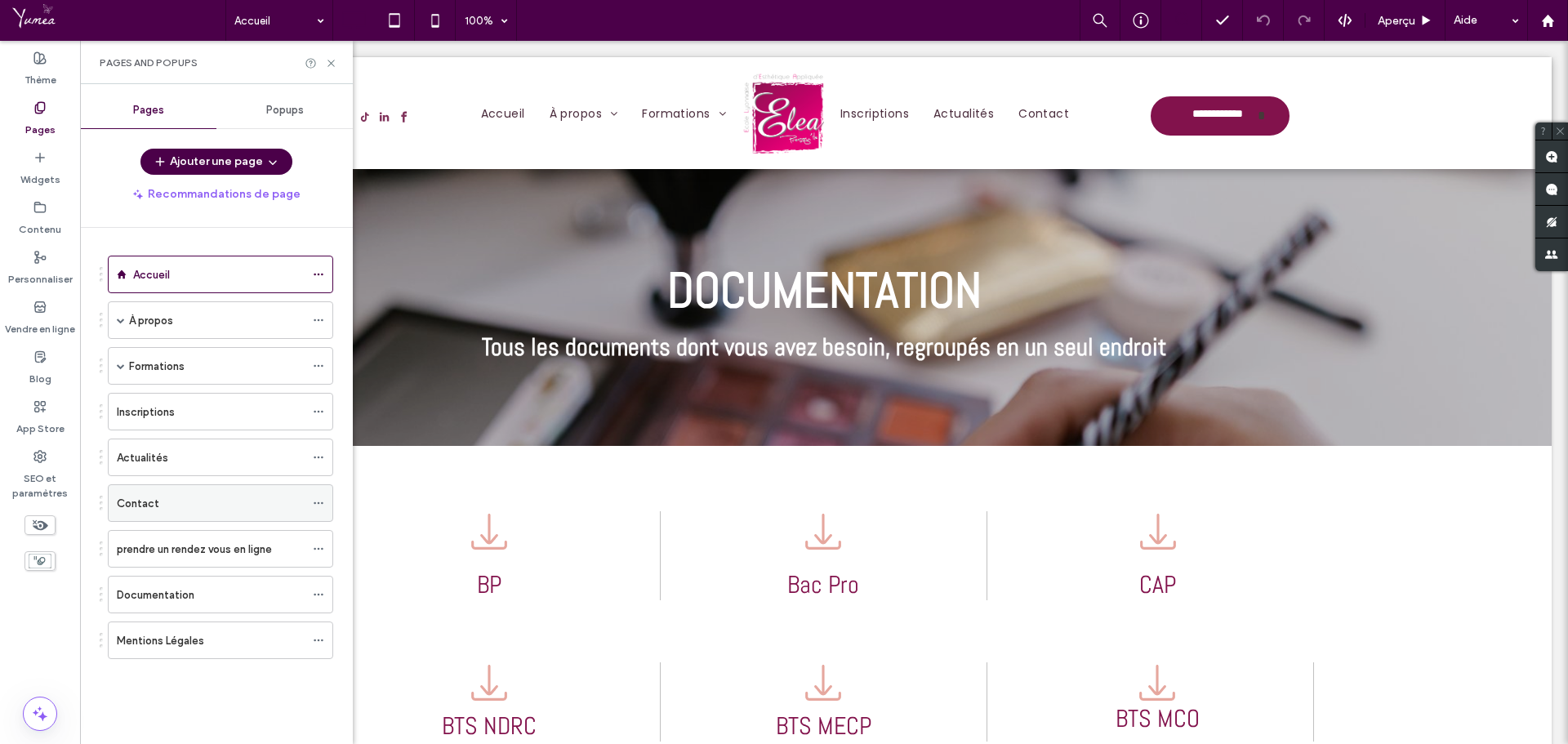
click at [175, 498] on div "Contact" at bounding box center [211, 504] width 188 height 17
click at [174, 462] on div "Actualités" at bounding box center [211, 458] width 188 height 17
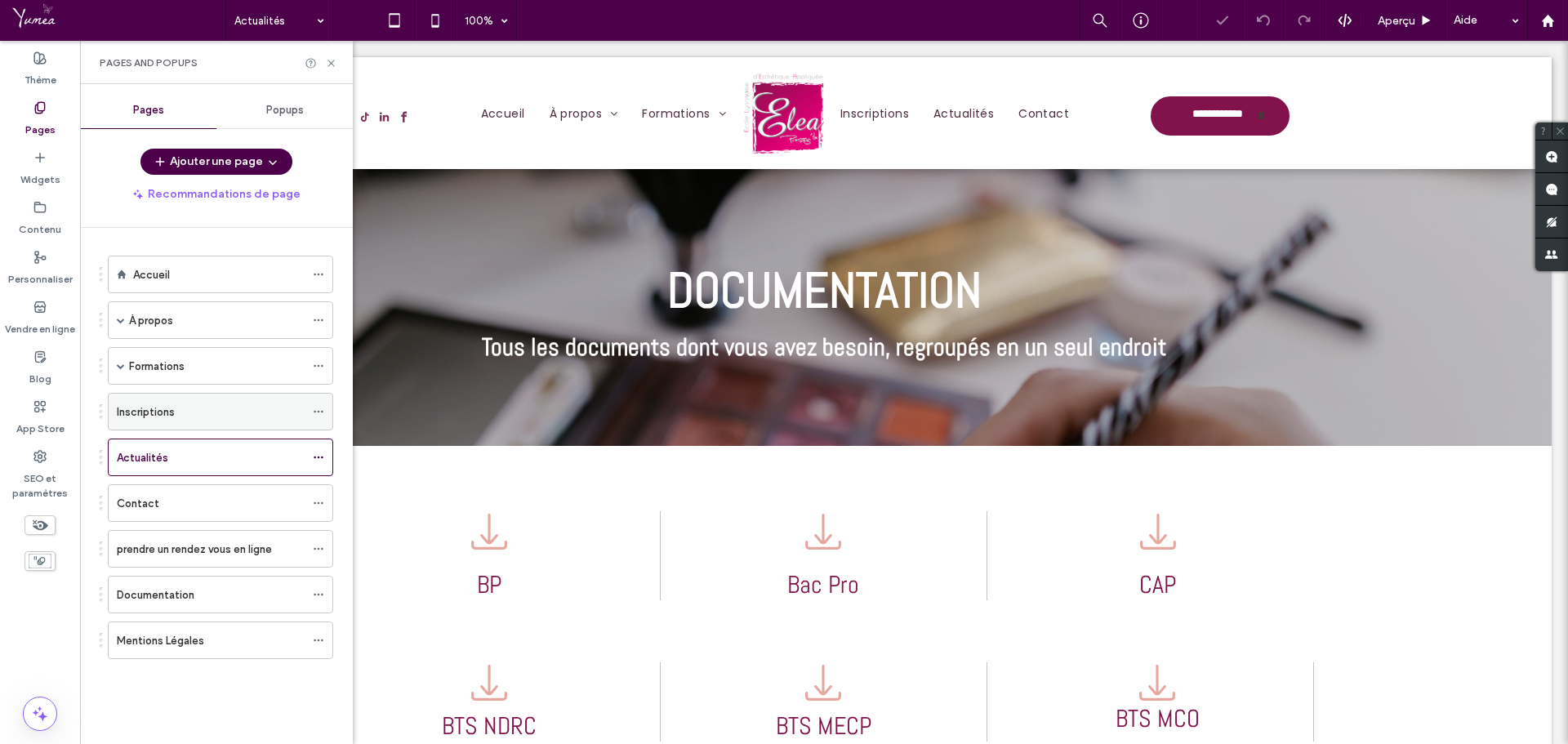
click at [173, 419] on label "Inscriptions" at bounding box center [145, 412] width 58 height 28
click at [173, 281] on div "Accueil" at bounding box center [218, 275] width 172 height 17
click at [335, 62] on icon at bounding box center [331, 63] width 12 height 12
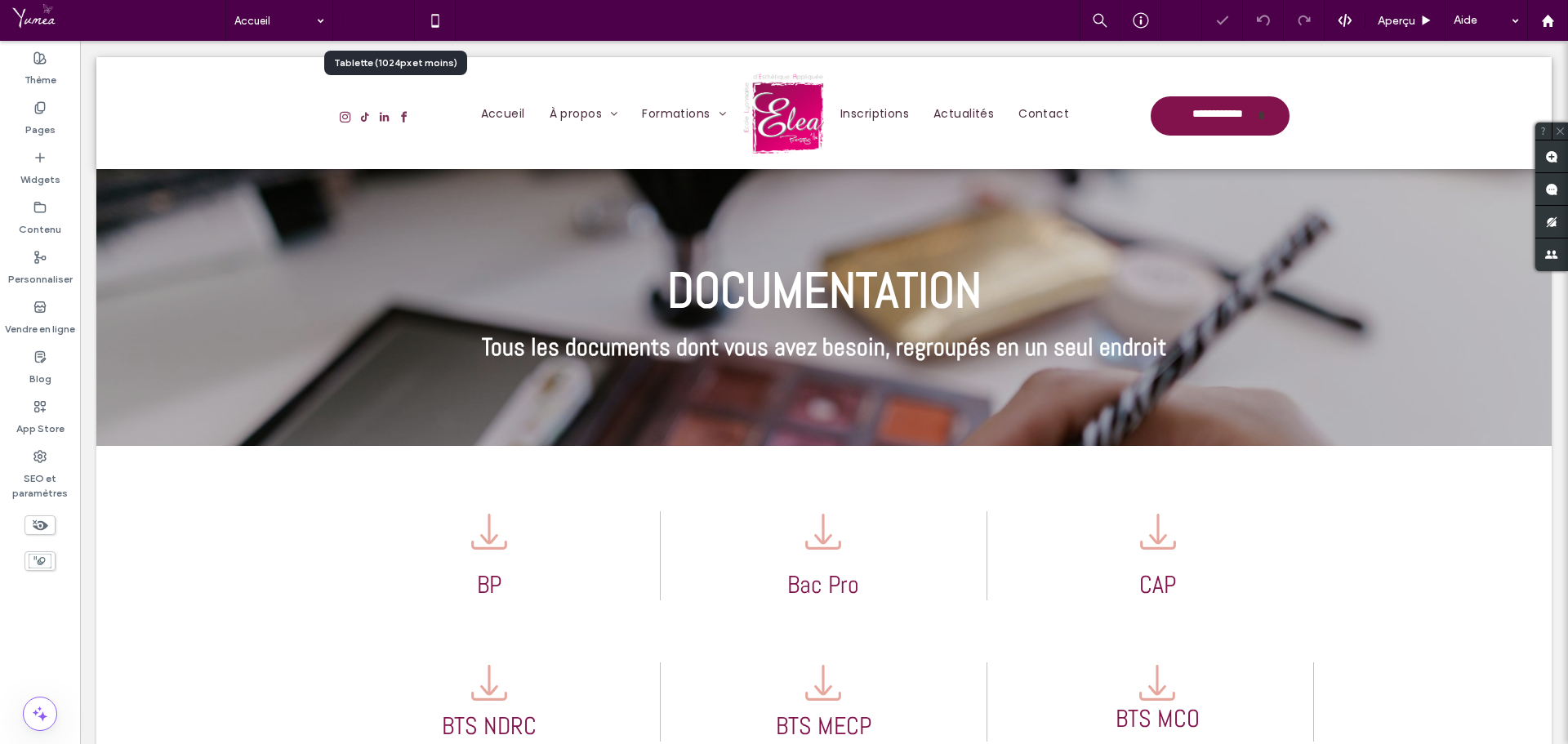
click at [402, 25] on icon at bounding box center [394, 21] width 33 height 33
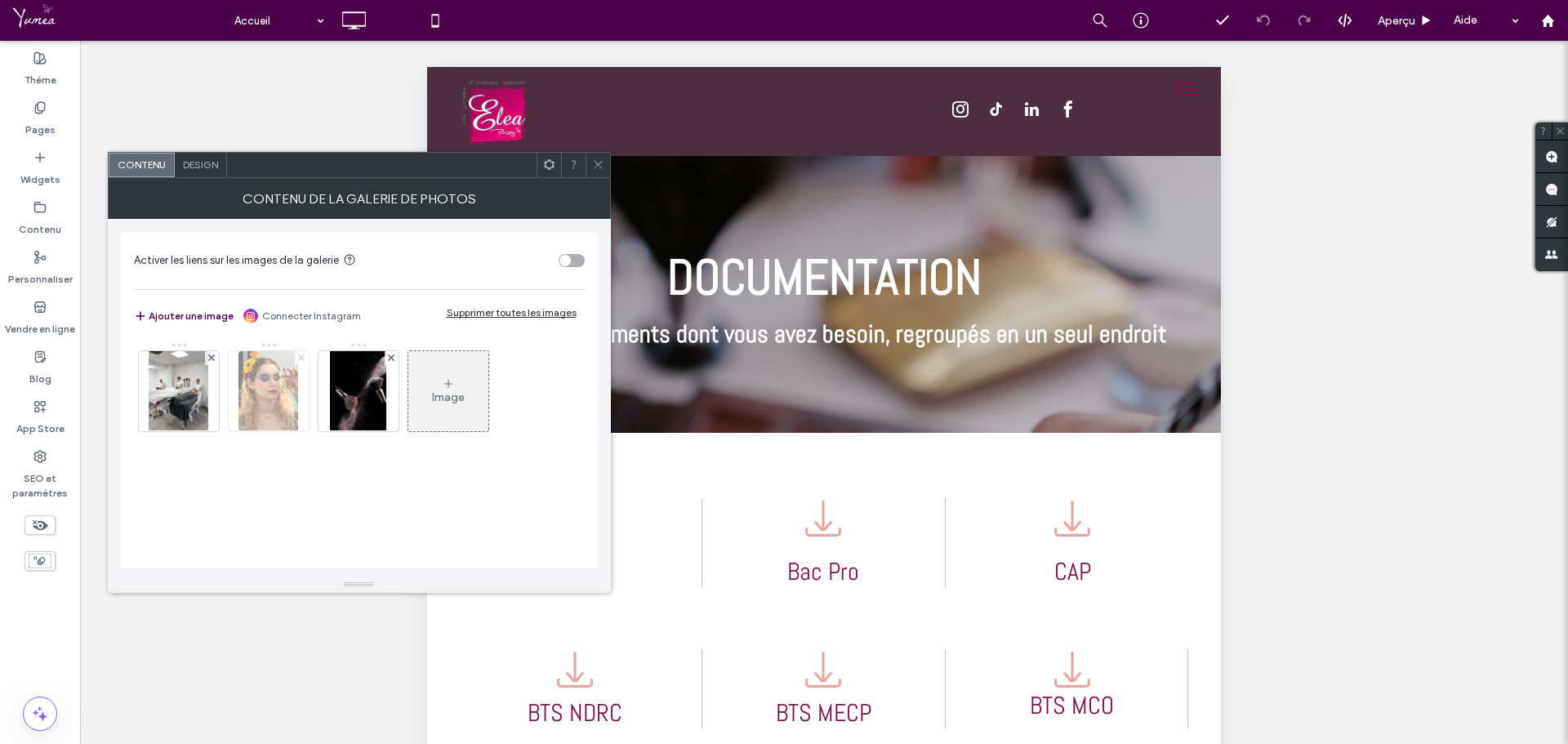
click at [299, 356] on use at bounding box center [301, 358] width 7 height 7
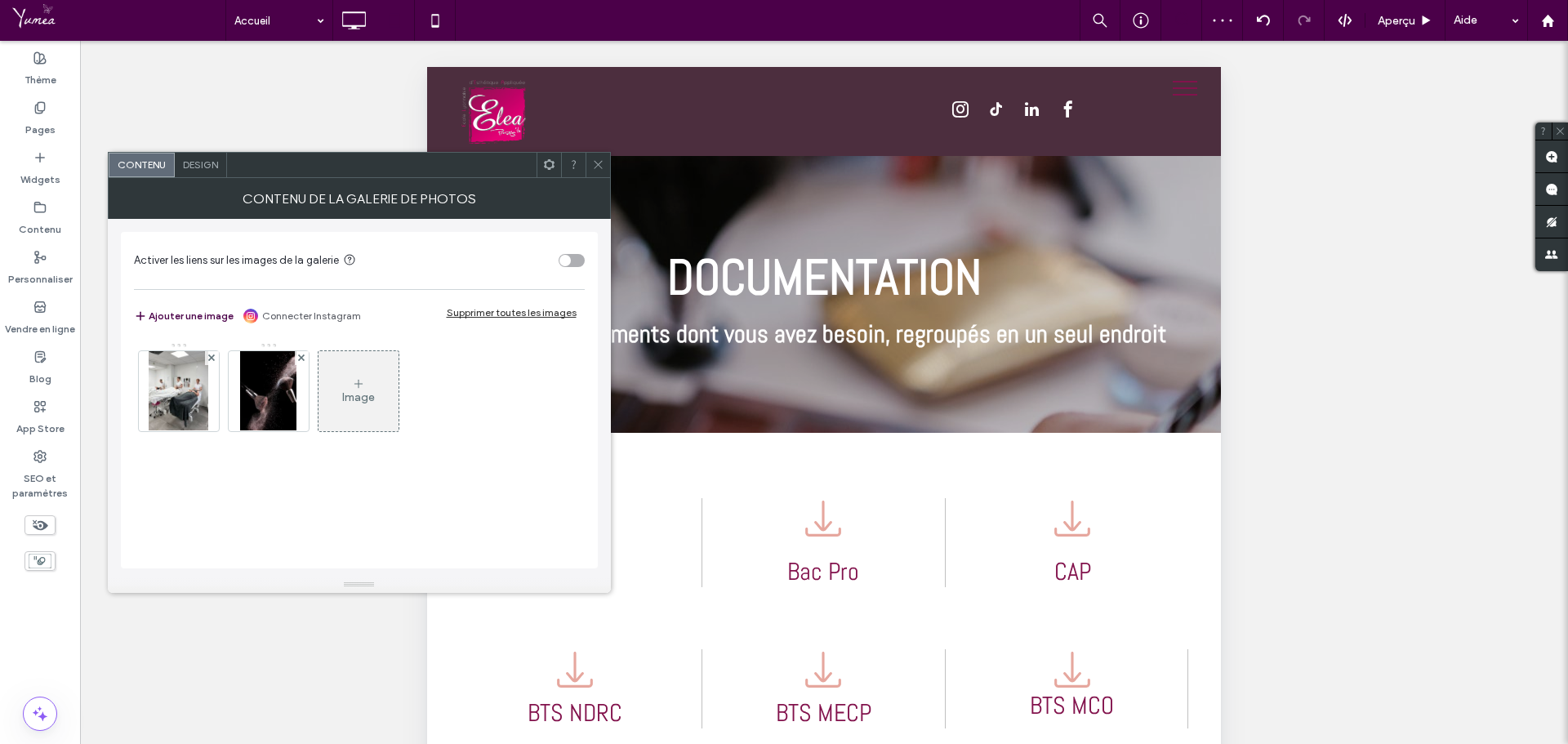
click at [189, 170] on span "Design" at bounding box center [200, 165] width 35 height 12
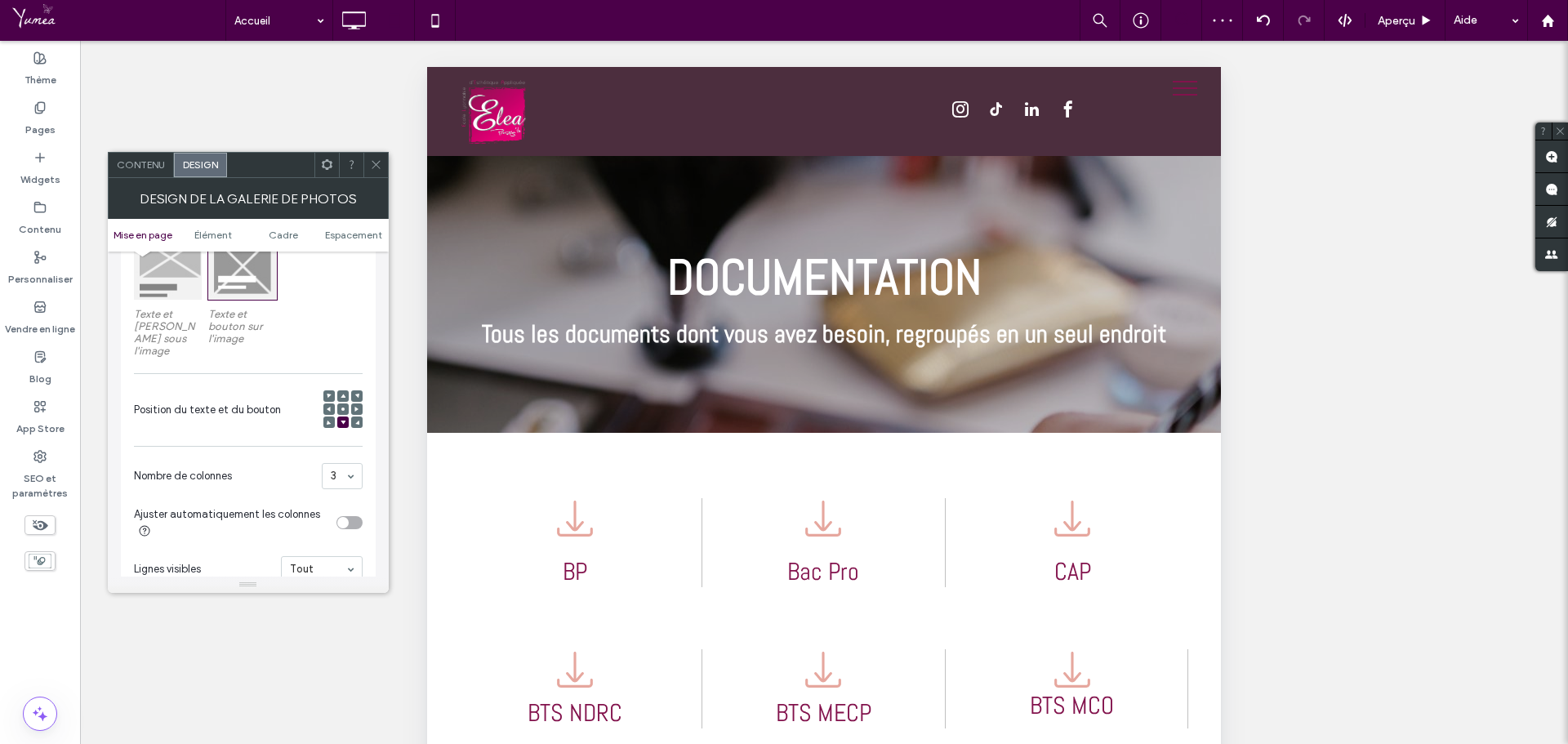
scroll to position [327, 0]
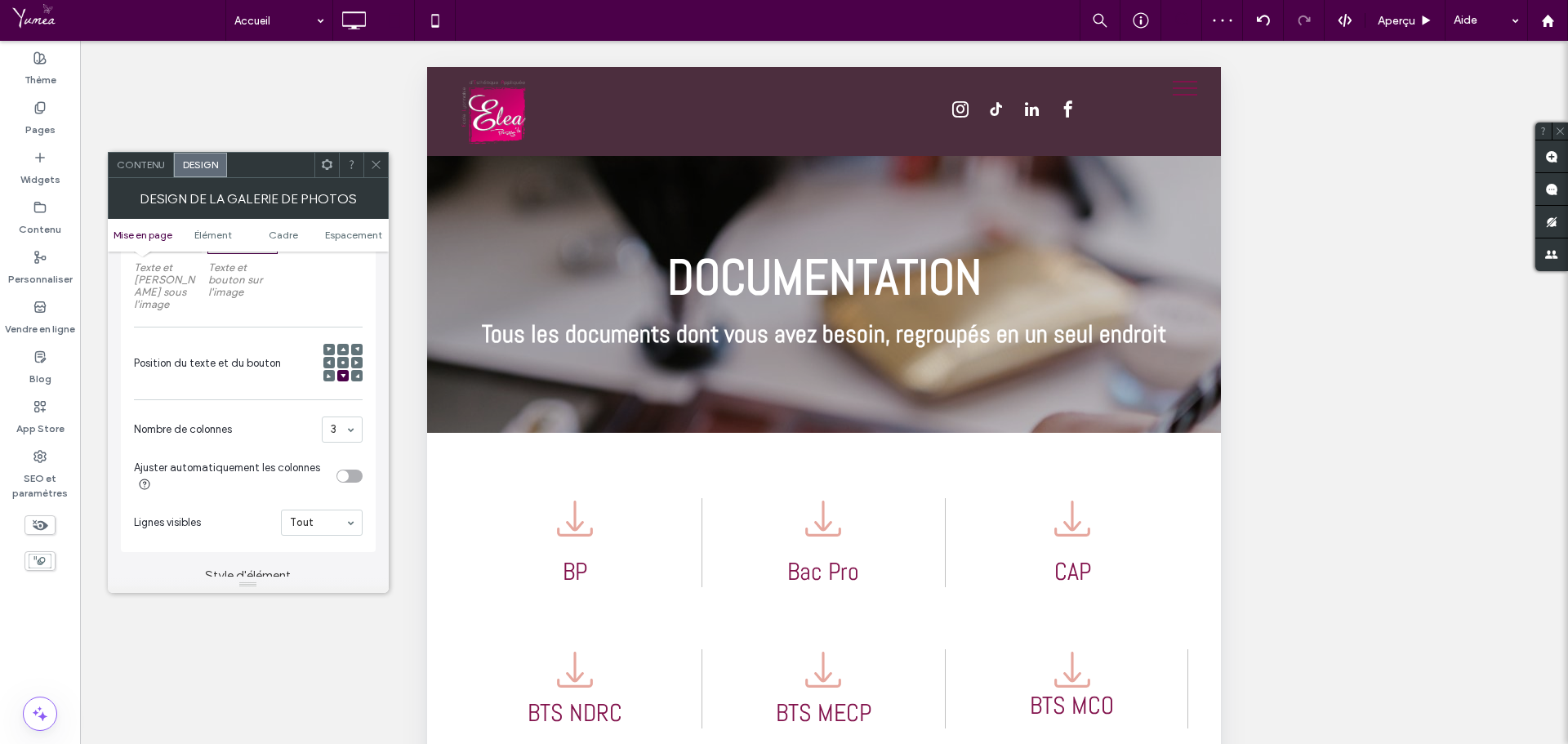
drag, startPoint x: 351, startPoint y: 415, endPoint x: 351, endPoint y: 426, distance: 11.0
click at [373, 161] on icon at bounding box center [376, 165] width 12 height 12
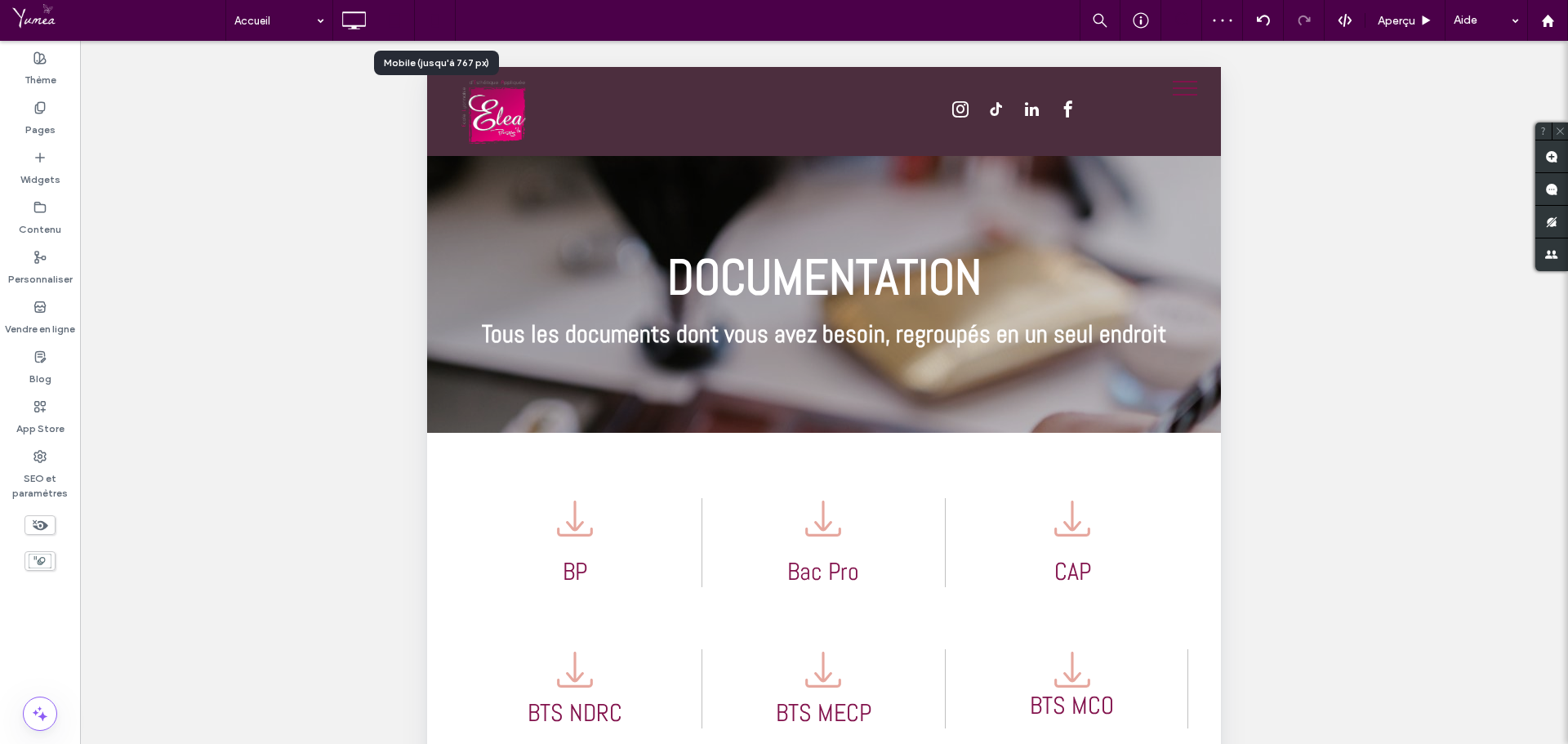
click at [433, 20] on icon at bounding box center [436, 21] width 33 height 33
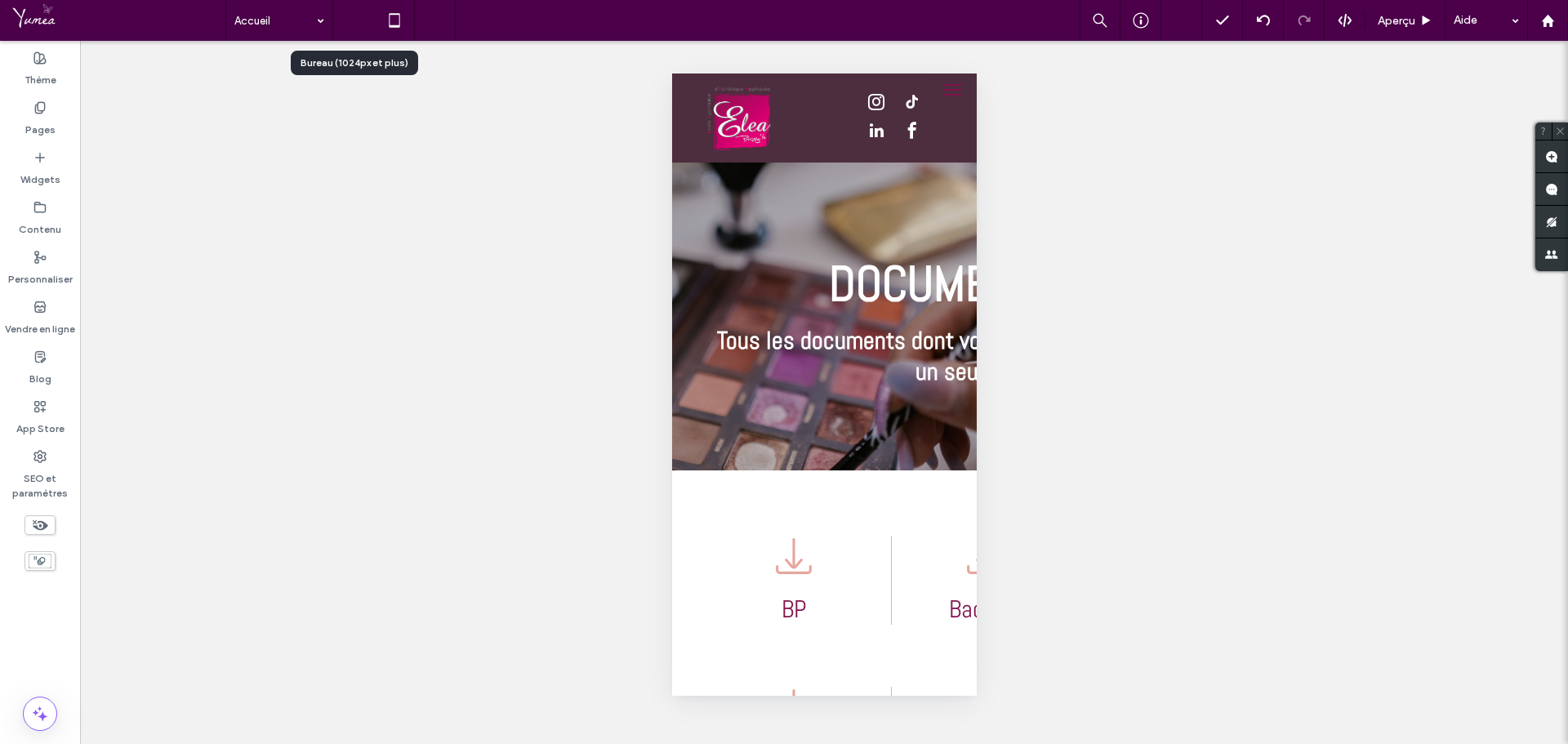
click at [356, 20] on icon at bounding box center [354, 21] width 33 height 33
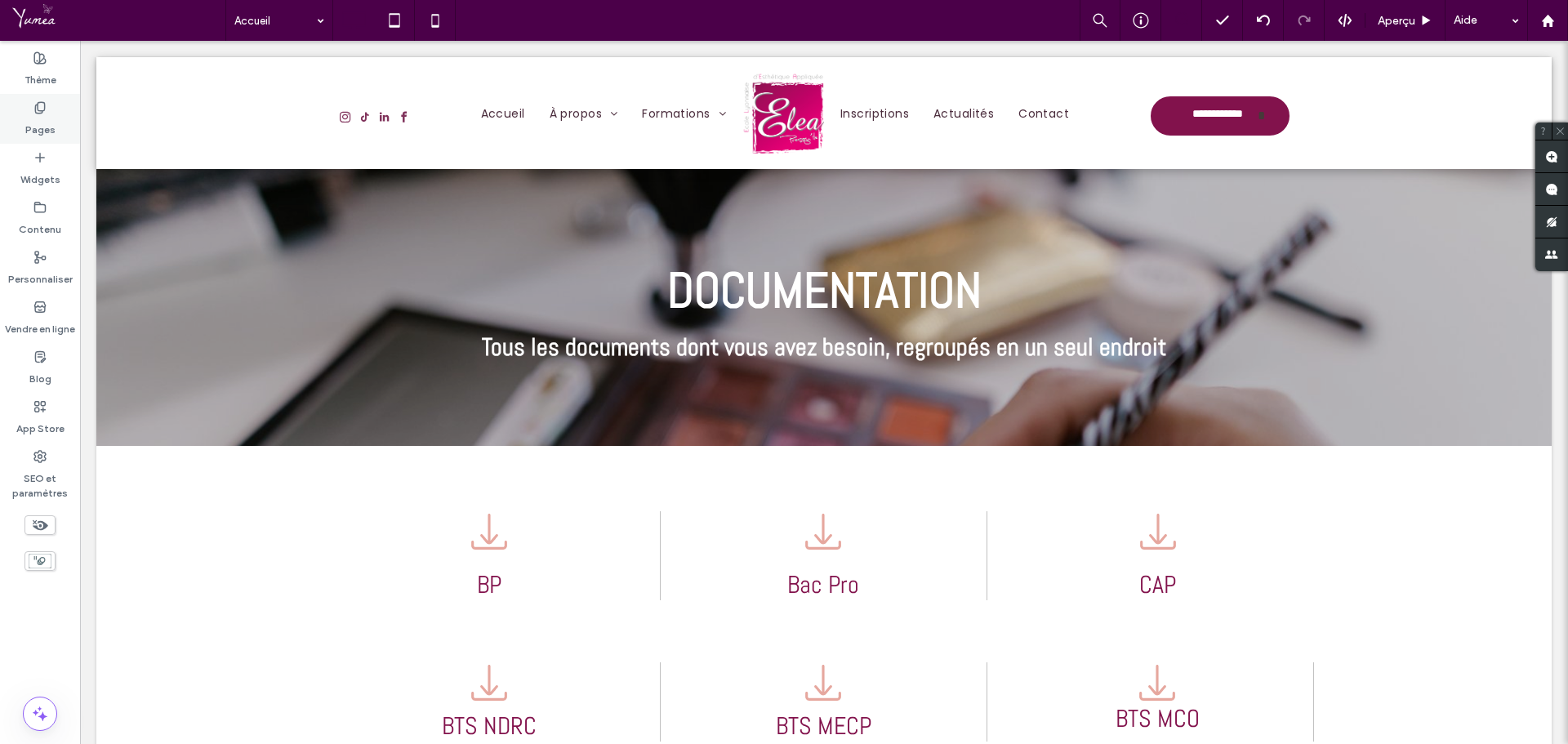
click at [39, 118] on label "Pages" at bounding box center [40, 126] width 30 height 23
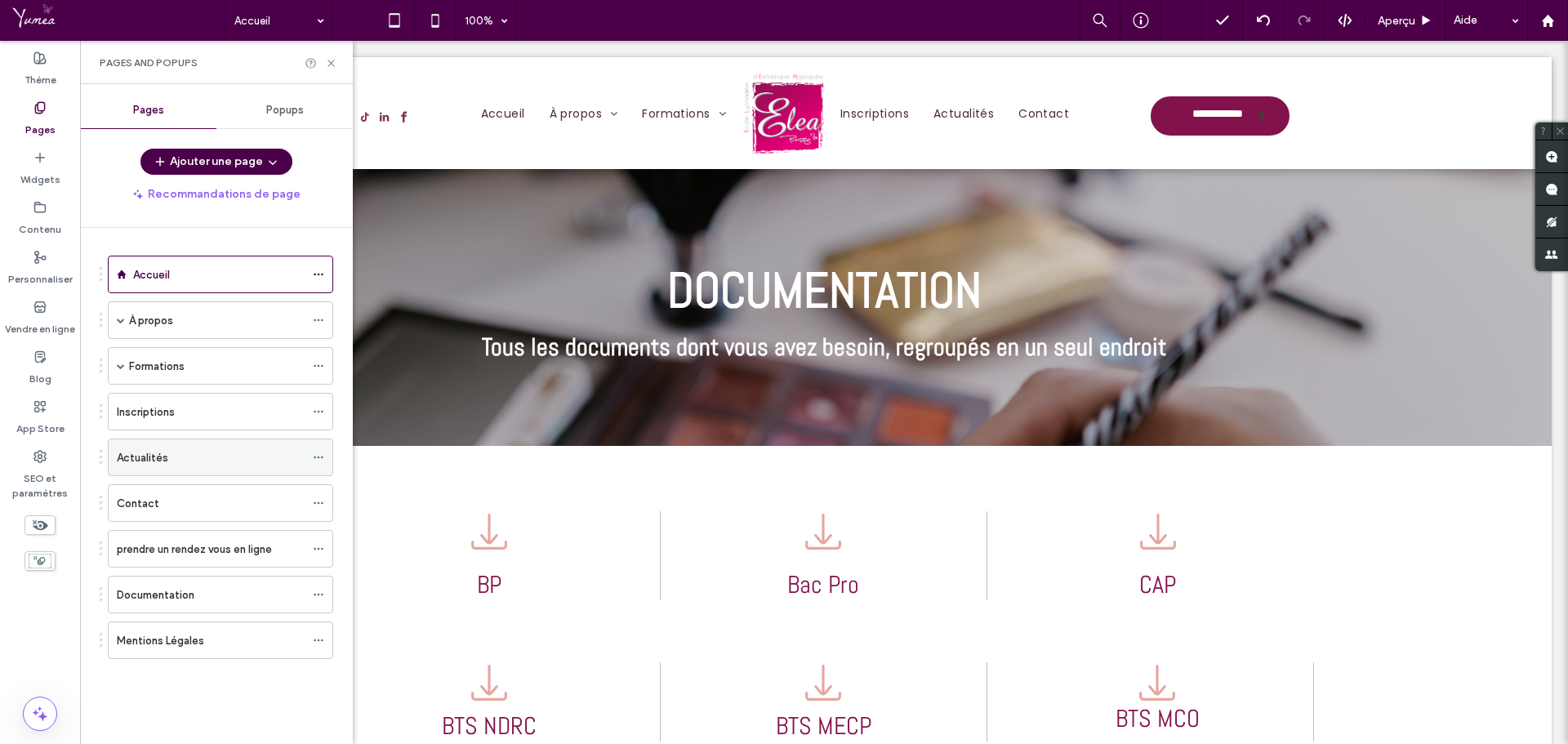
click at [154, 466] on div "Actualités" at bounding box center [211, 457] width 188 height 36
click at [330, 60] on icon at bounding box center [331, 63] width 12 height 12
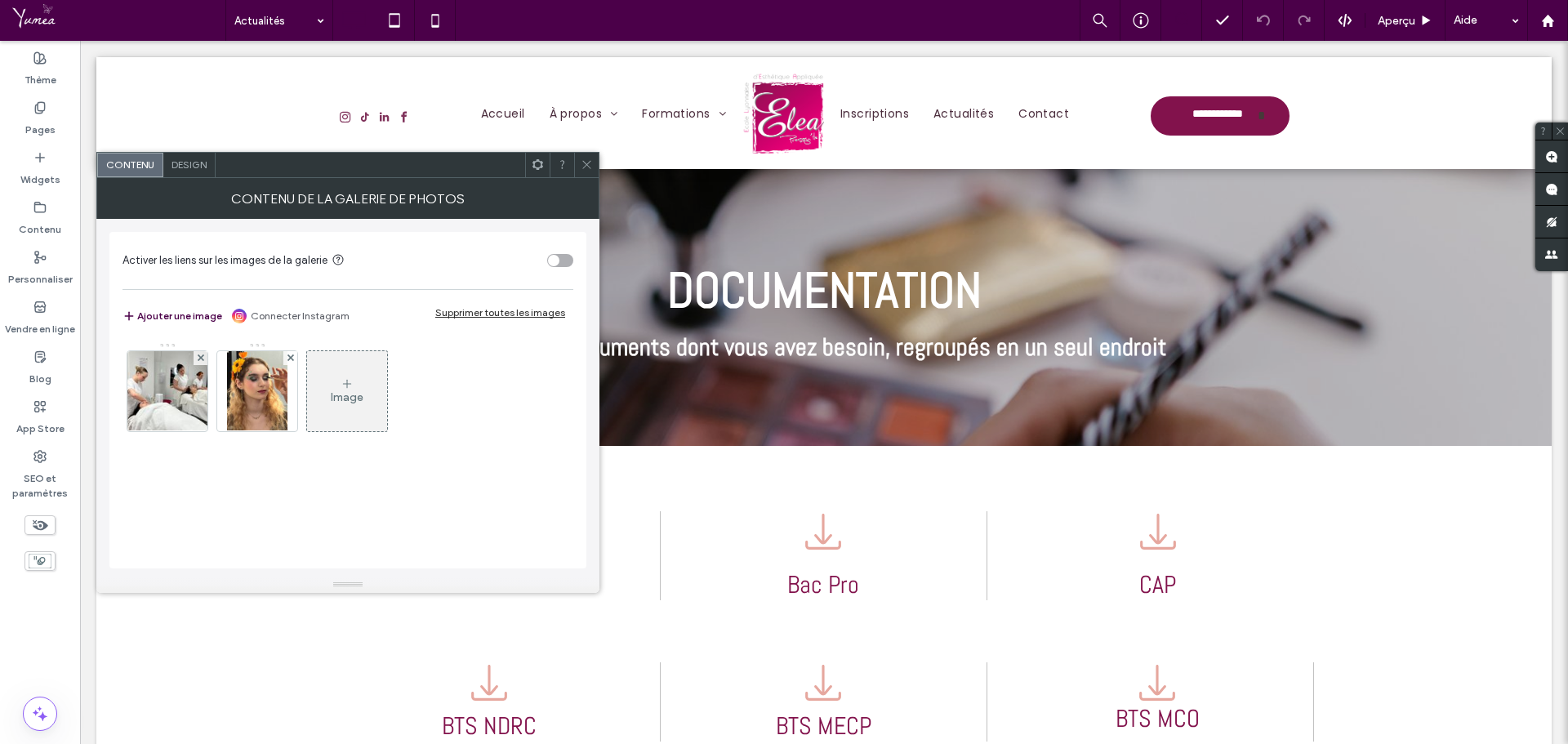
click at [590, 162] on icon at bounding box center [587, 165] width 12 height 12
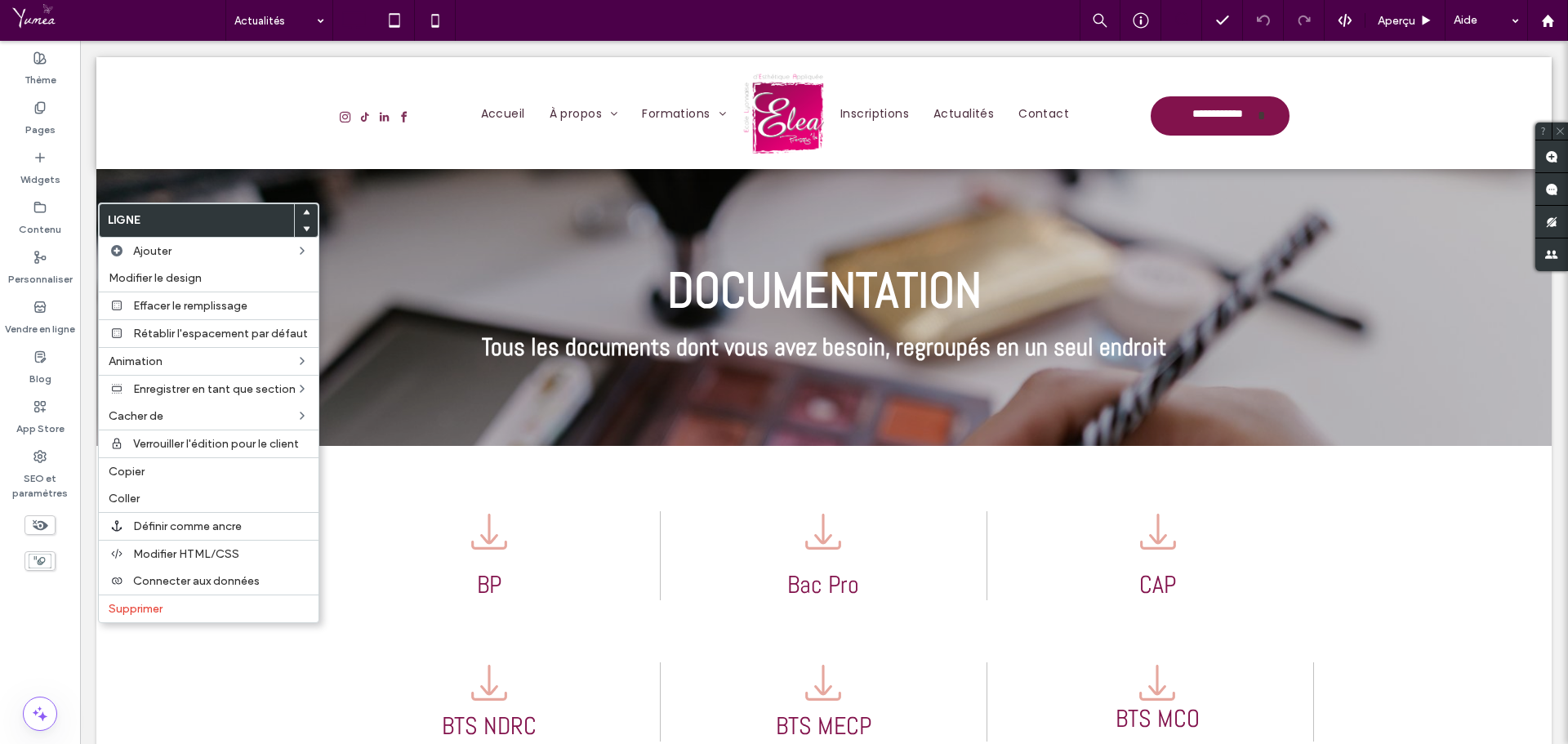
click at [307, 226] on icon at bounding box center [306, 229] width 7 height 7
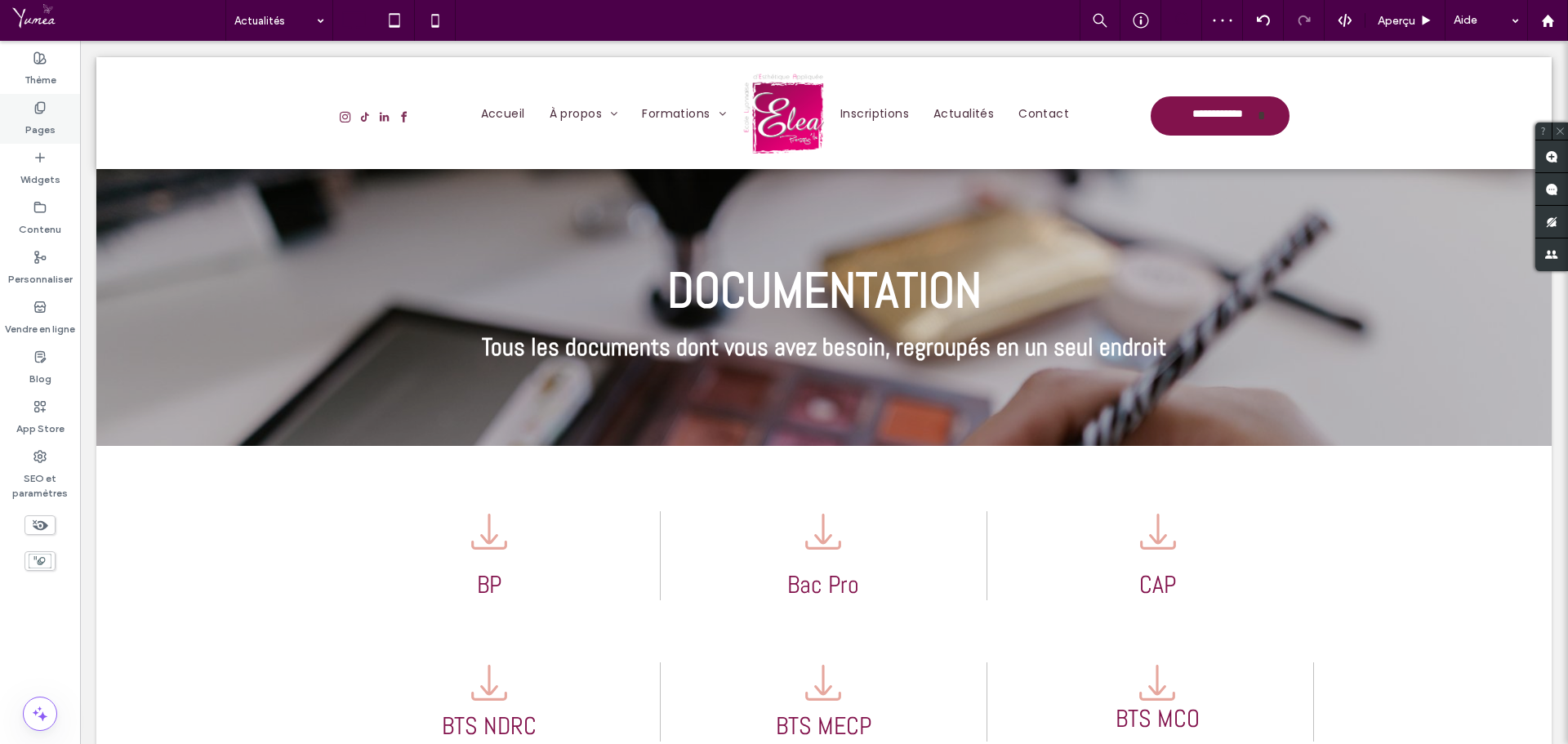
click at [54, 110] on div "Pages" at bounding box center [40, 119] width 80 height 50
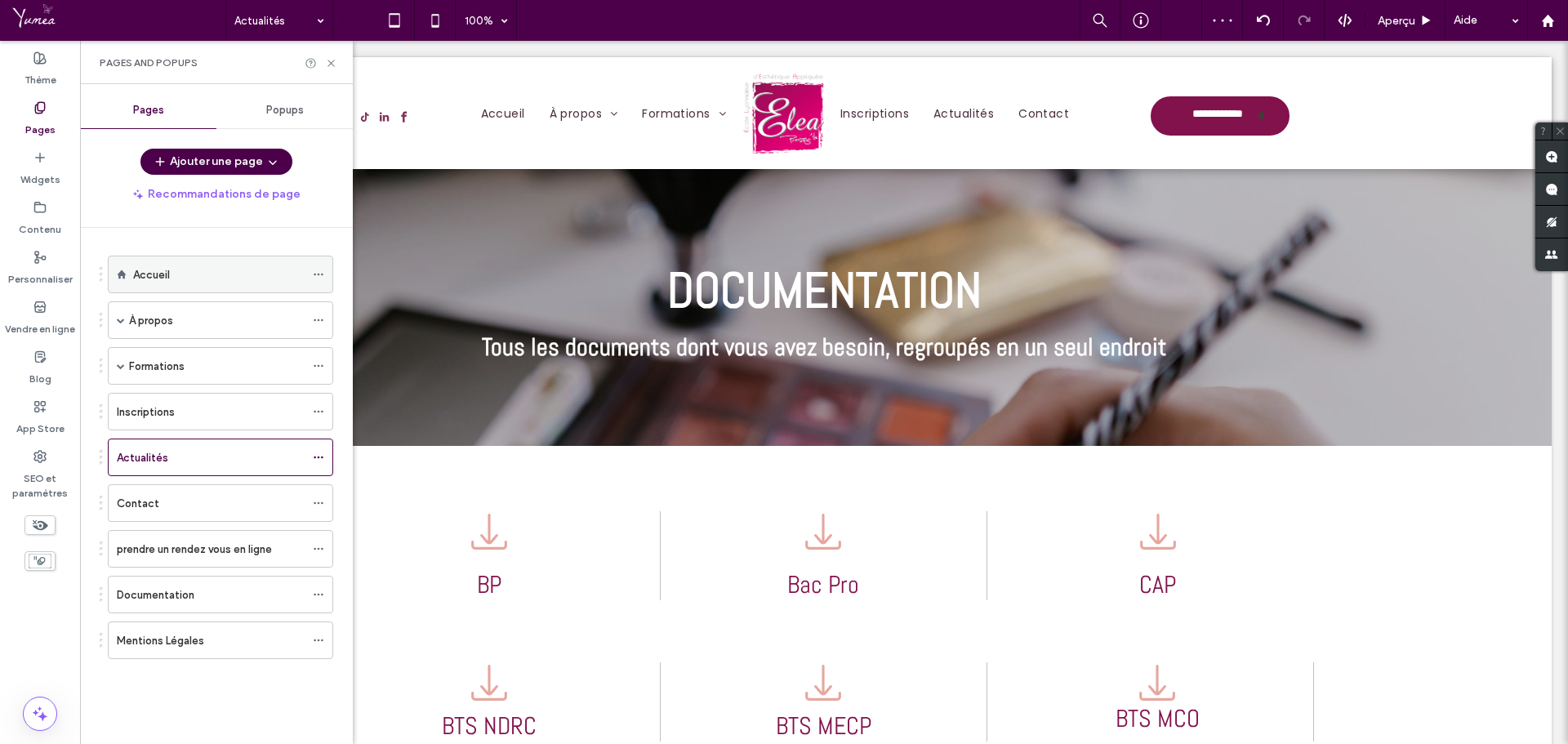
click at [173, 272] on div "Accueil" at bounding box center [218, 275] width 172 height 17
click at [332, 65] on use at bounding box center [331, 63] width 7 height 7
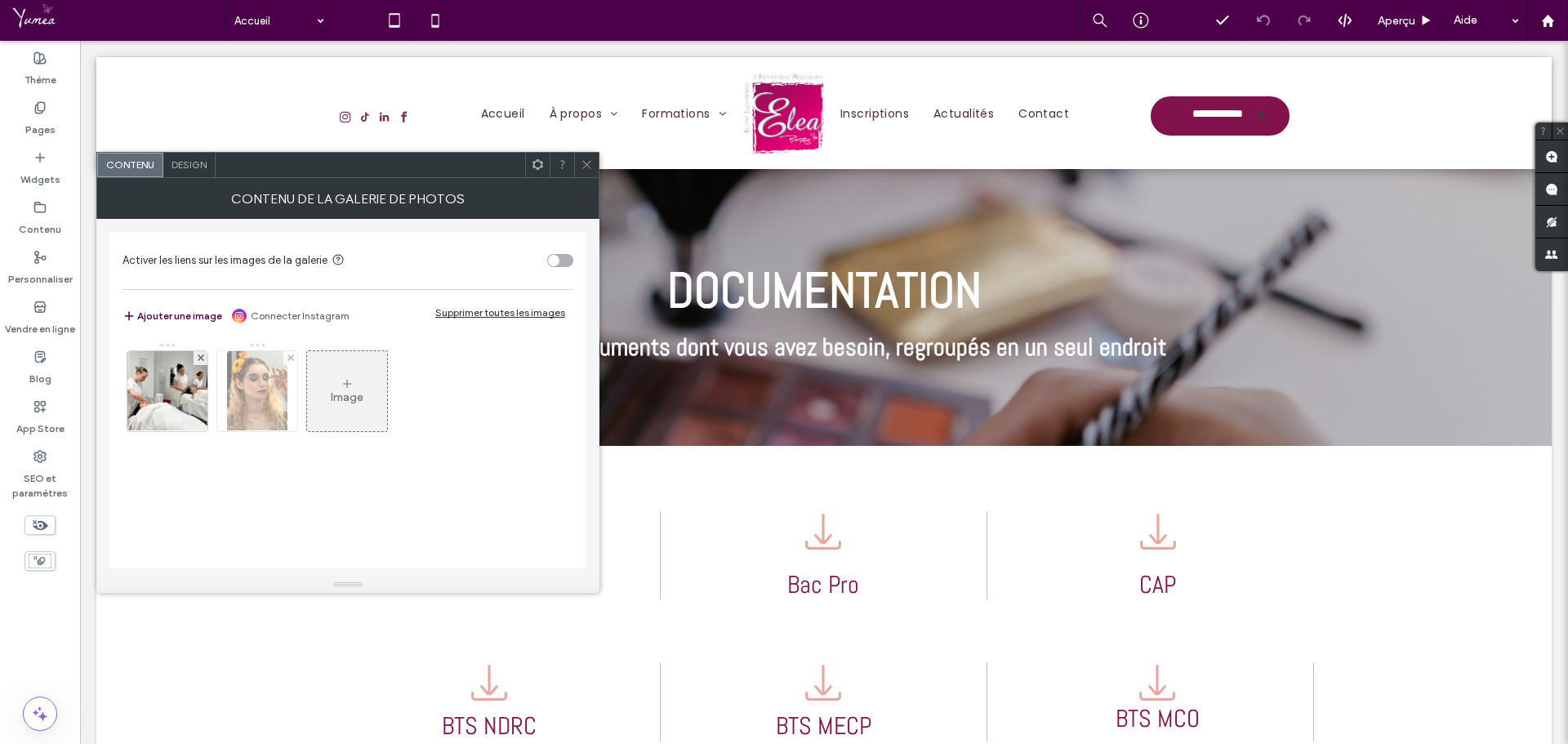
click at [249, 414] on img at bounding box center [257, 391] width 60 height 80
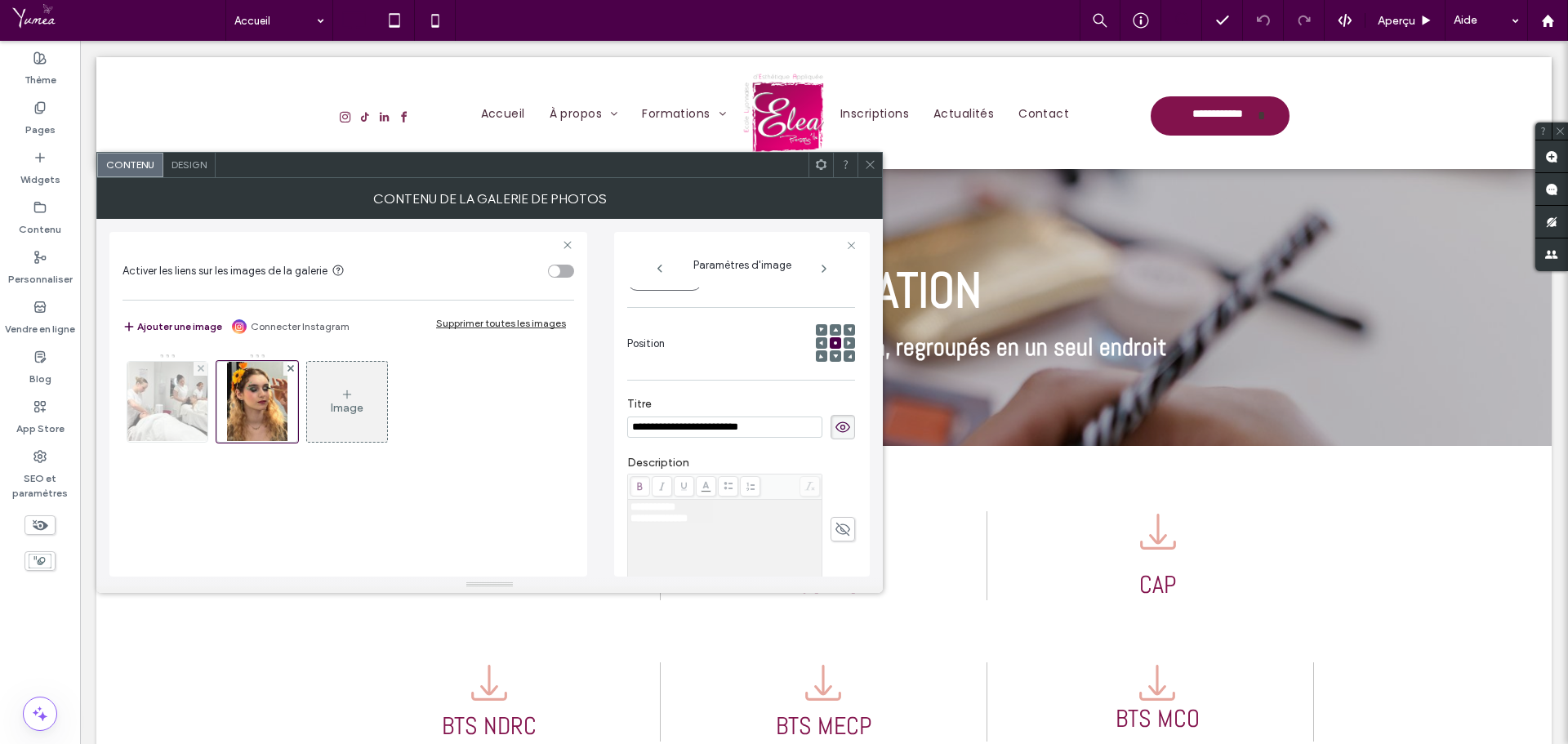
click at [167, 419] on img at bounding box center [168, 401] width 107 height 80
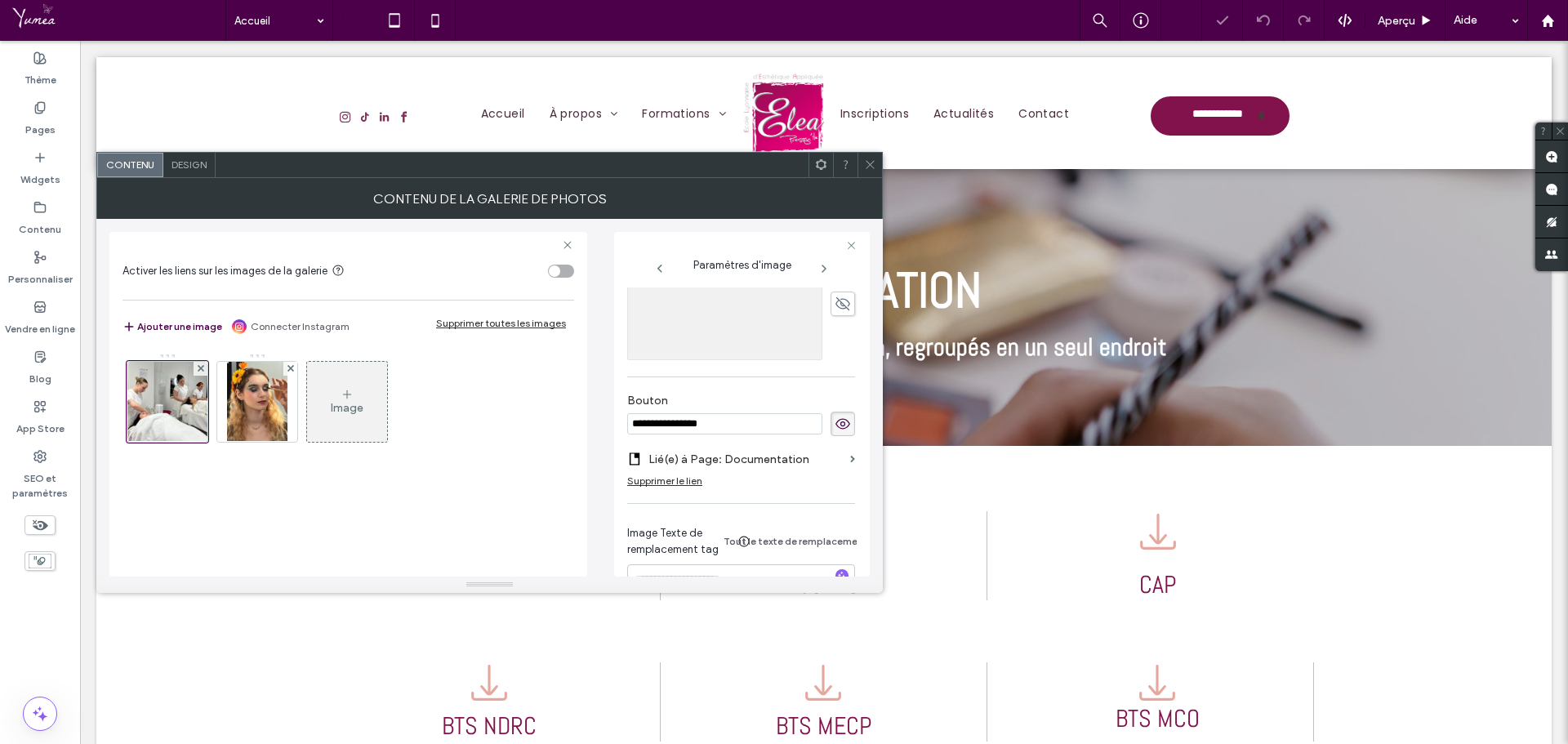
scroll to position [439, 0]
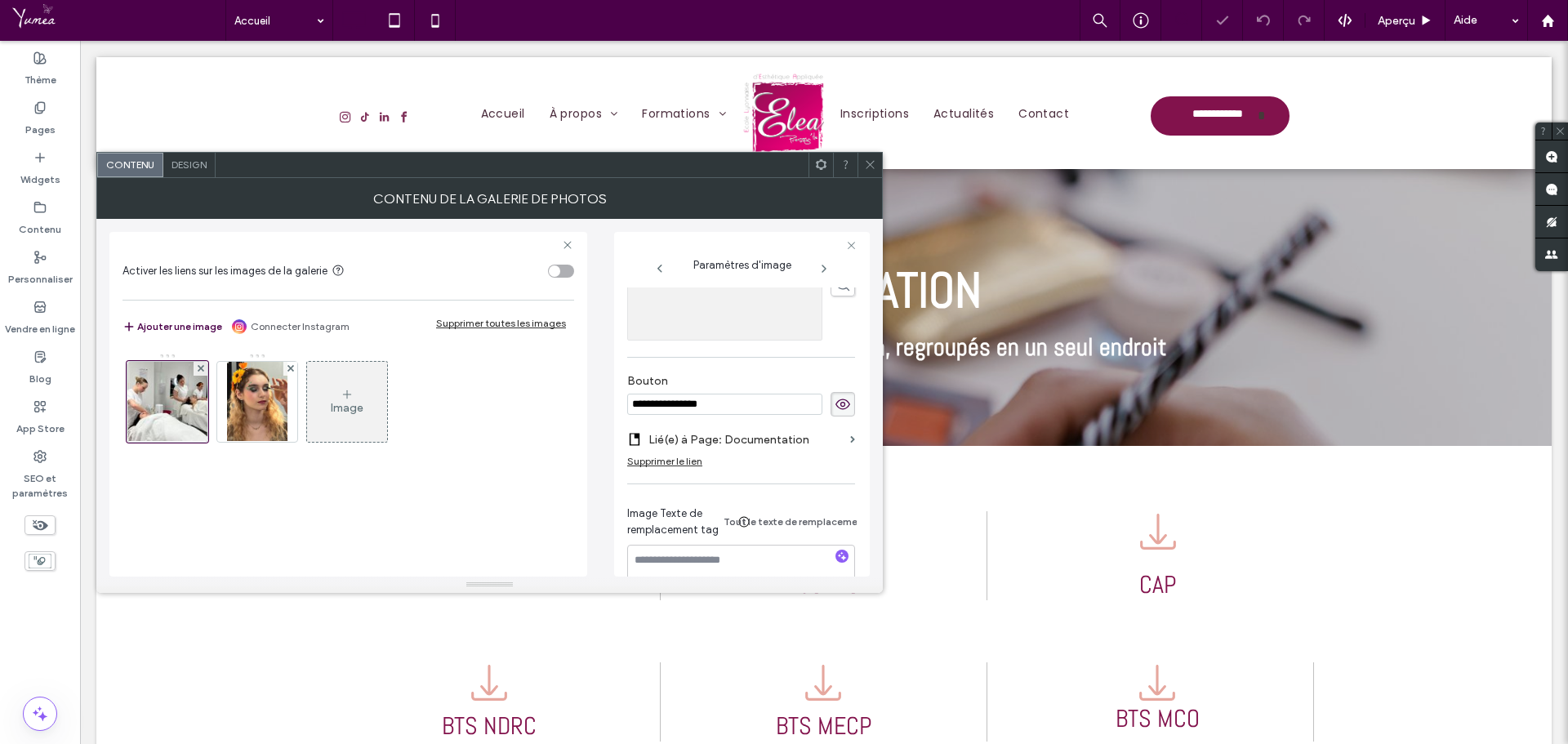
click at [759, 442] on label "Lié(e) à Page: Documentation" at bounding box center [746, 439] width 195 height 30
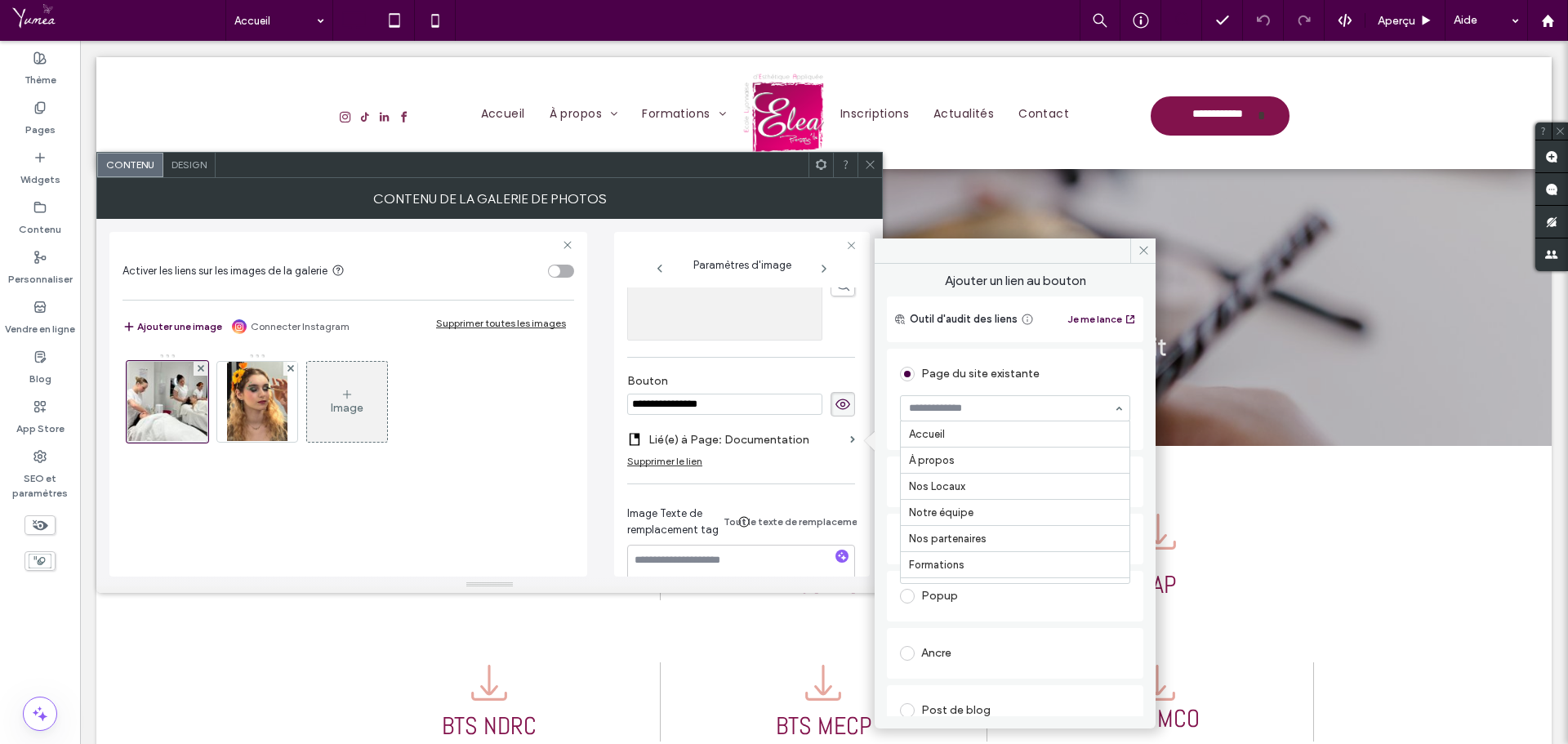
scroll to position [204, 0]
click at [981, 409] on input at bounding box center [1011, 408] width 205 height 11
click at [1139, 251] on icon at bounding box center [1143, 250] width 12 height 12
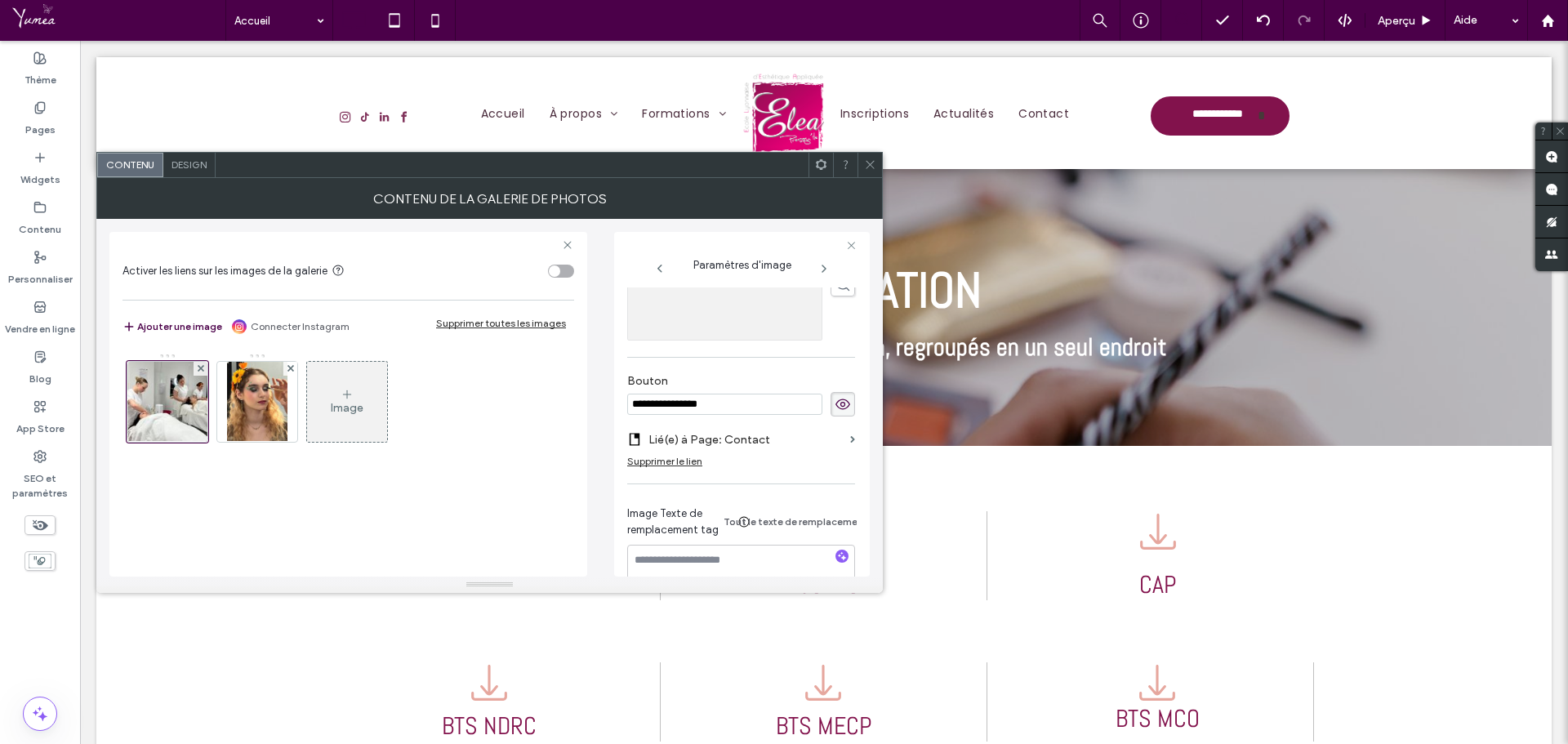
click at [867, 173] on span at bounding box center [870, 165] width 12 height 24
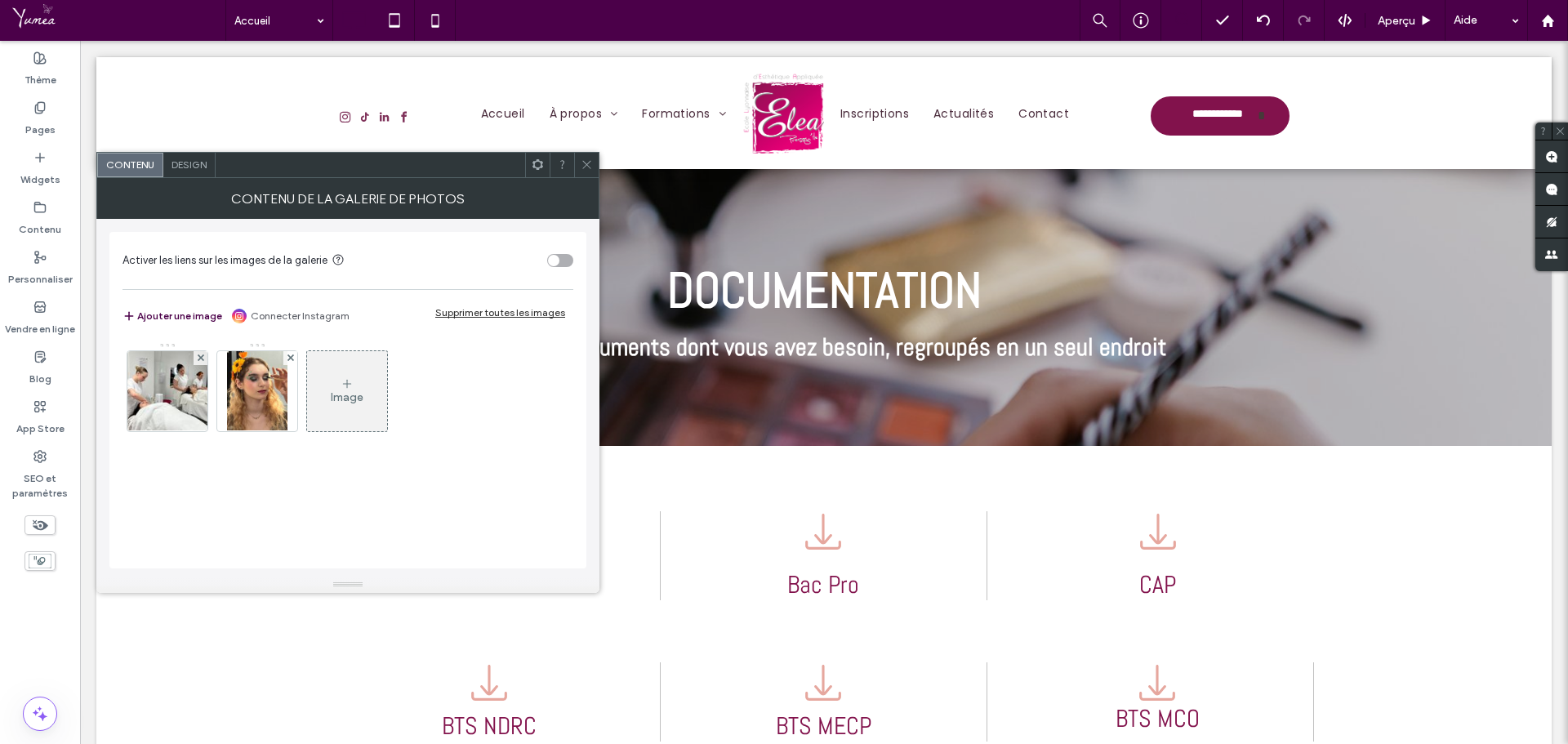
click at [179, 167] on span "Design" at bounding box center [189, 165] width 35 height 12
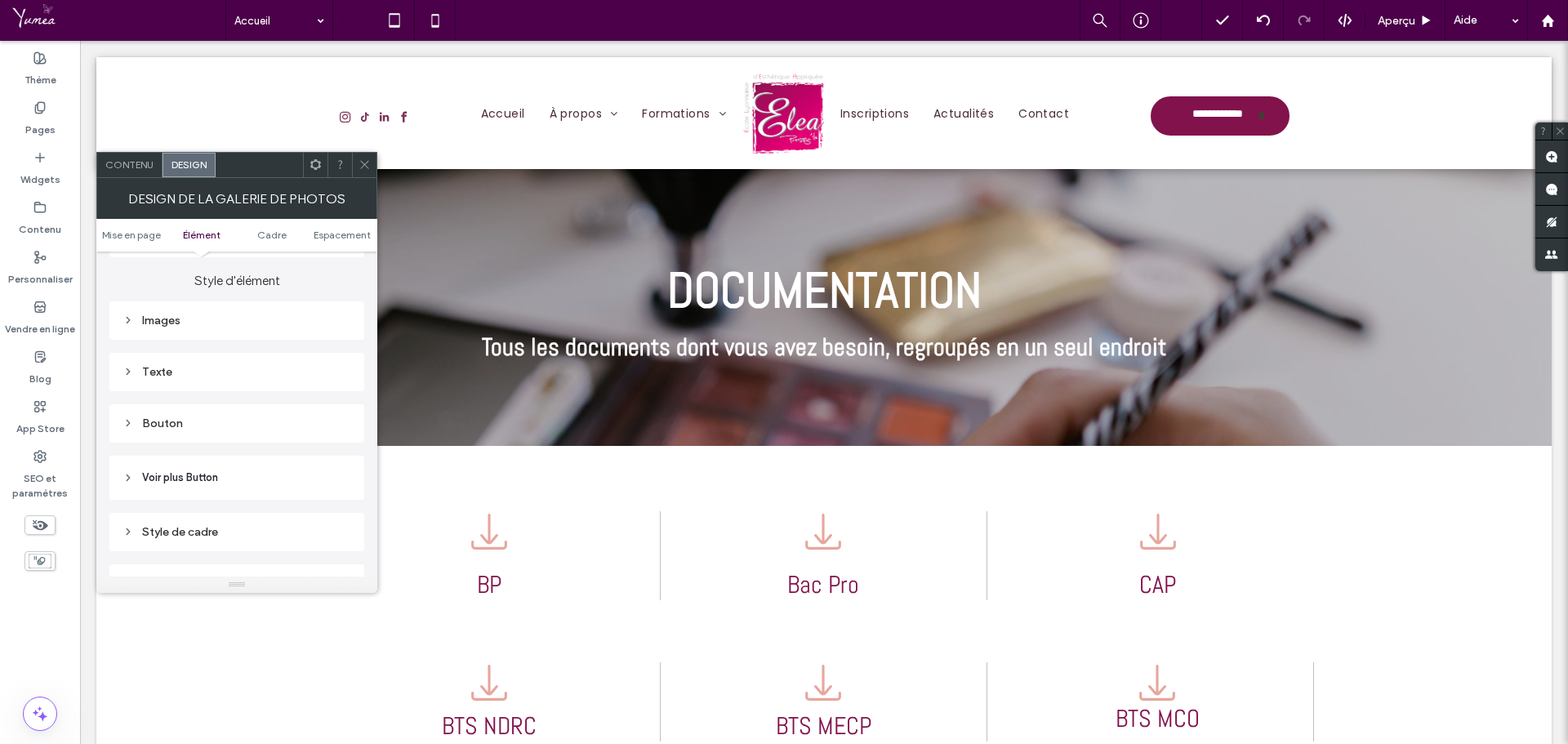
scroll to position [653, 0]
click at [135, 282] on div "Images" at bounding box center [236, 289] width 229 height 14
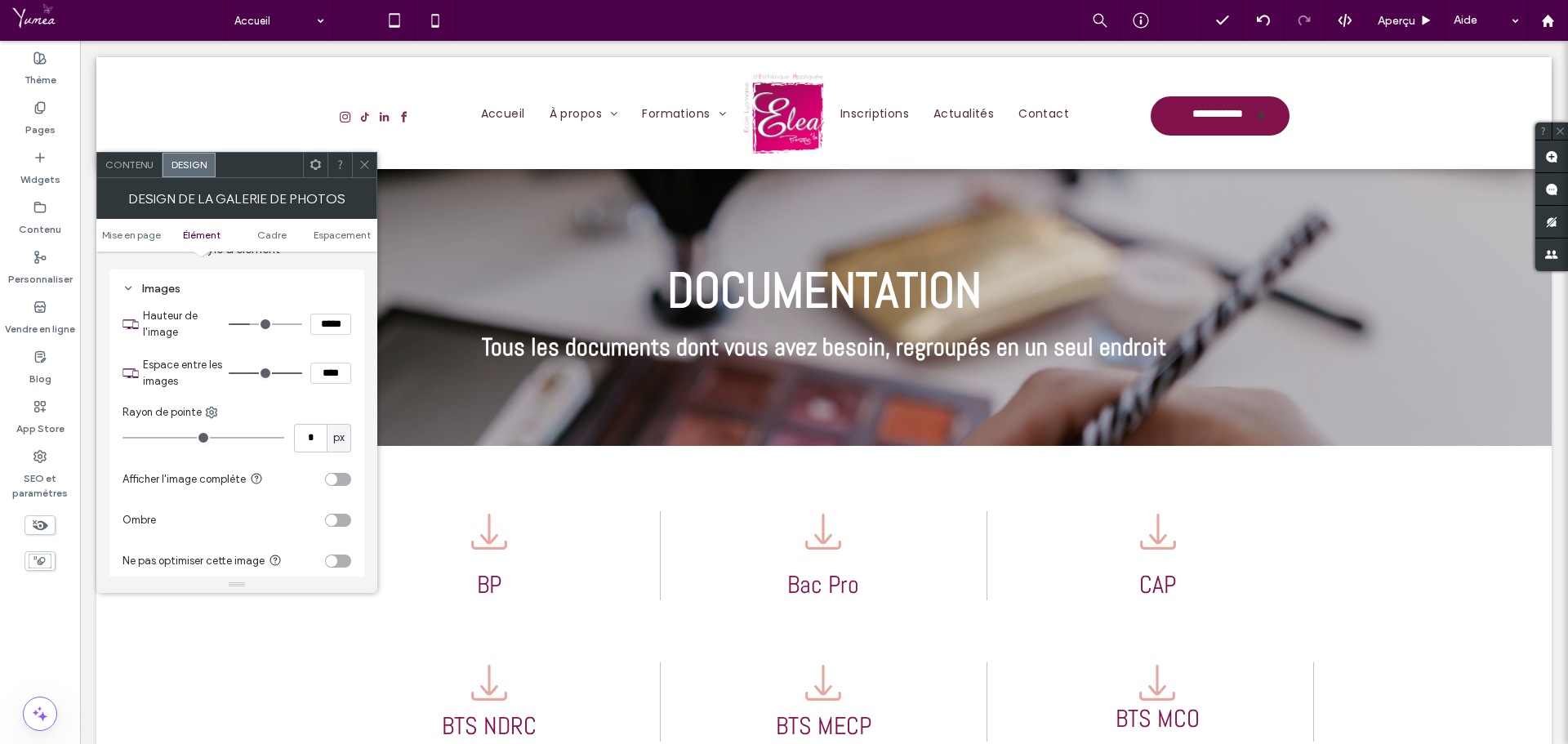
type input "***"
type input "*****"
type input "***"
type input "*****"
type input "***"
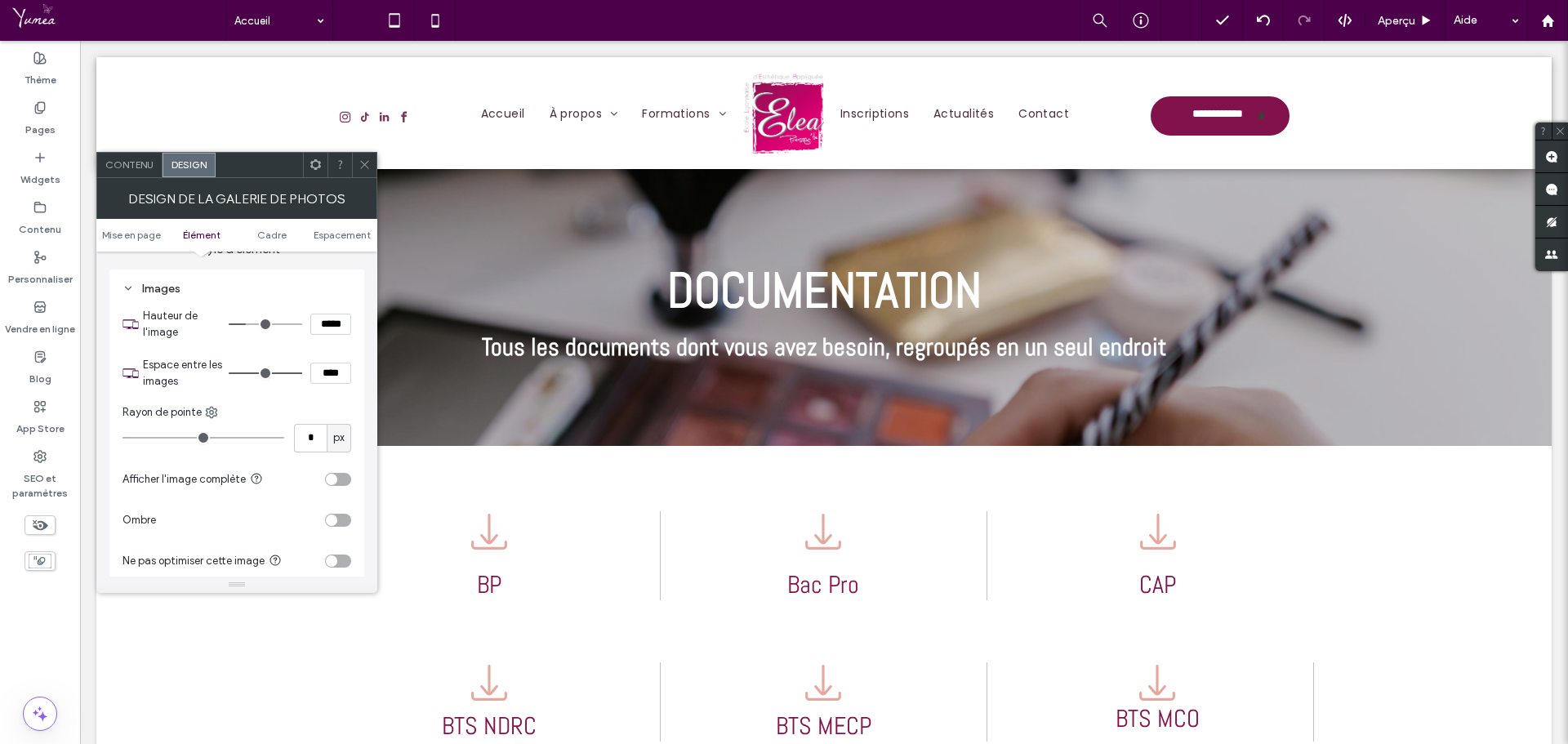
type input "*****"
type input "***"
type input "*****"
type input "***"
type input "*****"
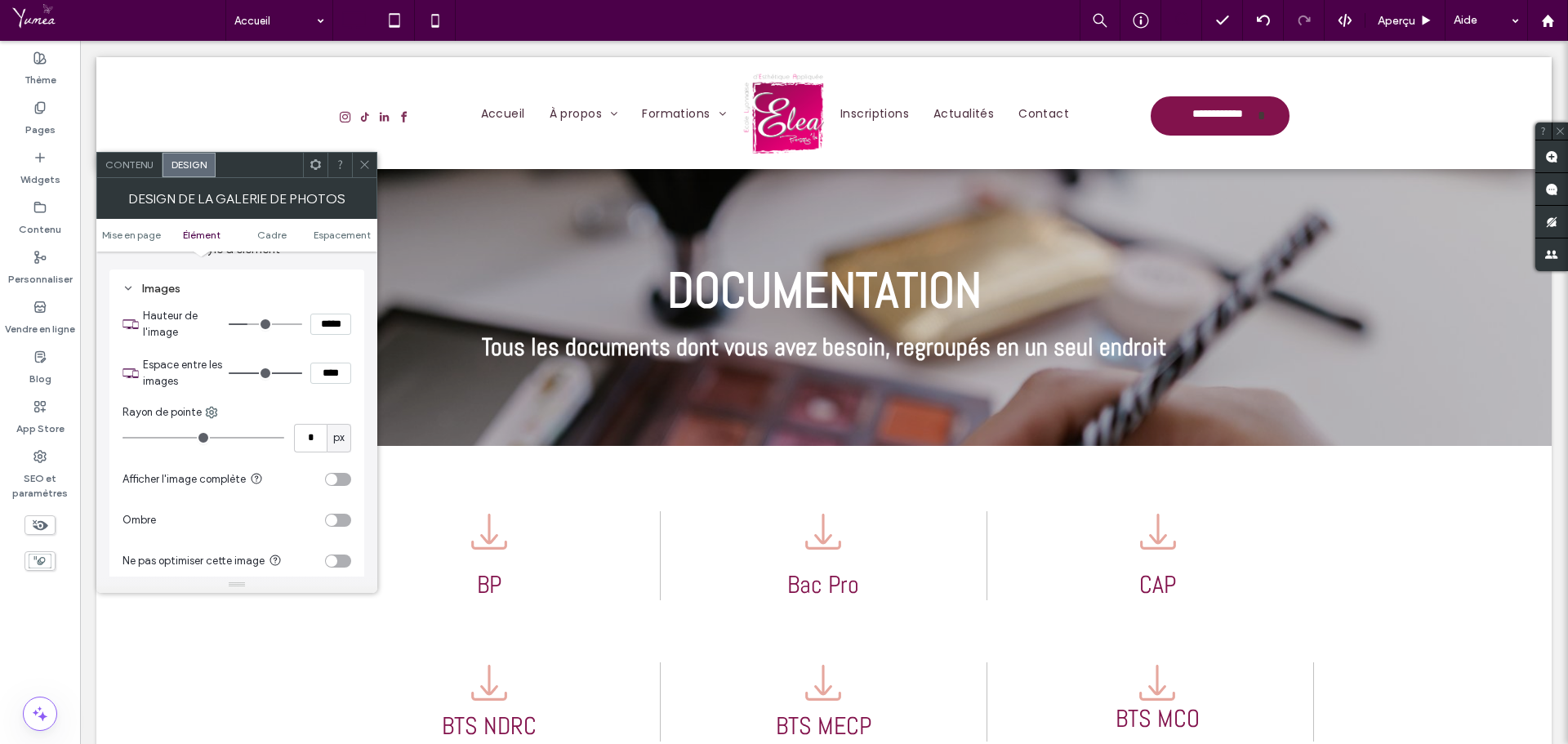
type input "***"
type input "*****"
type input "***"
type input "*****"
type input "***"
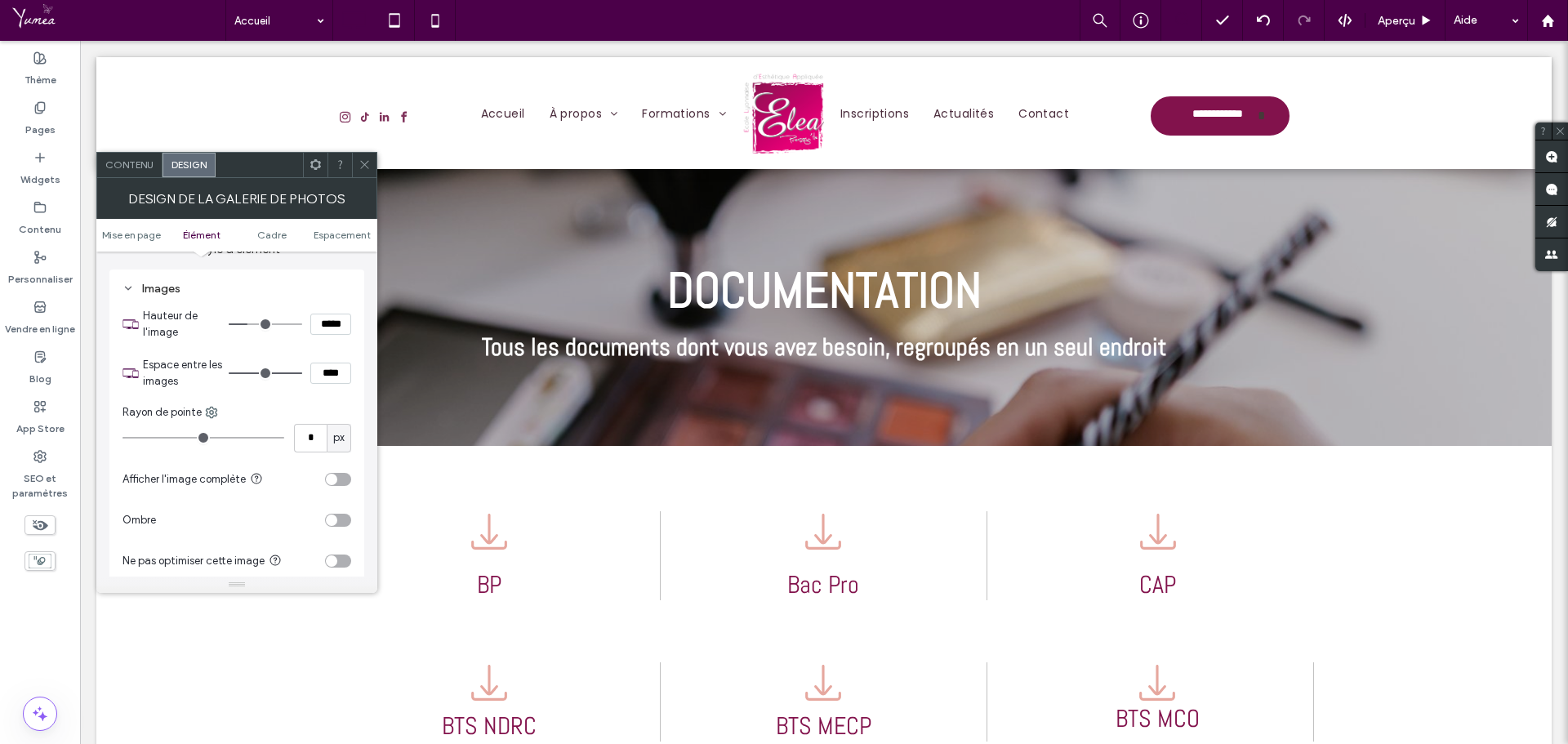
type input "*****"
type input "***"
type input "*****"
type input "***"
type input "*****"
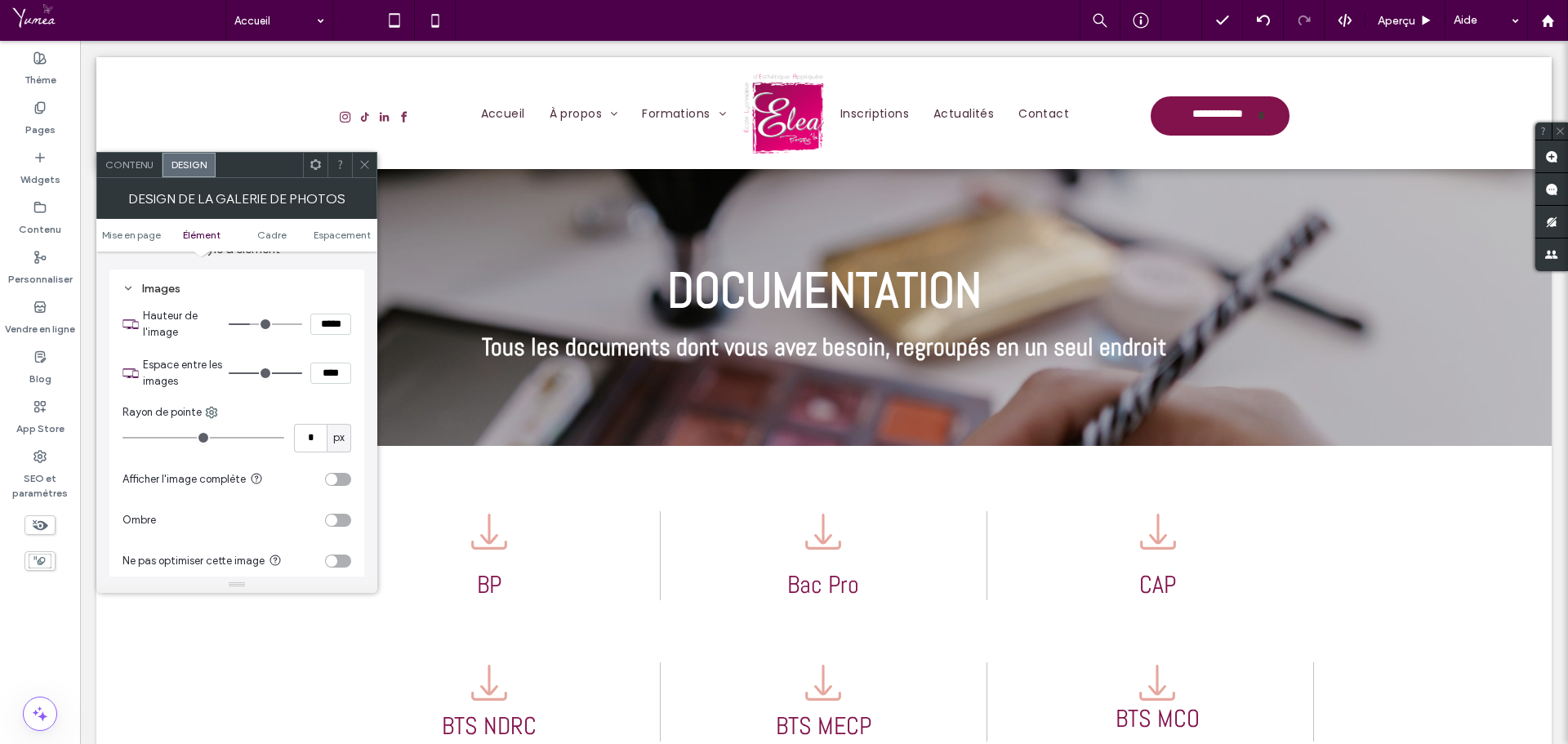
click at [252, 324] on input "range" at bounding box center [265, 325] width 73 height 2
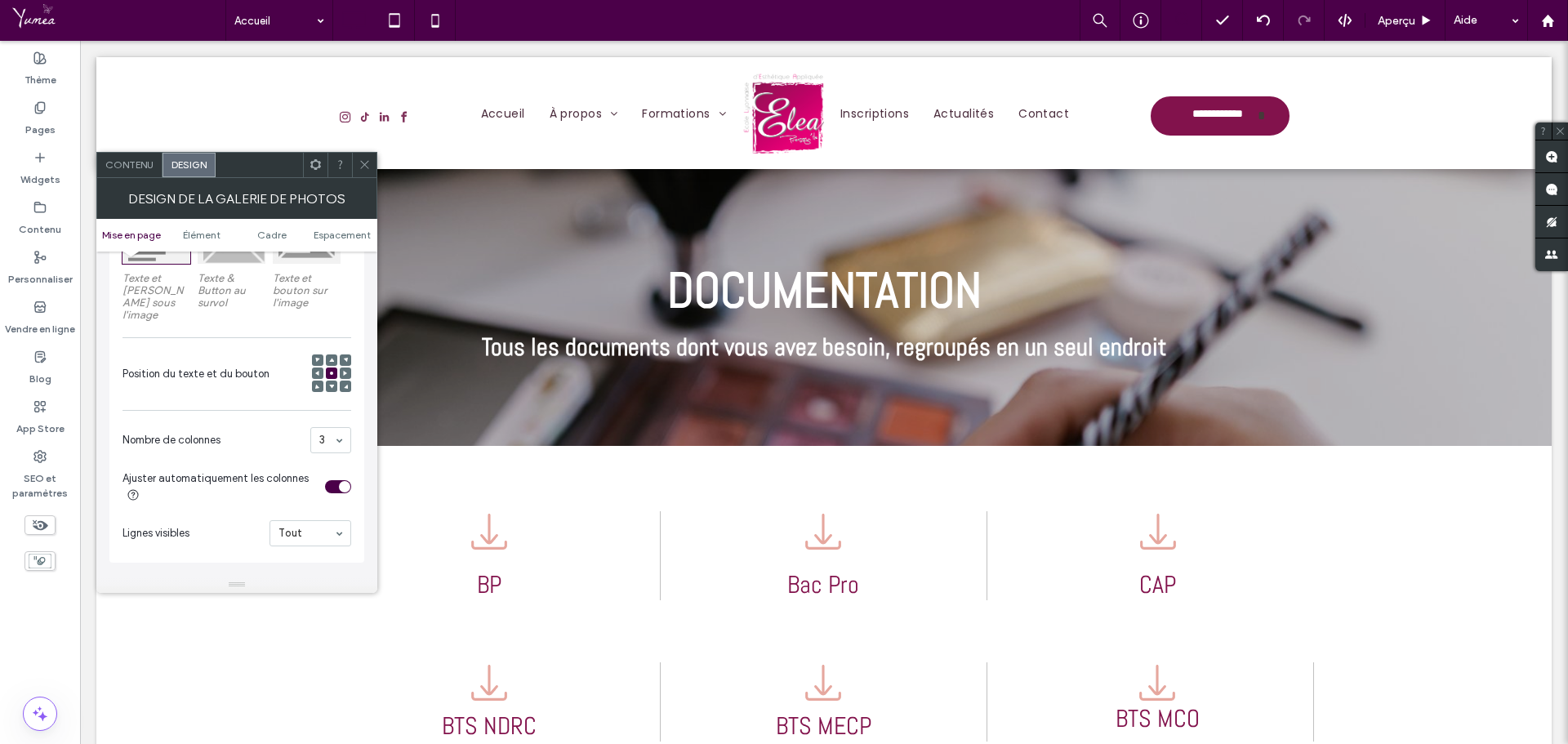
scroll to position [327, 0]
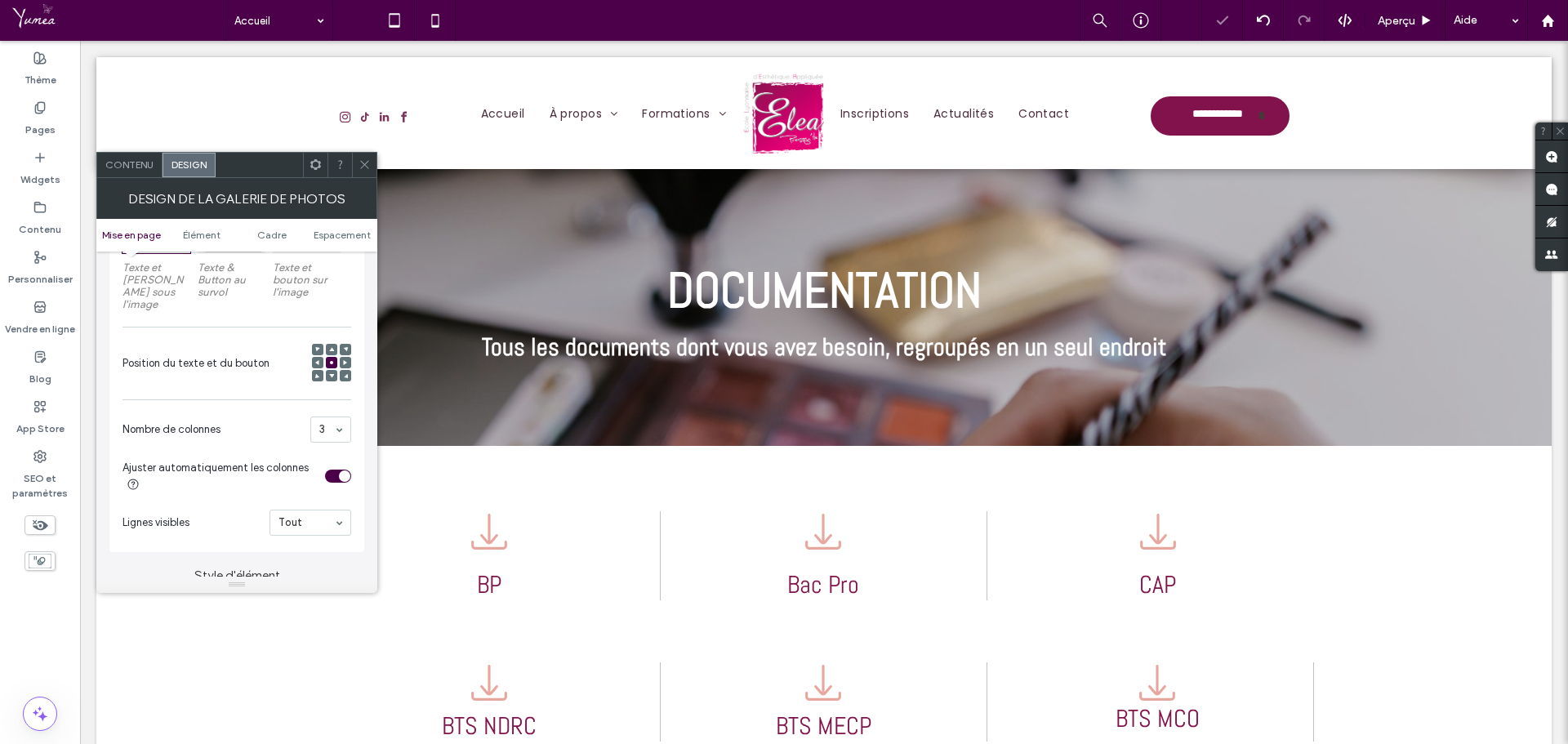
click at [331, 418] on div "3" at bounding box center [331, 430] width 41 height 26
click at [337, 417] on div "2" at bounding box center [331, 430] width 41 height 26
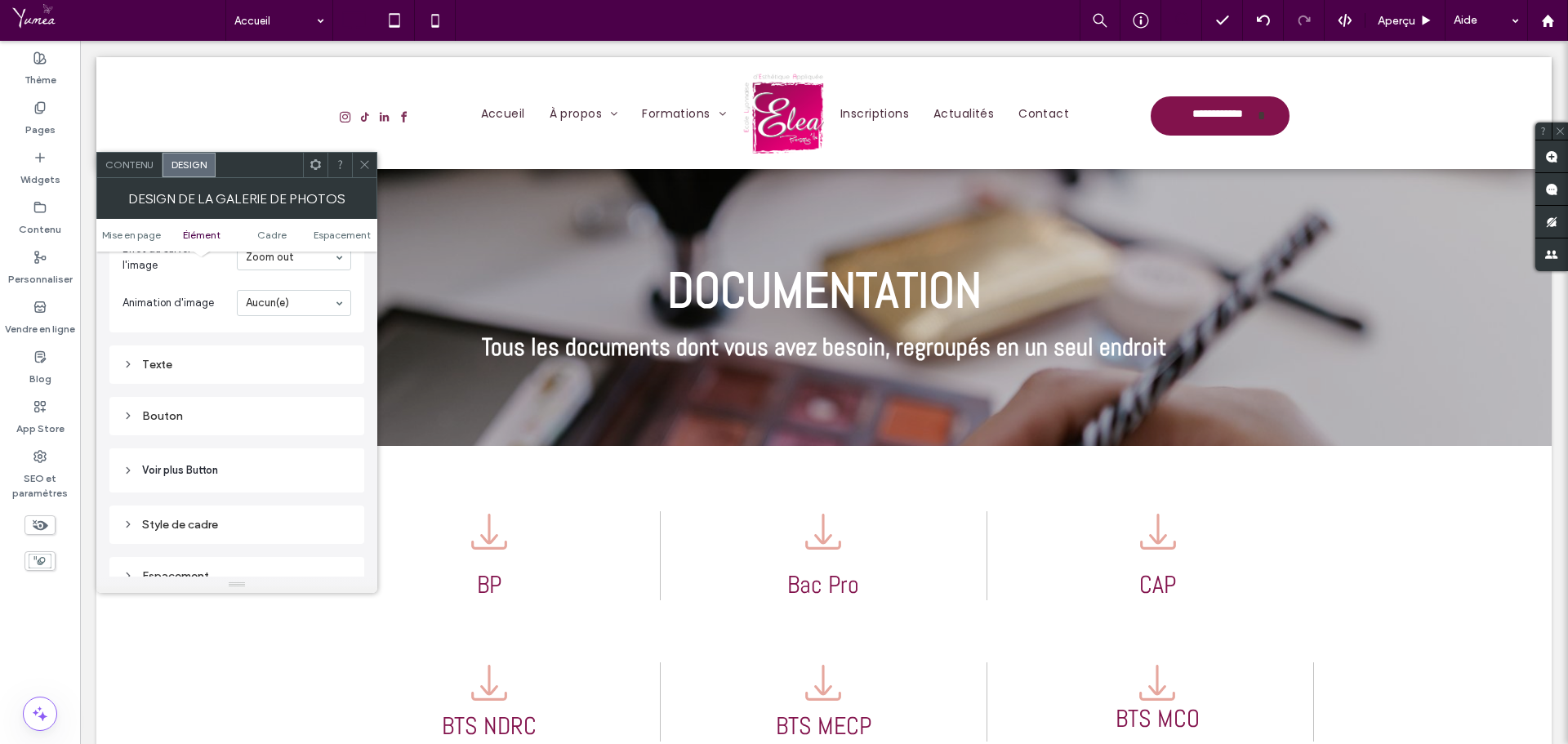
scroll to position [1062, 0]
click at [364, 171] on span at bounding box center [364, 165] width 12 height 24
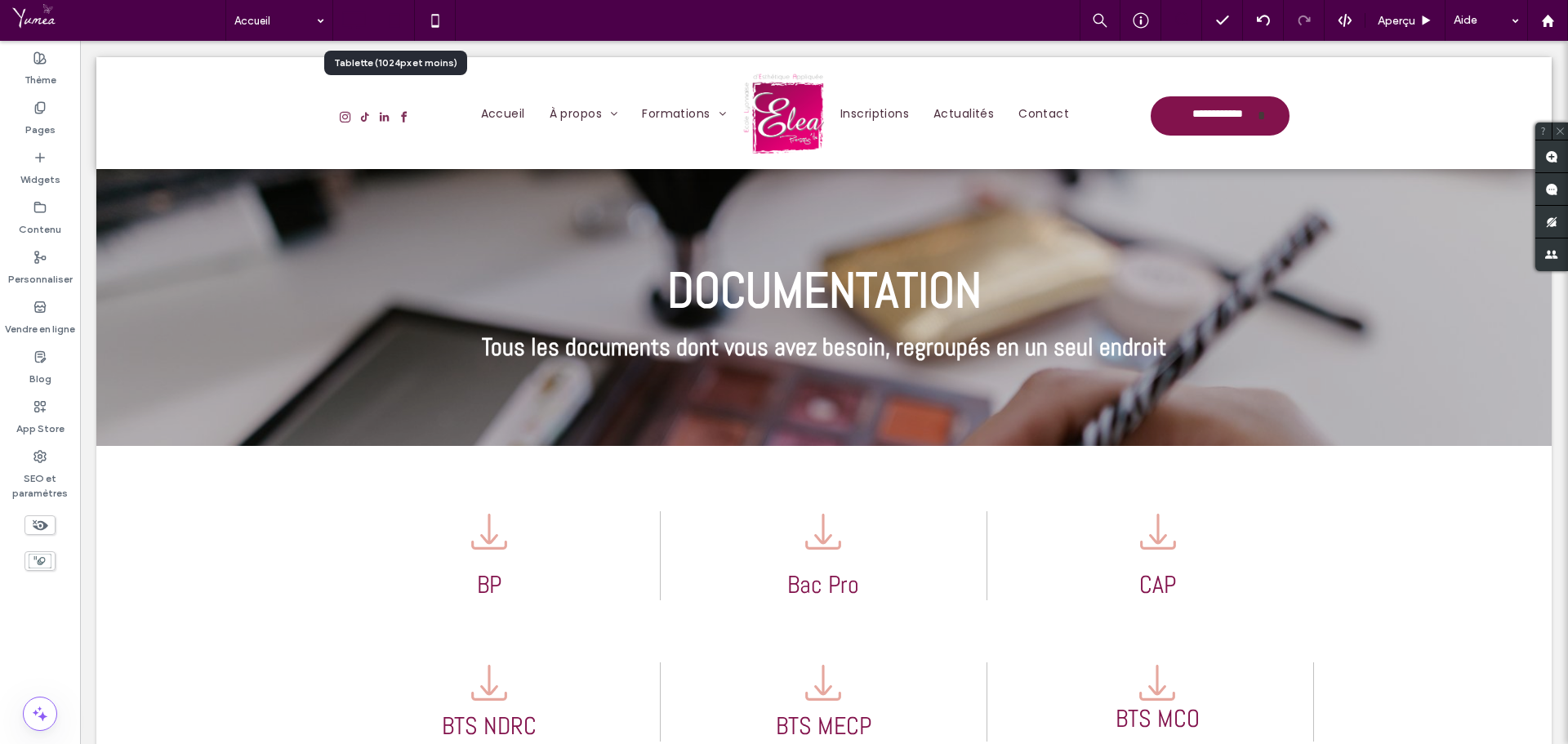
click at [398, 23] on icon at bounding box center [394, 21] width 33 height 33
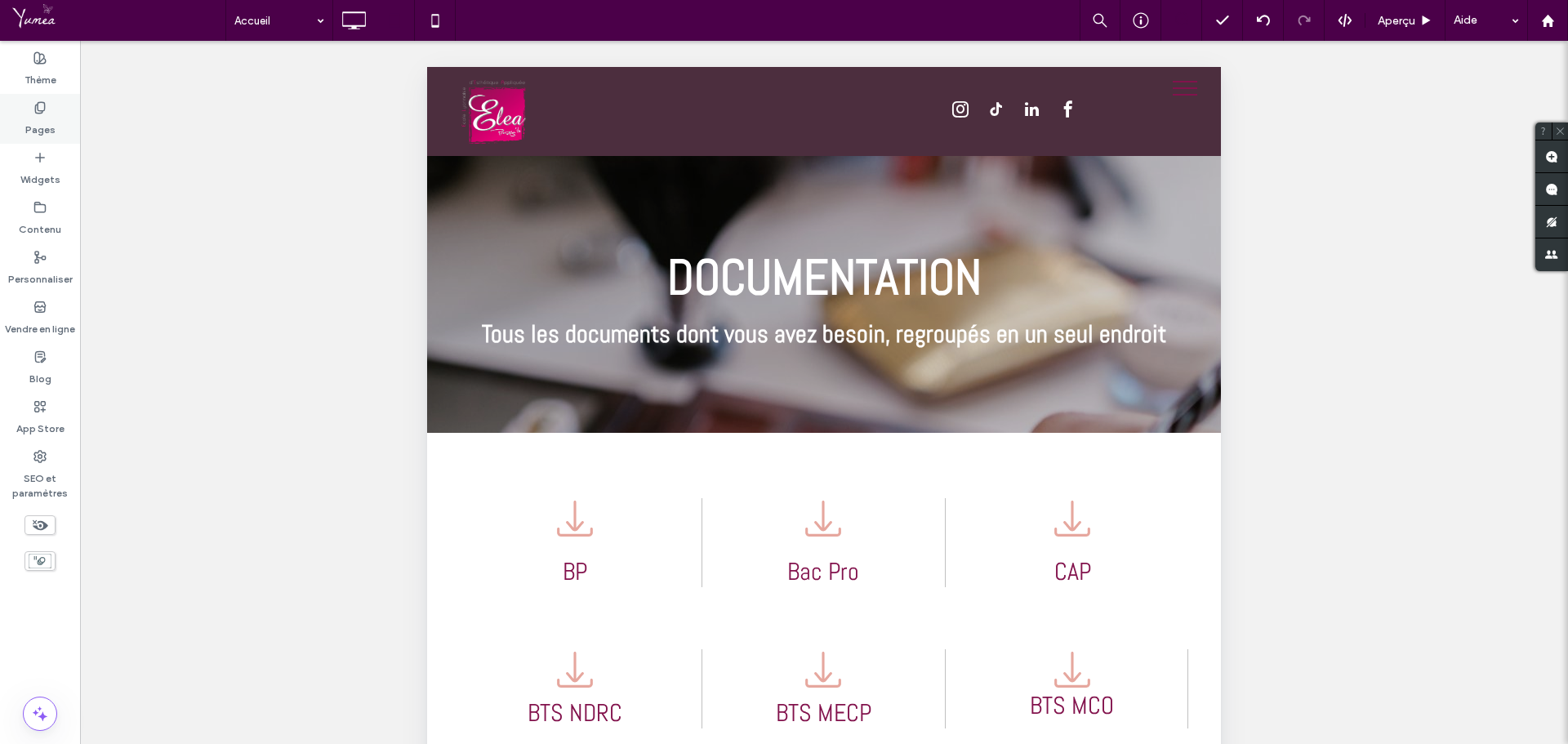
click at [43, 125] on label "Pages" at bounding box center [40, 126] width 30 height 23
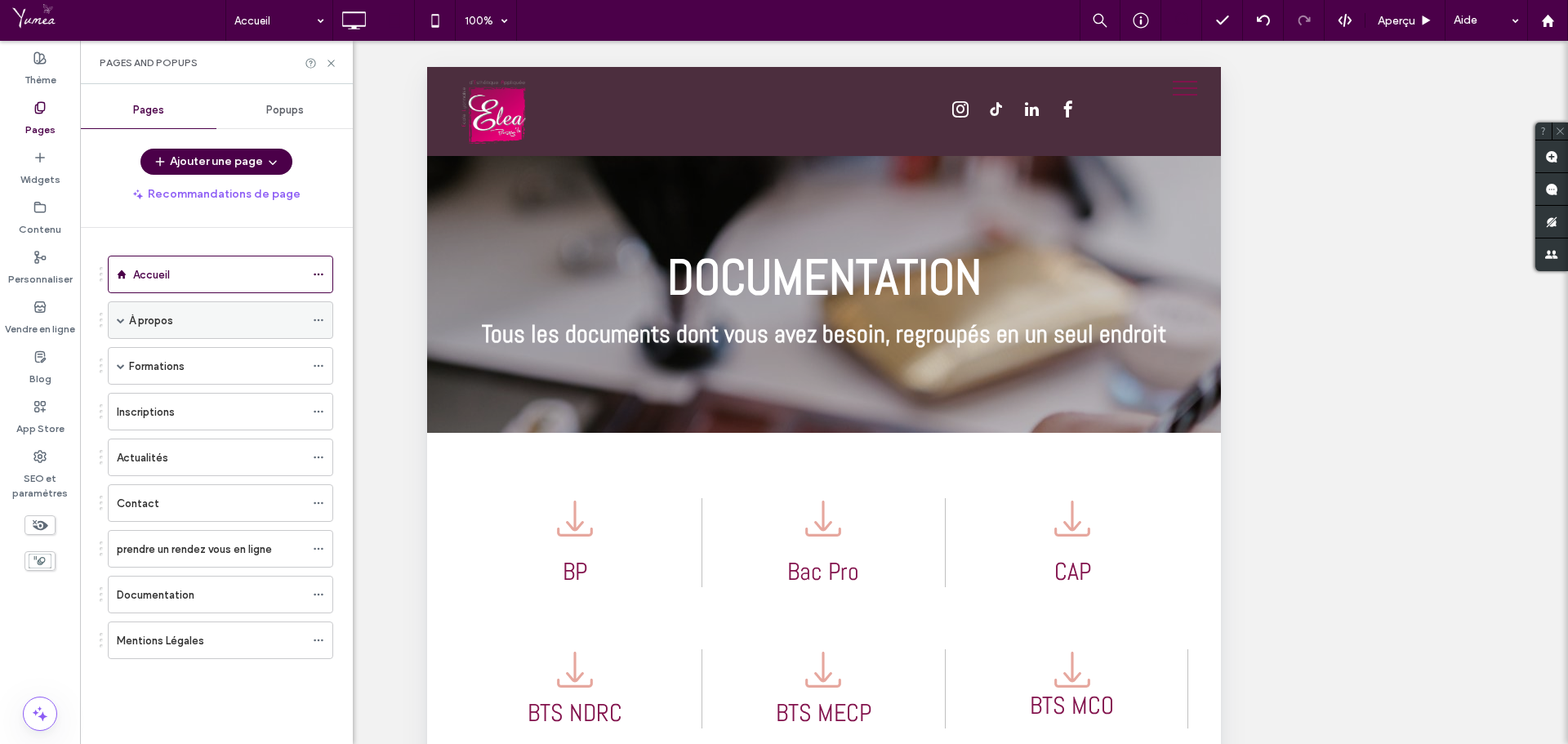
click at [173, 326] on div "À propos" at bounding box center [217, 321] width 175 height 17
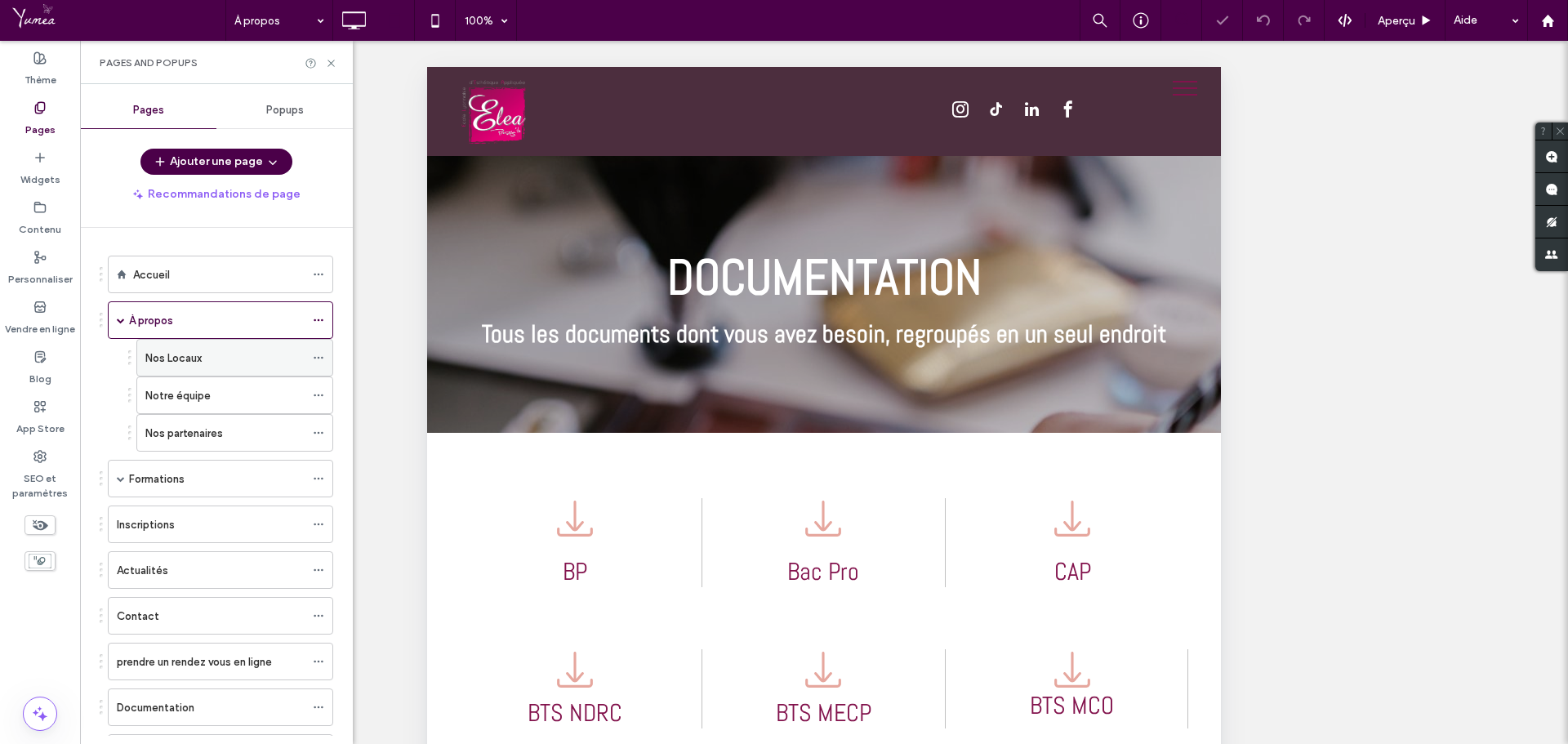
click at [204, 354] on div "Nos Locaux" at bounding box center [224, 358] width 160 height 17
click at [141, 489] on div "Formations" at bounding box center [217, 479] width 175 height 36
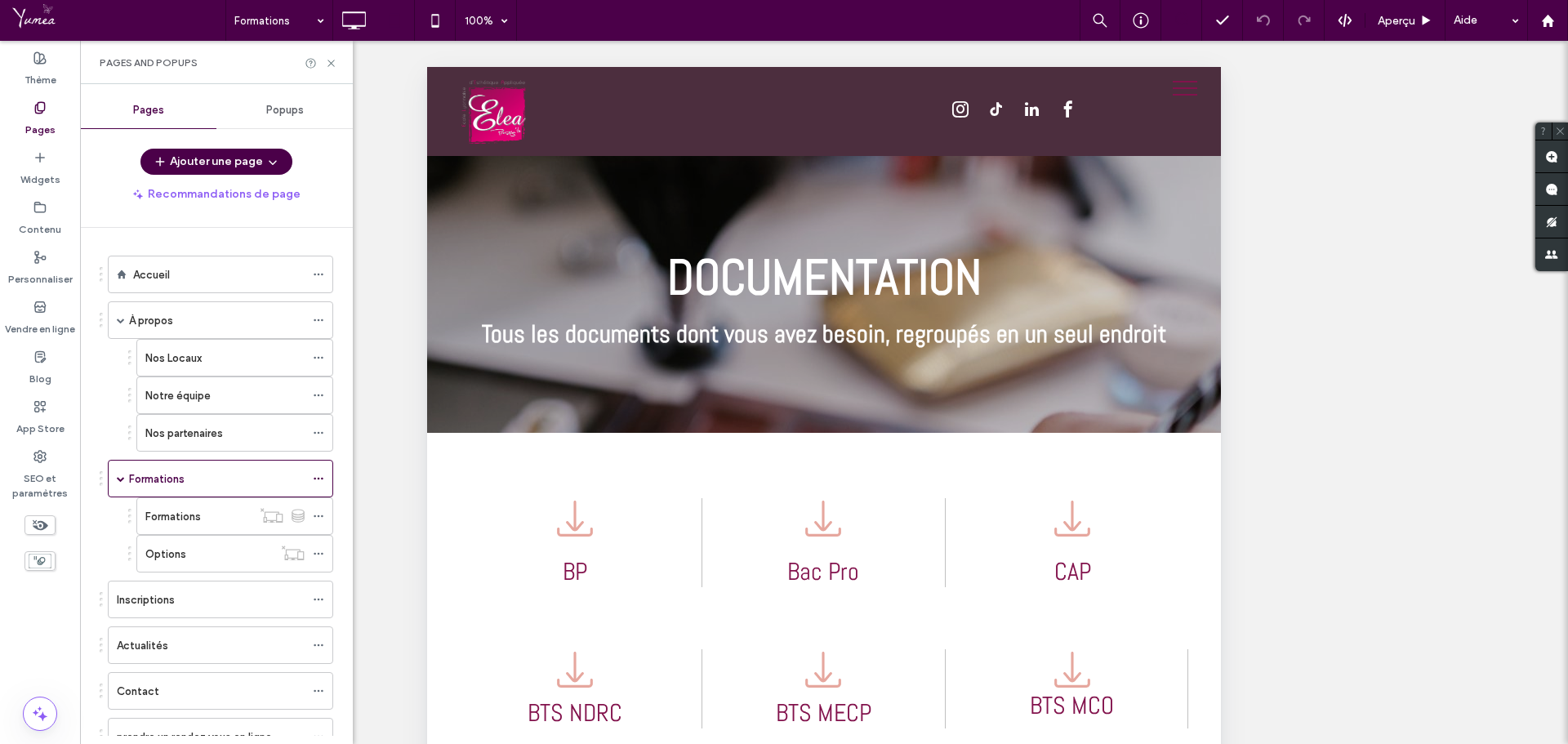
drag, startPoint x: 150, startPoint y: 278, endPoint x: 182, endPoint y: 246, distance: 45.3
click at [152, 276] on label "Accueil" at bounding box center [151, 274] width 37 height 28
click at [335, 60] on div "Accueil 100% Aperçu Aide Commentaires sur le site Commentaires sur le site Auto…" at bounding box center [784, 372] width 1568 height 744
click at [364, 24] on icon at bounding box center [354, 21] width 33 height 33
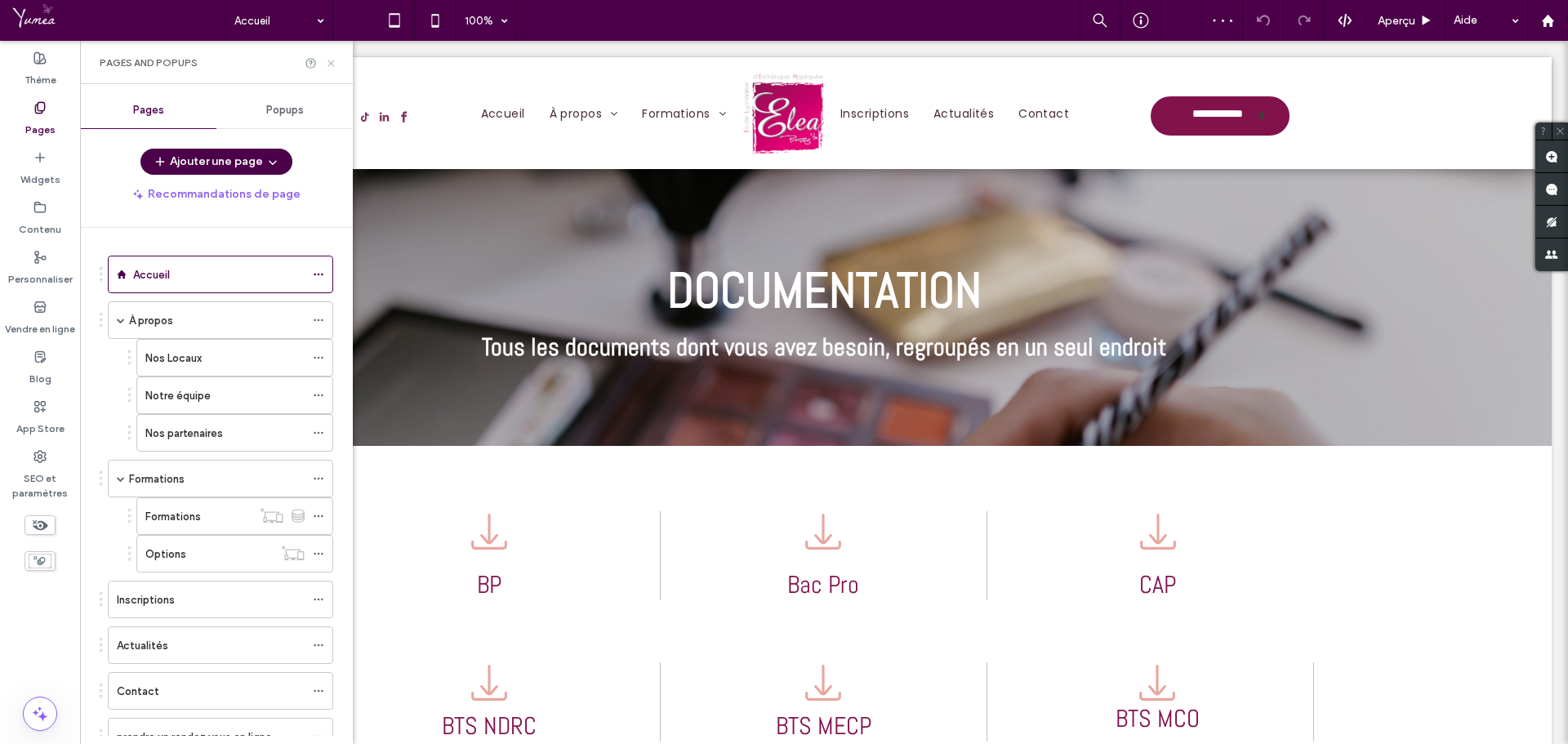
click at [329, 65] on use at bounding box center [331, 63] width 7 height 7
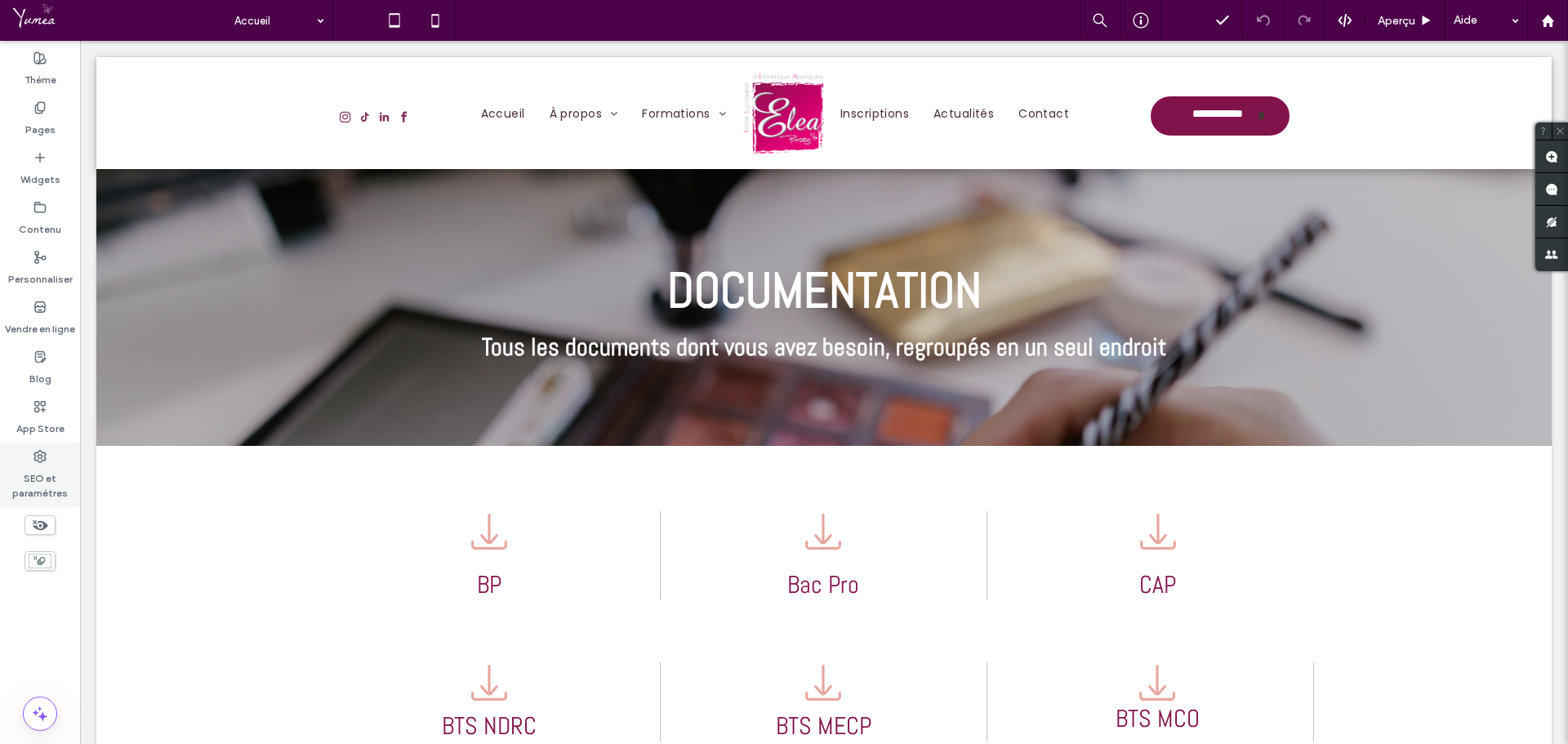
click at [43, 470] on label "SEO et paramètres" at bounding box center [40, 482] width 80 height 38
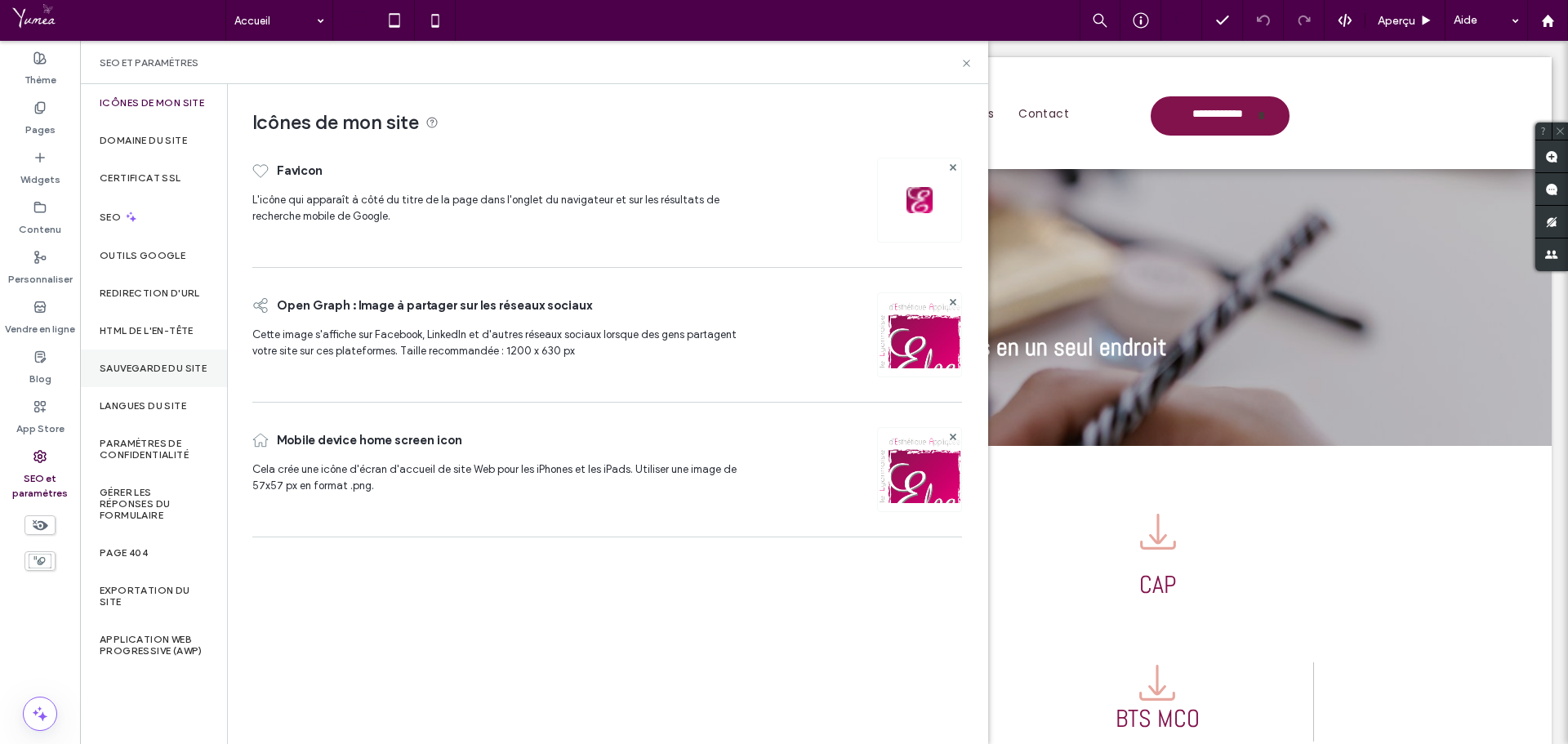
click at [129, 373] on label "Sauvegarde du site" at bounding box center [153, 368] width 107 height 11
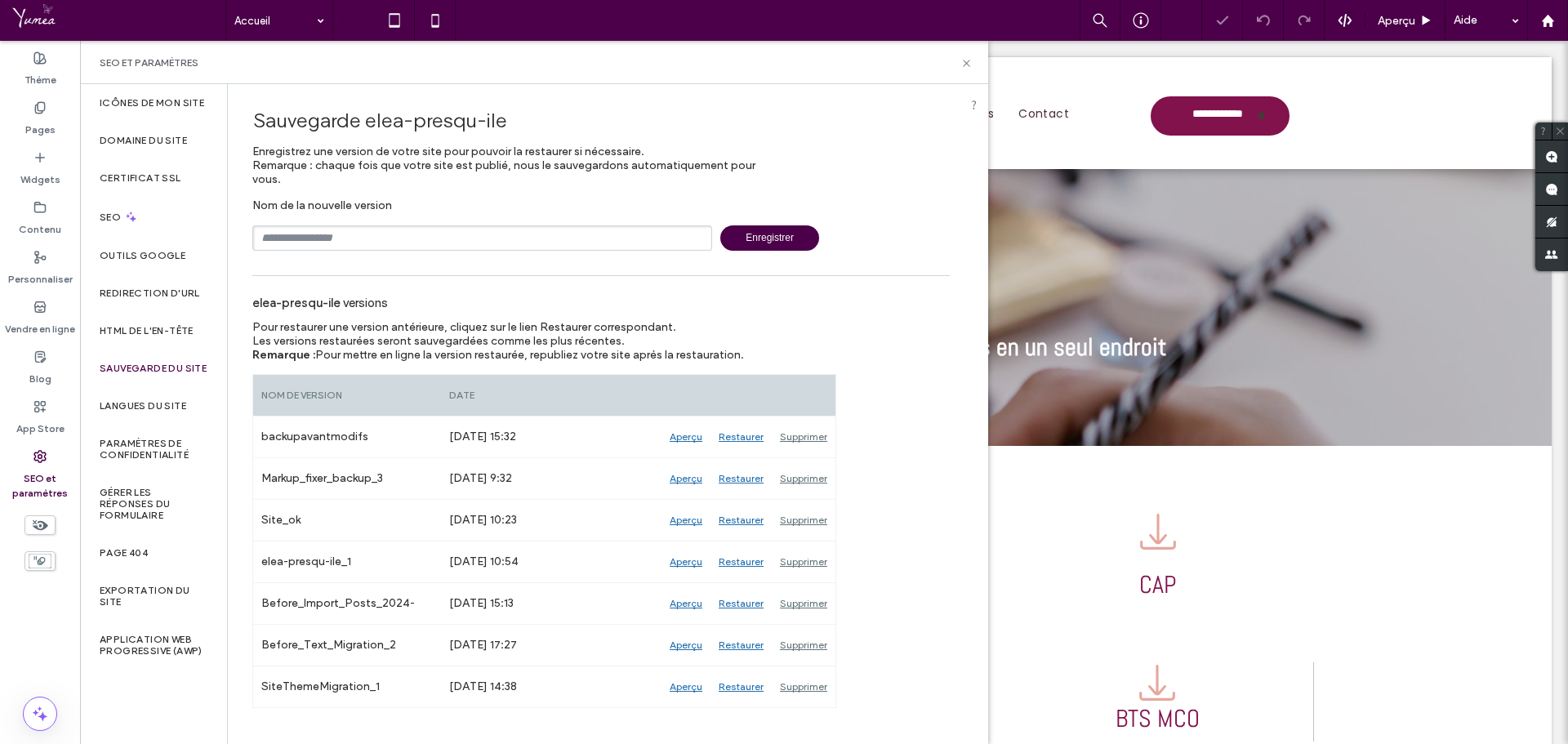
click at [437, 224] on div "Nom de la nouvelle version Enregistrer" at bounding box center [601, 224] width 697 height 53
click at [434, 231] on input "text" at bounding box center [482, 237] width 460 height 25
type input "**********"
click at [755, 236] on span "Enregistrer" at bounding box center [770, 237] width 99 height 25
click at [831, 184] on div "Sauvegarde elea-presqu-ile Enregistrez une version de votre site pour pouvoir l…" at bounding box center [601, 173] width 697 height 154
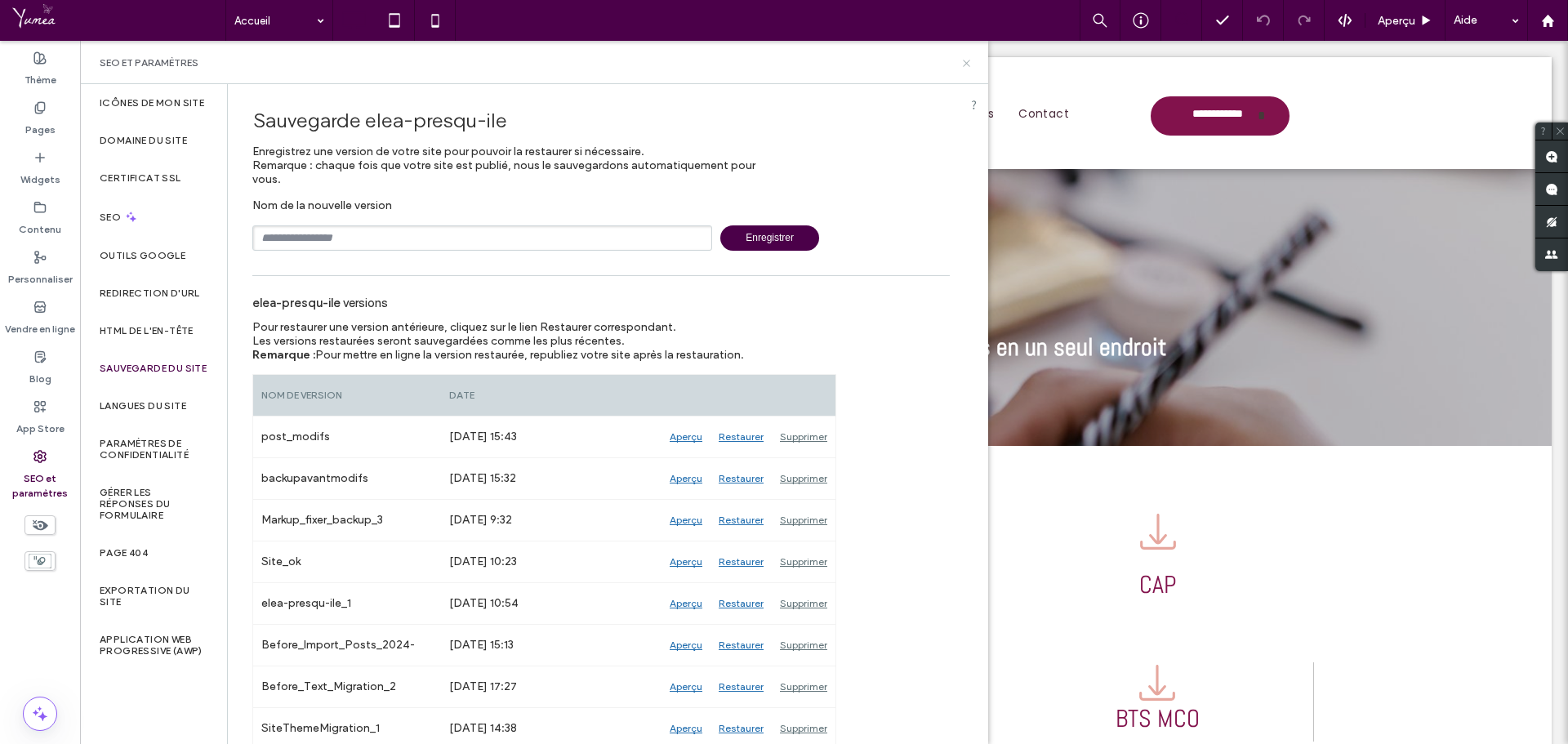
click at [966, 67] on icon at bounding box center [967, 63] width 12 height 12
